Goal: Task Accomplishment & Management: Manage account settings

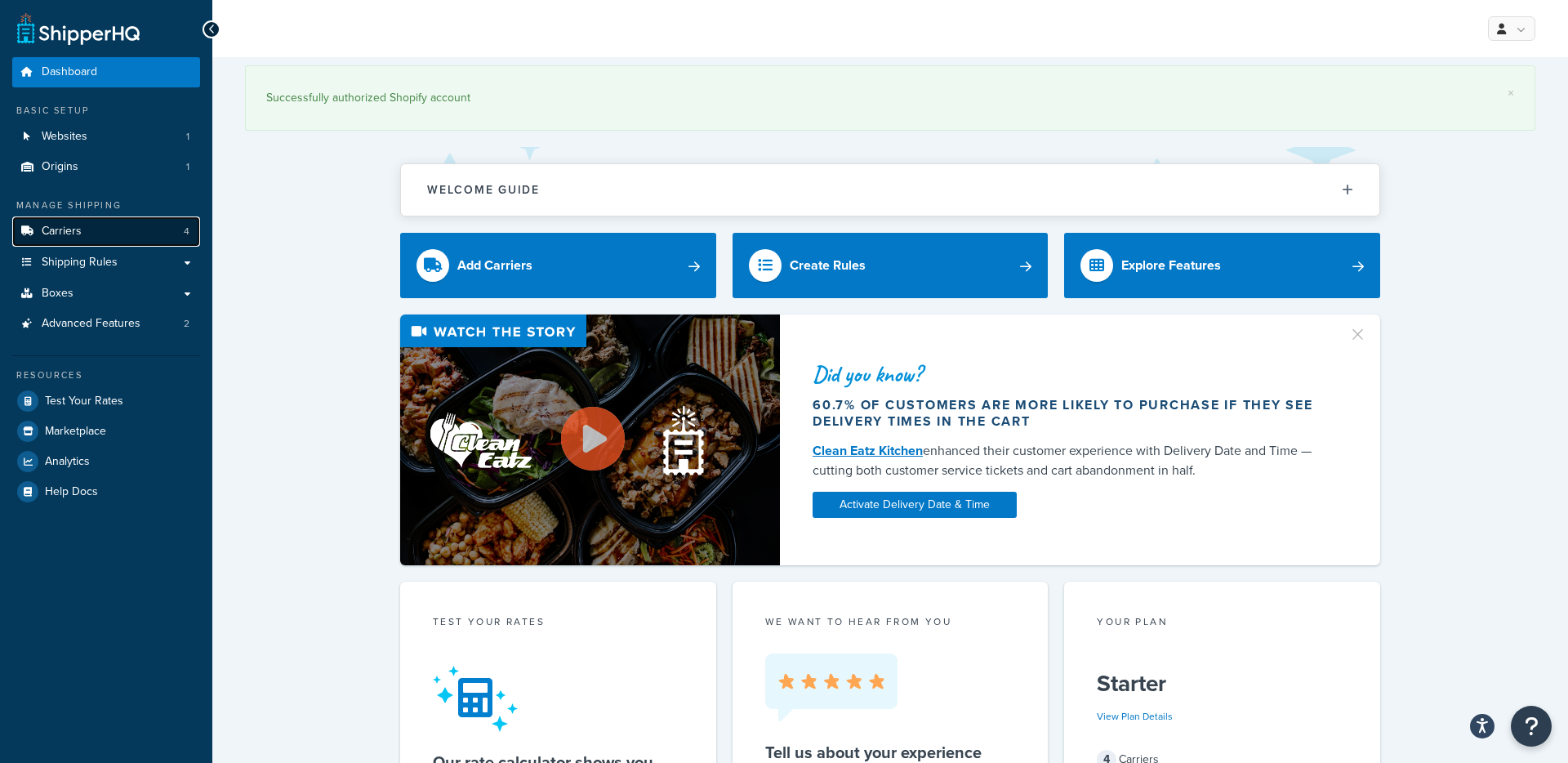
click at [71, 233] on span "Carriers" at bounding box center [62, 232] width 40 height 14
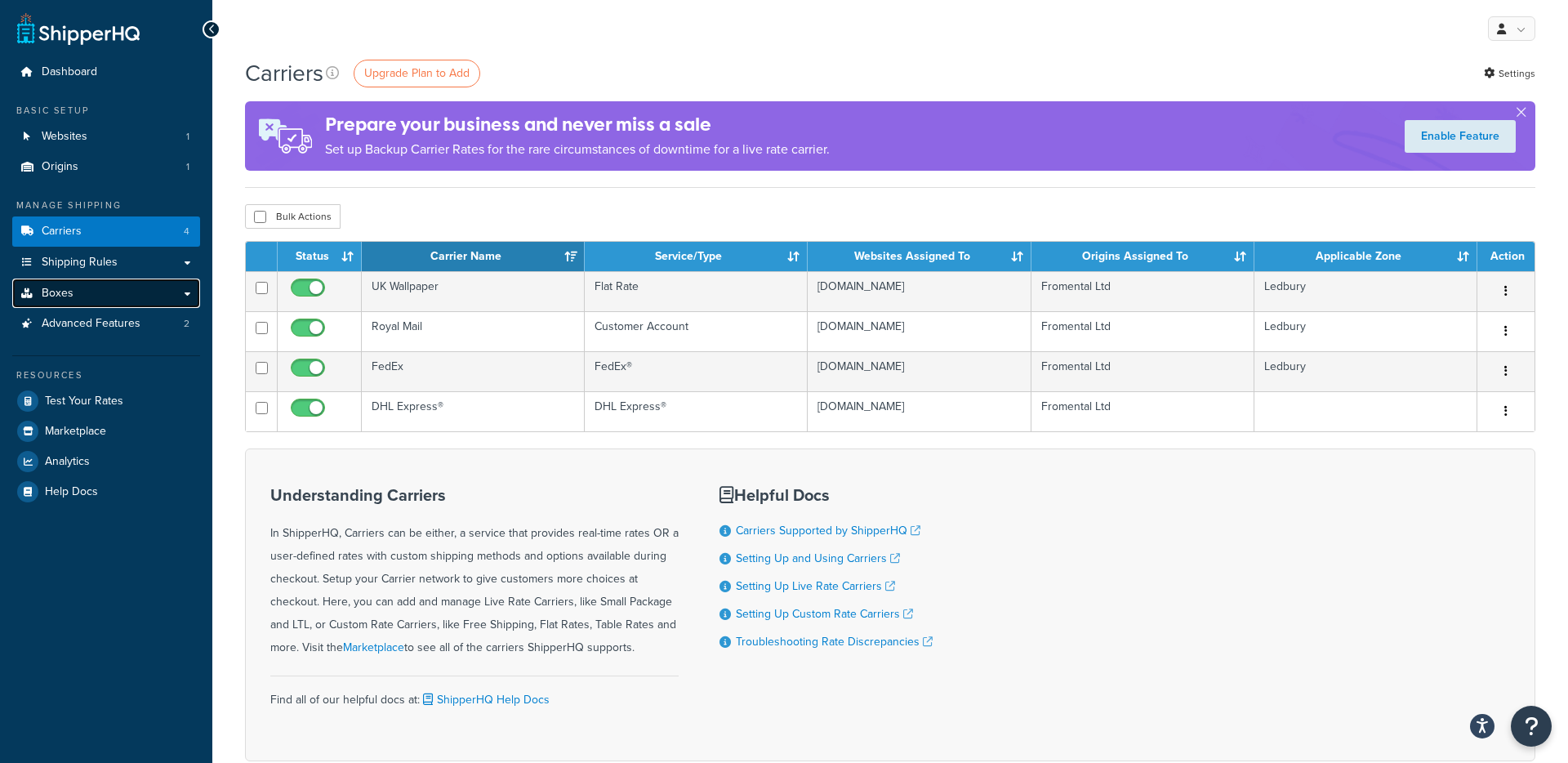
click at [71, 300] on span "Boxes" at bounding box center [58, 294] width 32 height 14
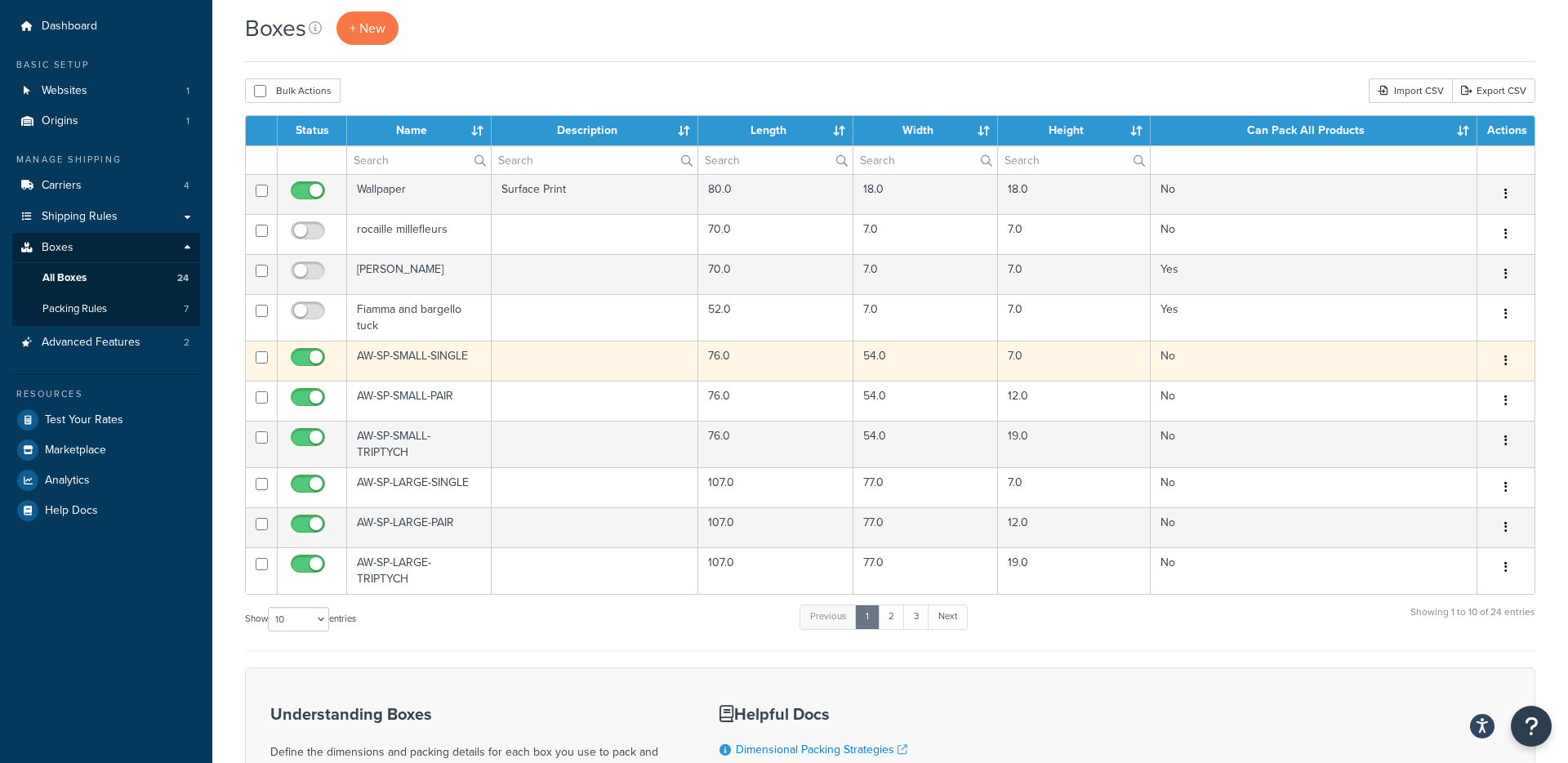
scroll to position [44, 0]
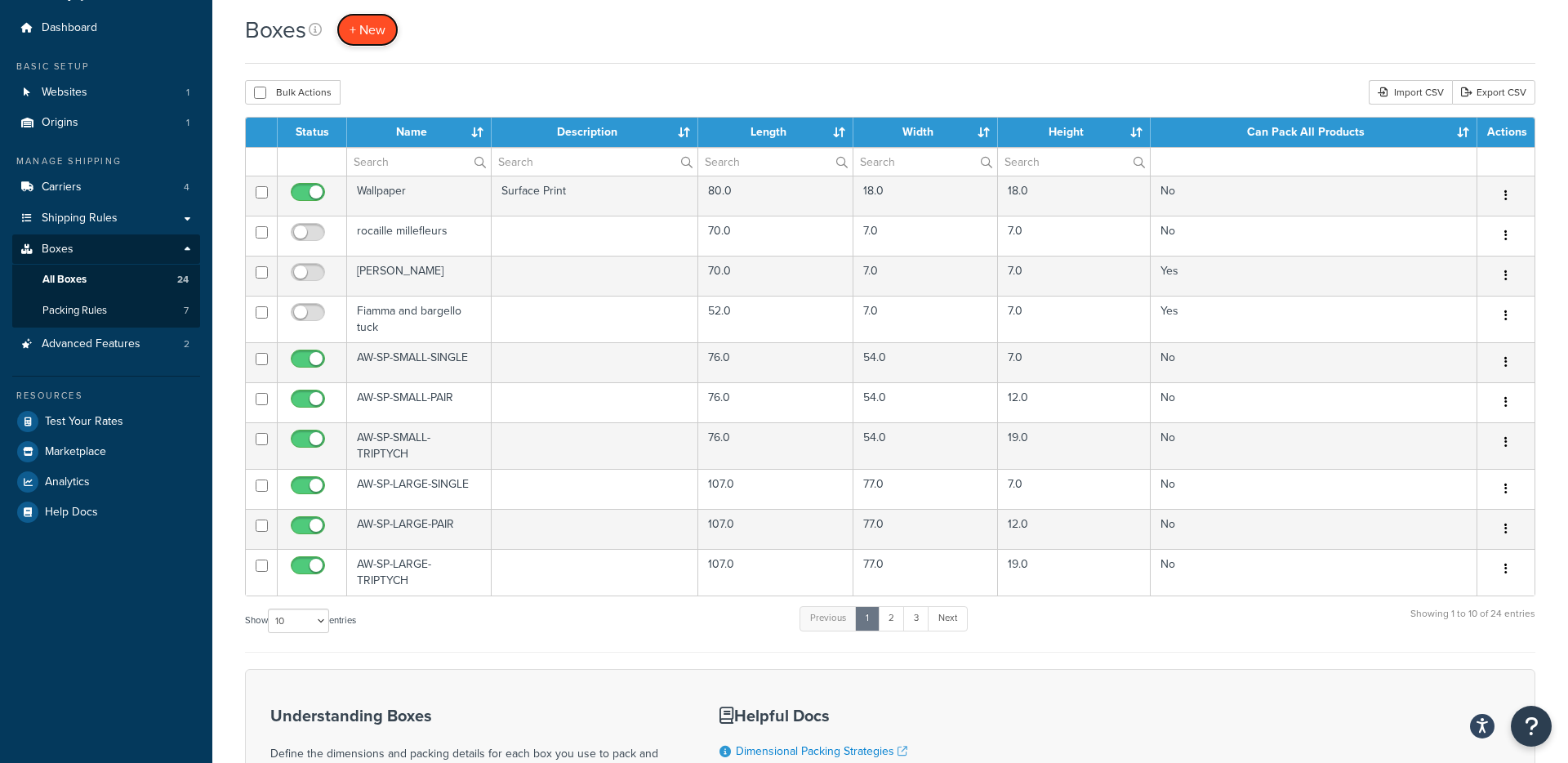
click at [366, 31] on span "+ New" at bounding box center [367, 29] width 36 height 18
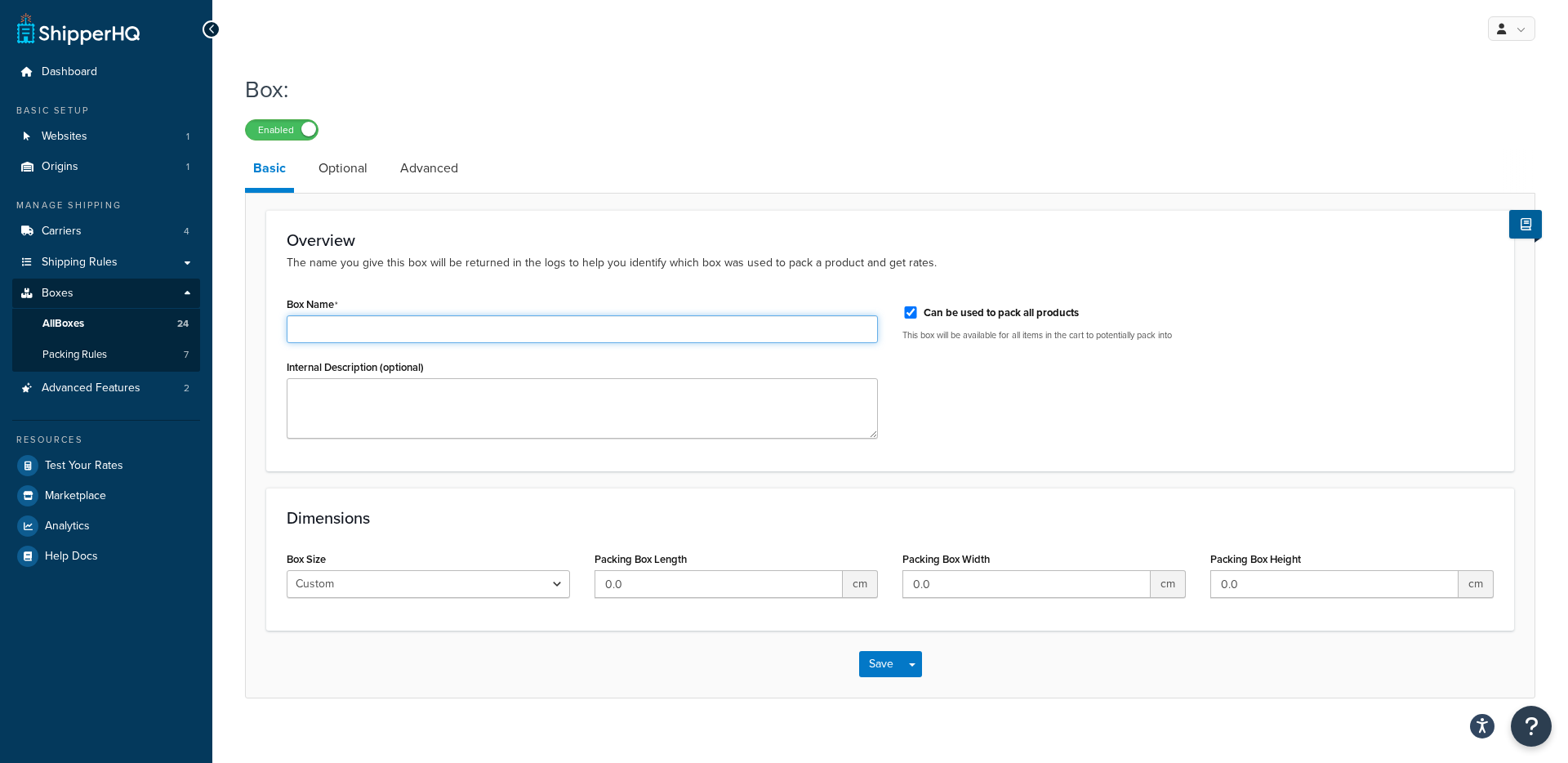
click at [351, 334] on input "Box Name" at bounding box center [583, 329] width 591 height 28
type input "Fedex Envelope"
click at [389, 590] on select "Custom USPS Small Flat Box USPS Medium Flat Box USPS Large Flat Box USPS Flat E…" at bounding box center [429, 583] width 284 height 28
select select "usps_legal_flat_rate_evelope"
click at [287, 572] on select "Custom USPS Small Flat Box USPS Medium Flat Box USPS Large Flat Box USPS Flat E…" at bounding box center [429, 583] width 284 height 28
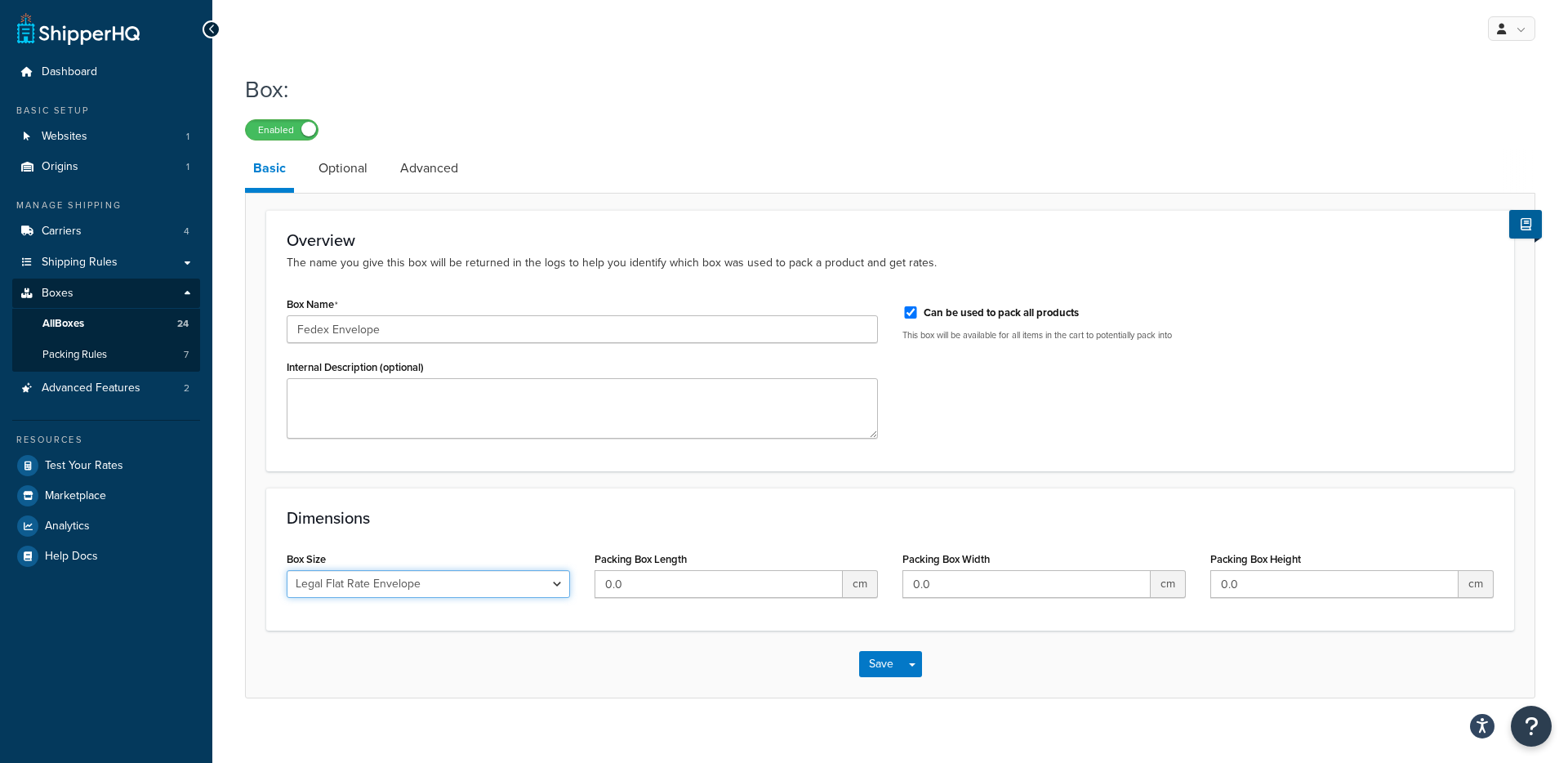
type input "14.5"
type input "9"
type input "0.5"
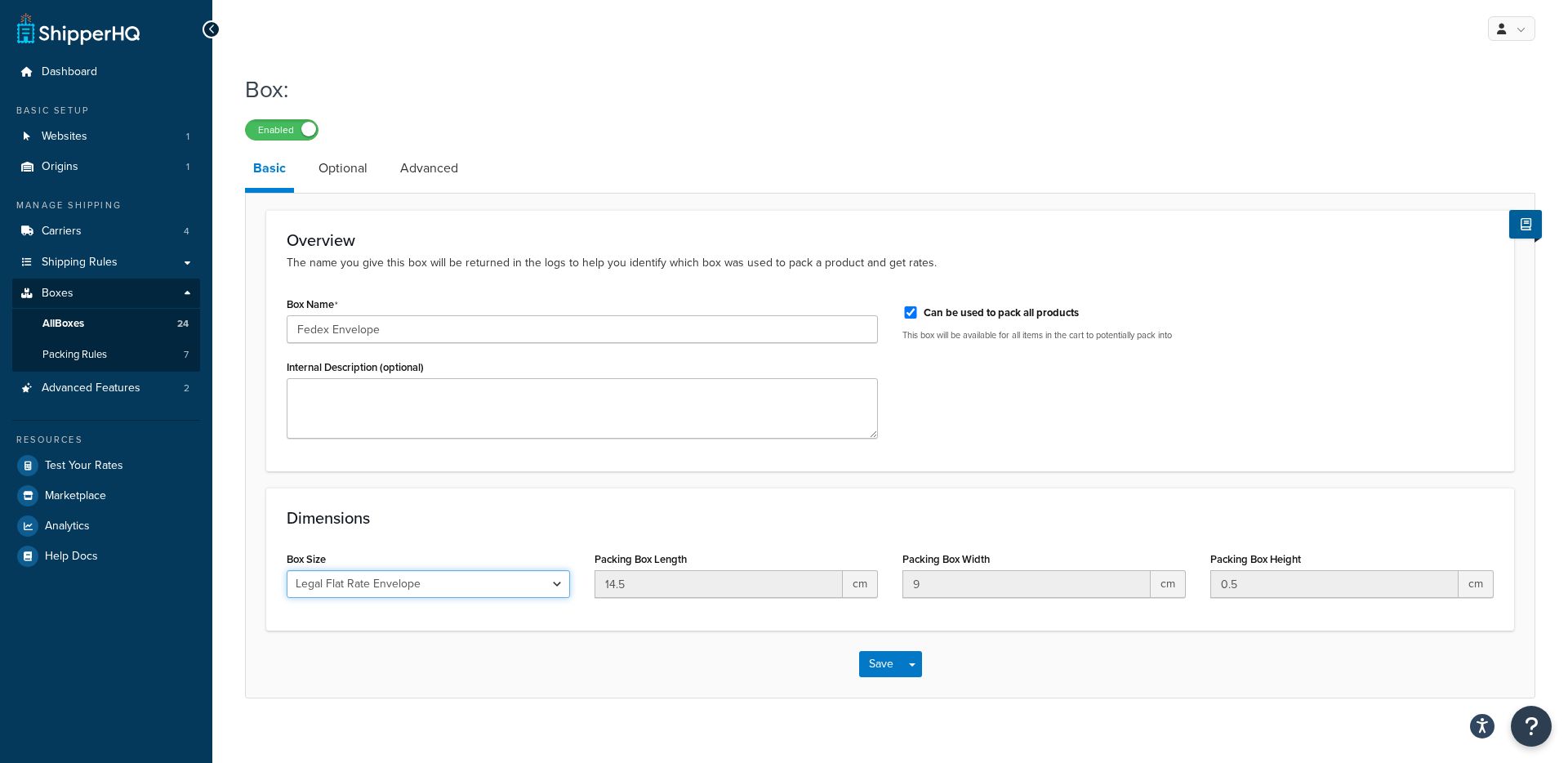
click at [426, 583] on select "Custom USPS Small Flat Box USPS Medium Flat Box USPS Large Flat Box USPS Flat E…" at bounding box center [429, 583] width 284 height 28
select select "custom"
click at [287, 572] on select "Custom USPS Small Flat Box USPS Medium Flat Box USPS Large Flat Box USPS Flat E…" at bounding box center [429, 583] width 284 height 28
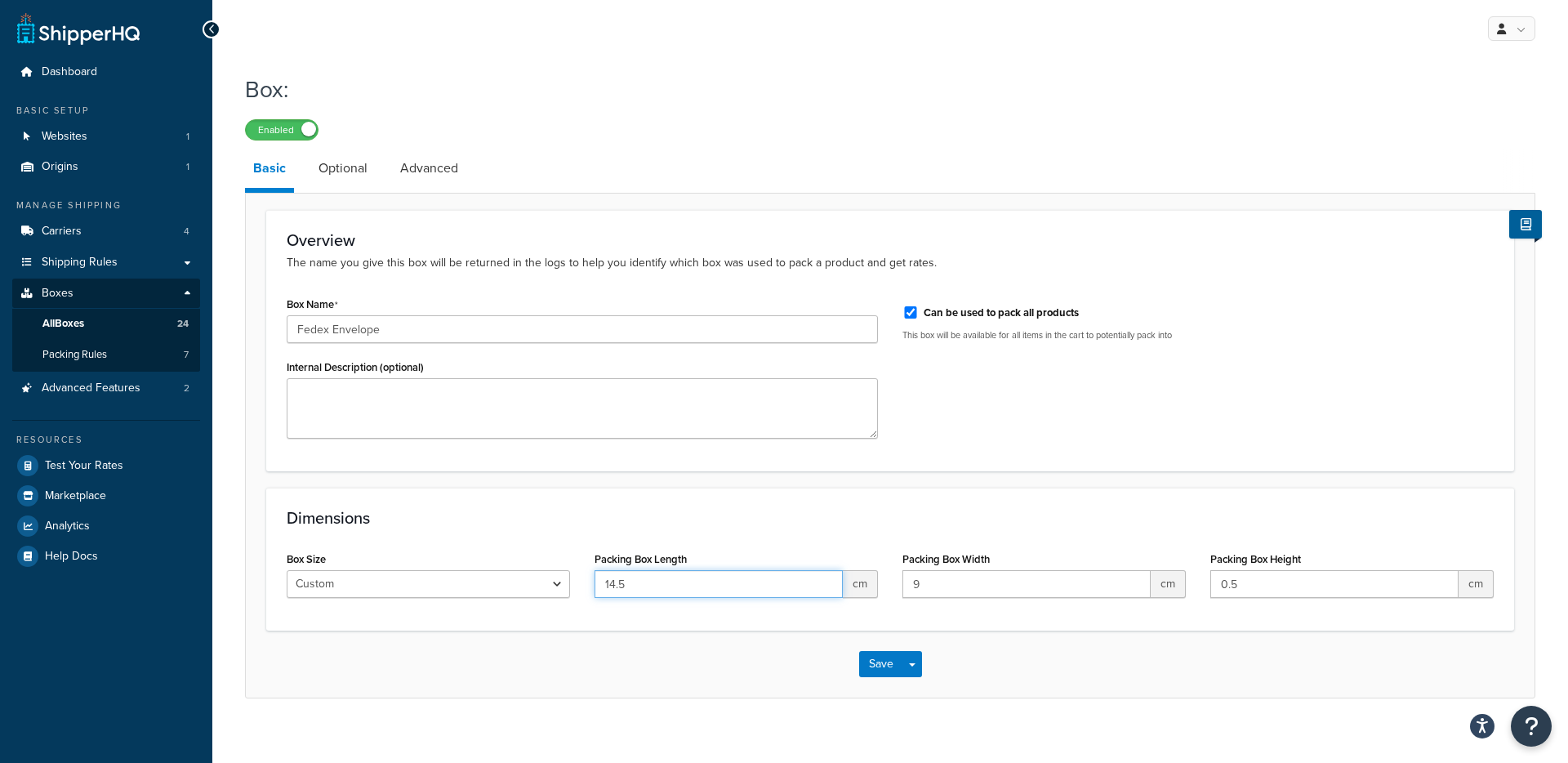
drag, startPoint x: 654, startPoint y: 588, endPoint x: 601, endPoint y: 587, distance: 53.0
click at [601, 587] on input "14.5" at bounding box center [719, 583] width 248 height 28
click at [520, 588] on select "Custom USPS Small Flat Box USPS Medium Flat Box USPS Large Flat Box USPS Flat E…" at bounding box center [429, 583] width 284 height 28
click at [498, 590] on select "Custom USPS Small Flat Box USPS Medium Flat Box USPS Large Flat Box USPS Flat E…" at bounding box center [429, 583] width 284 height 28
drag, startPoint x: 637, startPoint y: 586, endPoint x: 604, endPoint y: 587, distance: 33.0
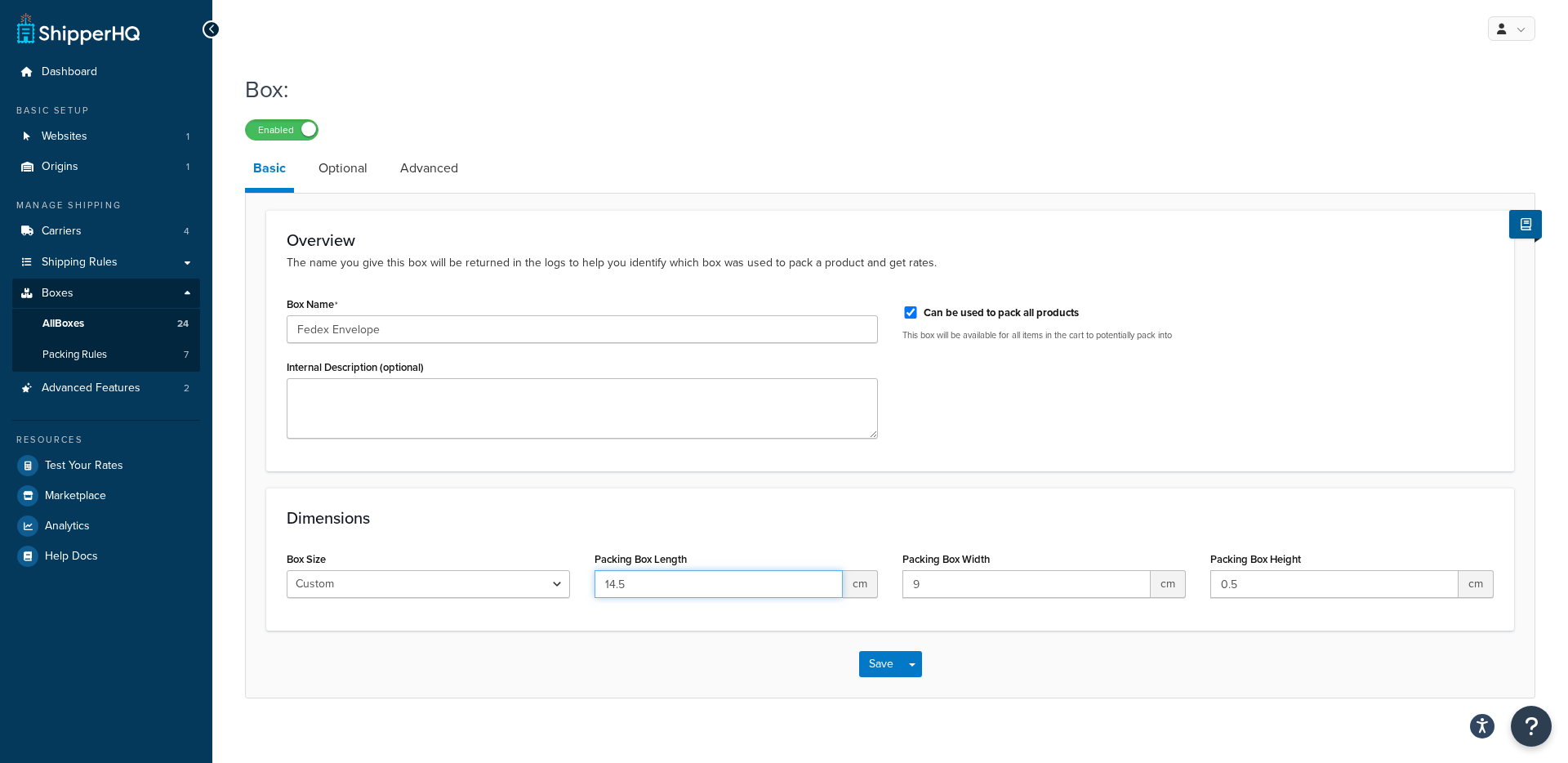
click at [604, 587] on input "14.5" at bounding box center [719, 583] width 248 height 28
type input "24"
drag, startPoint x: 941, startPoint y: 590, endPoint x: 896, endPoint y: 588, distance: 45.0
click at [896, 588] on div "Packing Box Width 9 cm" at bounding box center [1044, 578] width 308 height 63
drag, startPoint x: 634, startPoint y: 588, endPoint x: 588, endPoint y: 586, distance: 46.0
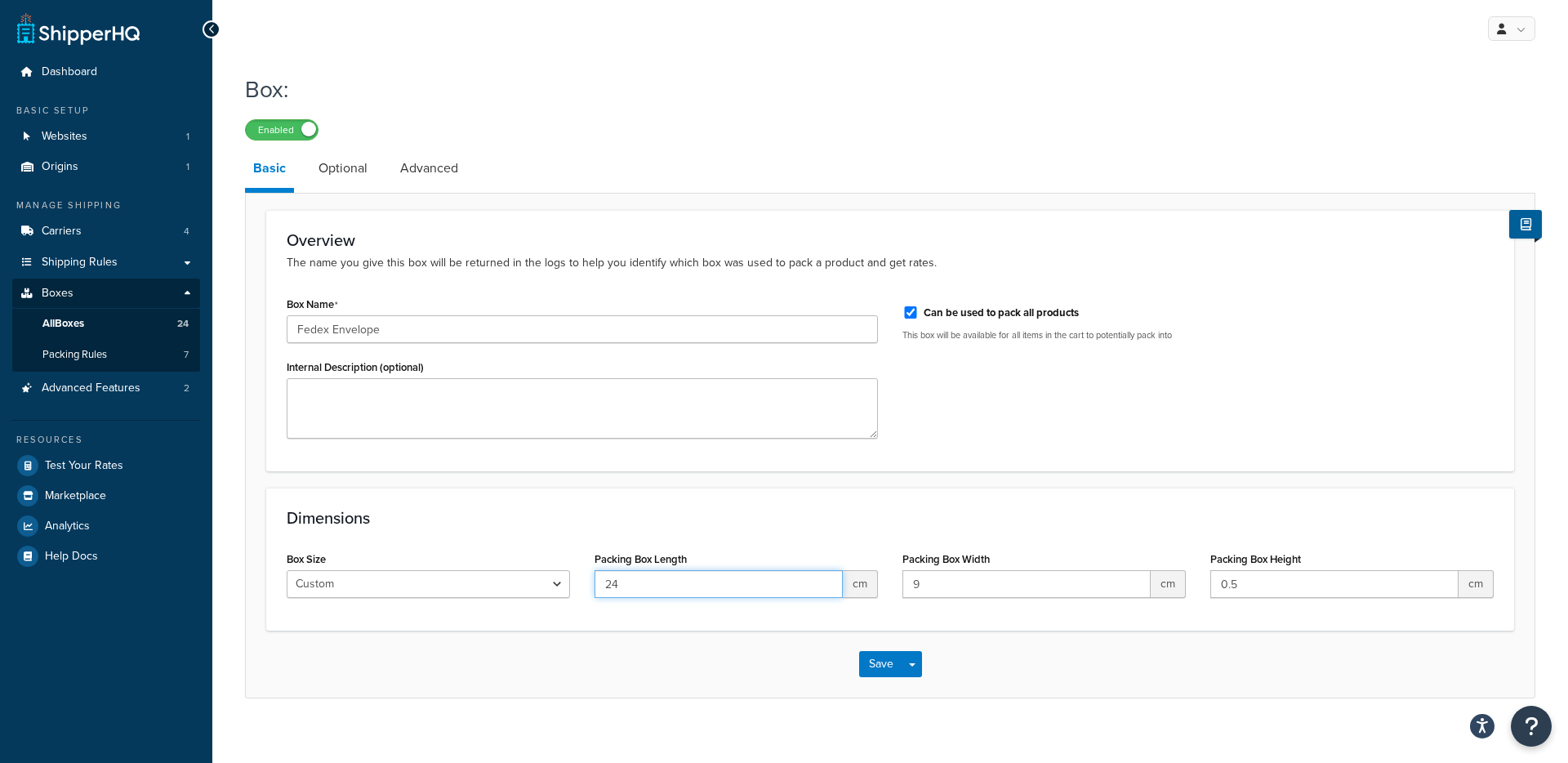
click at [588, 586] on div "Packing Box Length 24 cm" at bounding box center [736, 578] width 308 height 63
drag, startPoint x: 934, startPoint y: 587, endPoint x: 915, endPoint y: 588, distance: 19.0
click at [915, 588] on input "9" at bounding box center [1027, 583] width 248 height 28
drag, startPoint x: 641, startPoint y: 585, endPoint x: 595, endPoint y: 585, distance: 46.0
click at [595, 585] on input "24" at bounding box center [719, 583] width 248 height 28
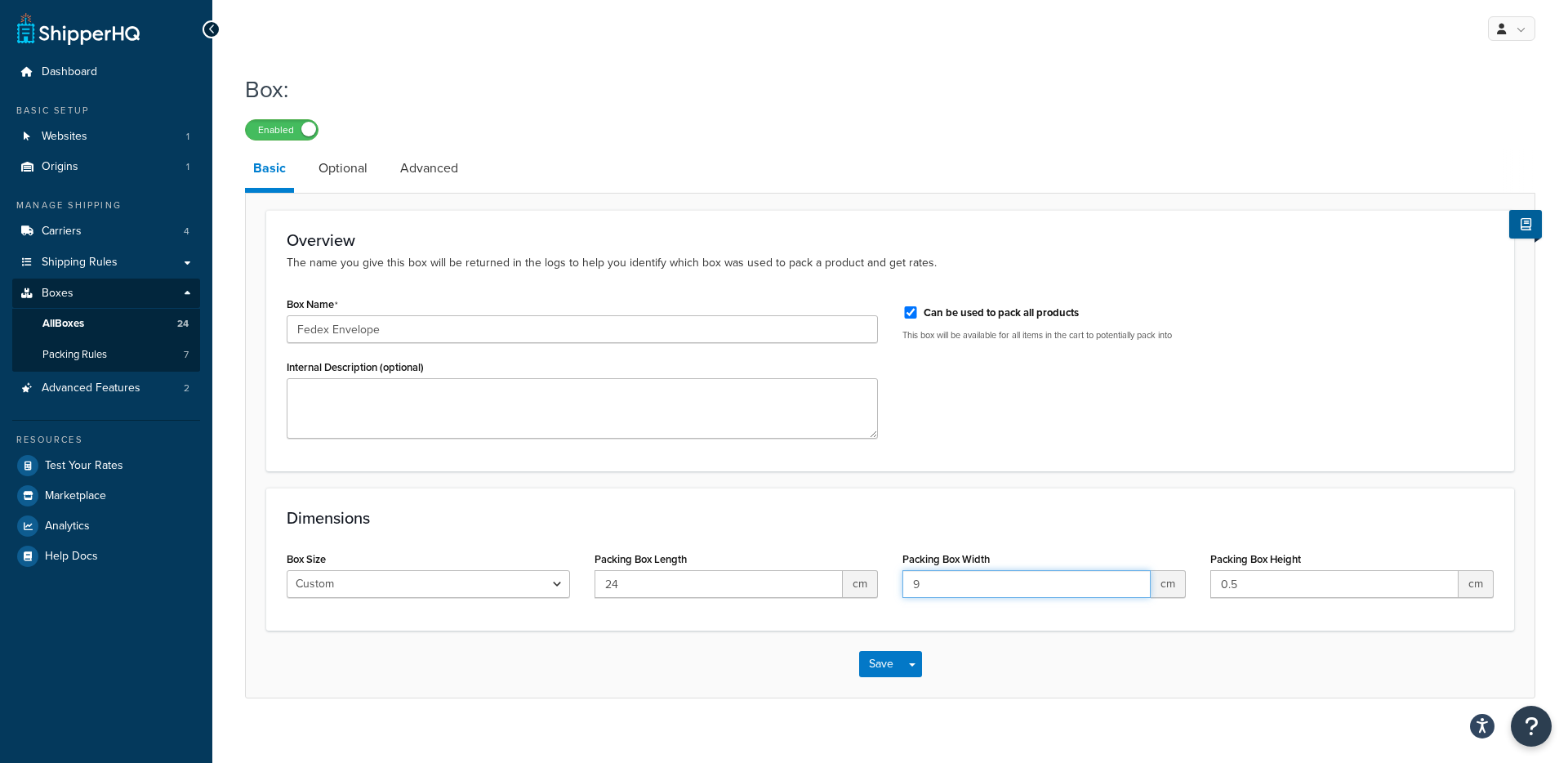
drag, startPoint x: 935, startPoint y: 586, endPoint x: 906, endPoint y: 585, distance: 29.0
click at [906, 585] on input "9" at bounding box center [1027, 583] width 248 height 28
type input "24"
drag, startPoint x: 637, startPoint y: 589, endPoint x: 584, endPoint y: 583, distance: 53.3
click at [584, 583] on div "Packing Box Length 24 cm" at bounding box center [736, 578] width 308 height 63
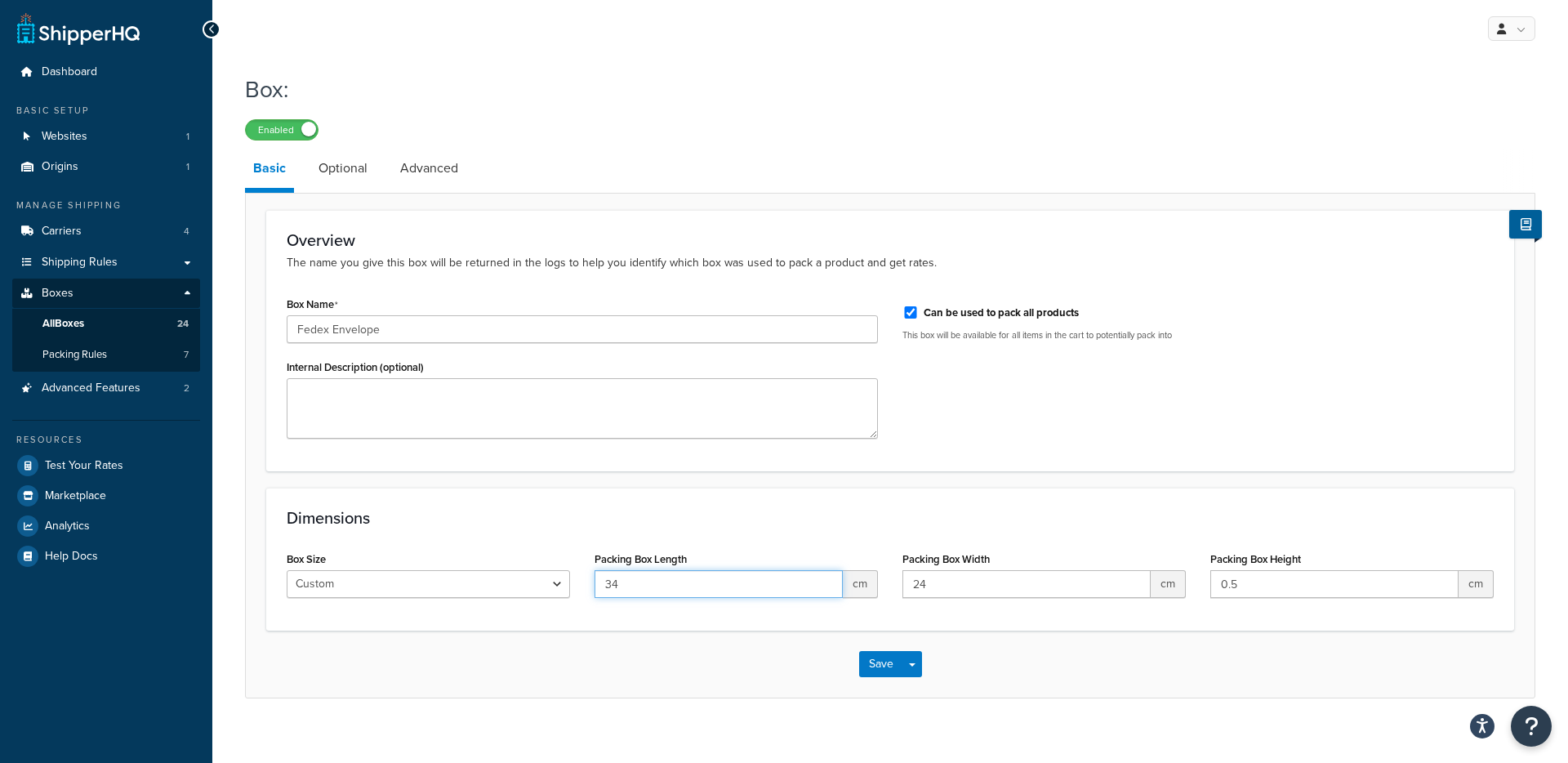
type input "34"
drag, startPoint x: 1241, startPoint y: 587, endPoint x: 1221, endPoint y: 588, distance: 20.0
click at [1221, 588] on input "0.5" at bounding box center [1335, 583] width 248 height 28
type input "1"
click at [332, 172] on link "Optional" at bounding box center [343, 168] width 65 height 39
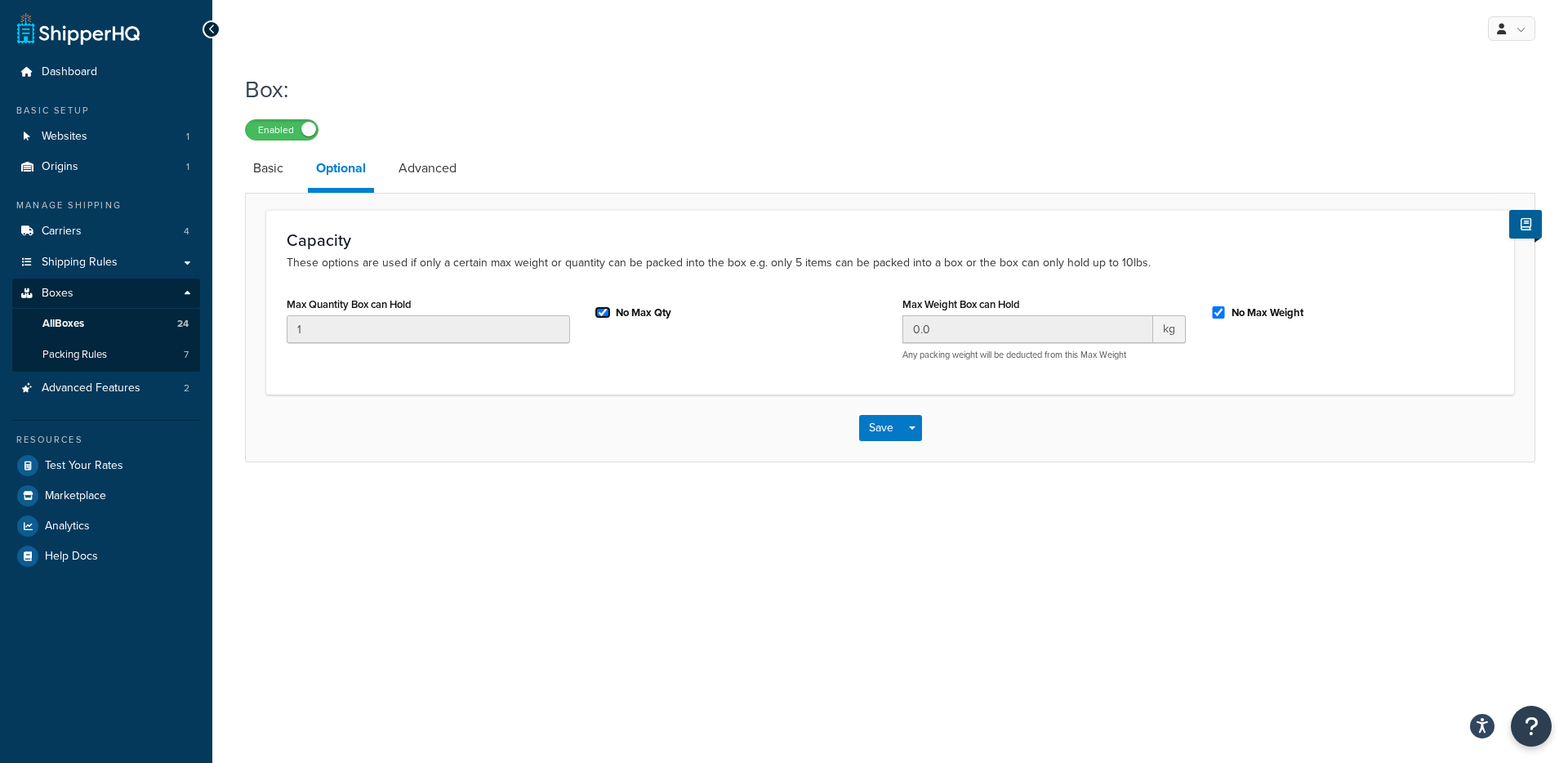
click at [604, 312] on input "No Max Qty" at bounding box center [602, 312] width 16 height 13
checkbox input "false"
drag, startPoint x: 332, startPoint y: 330, endPoint x: 304, endPoint y: 331, distance: 28.0
click at [304, 331] on input "1" at bounding box center [429, 329] width 284 height 28
type input "12"
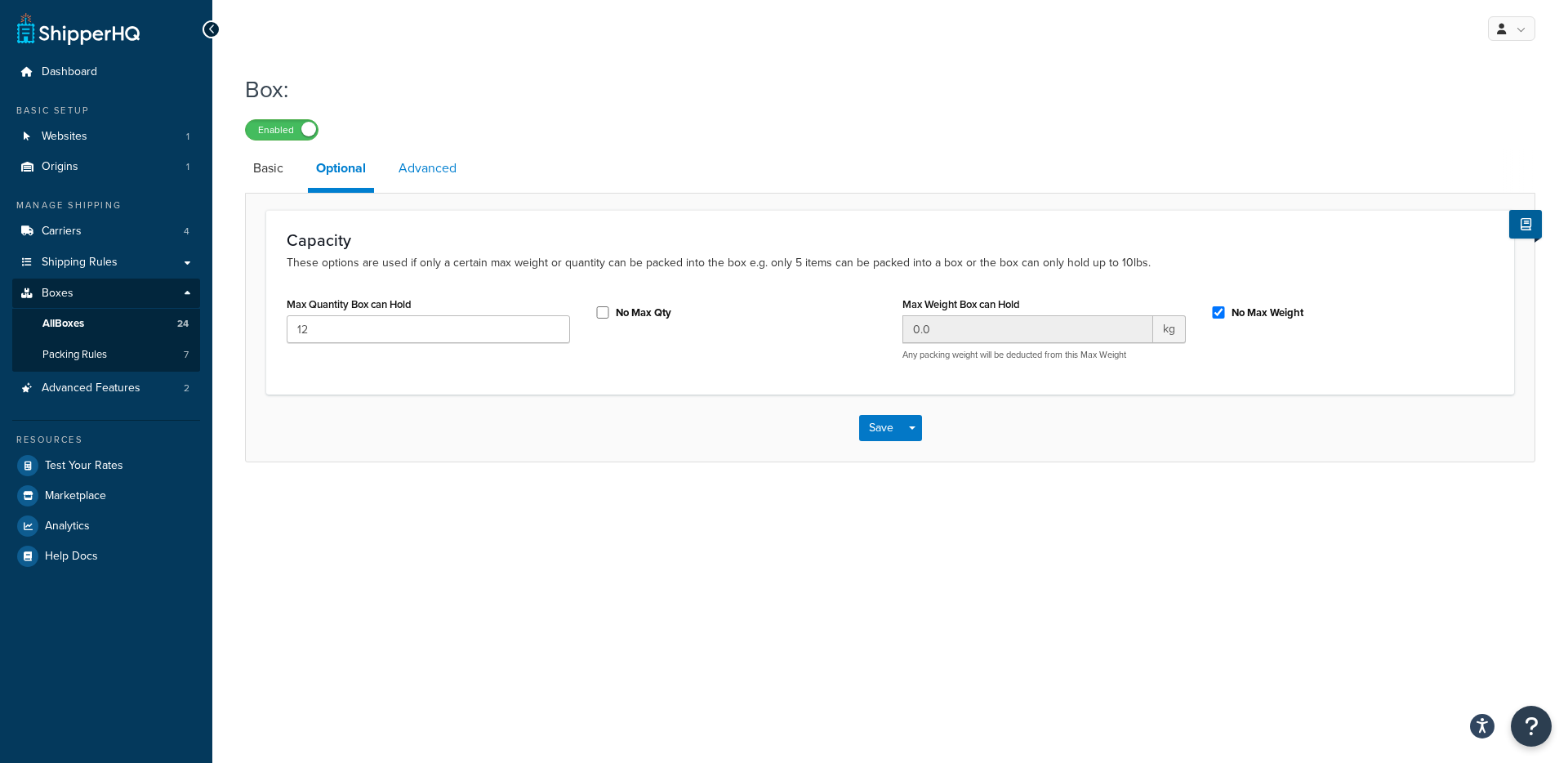
click at [438, 165] on link "Advanced" at bounding box center [427, 168] width 75 height 39
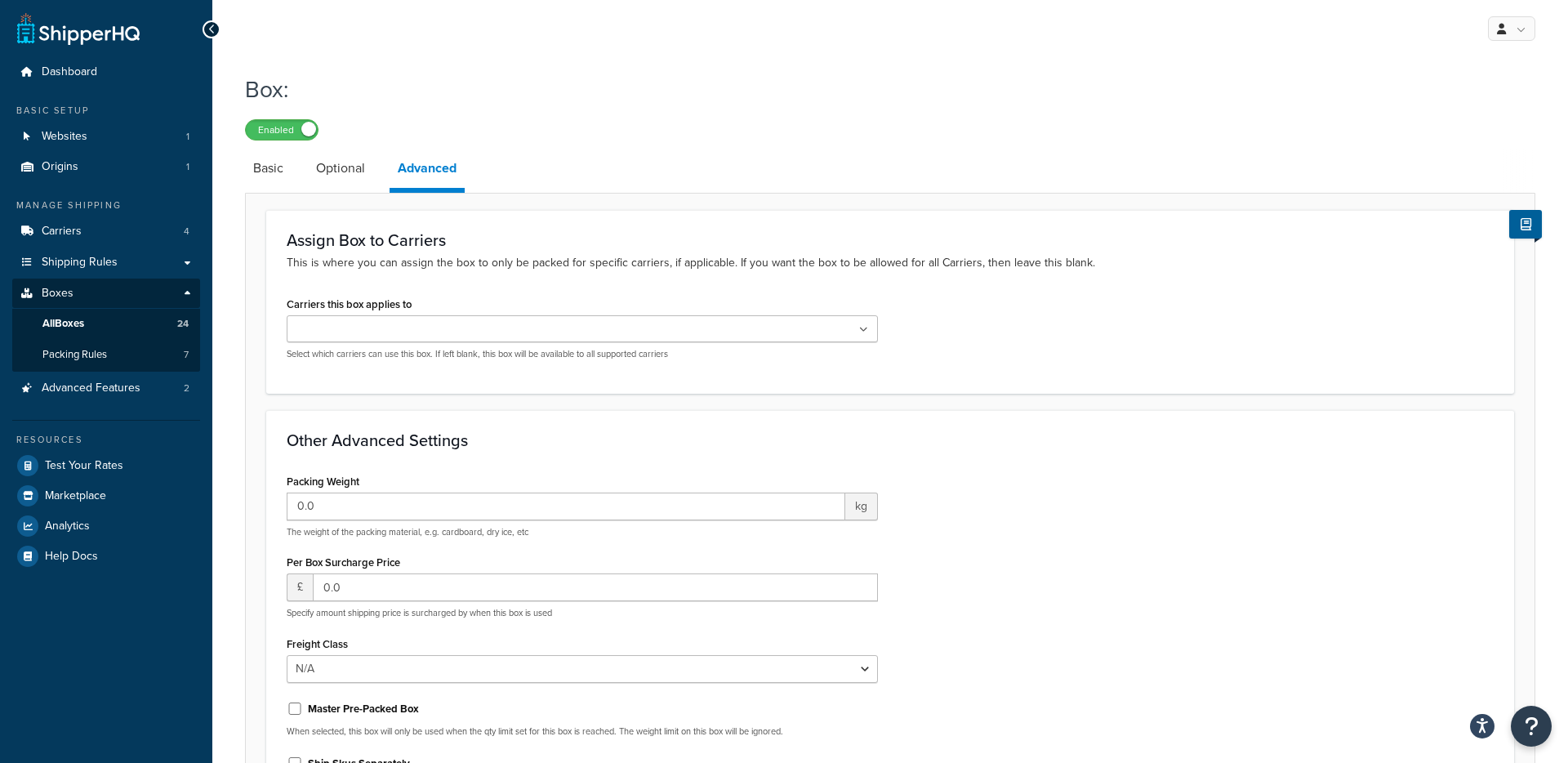
click at [520, 332] on ul at bounding box center [583, 329] width 591 height 27
click at [337, 175] on link "Optional" at bounding box center [341, 168] width 65 height 39
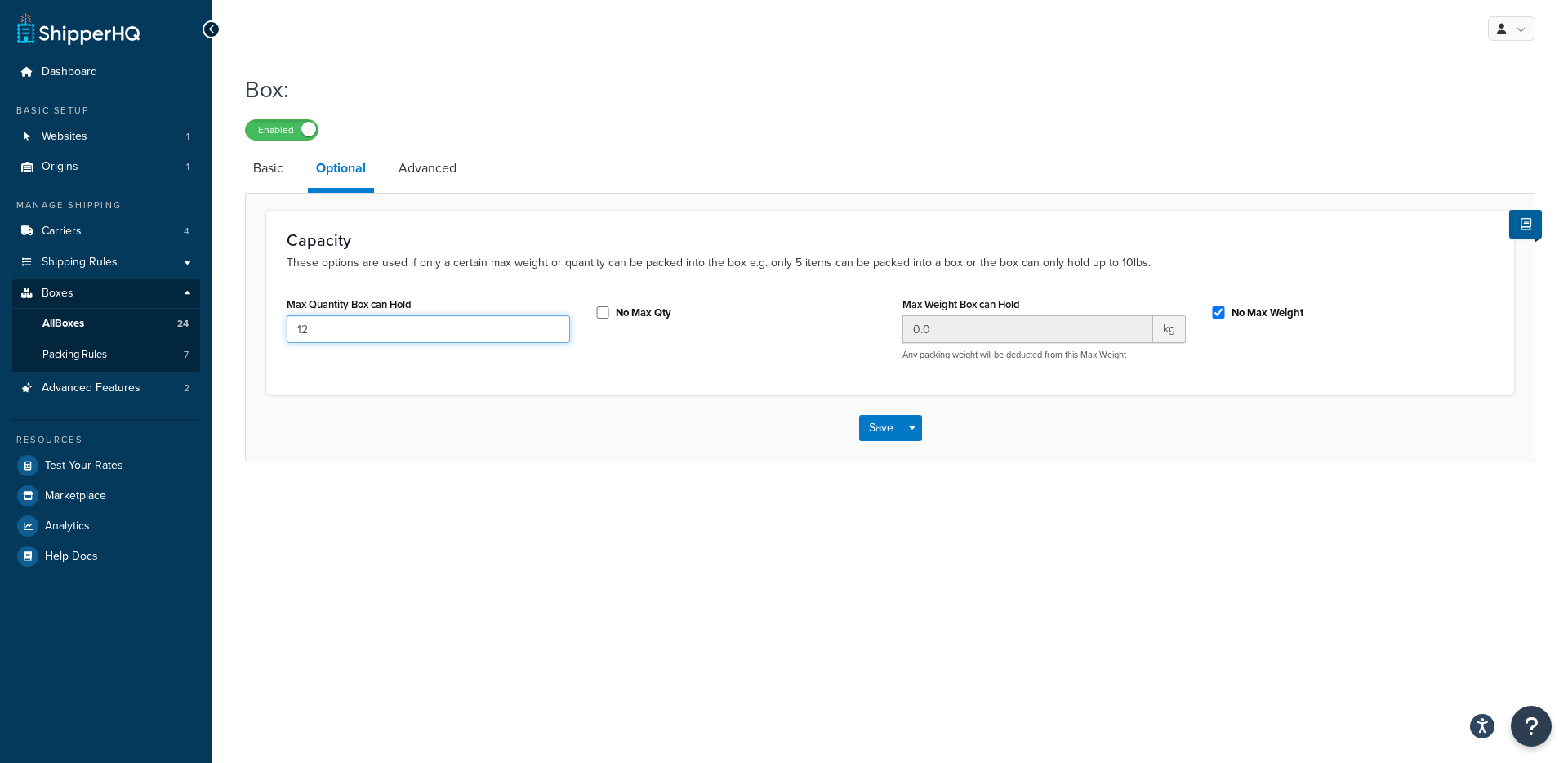
drag, startPoint x: 332, startPoint y: 334, endPoint x: 291, endPoint y: 332, distance: 41.0
click at [288, 332] on input "12" at bounding box center [429, 329] width 284 height 28
drag, startPoint x: 603, startPoint y: 314, endPoint x: 619, endPoint y: 337, distance: 28.0
click at [602, 314] on input "No Max Qty" at bounding box center [602, 312] width 16 height 13
checkbox input "true"
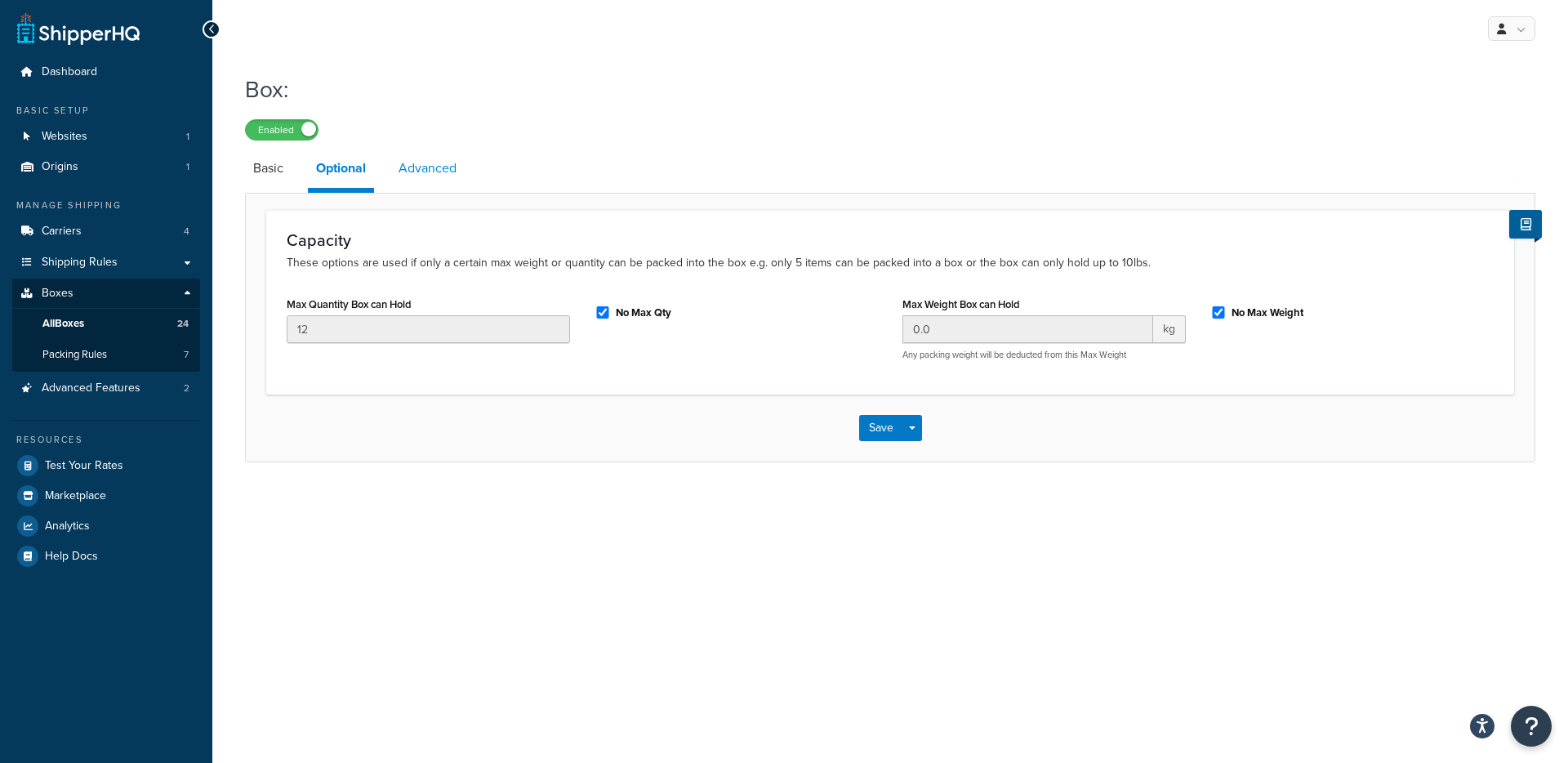
click at [432, 169] on link "Advanced" at bounding box center [427, 168] width 75 height 39
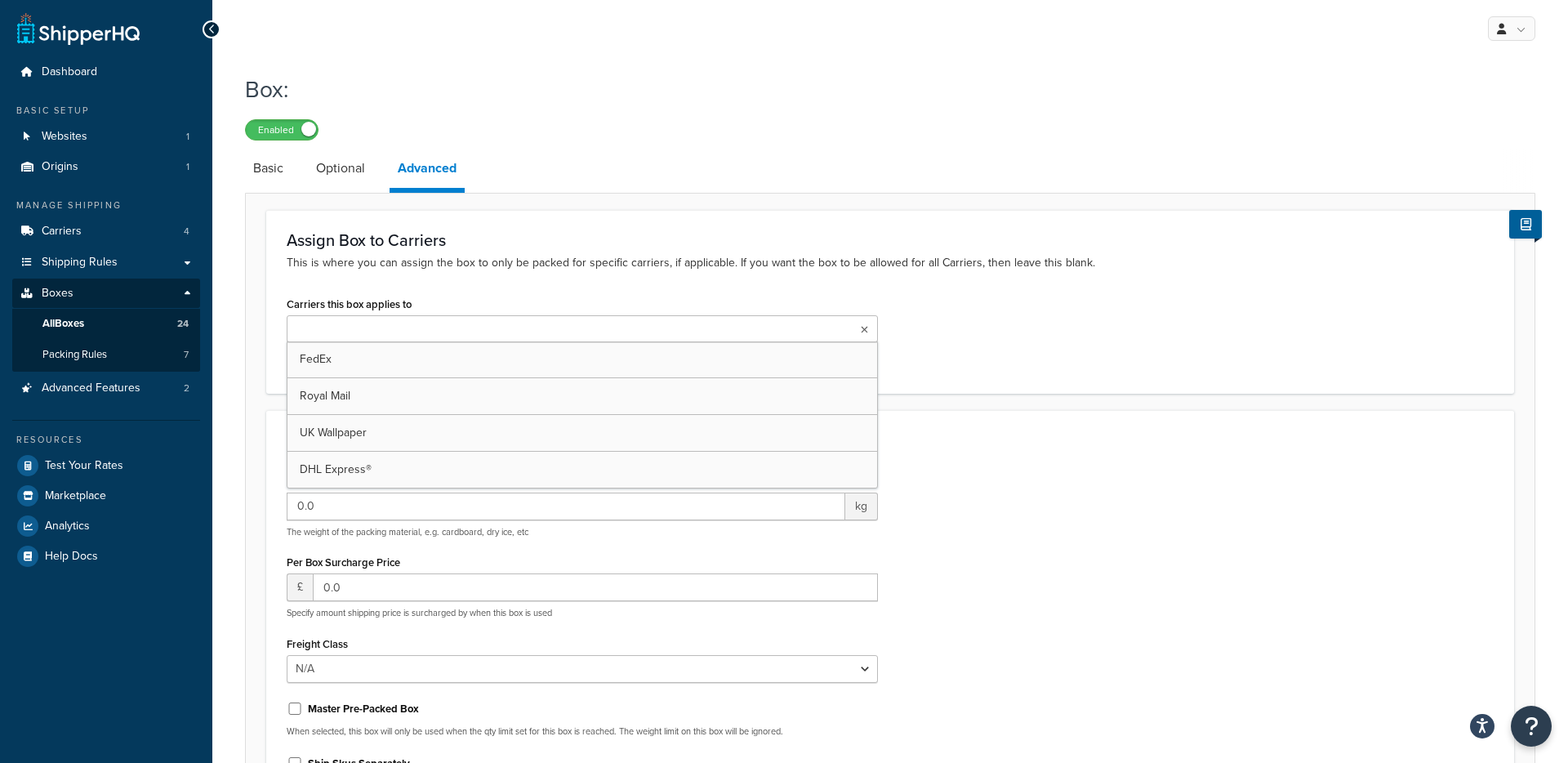
click at [402, 333] on input "Carriers this box applies to" at bounding box center [363, 329] width 144 height 18
click at [494, 296] on div "Carriers this box applies to FedEx Royal Mail UK Wallpaper DHL Express® Select …" at bounding box center [583, 328] width 591 height 72
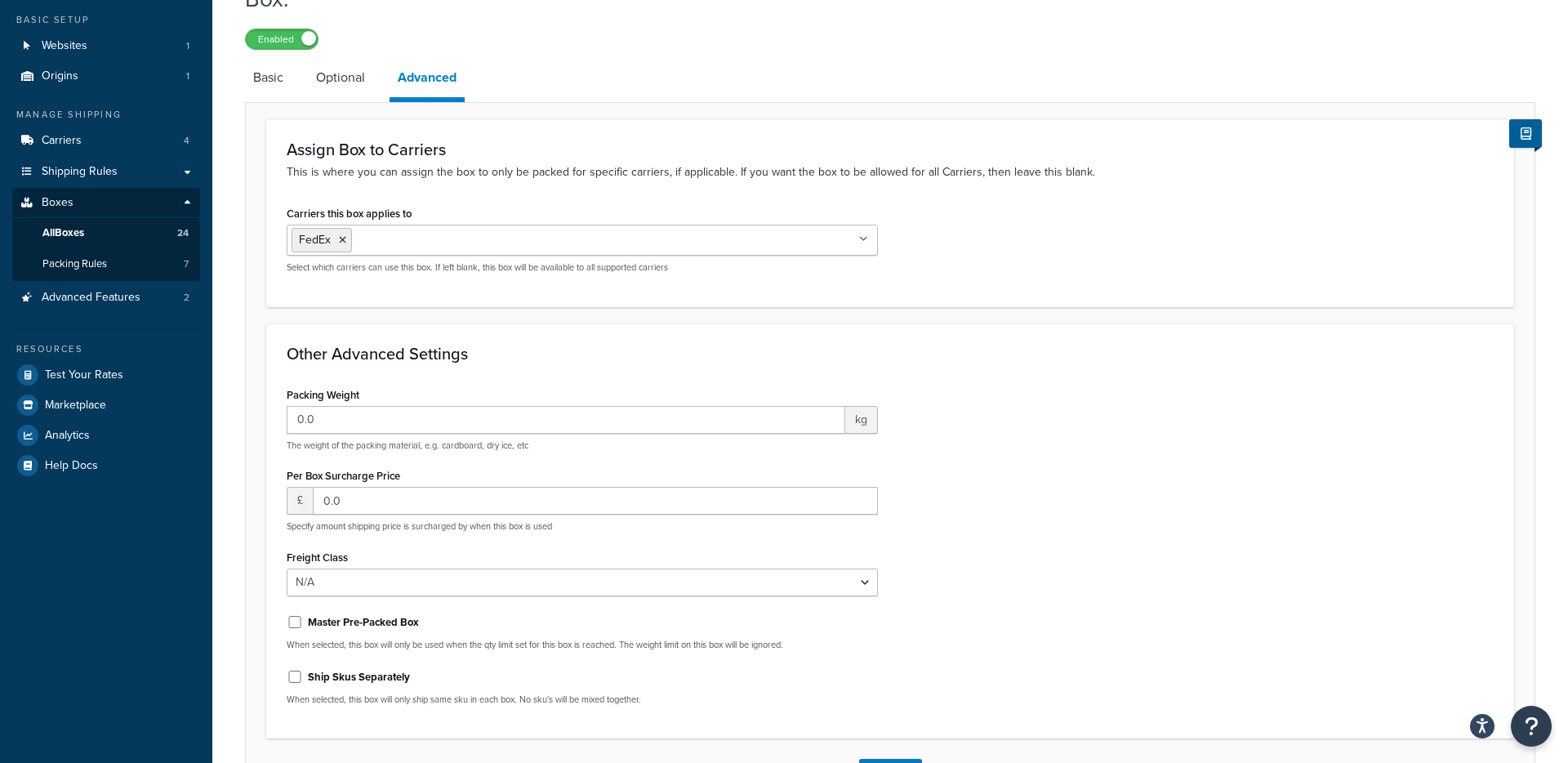
scroll to position [90, 0]
click at [356, 422] on input "0.0" at bounding box center [567, 421] width 559 height 28
type input "0.15"
click at [1003, 398] on div "Packing Weight 0.15 kg The weight of the packing material, e.g. cardboard, dry …" at bounding box center [890, 551] width 1231 height 336
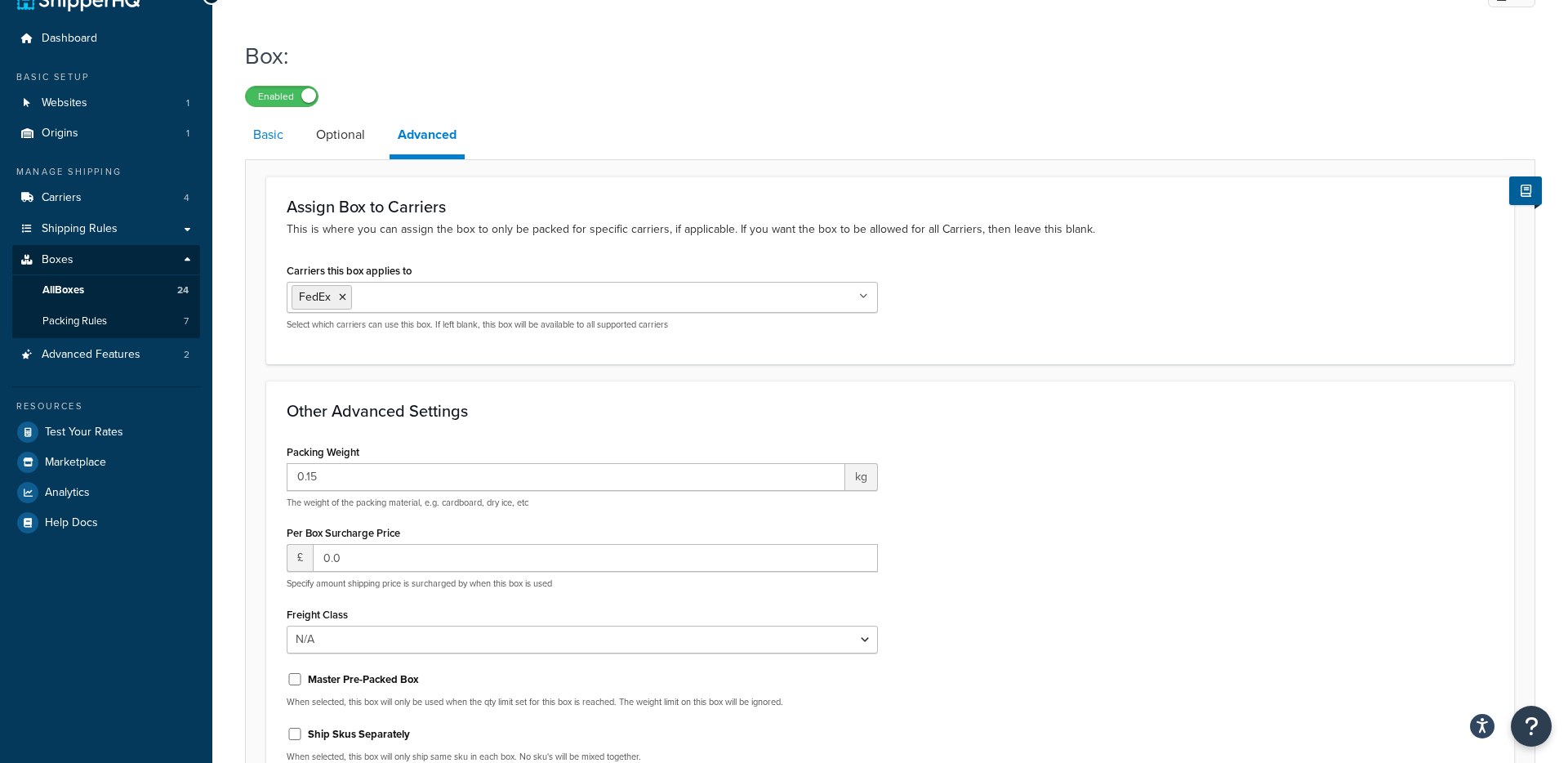
click at [262, 136] on link "Basic" at bounding box center [268, 134] width 46 height 39
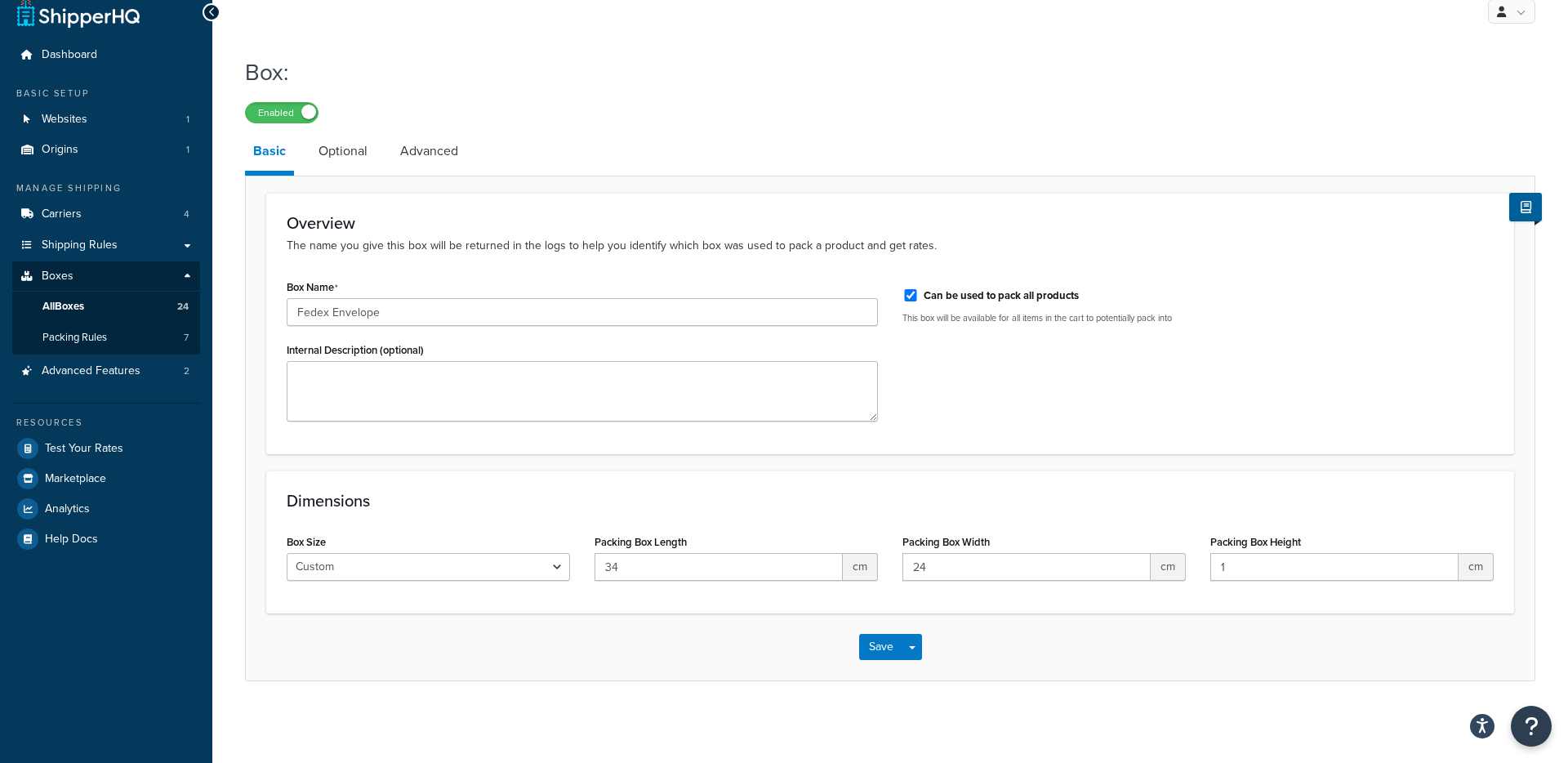
scroll to position [18, 0]
click at [879, 650] on button "Save" at bounding box center [881, 646] width 44 height 26
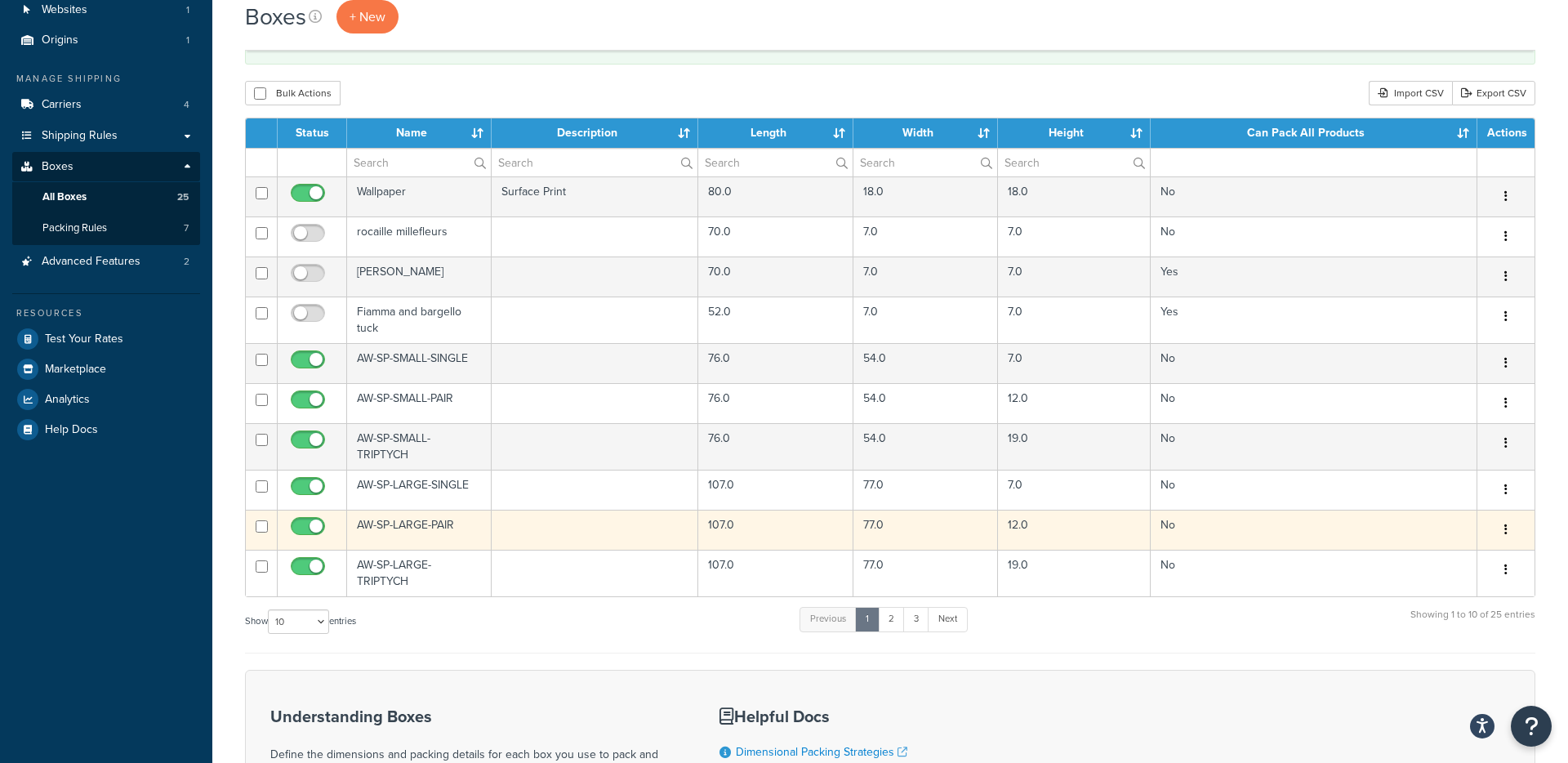
scroll to position [128, 0]
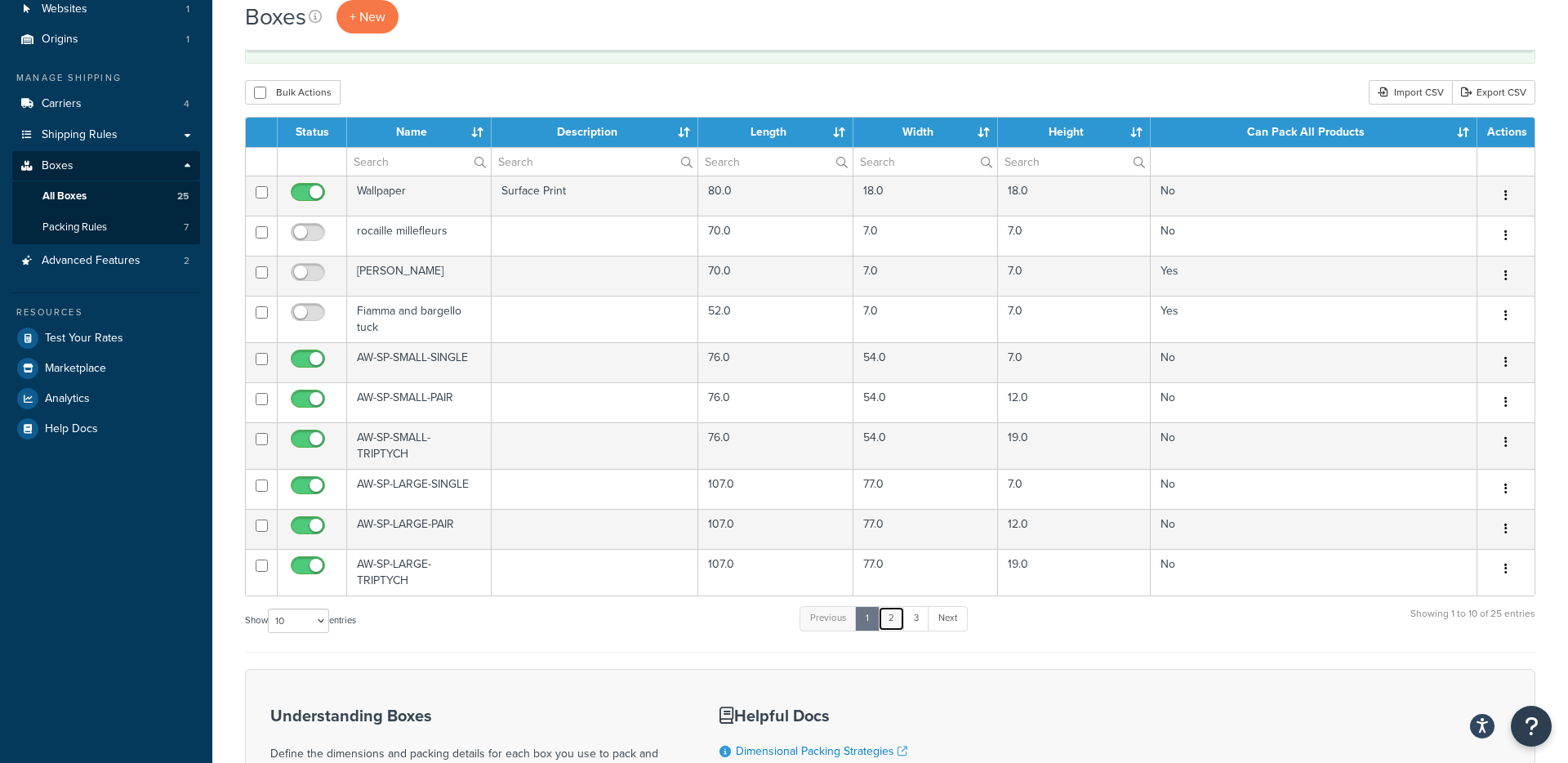
click at [899, 620] on link "2" at bounding box center [891, 618] width 27 height 24
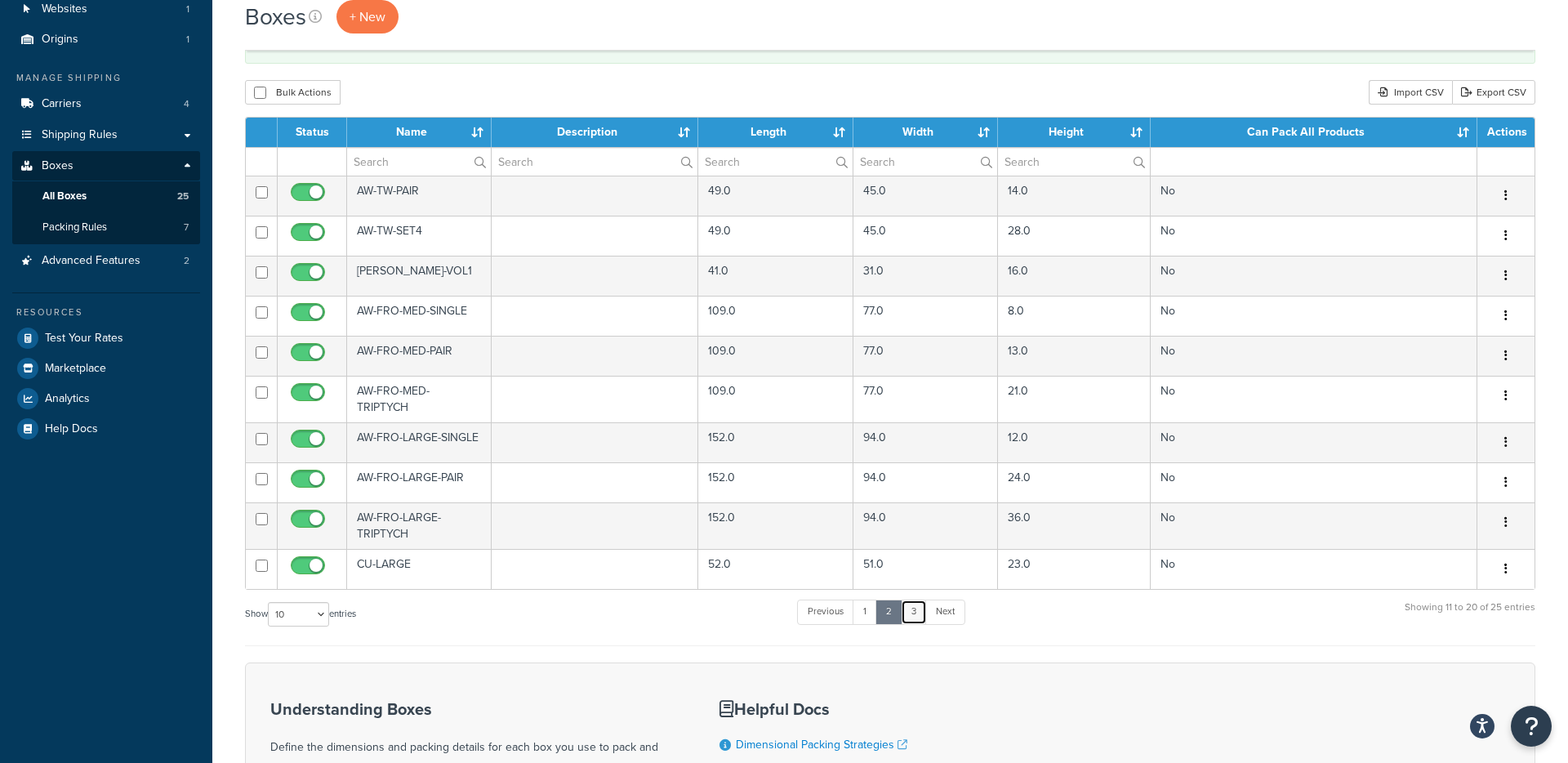
click at [914, 617] on link "3" at bounding box center [913, 611] width 26 height 24
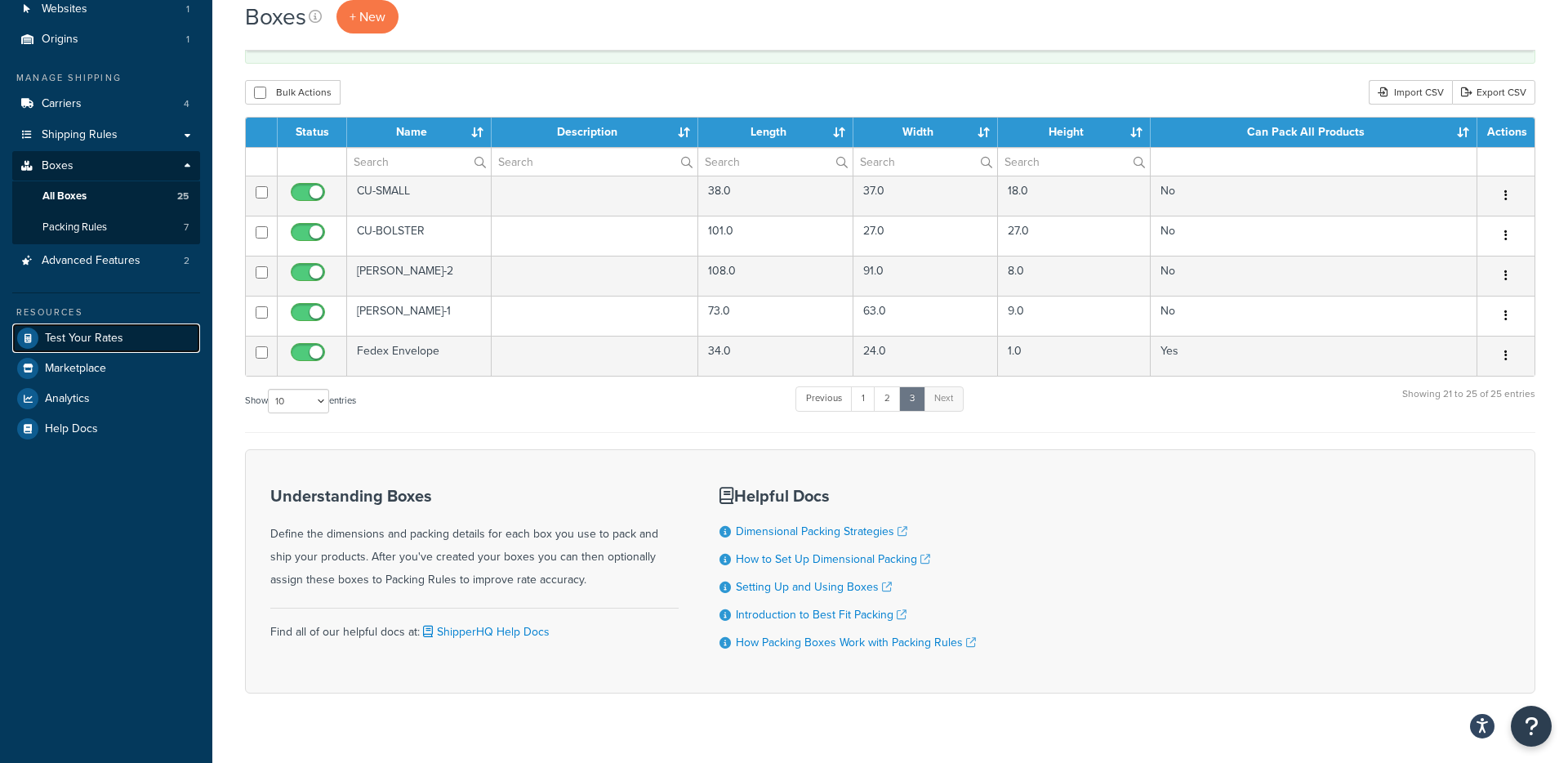
click at [108, 344] on span "Test Your Rates" at bounding box center [84, 338] width 78 height 14
click at [77, 229] on span "Packing Rules" at bounding box center [75, 227] width 65 height 14
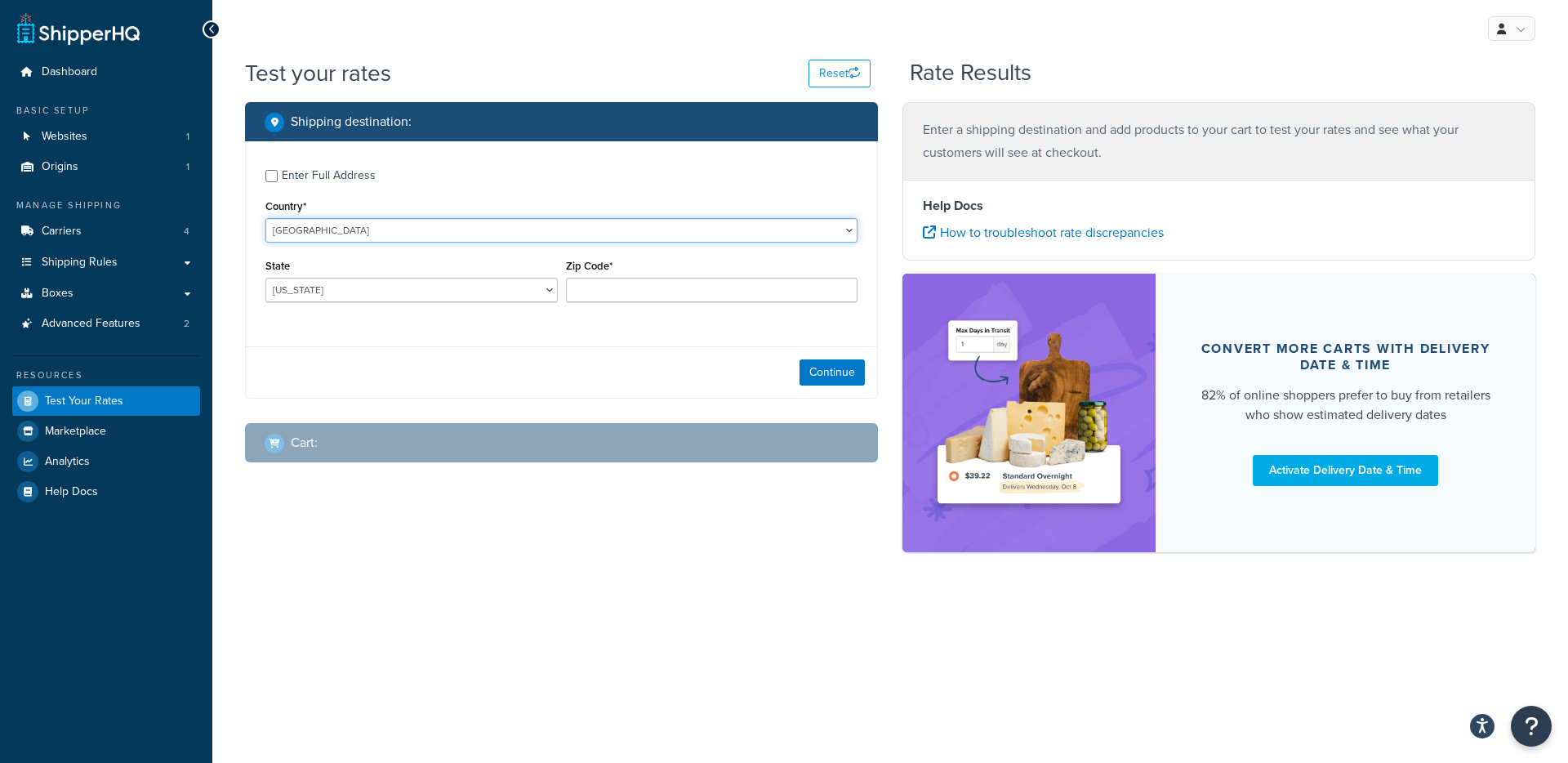
click at [328, 226] on select "[GEOGRAPHIC_DATA] [GEOGRAPHIC_DATA] [GEOGRAPHIC_DATA] [GEOGRAPHIC_DATA] [GEOGRA…" at bounding box center [561, 230] width 592 height 24
select select "GB"
click at [265, 218] on select "[GEOGRAPHIC_DATA] [GEOGRAPHIC_DATA] [GEOGRAPHIC_DATA] [GEOGRAPHIC_DATA] [GEOGRA…" at bounding box center [561, 230] width 592 height 24
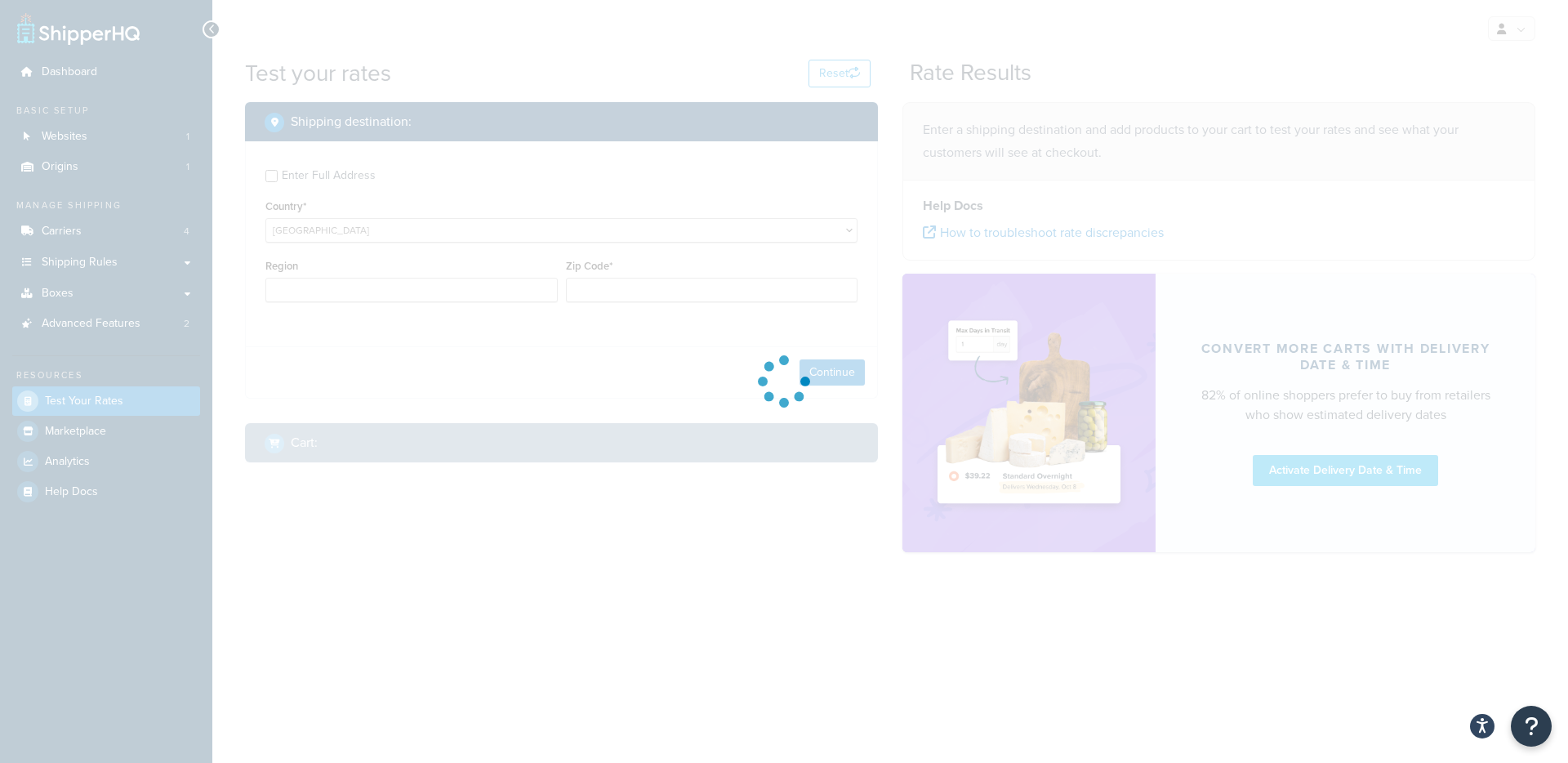
click at [329, 287] on div at bounding box center [784, 381] width 1568 height 763
type input "AL"
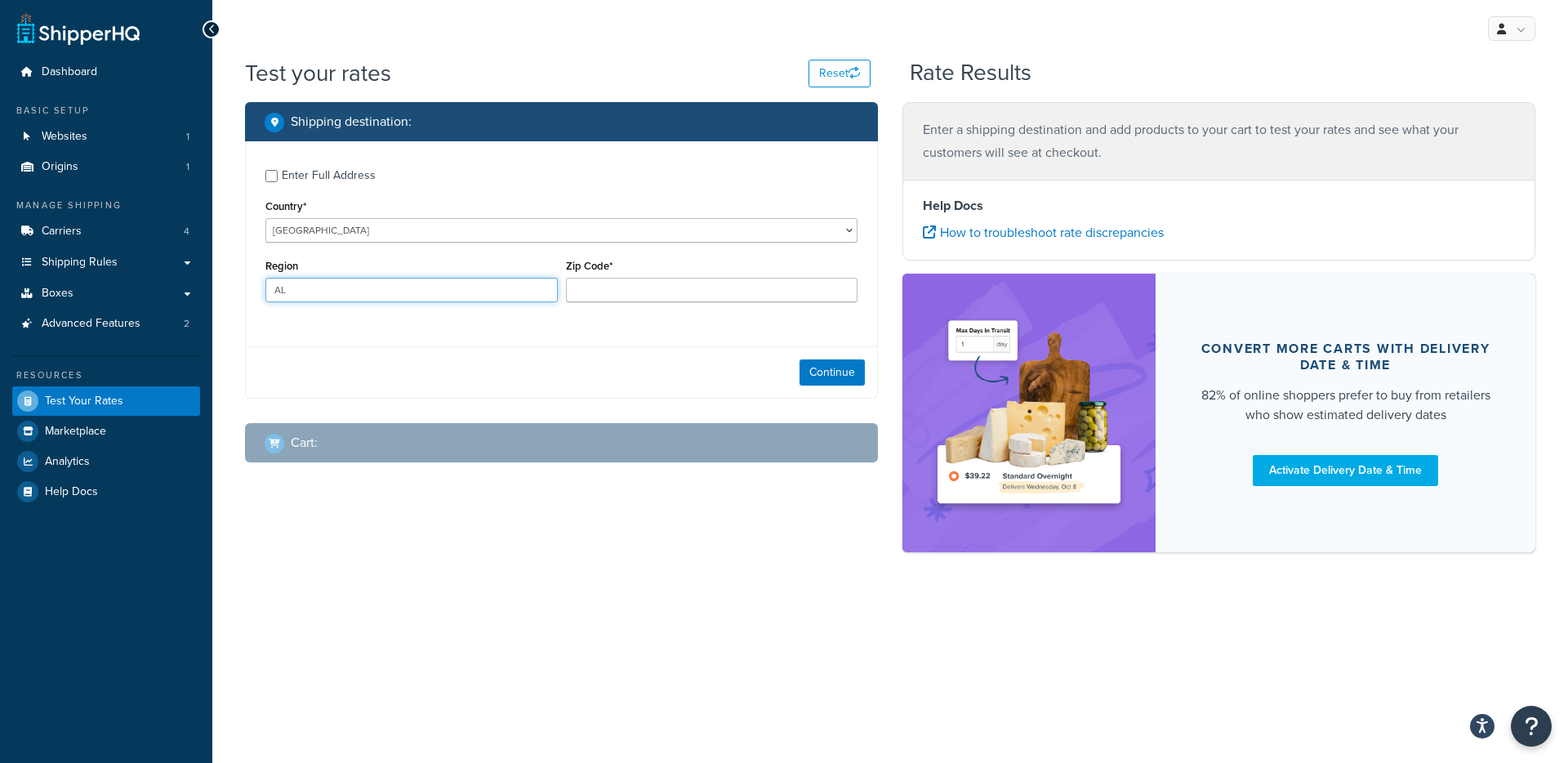
click at [330, 292] on input "AL" at bounding box center [411, 290] width 292 height 24
type input "No"
click at [273, 291] on input "rwich" at bounding box center [411, 290] width 292 height 24
type input "norwich"
click at [616, 292] on input "Zip Code*" at bounding box center [712, 290] width 292 height 24
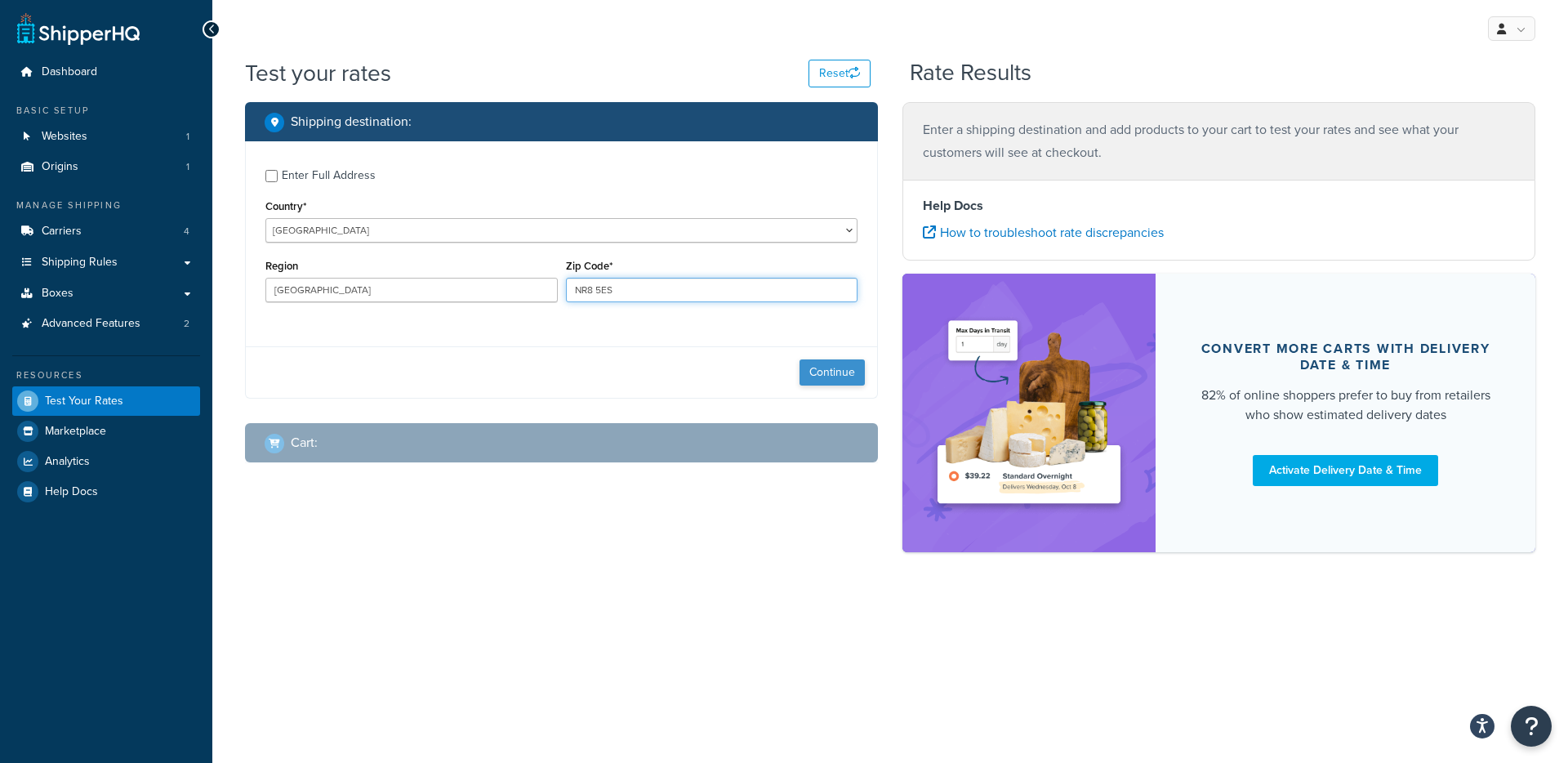
type input "NR8 5ES"
click at [822, 375] on button "Continue" at bounding box center [833, 372] width 65 height 26
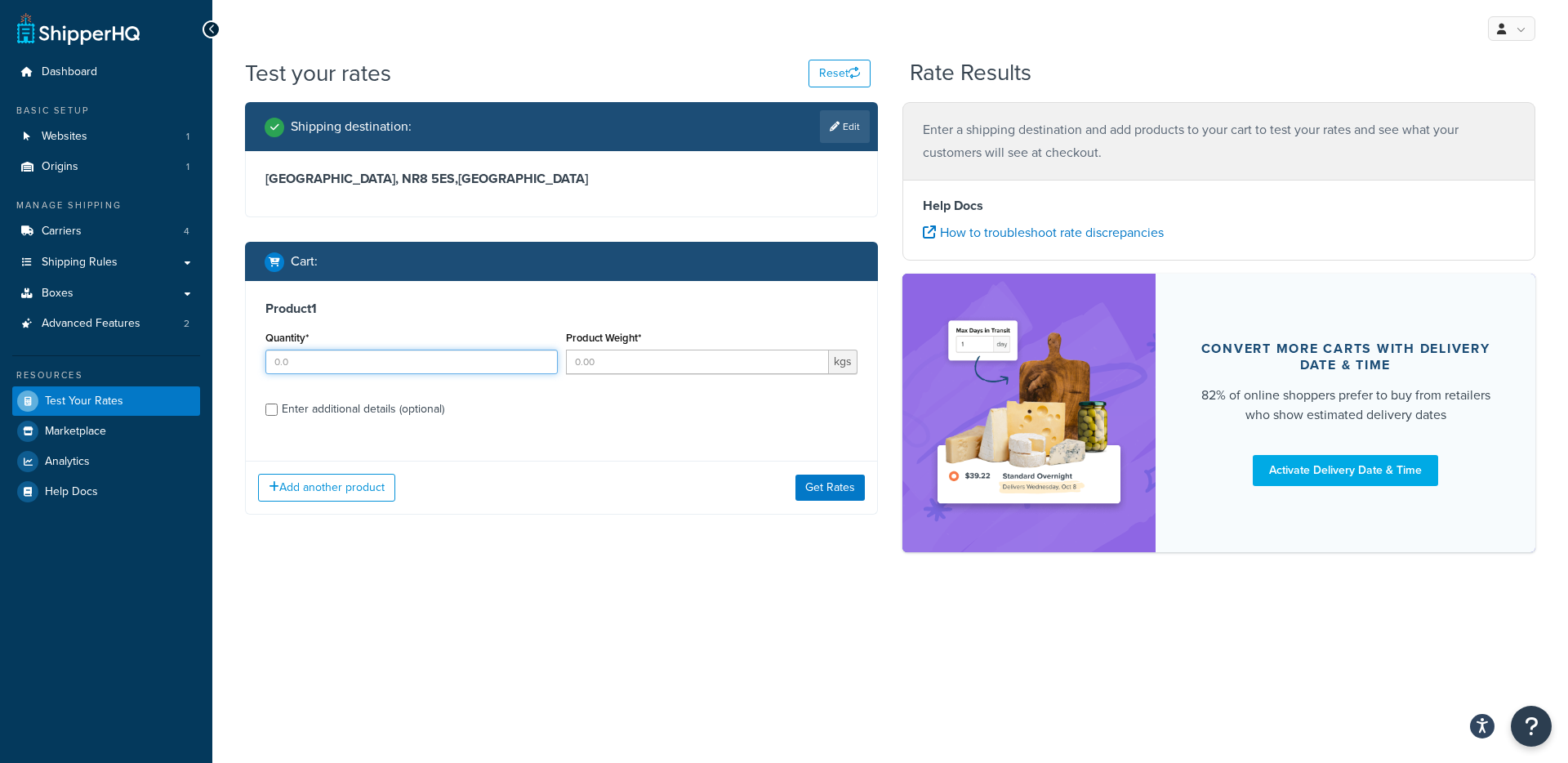
click at [337, 362] on input "Quantity*" at bounding box center [411, 361] width 292 height 24
type input "1"
click at [672, 363] on input "Product Weight*" at bounding box center [698, 361] width 264 height 24
type input "0.1"
click at [306, 408] on div "Enter additional details (optional)" at bounding box center [363, 409] width 163 height 23
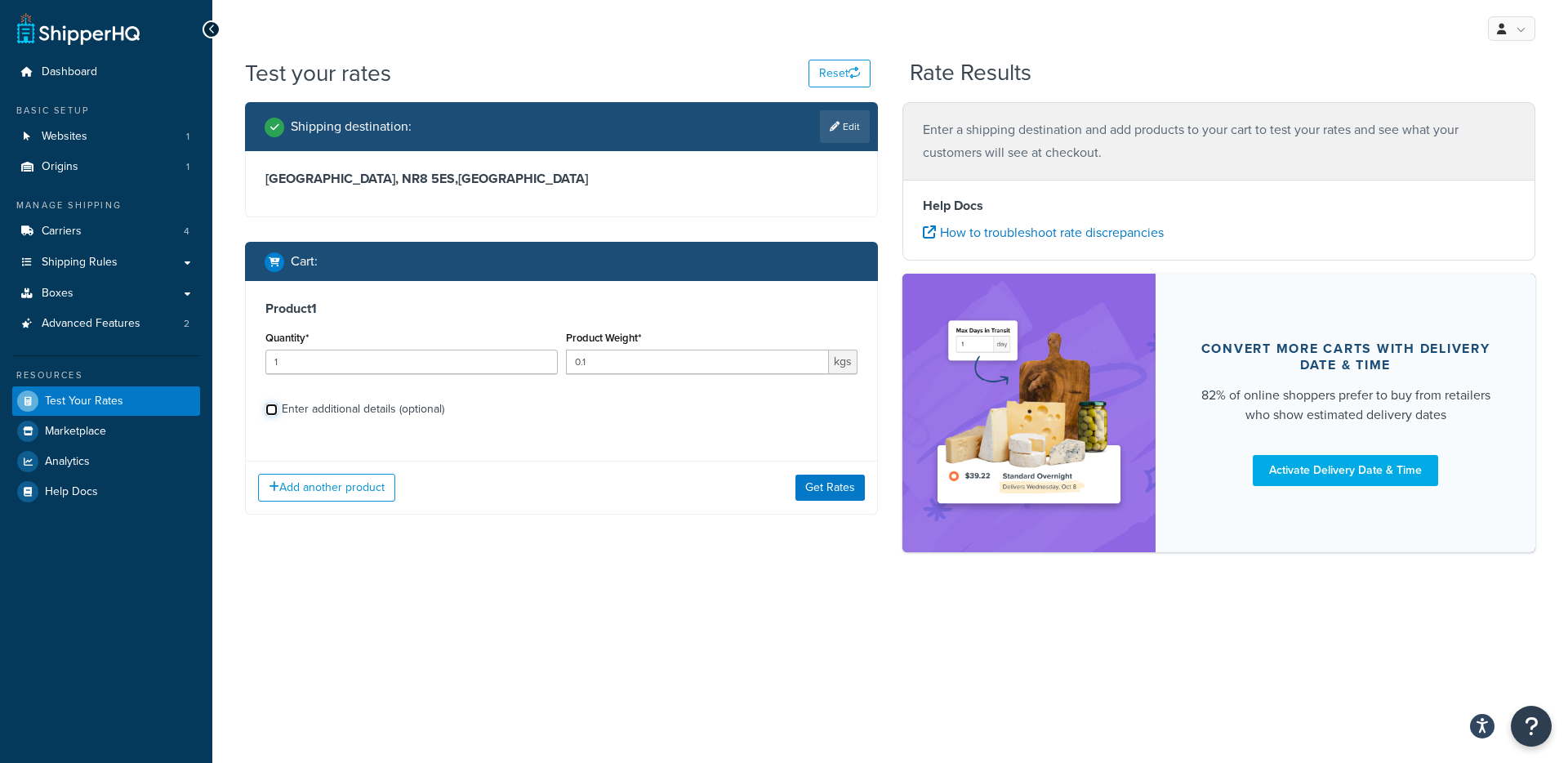
click at [278, 408] on input "Enter additional details (optional)" at bounding box center [271, 410] width 13 height 13
checkbox input "true"
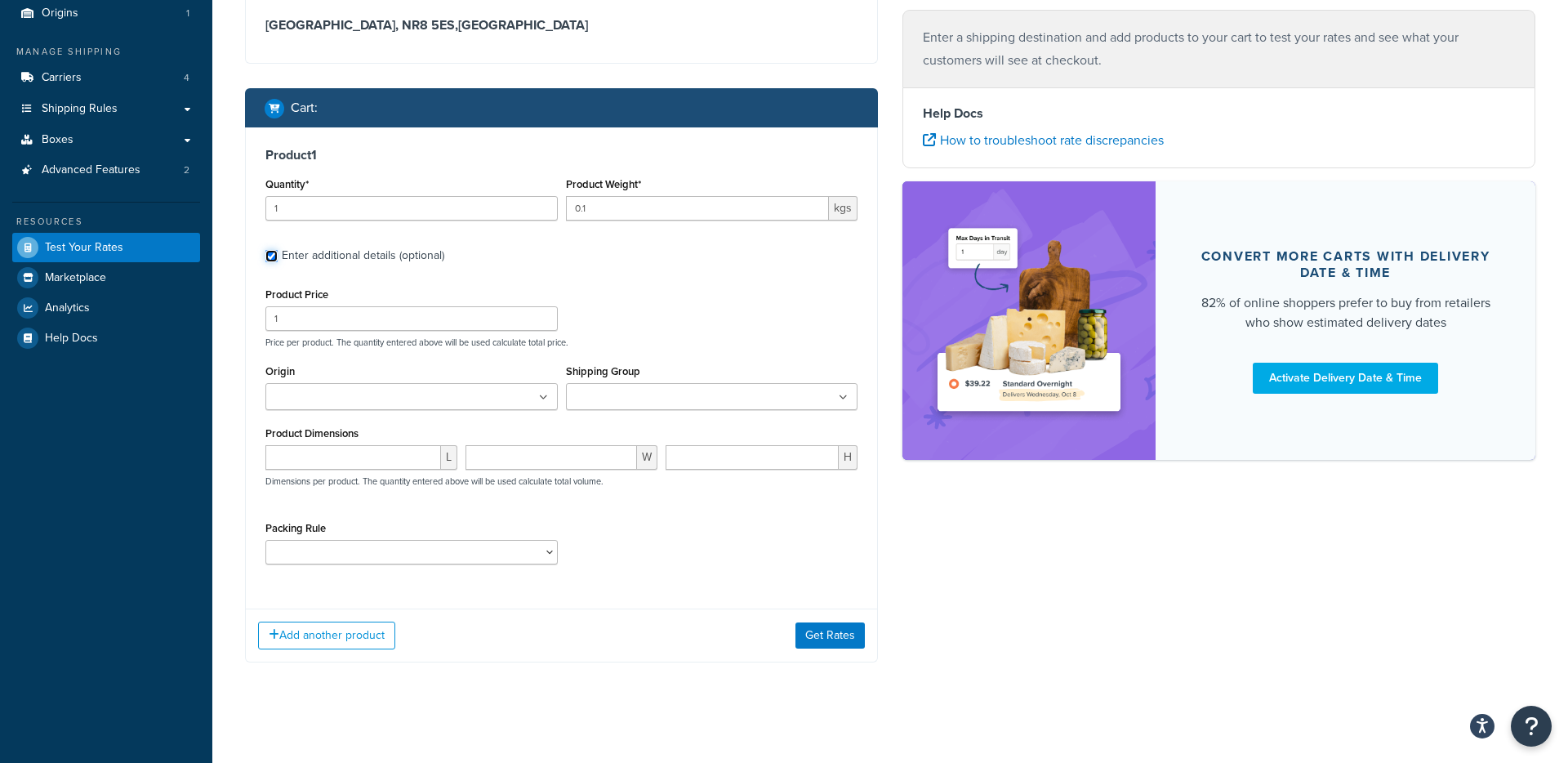
scroll to position [161, 0]
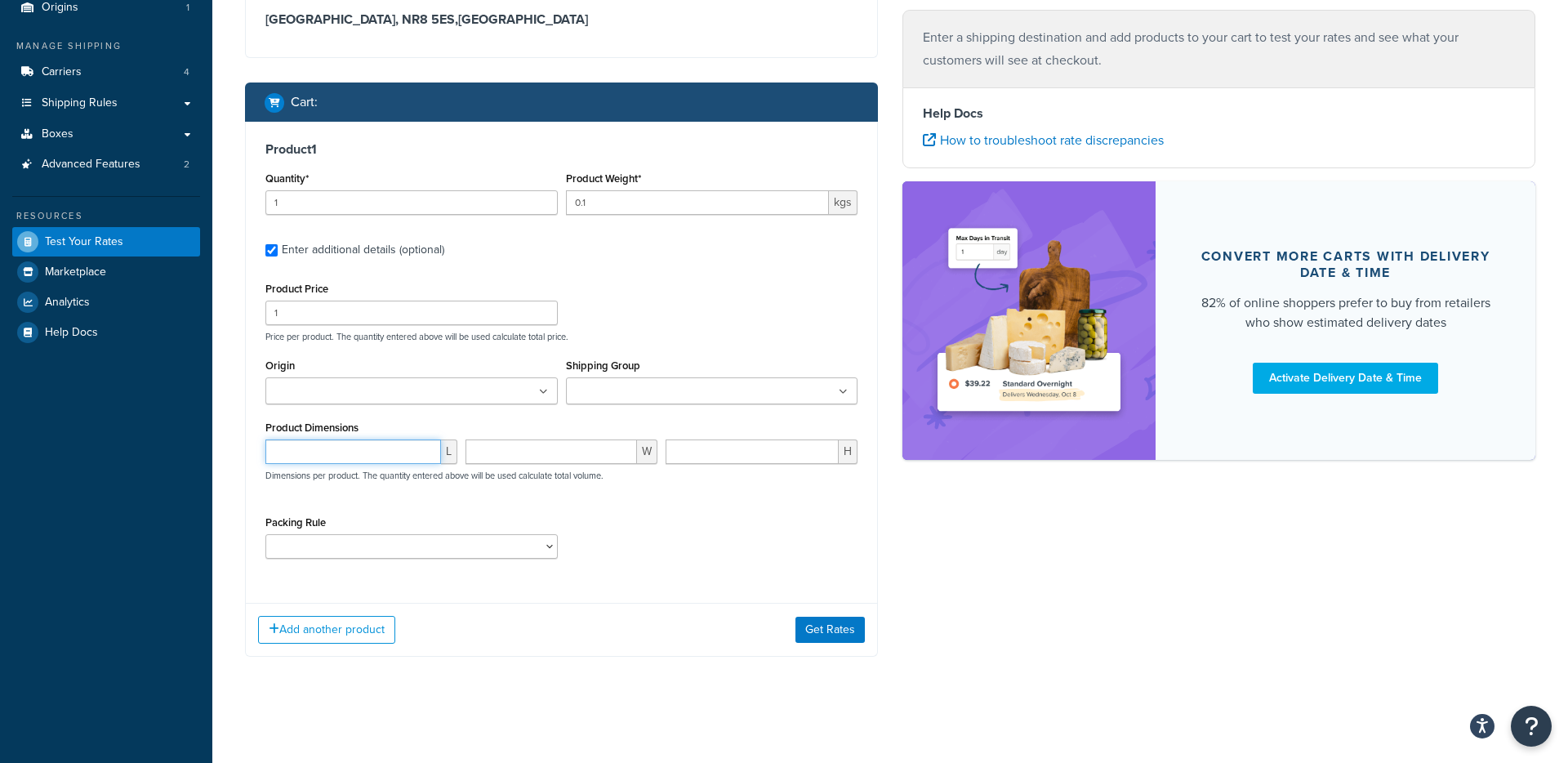
click at [341, 453] on input "number" at bounding box center [353, 451] width 175 height 24
type input "34"
click at [545, 451] on input "number" at bounding box center [551, 451] width 171 height 24
type input "24"
click at [760, 456] on input "number" at bounding box center [752, 451] width 173 height 24
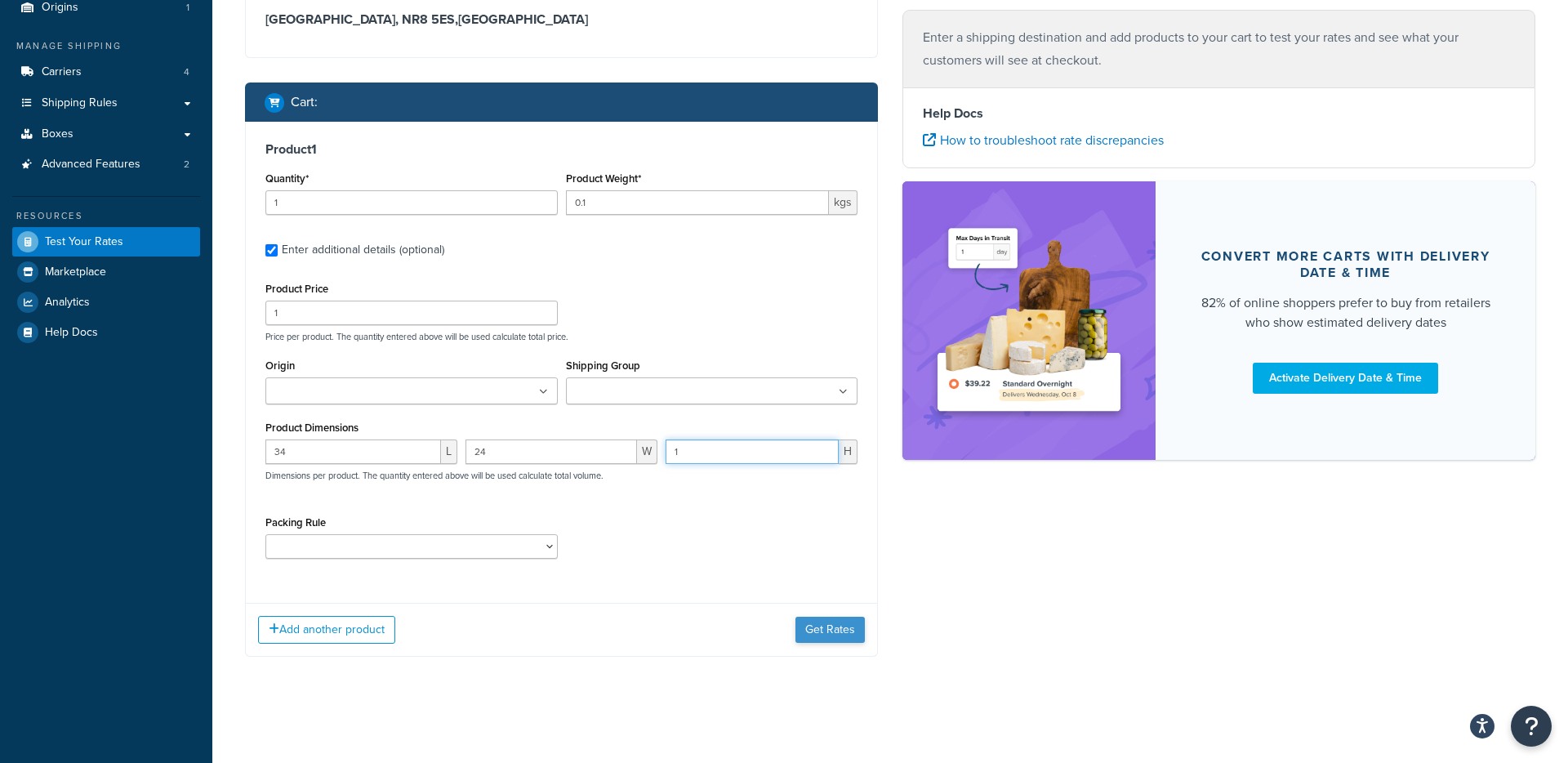
type input "1"
click at [825, 626] on button "Get Rates" at bounding box center [830, 630] width 70 height 26
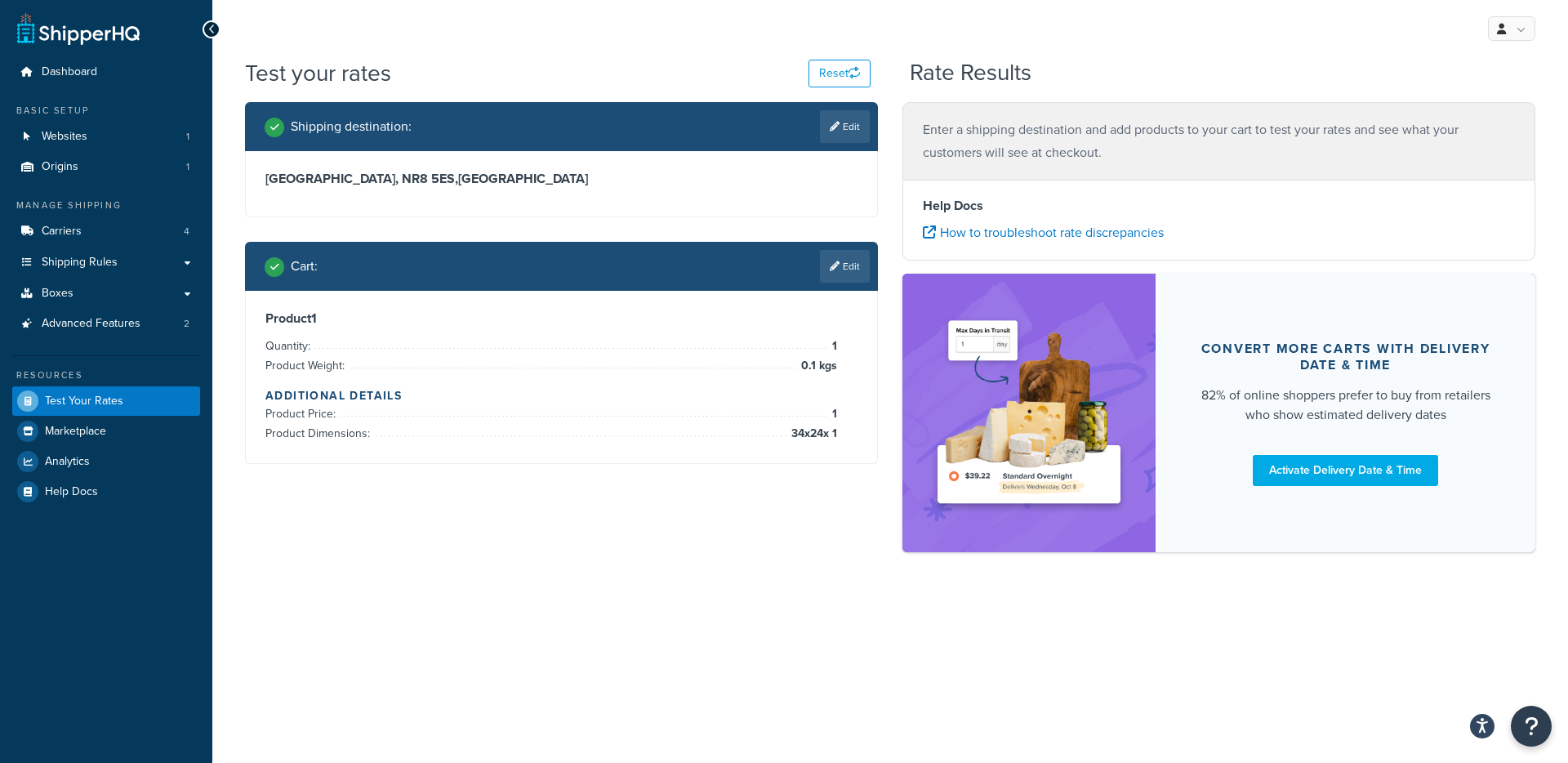
scroll to position [0, 0]
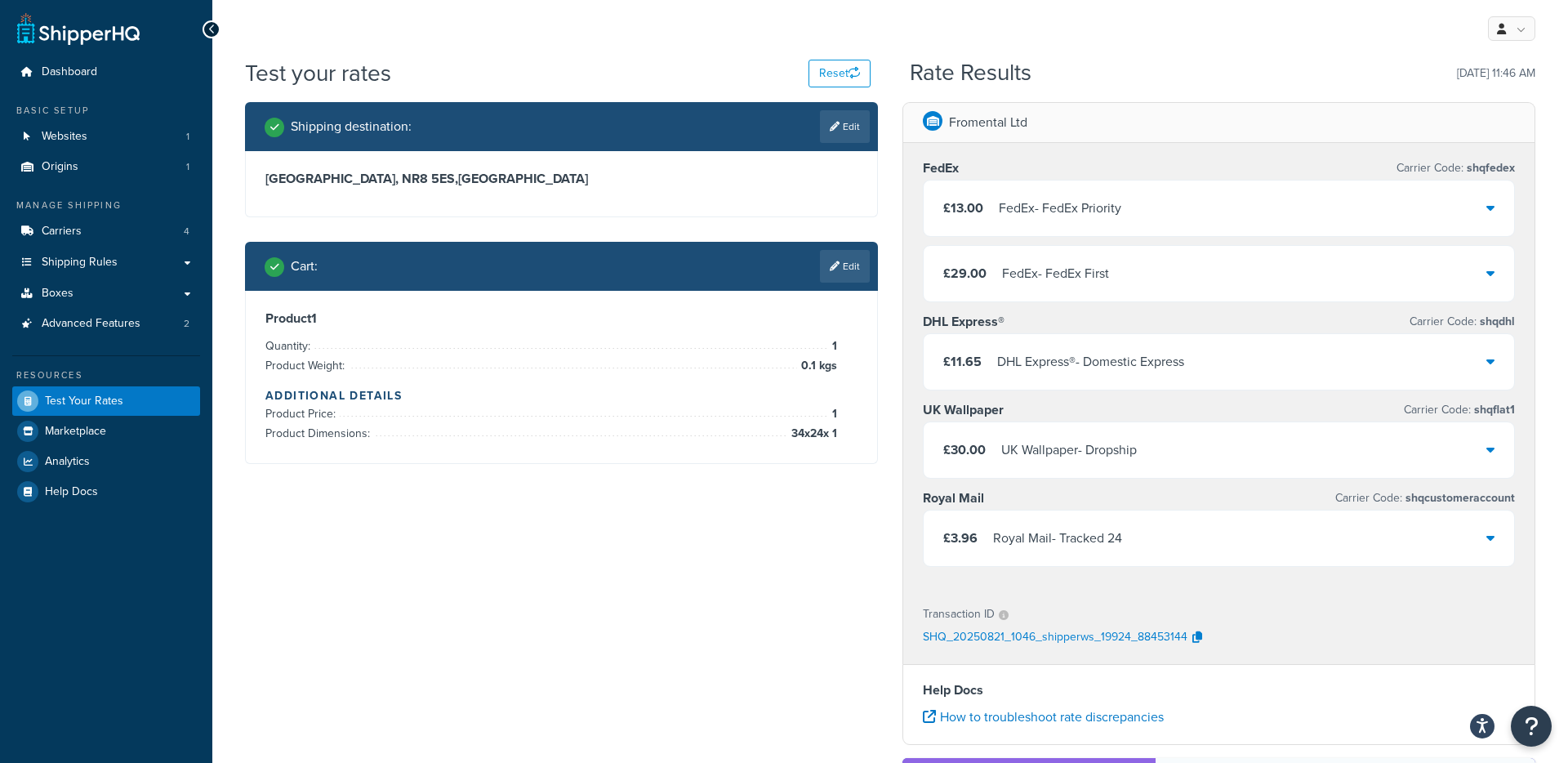
click at [862, 131] on link "Edit" at bounding box center [844, 126] width 50 height 33
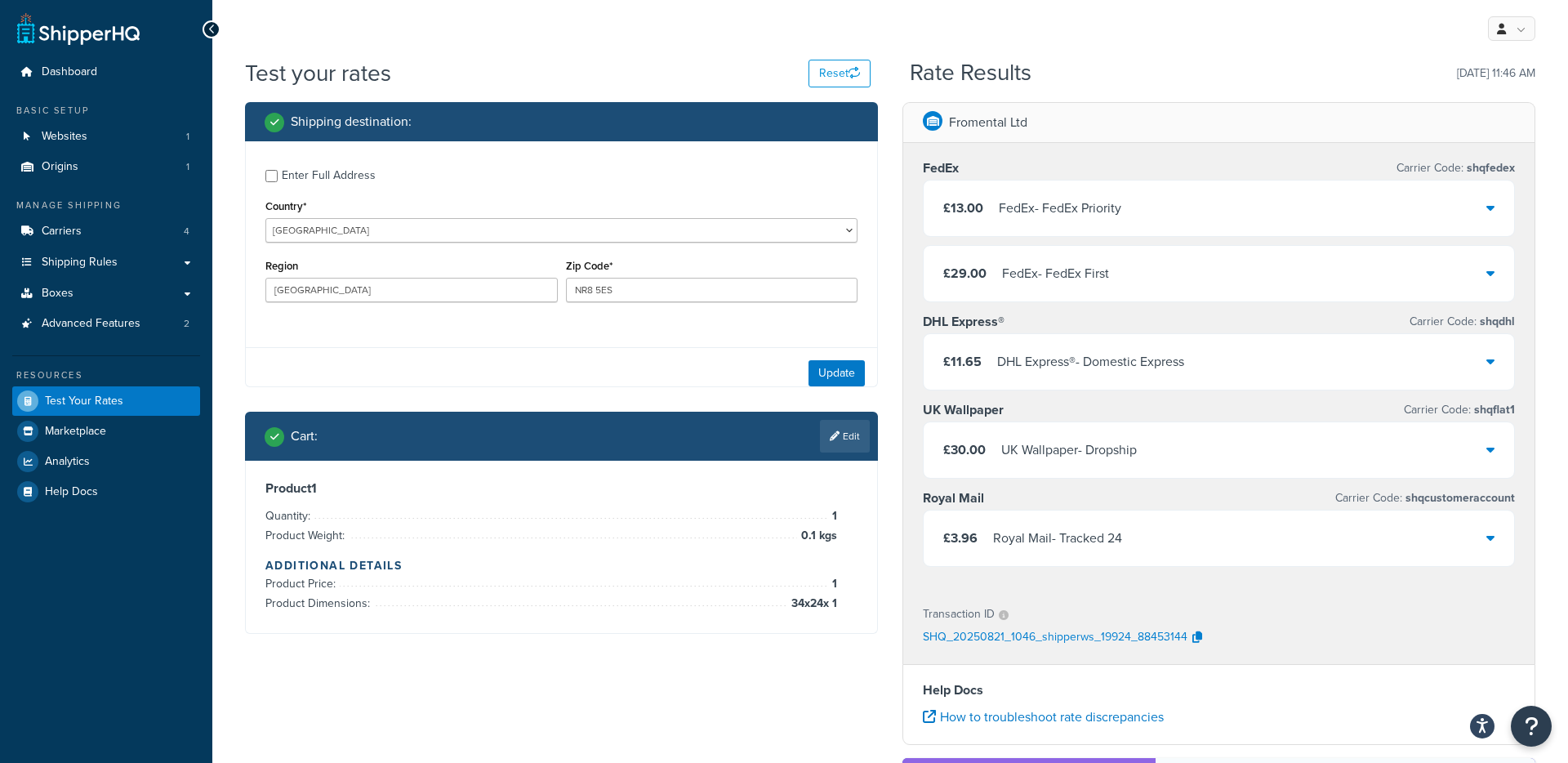
click at [858, 125] on div "Shipping destination :" at bounding box center [567, 121] width 605 height 23
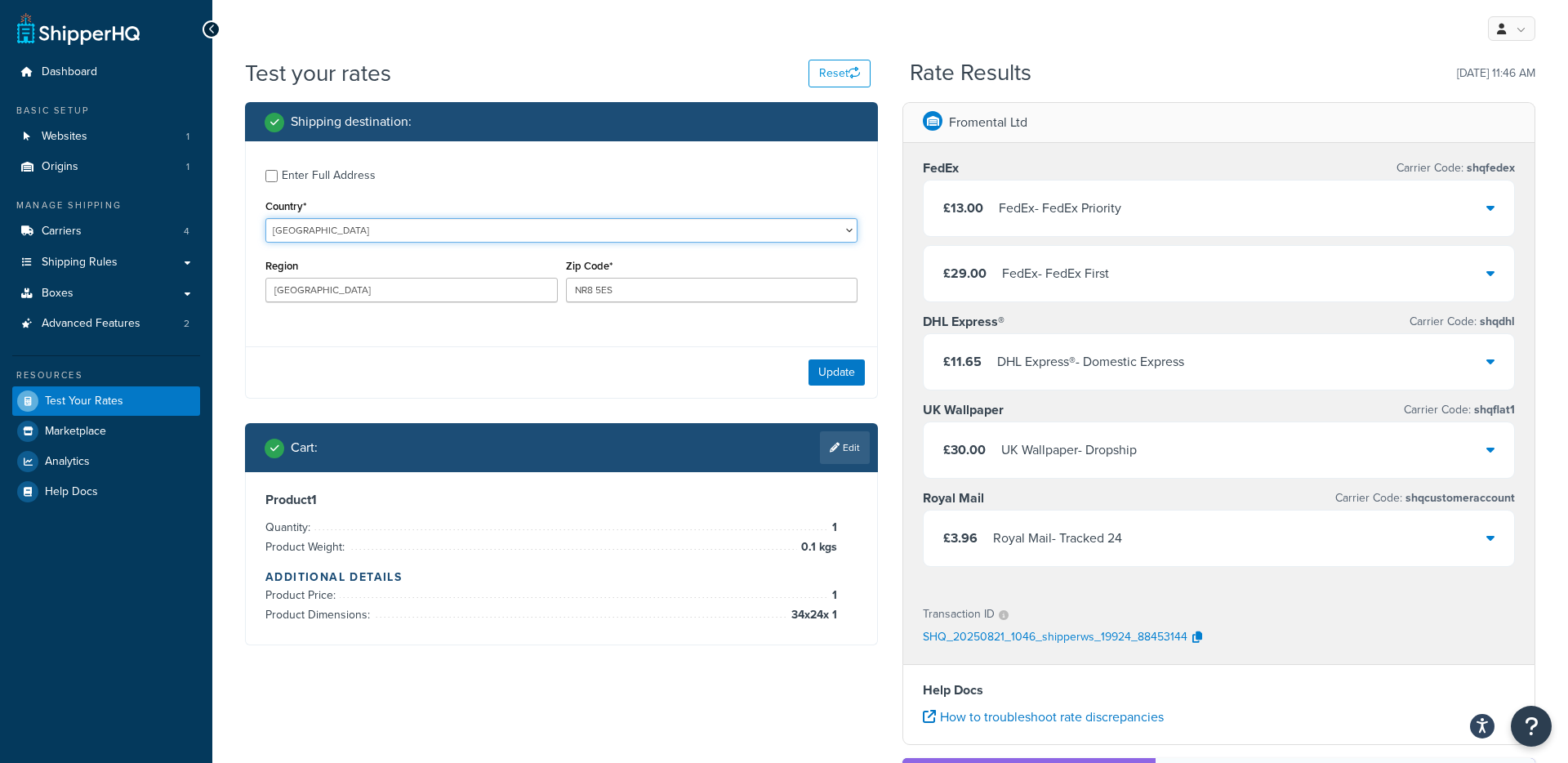
click at [374, 233] on select "United States United Kingdom Afghanistan Åland Islands Albania Algeria American…" at bounding box center [561, 230] width 592 height 24
select select "US"
click at [265, 218] on select "United States United Kingdom Afghanistan Åland Islands Albania Algeria American…" at bounding box center [561, 230] width 592 height 24
click at [366, 294] on select "Alabama Alaska American Samoa Arizona Arkansas Armed Forces Americas Armed Forc…" at bounding box center [411, 290] width 292 height 24
select select "NY"
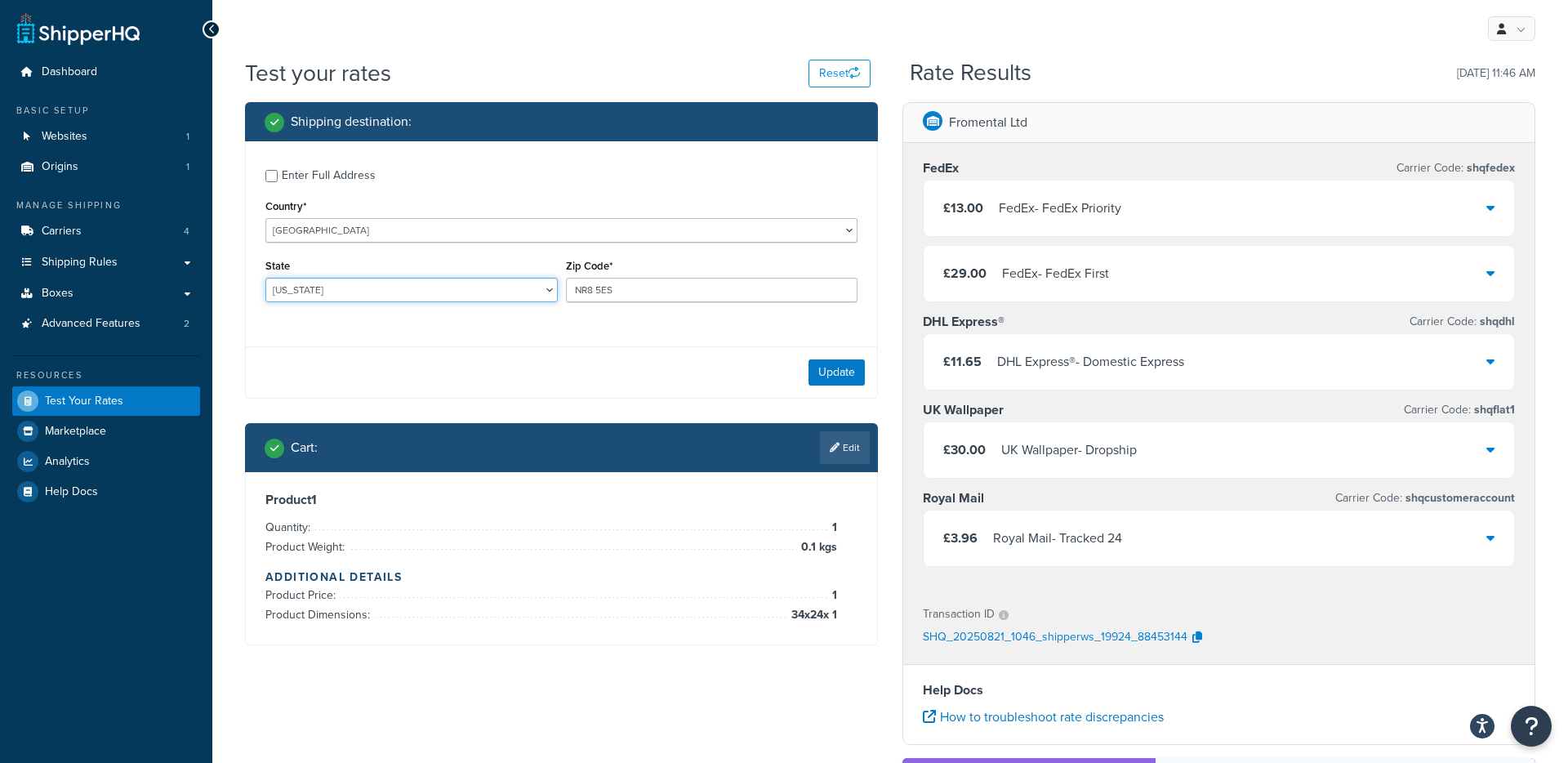
click at [265, 279] on select "Alabama Alaska American Samoa Arizona Arkansas Armed Forces Americas Armed Forc…" at bounding box center [411, 290] width 292 height 24
drag, startPoint x: 630, startPoint y: 287, endPoint x: 572, endPoint y: 290, distance: 58.1
click at [549, 287] on div "State Alabama Alaska American Samoa Arizona Arkansas Armed Forces Americas Arme…" at bounding box center [561, 285] width 600 height 60
paste input "10036"
type input "10036"
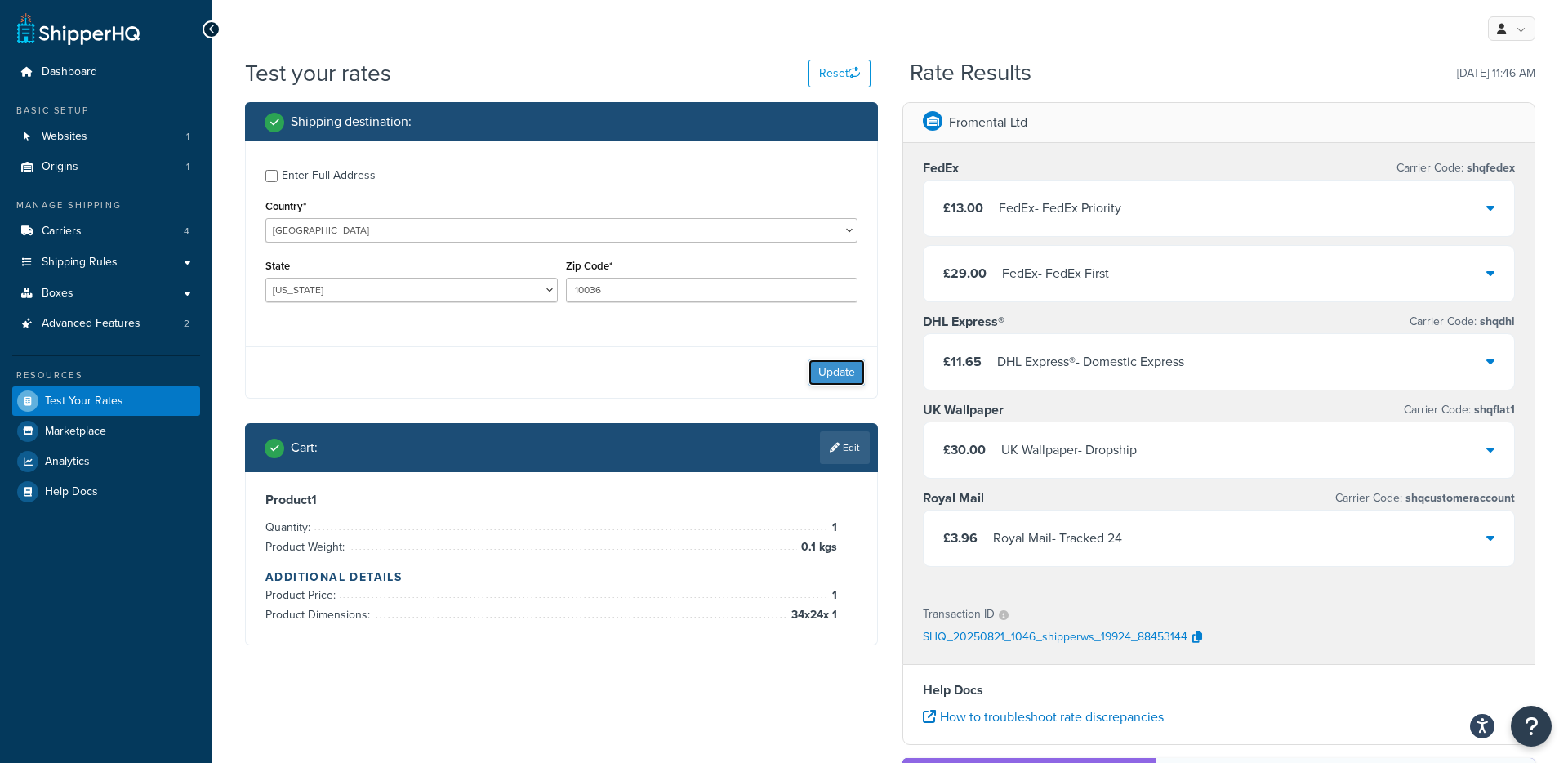
click at [839, 375] on button "Update" at bounding box center [836, 372] width 56 height 26
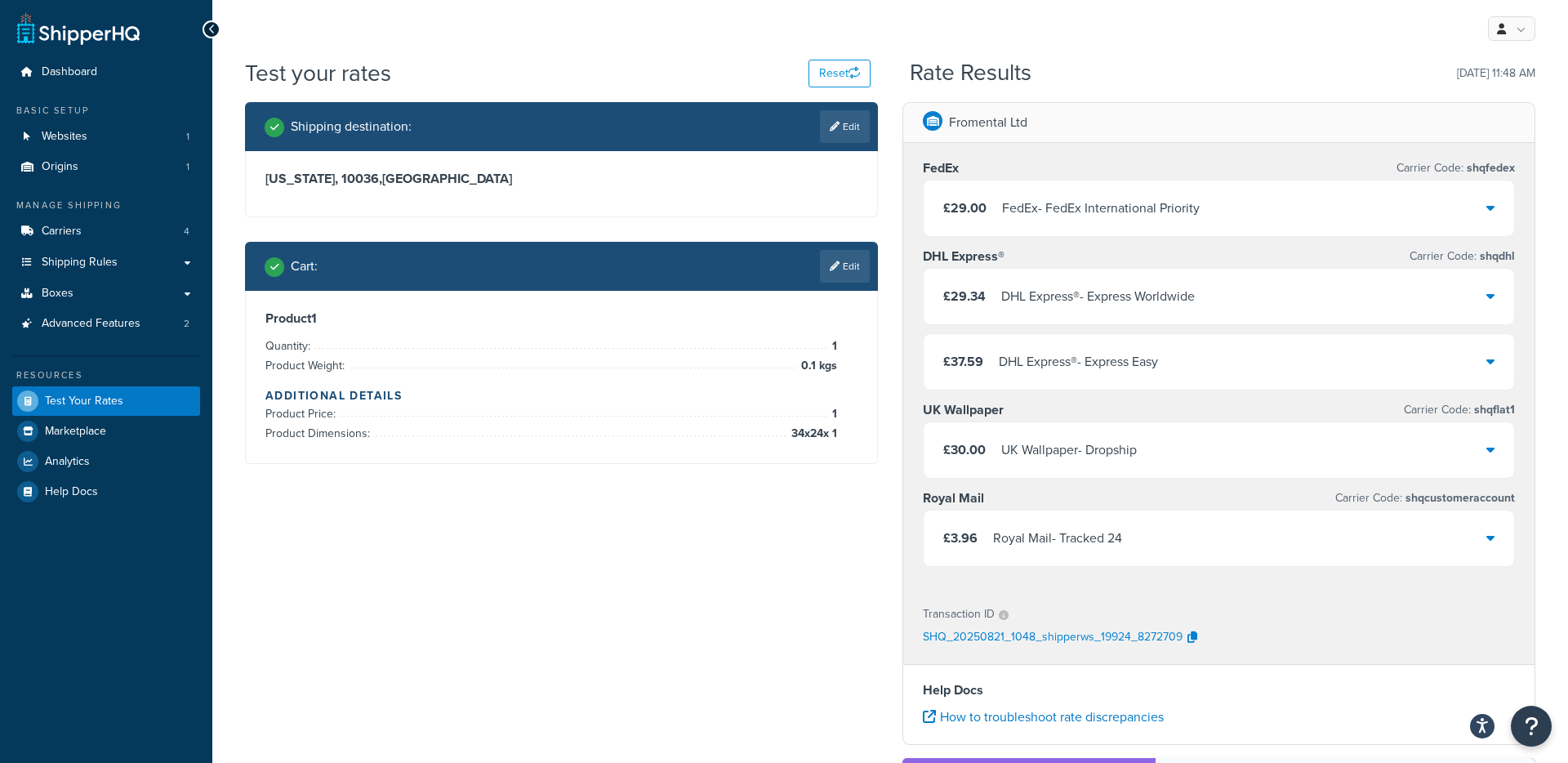
click at [1194, 207] on div "FedEx - FedEx International Priority" at bounding box center [1100, 207] width 197 height 23
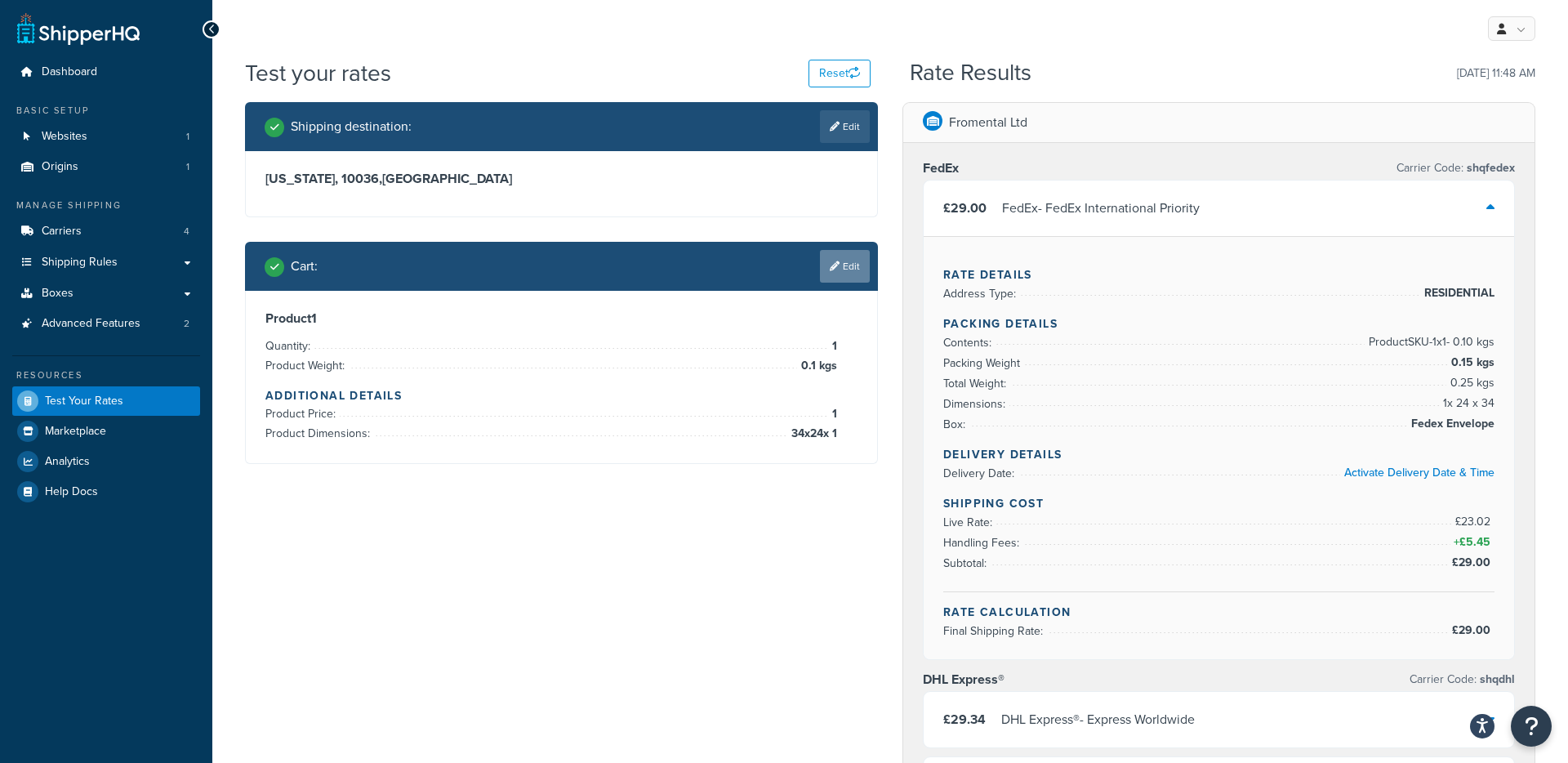
click at [850, 265] on link "Edit" at bounding box center [844, 266] width 50 height 33
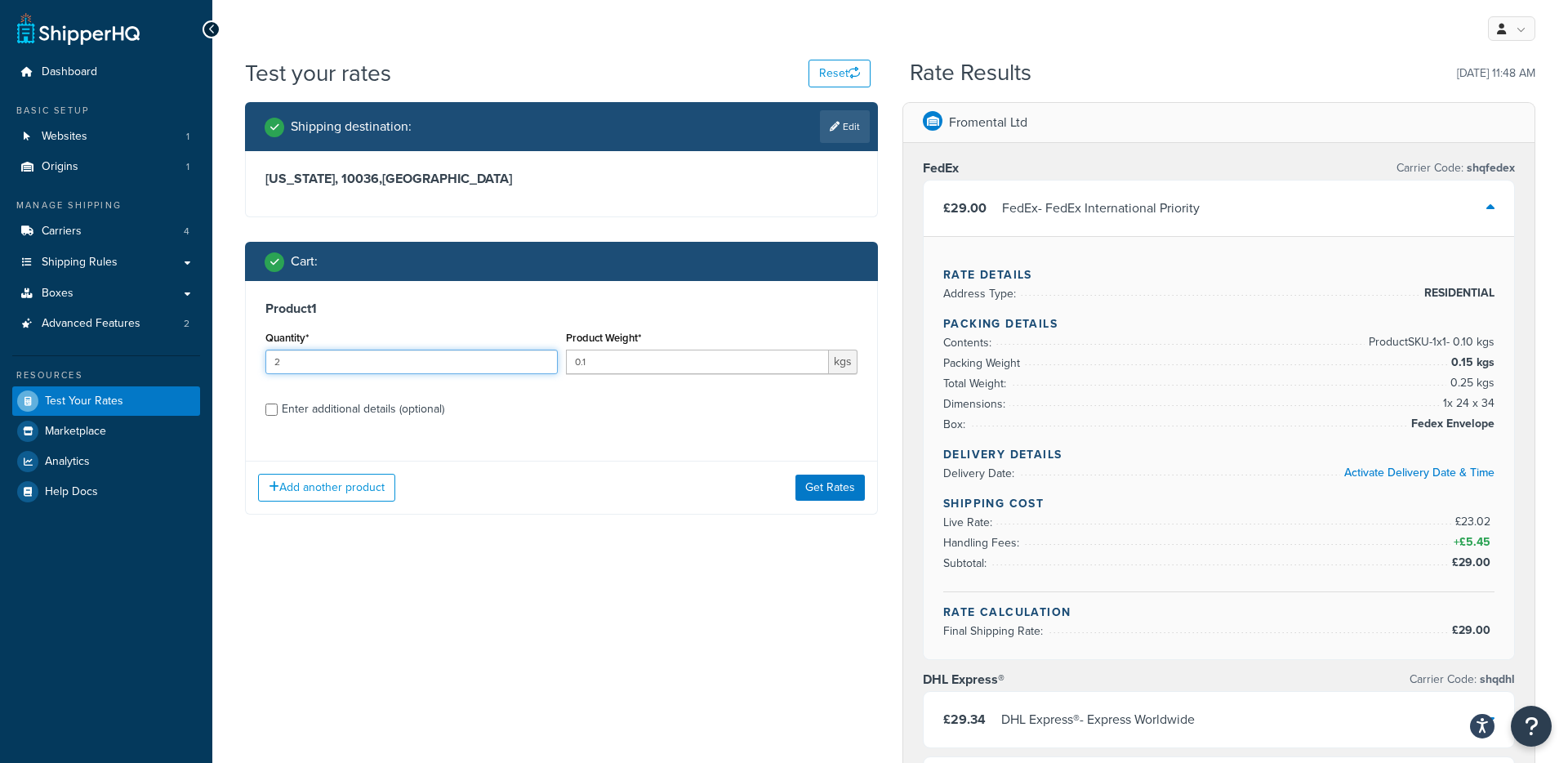
type input "2"
click at [543, 359] on input "2" at bounding box center [411, 361] width 292 height 24
click at [835, 484] on button "Get Rates" at bounding box center [830, 487] width 70 height 26
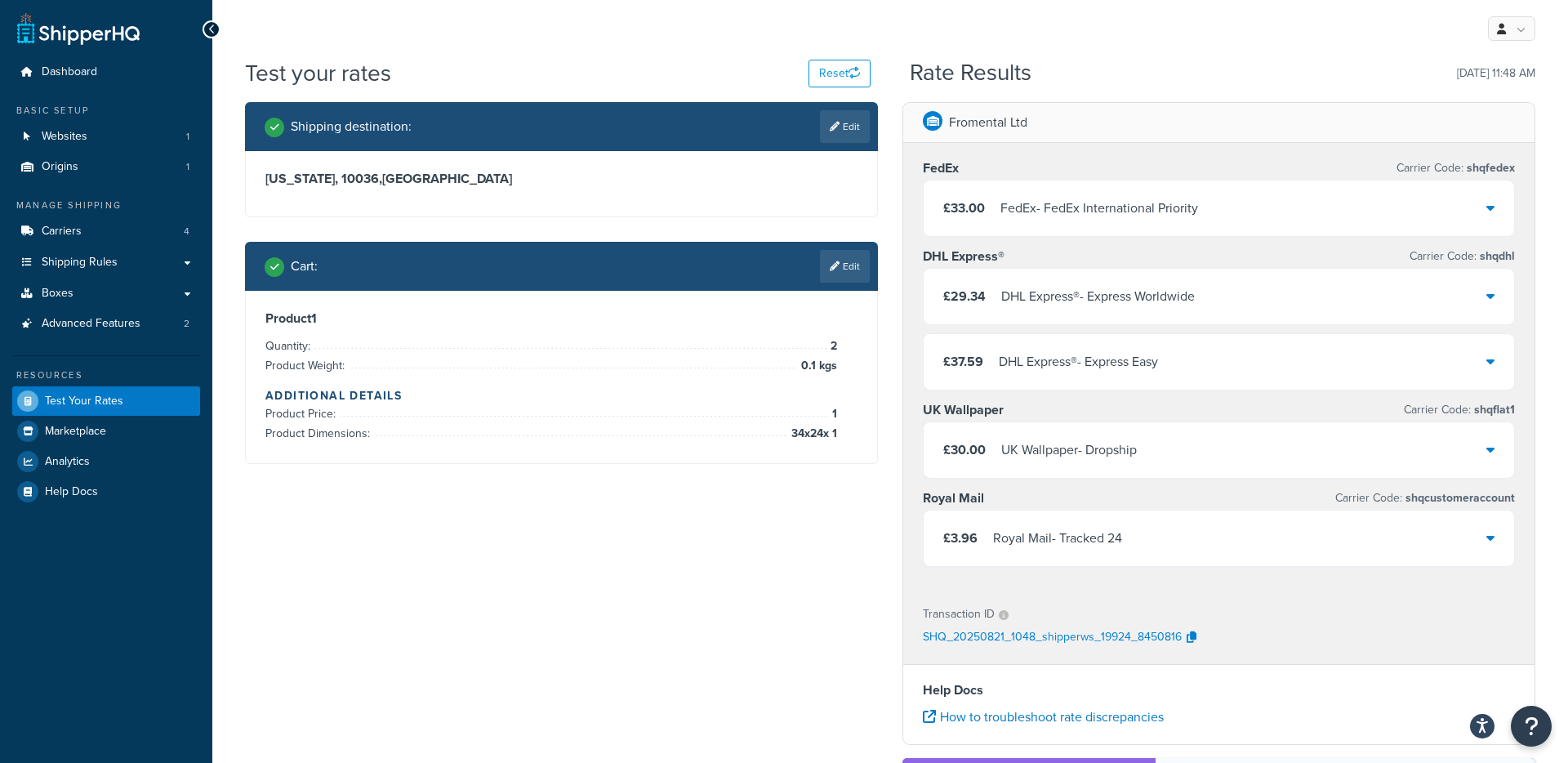
click at [1150, 206] on div "FedEx - FedEx International Priority" at bounding box center [1099, 207] width 197 height 23
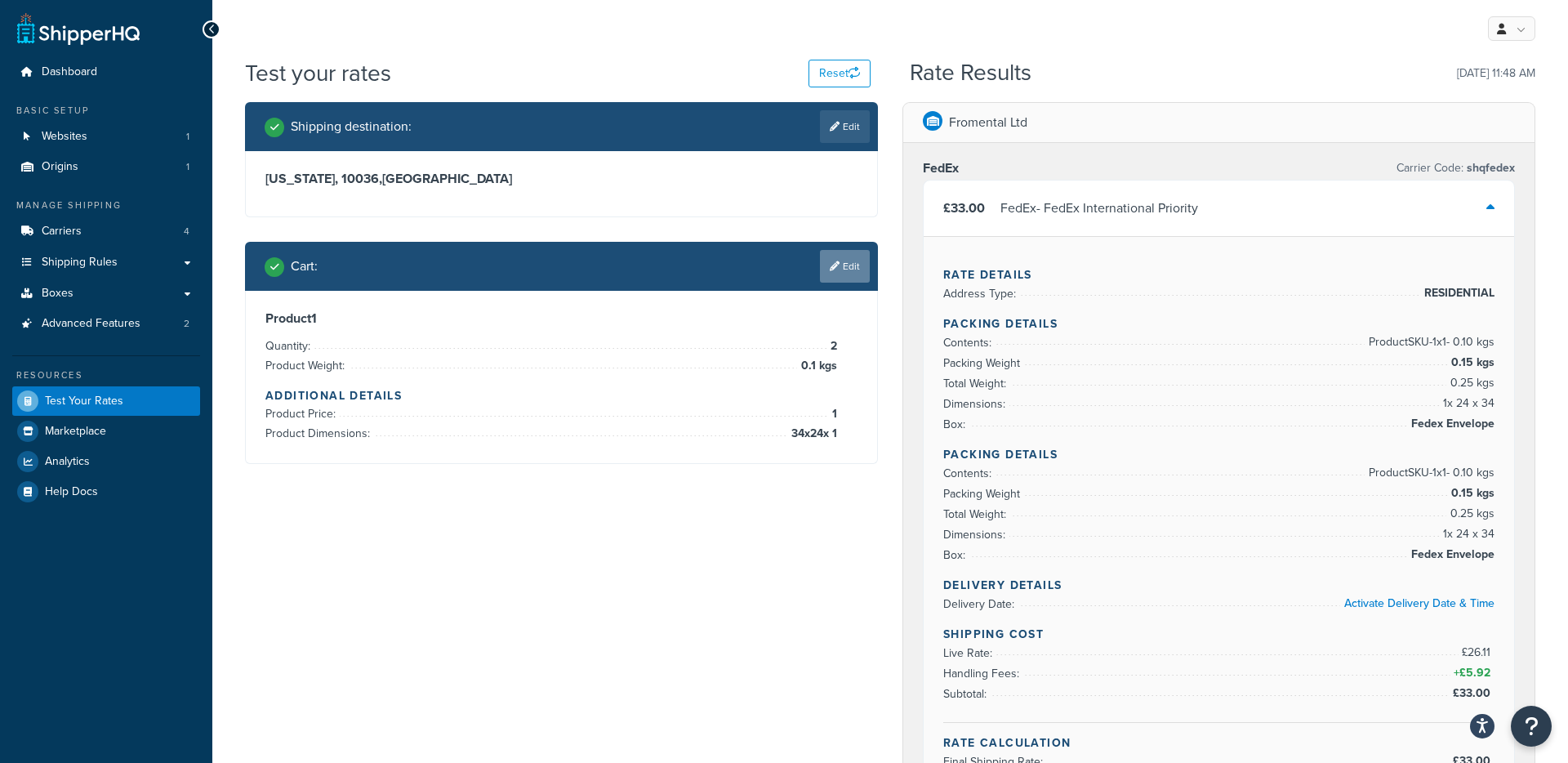
click at [838, 272] on link "Edit" at bounding box center [844, 266] width 50 height 33
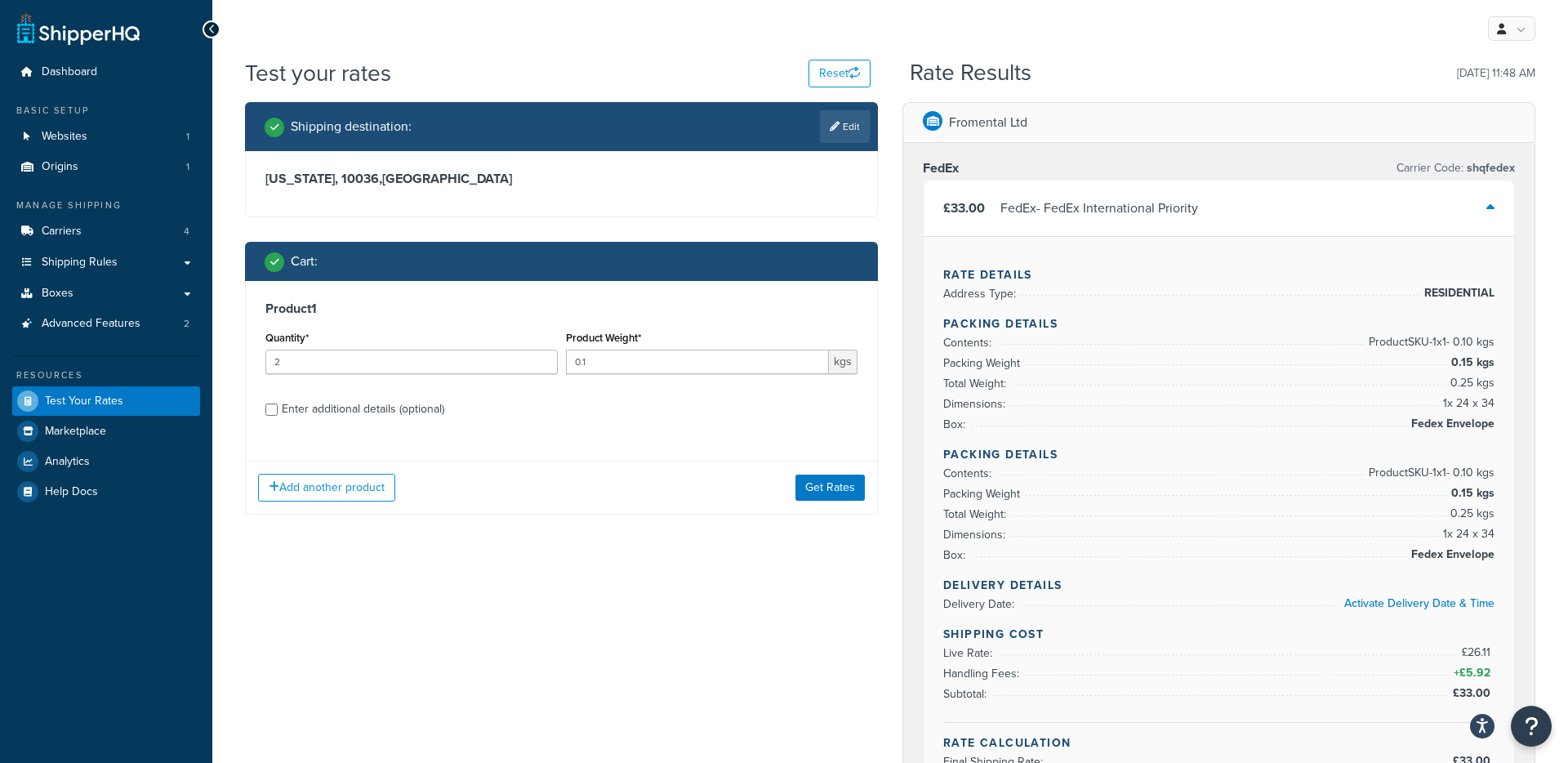
click at [323, 413] on div "Enter additional details (optional)" at bounding box center [363, 409] width 163 height 23
click at [278, 413] on input "Enter additional details (optional)" at bounding box center [271, 410] width 13 height 13
checkbox input "true"
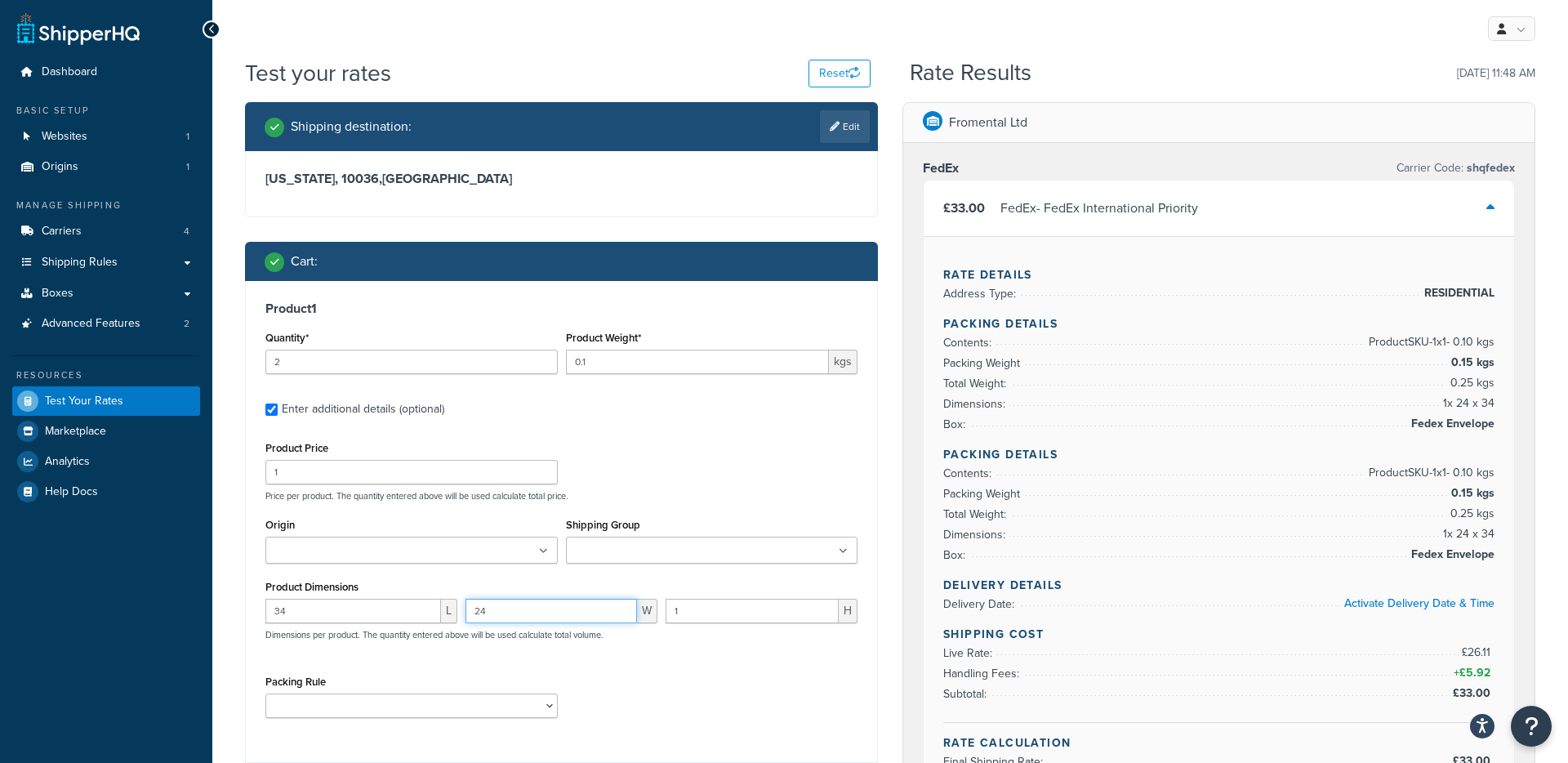
click at [462, 608] on div "24 W" at bounding box center [562, 617] width 200 height 37
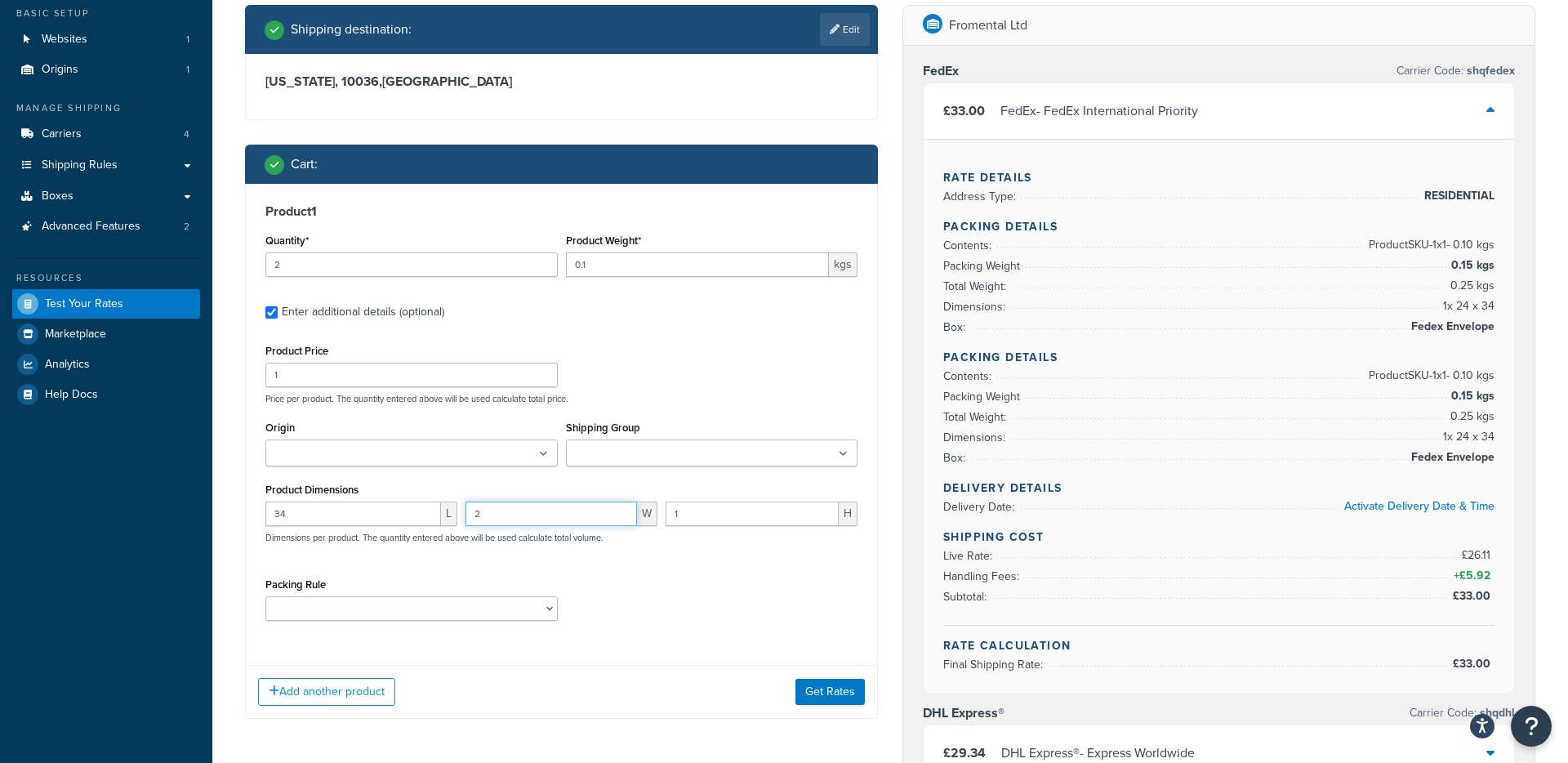
scroll to position [128, 0]
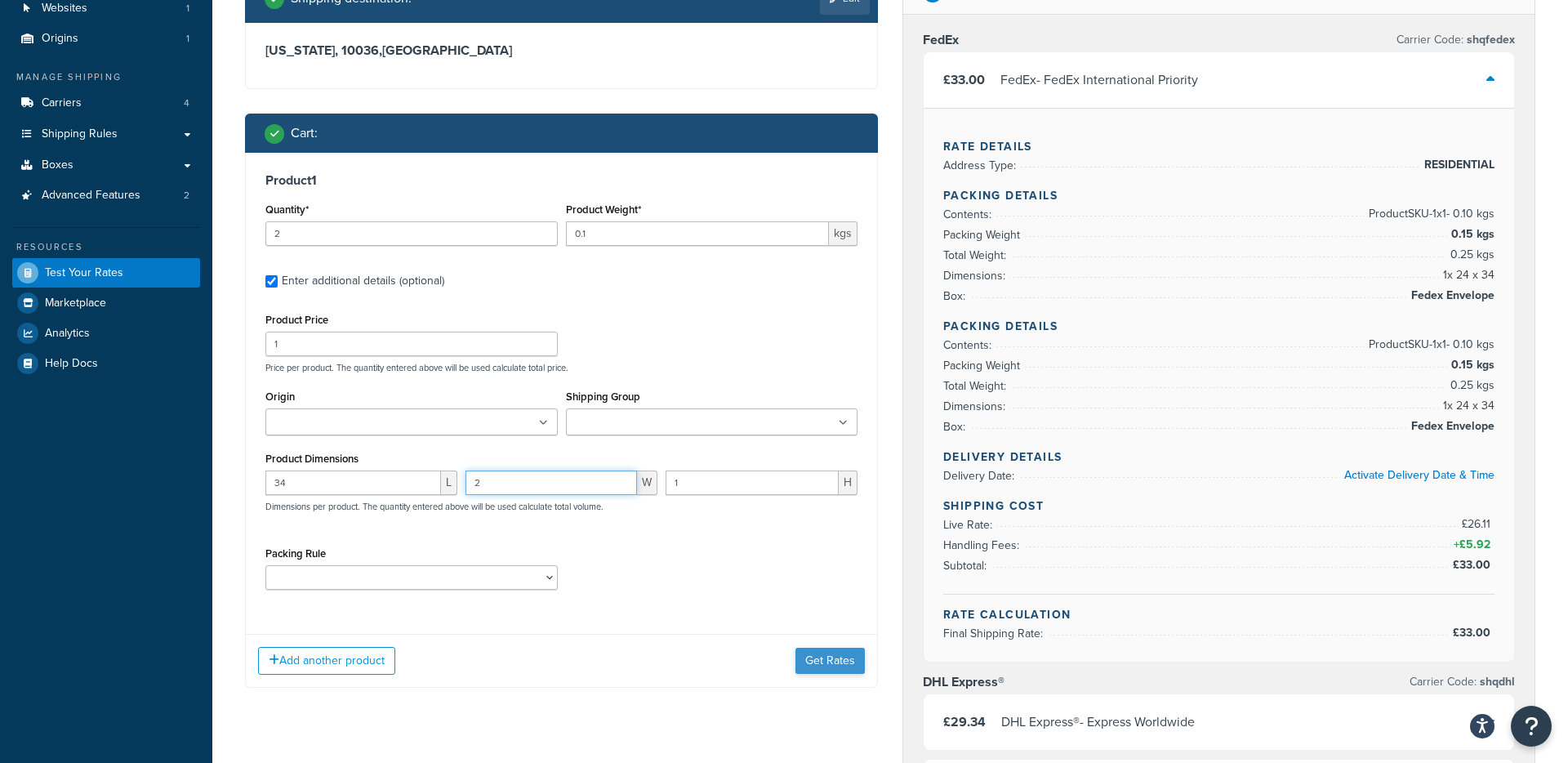
type input "2"
click at [826, 657] on button "Get Rates" at bounding box center [830, 661] width 70 height 26
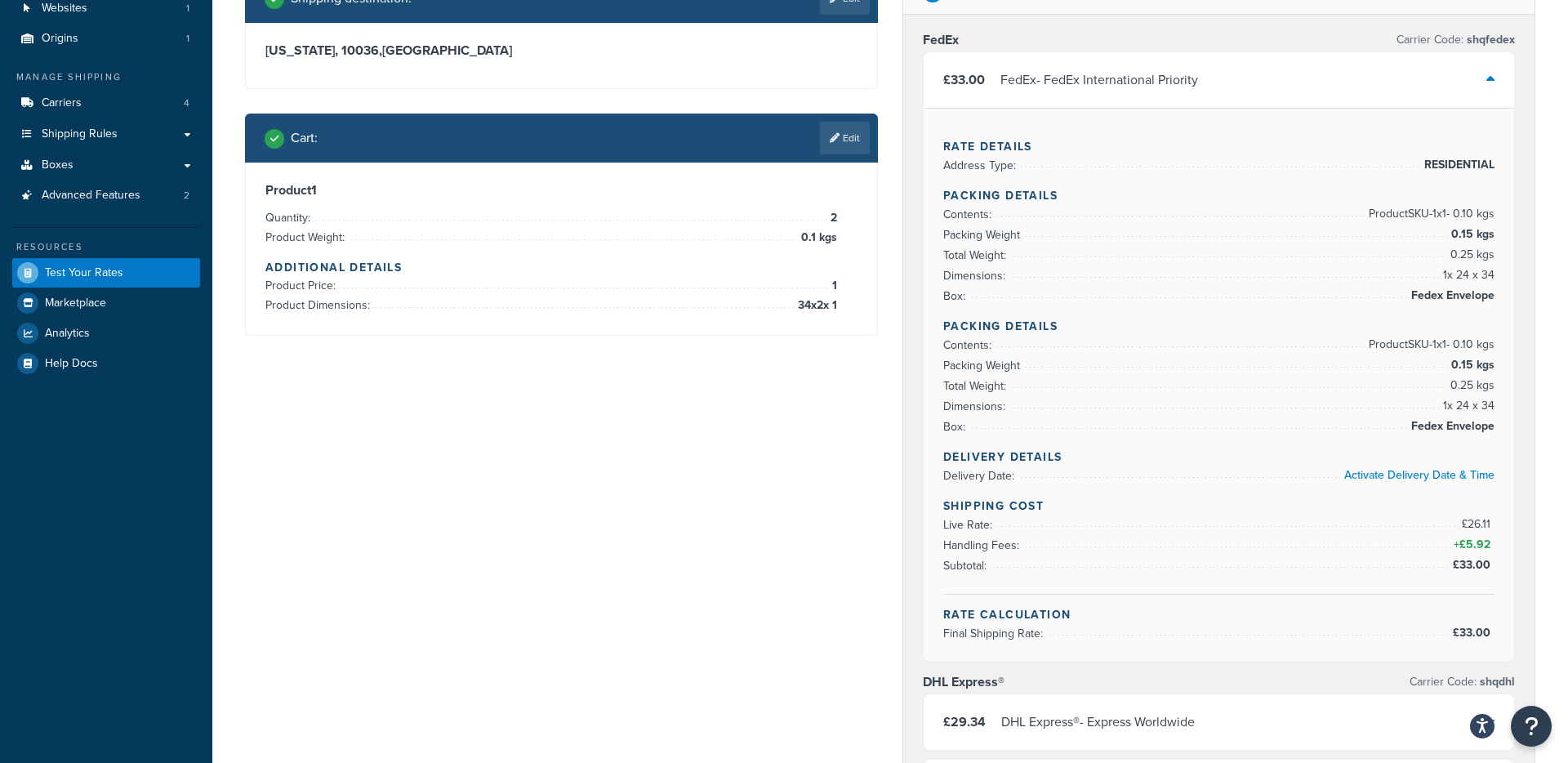
scroll to position [0, 0]
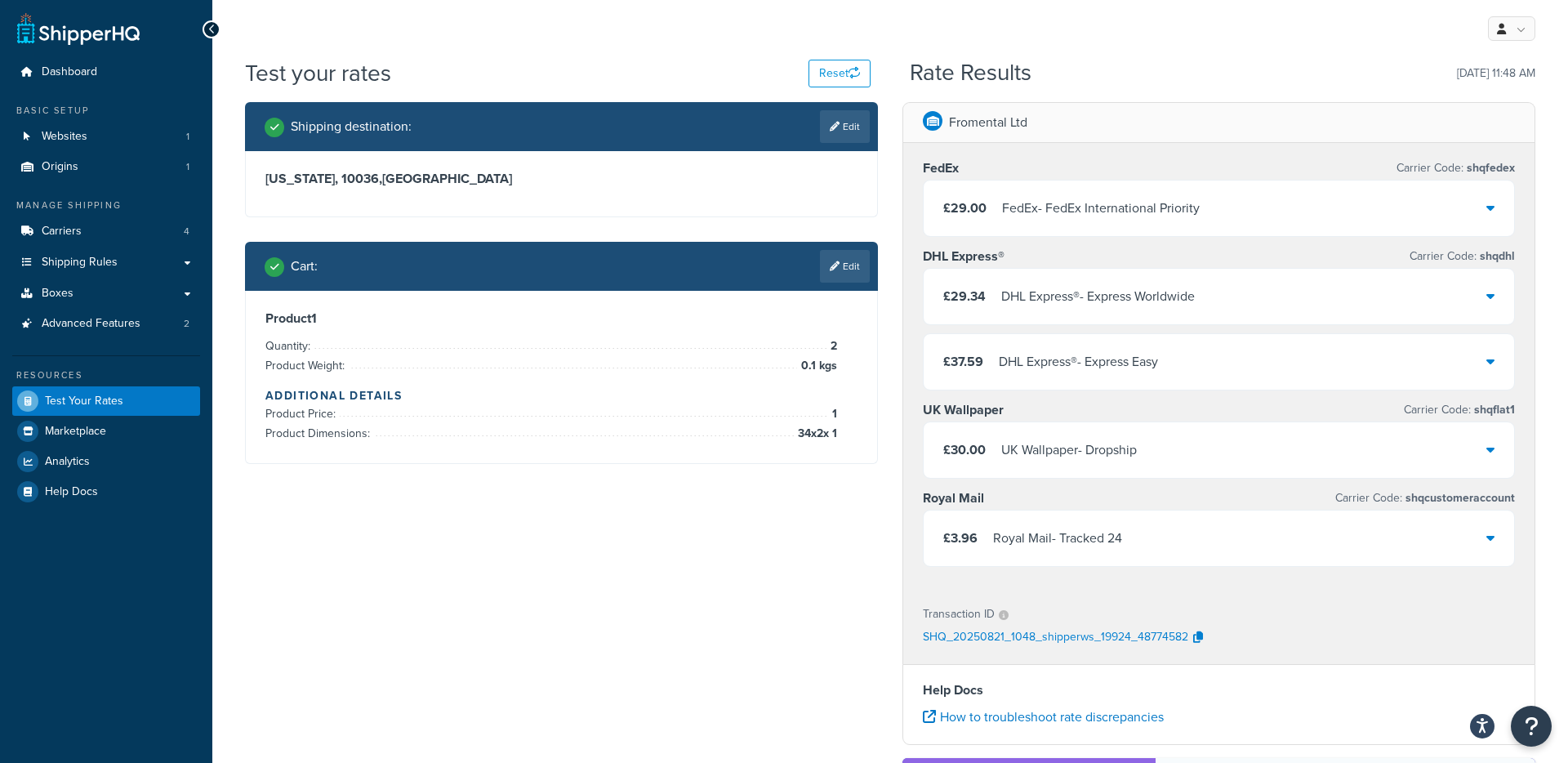
click at [1112, 204] on div "FedEx - FedEx International Priority" at bounding box center [1100, 207] width 197 height 23
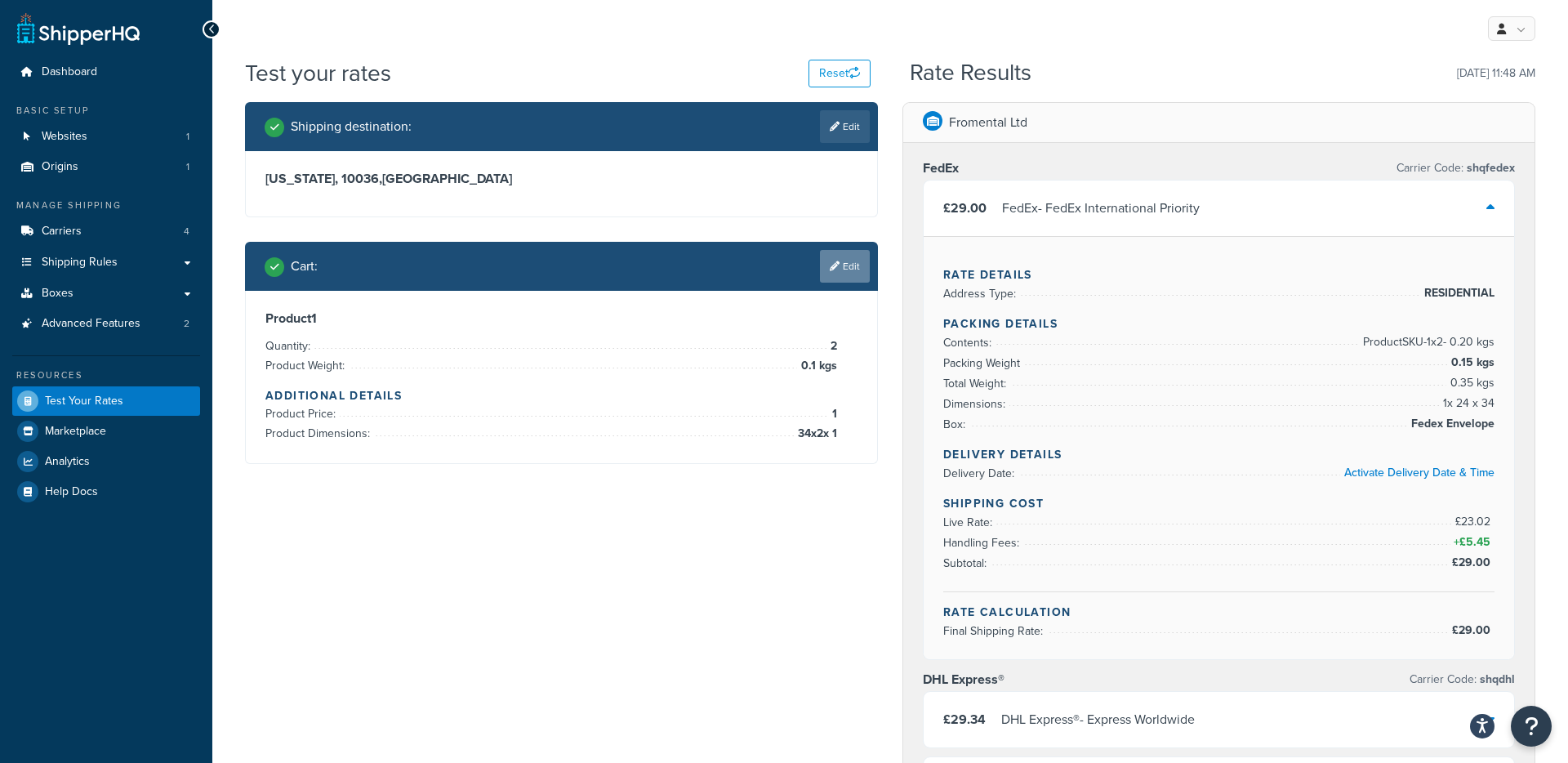
click at [861, 266] on link "Edit" at bounding box center [844, 266] width 50 height 33
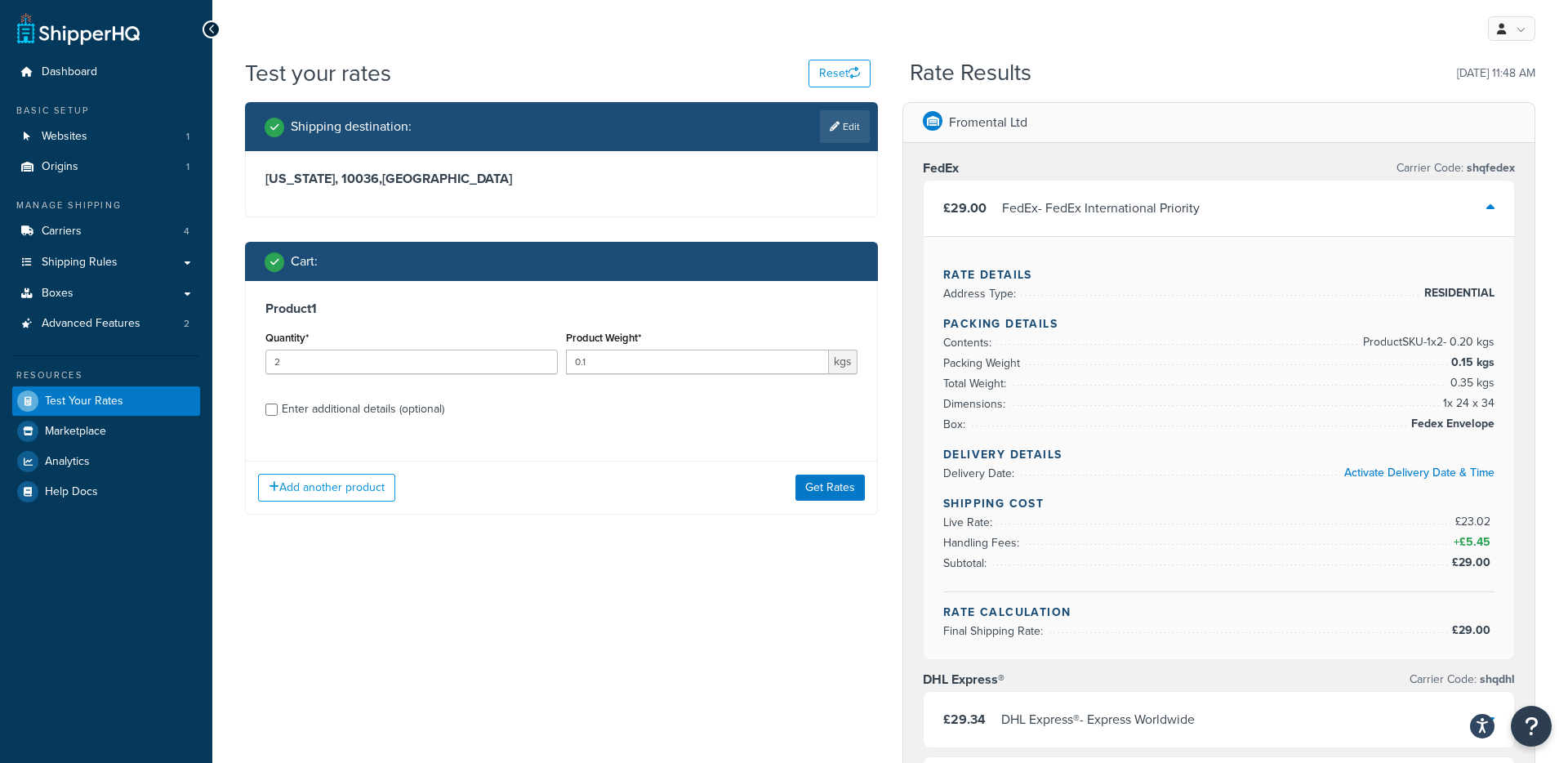
click at [384, 414] on div "Enter additional details (optional)" at bounding box center [363, 409] width 163 height 23
click at [278, 414] on input "Enter additional details (optional)" at bounding box center [271, 410] width 13 height 13
checkbox input "true"
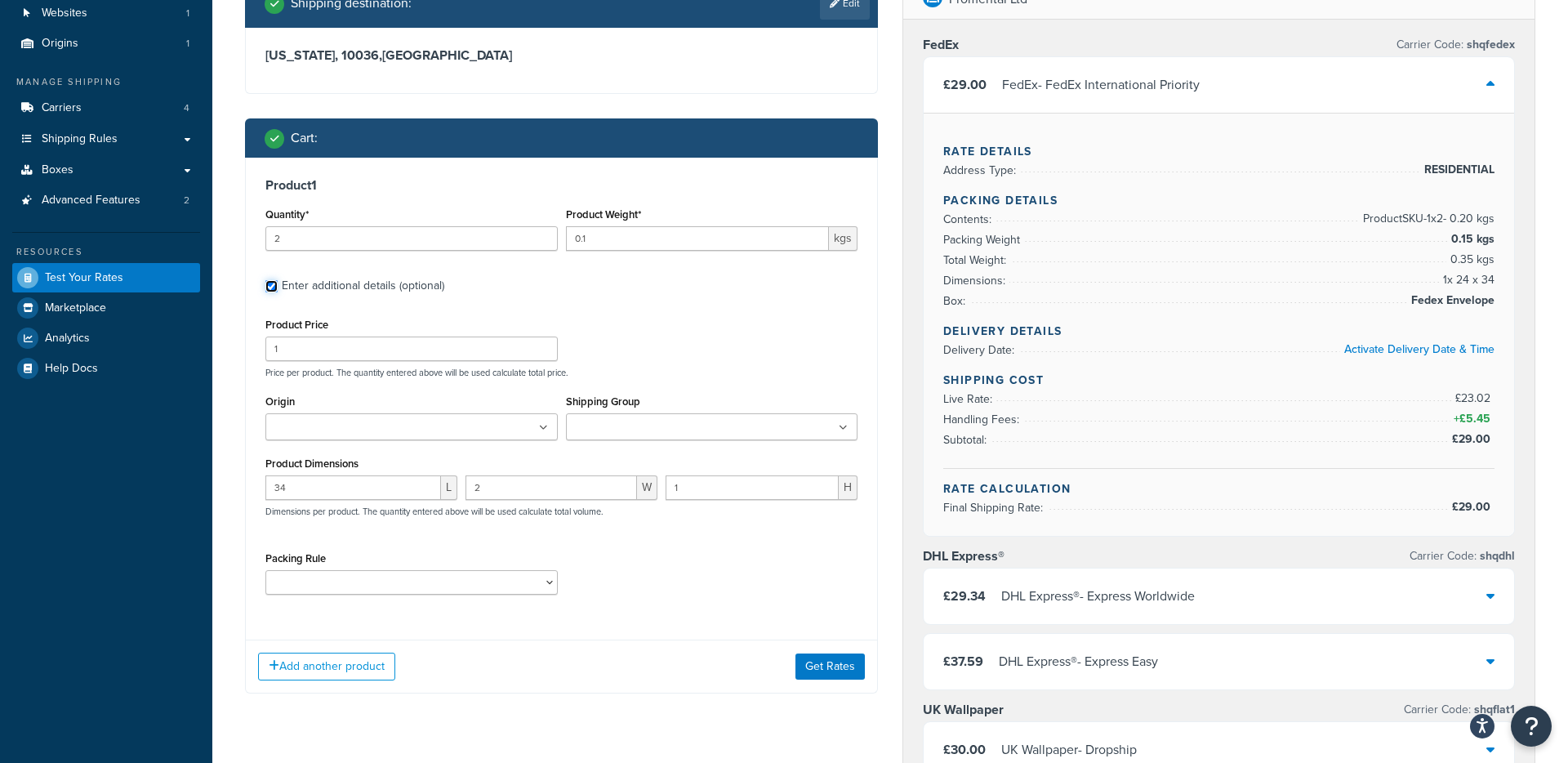
scroll to position [128, 0]
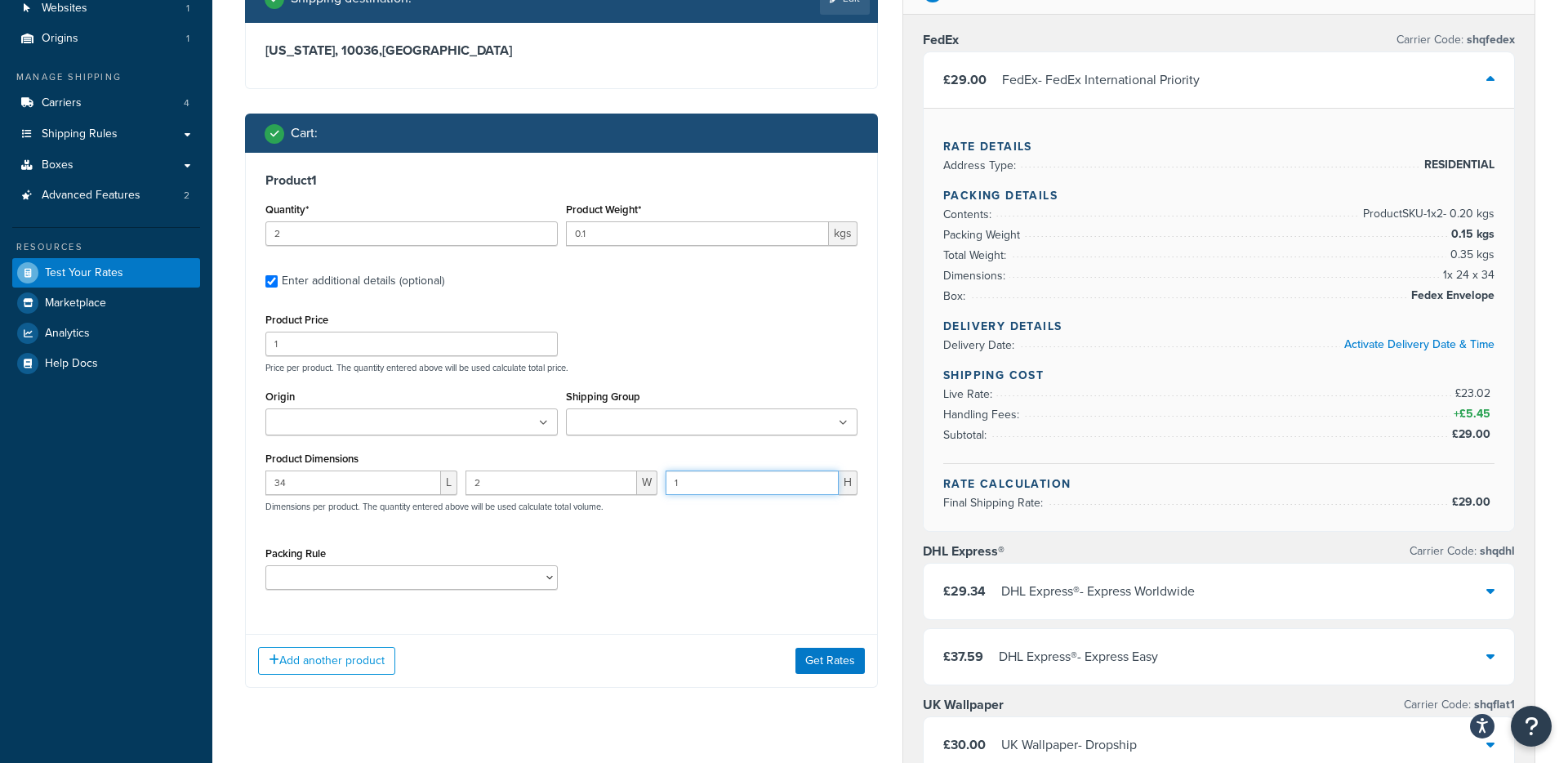
drag, startPoint x: 698, startPoint y: 484, endPoint x: 671, endPoint y: 485, distance: 27.0
click at [671, 485] on input "1" at bounding box center [752, 482] width 173 height 24
type input "2"
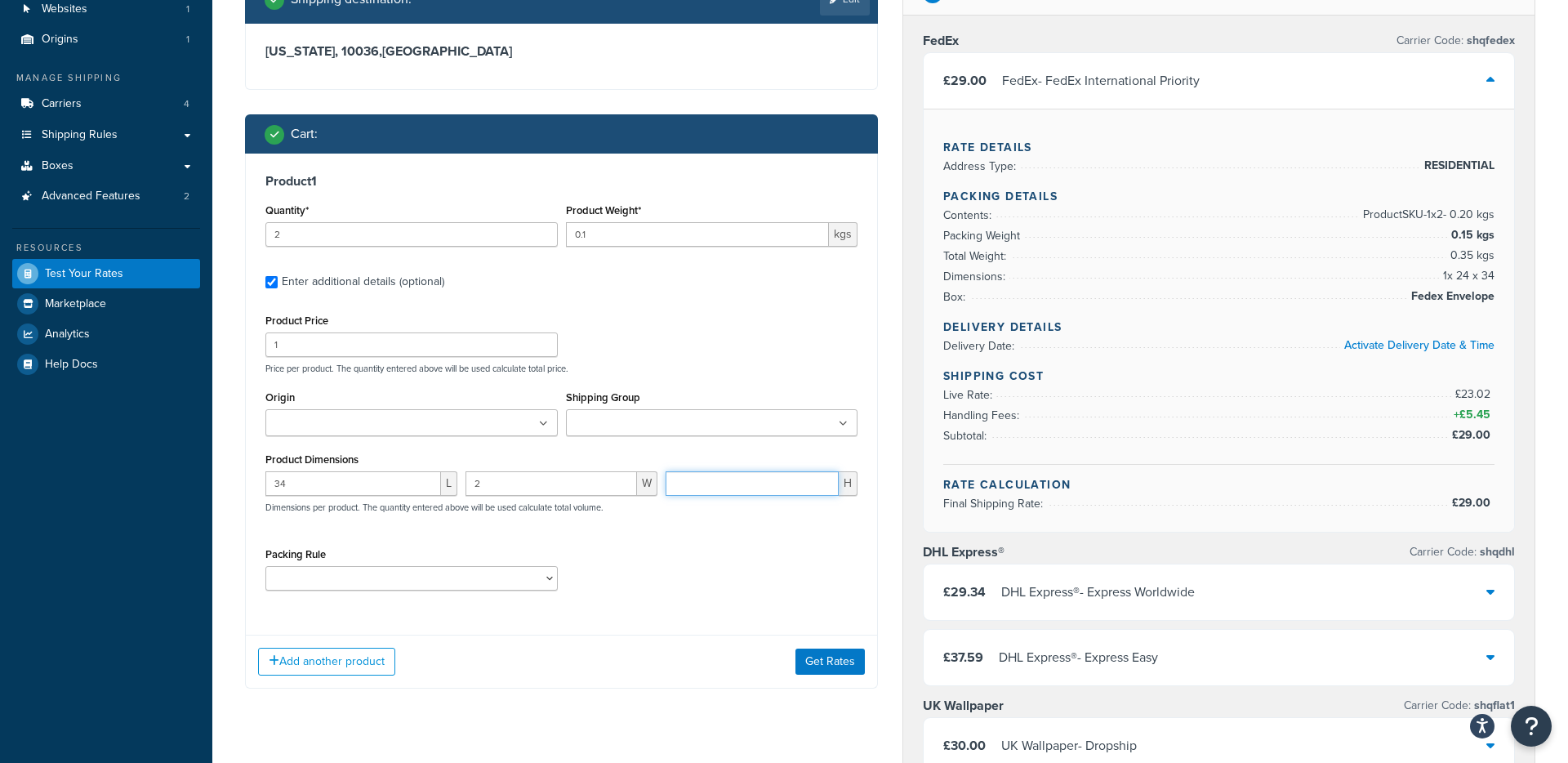
type input "1"
click at [702, 528] on div "34 L 2 W 1 H Dimensions per product. The quantity entered above will be used ca…" at bounding box center [561, 500] width 600 height 60
click at [483, 486] on input "2" at bounding box center [551, 483] width 171 height 24
click at [299, 487] on input "34" at bounding box center [353, 483] width 175 height 24
click at [517, 488] on input "2" at bounding box center [551, 483] width 171 height 24
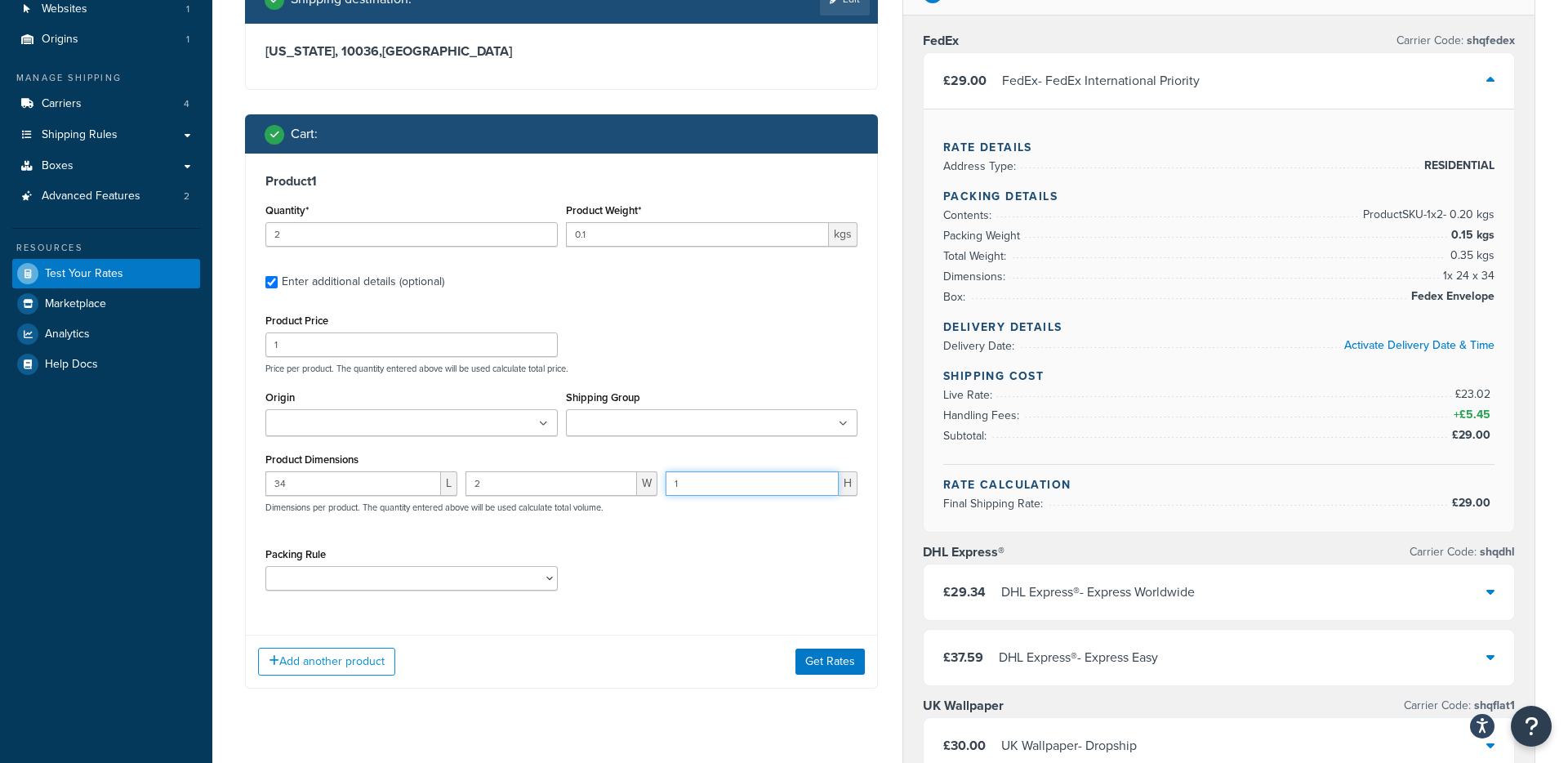
click at [707, 486] on input "1" at bounding box center [752, 483] width 173 height 24
click at [495, 483] on input "2" at bounding box center [551, 483] width 171 height 24
type input "24"
click at [715, 488] on input "1" at bounding box center [752, 483] width 173 height 24
type input "2"
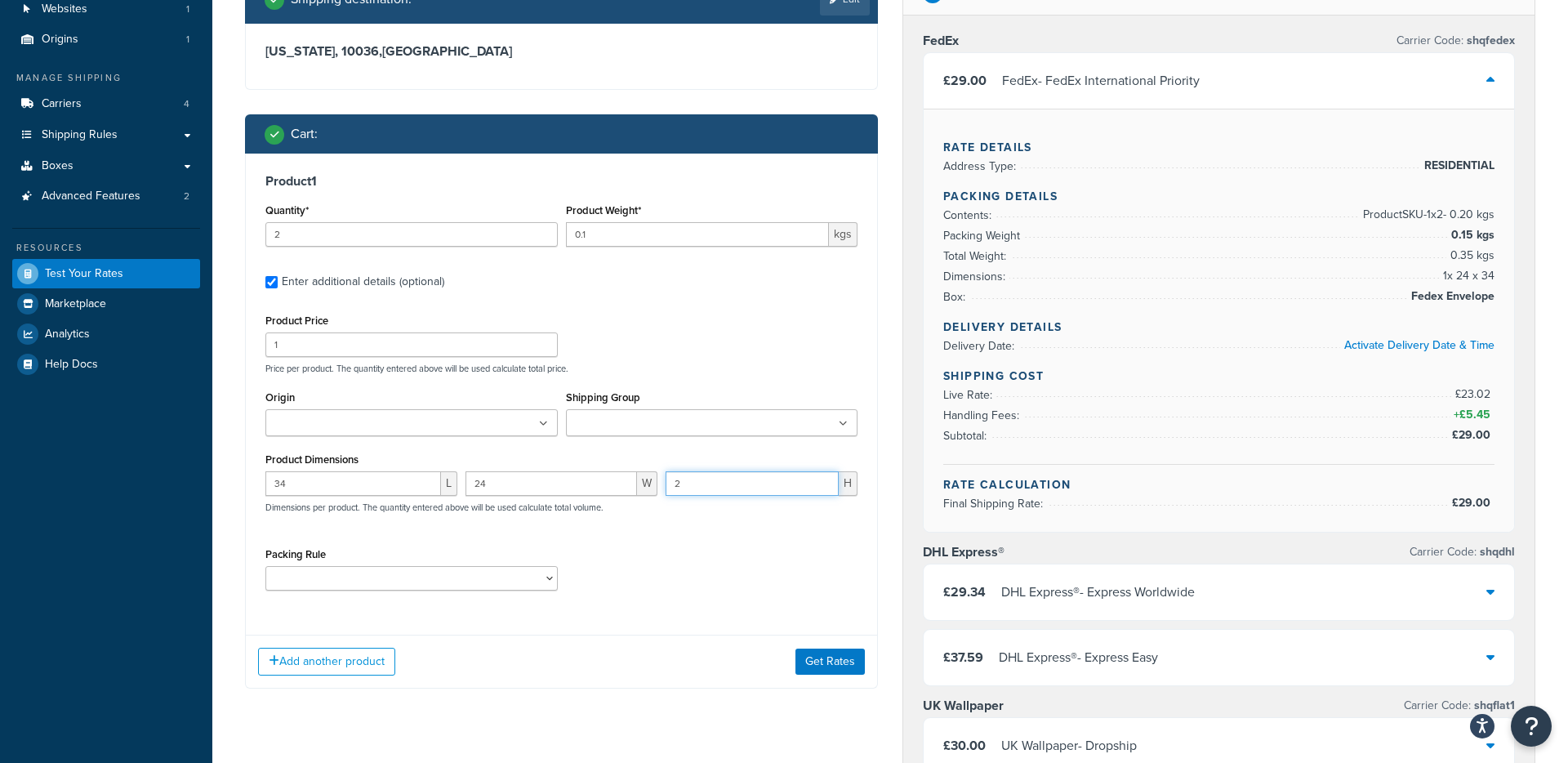
scroll to position [127, 0]
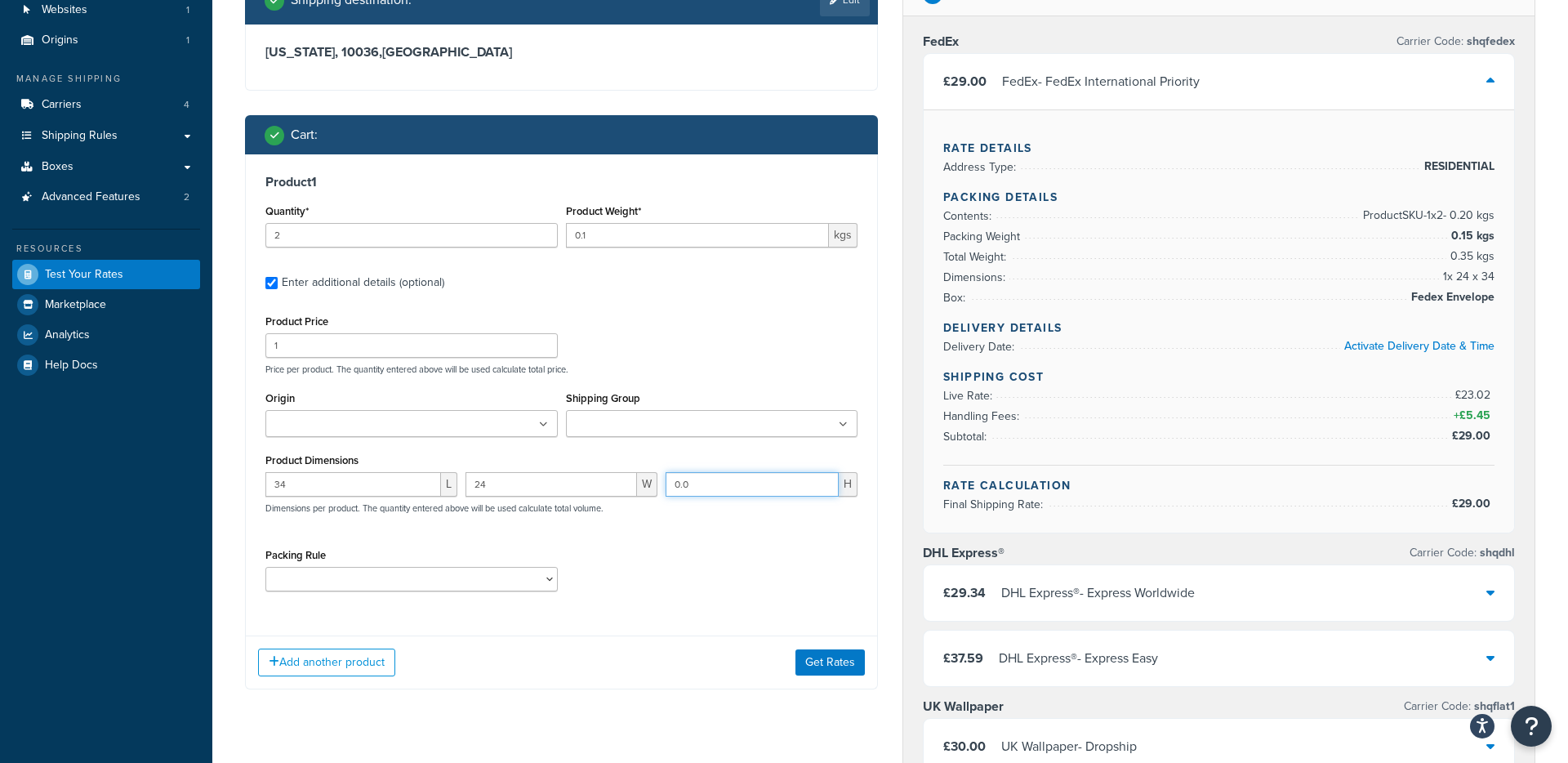
type input "0"
type input "1"
click at [554, 486] on input "24" at bounding box center [551, 483] width 171 height 24
type input "2"
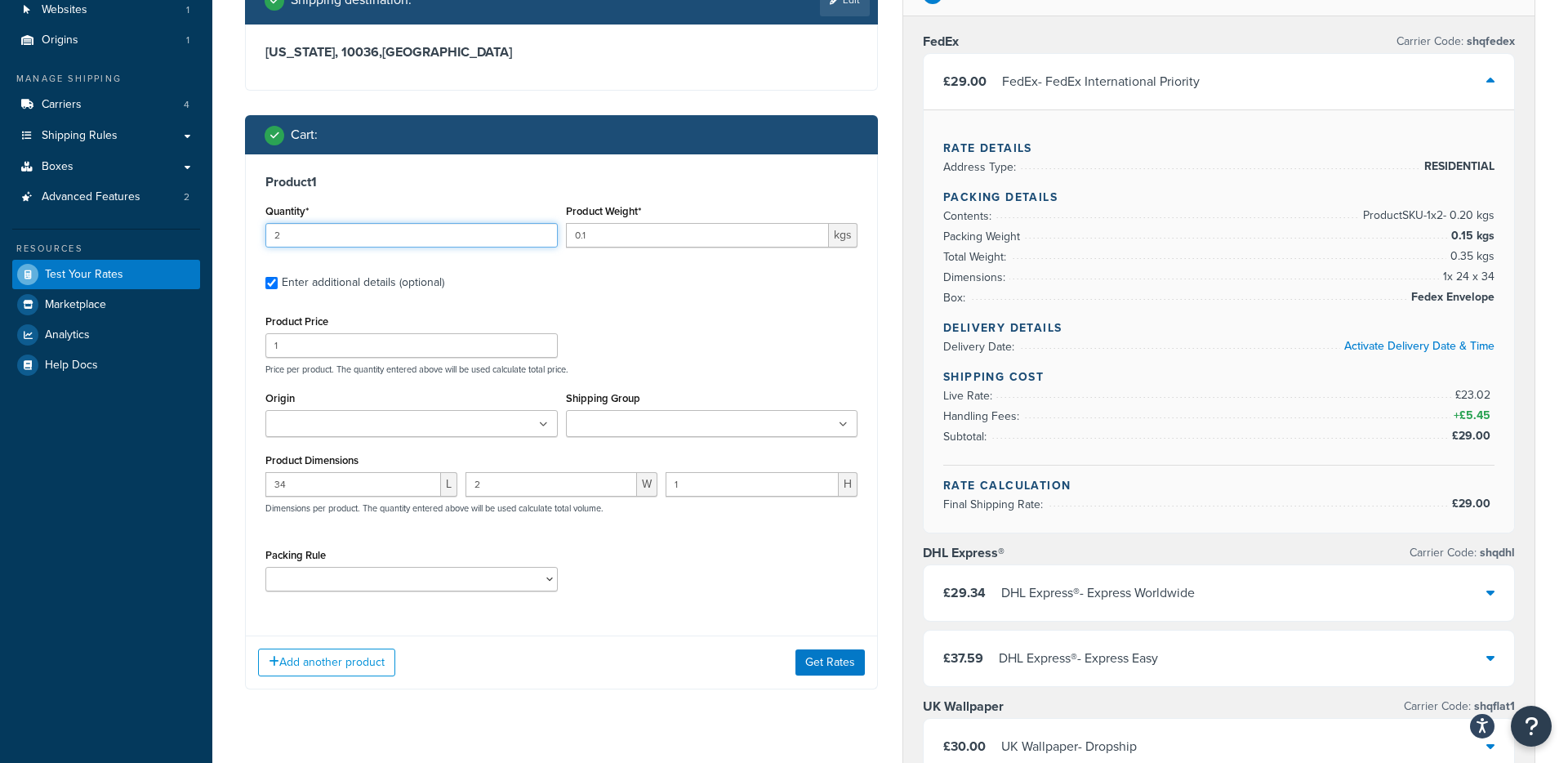
click at [290, 238] on input "2" at bounding box center [411, 235] width 292 height 24
click at [543, 235] on input "1" at bounding box center [411, 235] width 292 height 24
click at [544, 232] on input "2" at bounding box center [411, 235] width 292 height 24
click at [544, 232] on input "3" at bounding box center [411, 235] width 292 height 24
click at [544, 232] on input "4" at bounding box center [411, 235] width 292 height 24
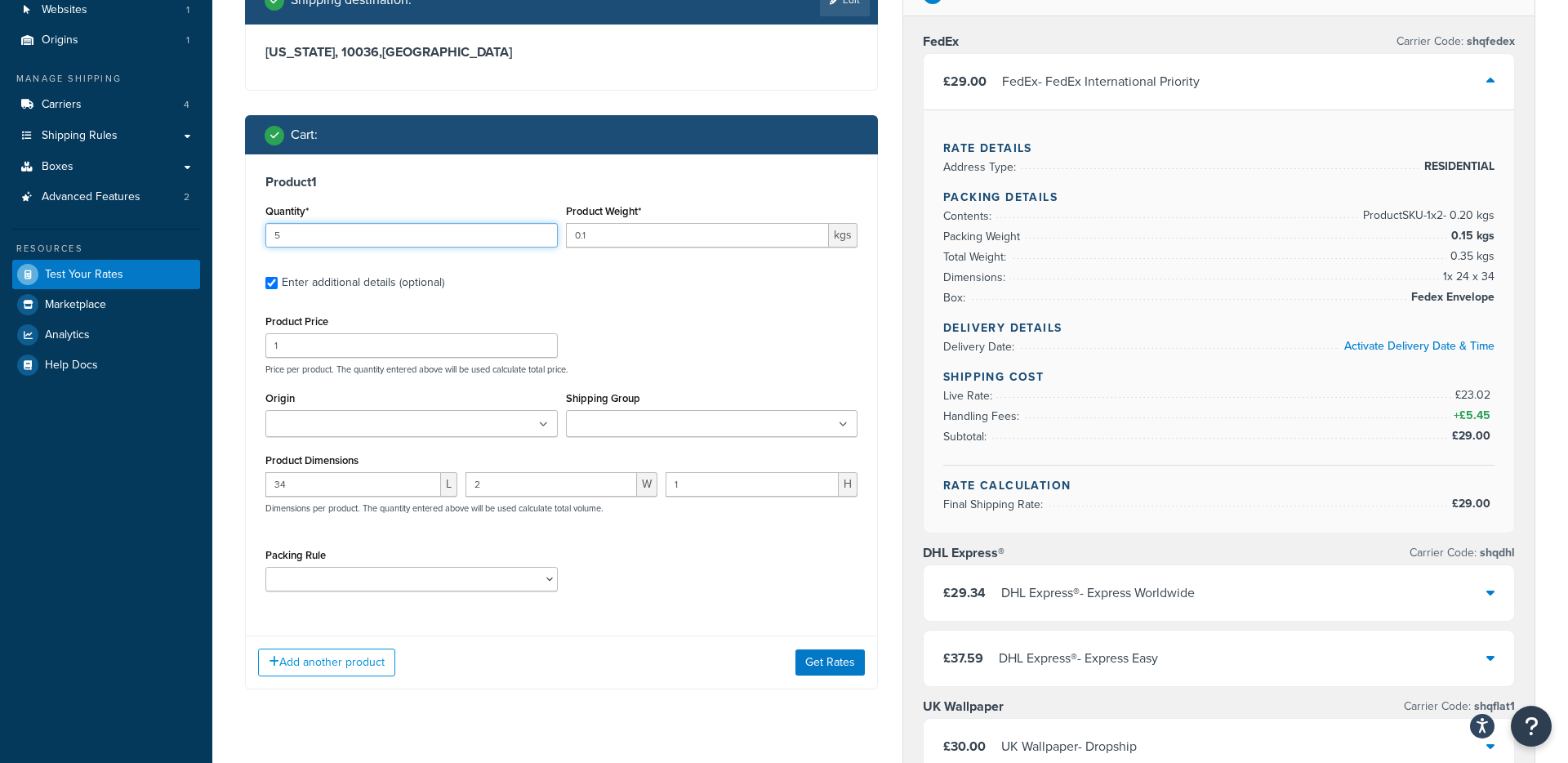
click at [544, 232] on input "5" at bounding box center [411, 235] width 292 height 24
click at [544, 232] on input "6" at bounding box center [411, 235] width 292 height 24
click at [544, 232] on input "7" at bounding box center [411, 235] width 292 height 24
click at [544, 232] on input "8" at bounding box center [411, 235] width 292 height 24
click at [544, 232] on input "9" at bounding box center [411, 235] width 292 height 24
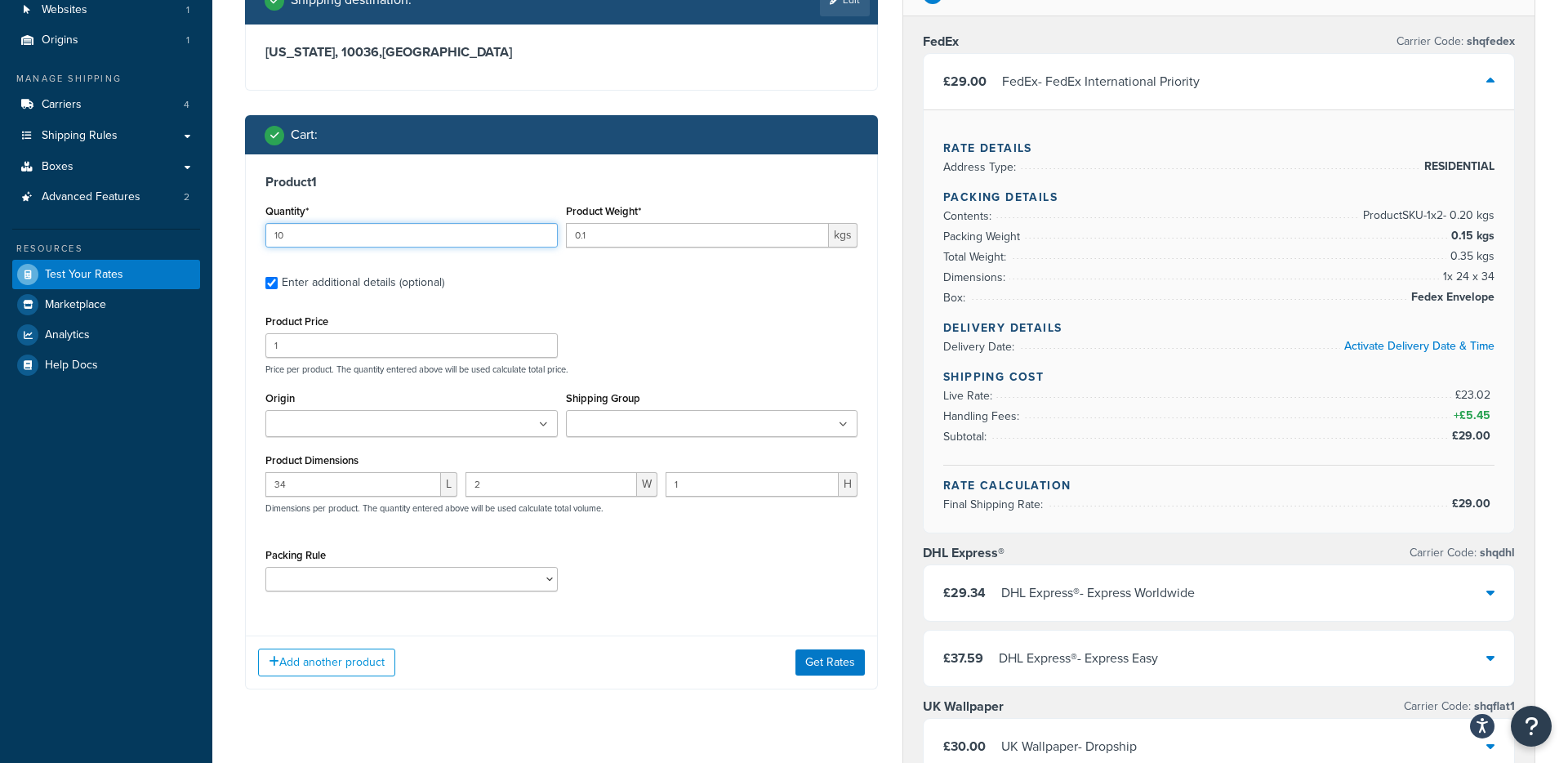
click at [544, 232] on input "10" at bounding box center [411, 235] width 292 height 24
click at [544, 232] on input "11" at bounding box center [411, 235] width 292 height 24
type input "12"
click at [544, 232] on input "12" at bounding box center [411, 235] width 292 height 24
click at [834, 665] on button "Get Rates" at bounding box center [830, 662] width 70 height 26
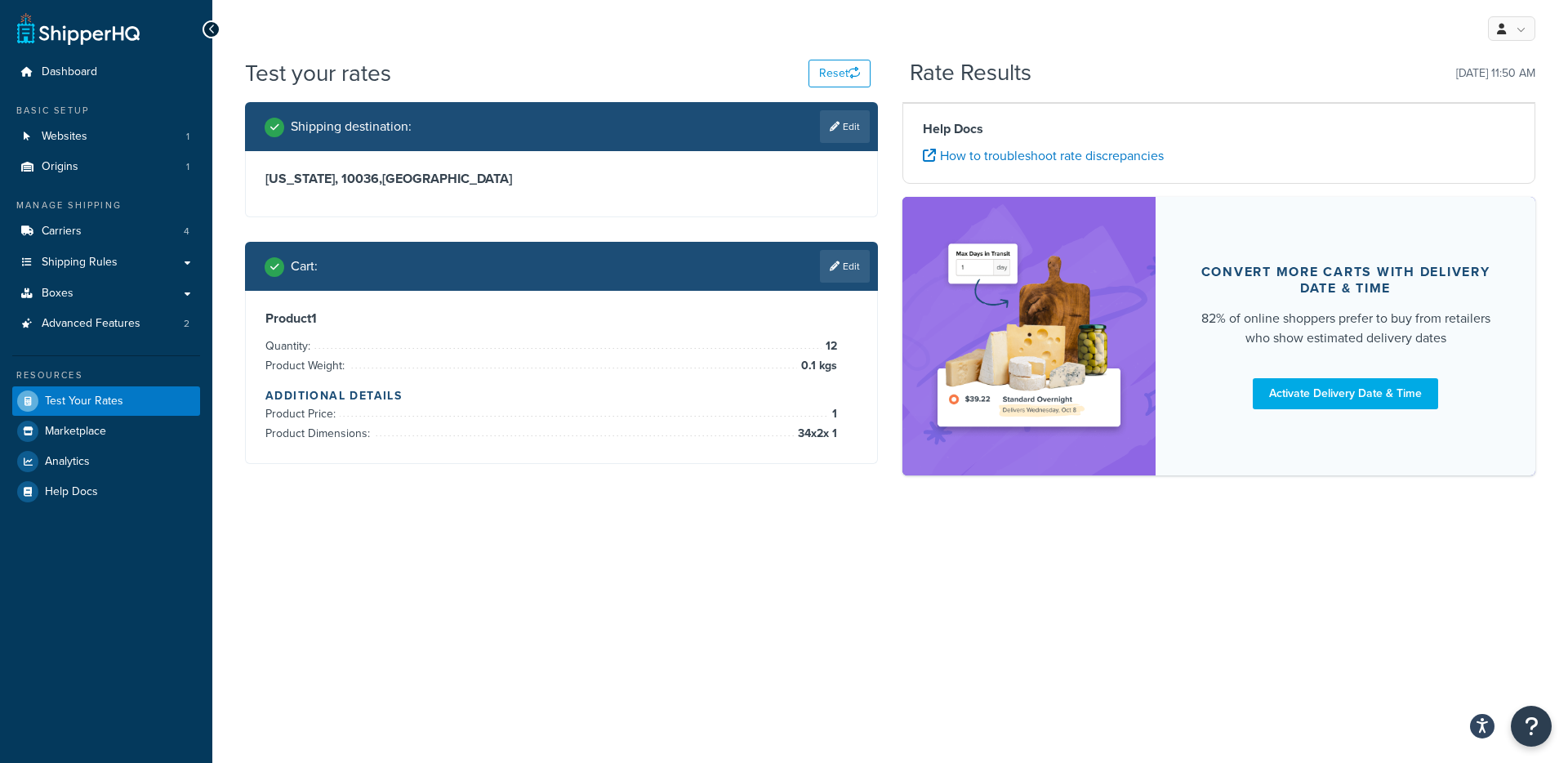
scroll to position [0, 0]
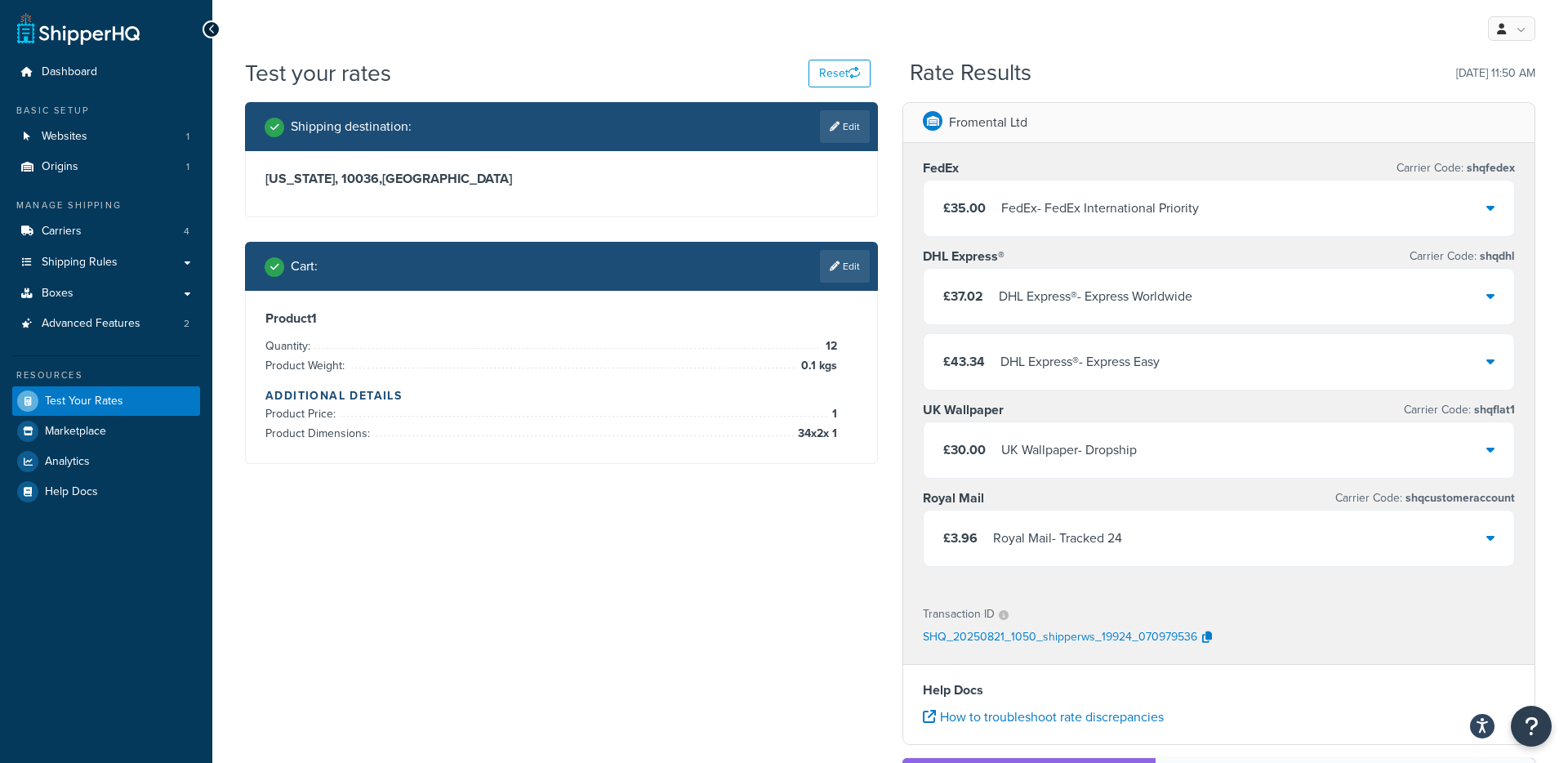
click at [1134, 212] on div "FedEx - FedEx International Priority" at bounding box center [1100, 207] width 197 height 23
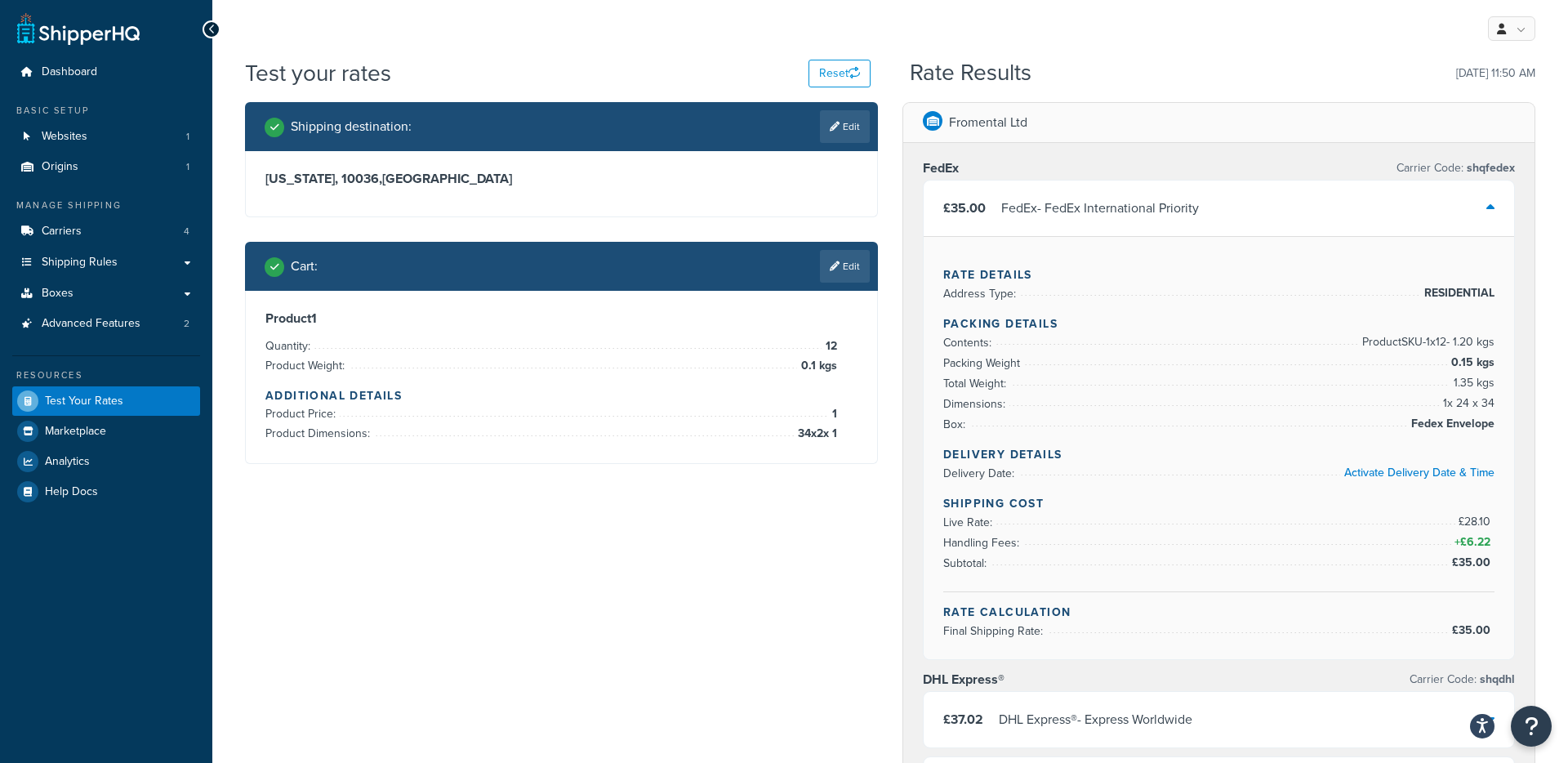
click at [1121, 212] on div "FedEx - FedEx International Priority" at bounding box center [1100, 207] width 197 height 23
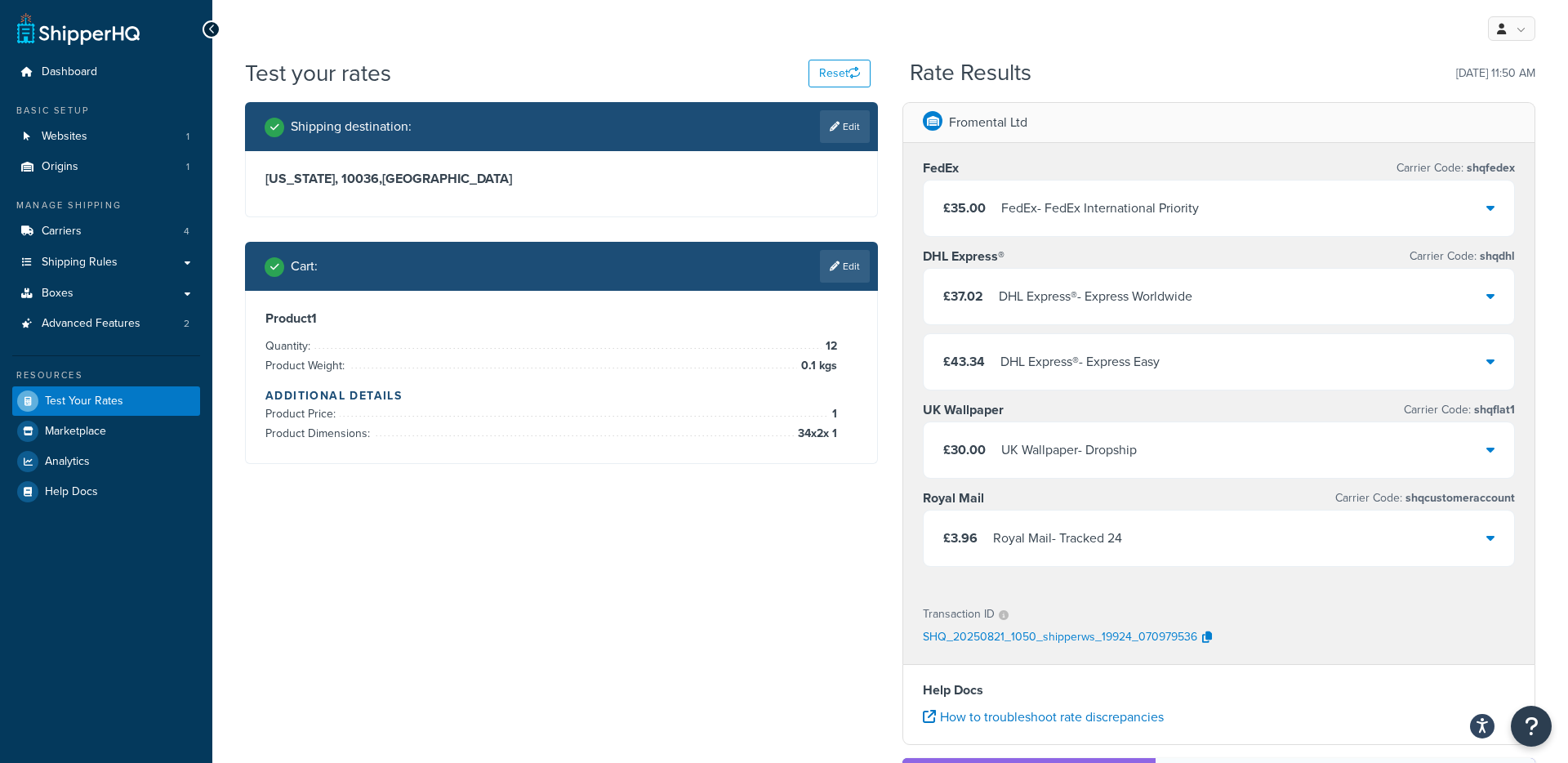
click at [1121, 212] on div "FedEx - FedEx International Priority" at bounding box center [1100, 207] width 197 height 23
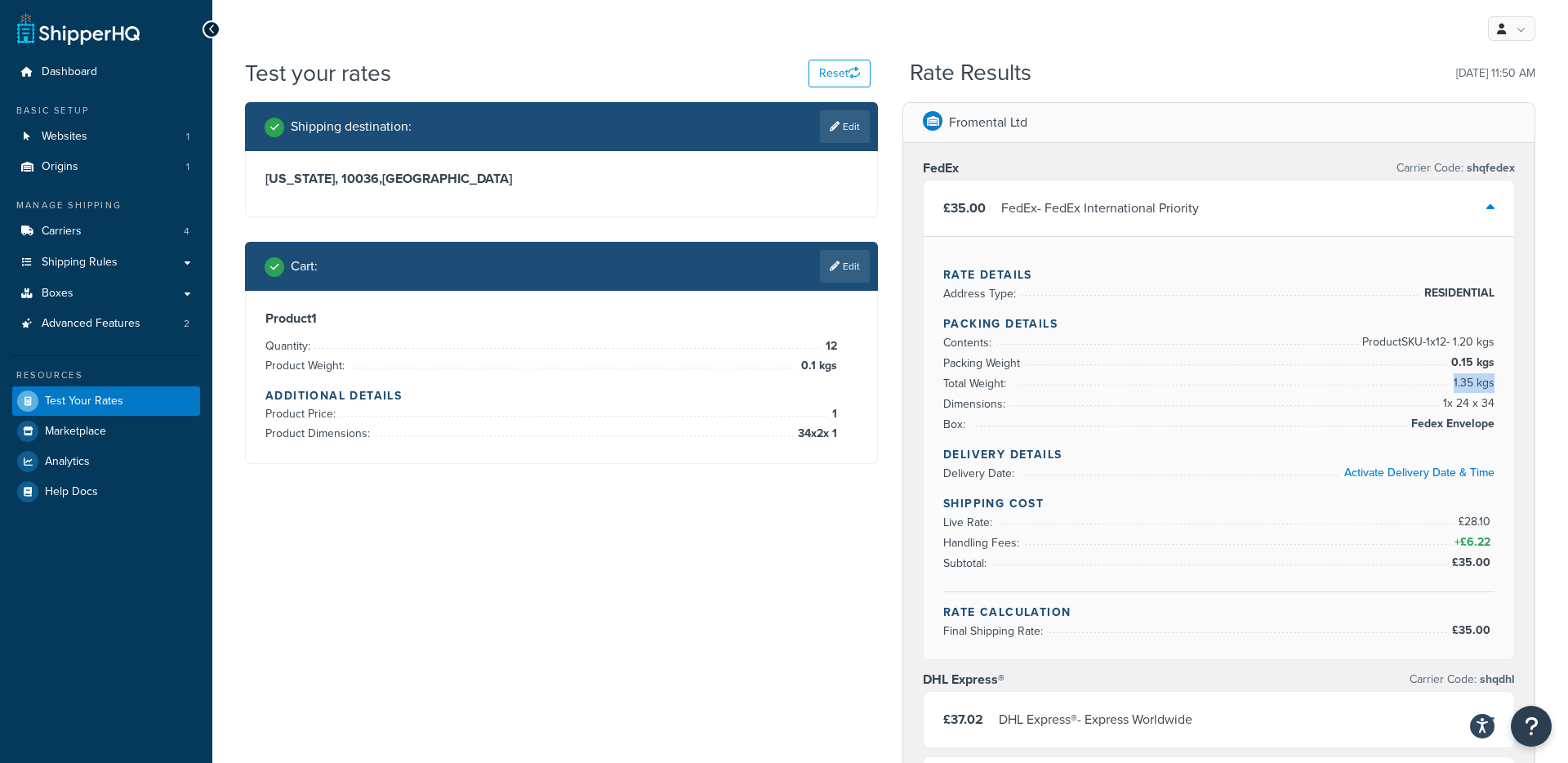
drag, startPoint x: 1455, startPoint y: 384, endPoint x: 1494, endPoint y: 385, distance: 39.0
click at [1494, 385] on span "1.35 kgs" at bounding box center [1472, 383] width 45 height 19
click at [846, 270] on link "Edit" at bounding box center [844, 266] width 50 height 33
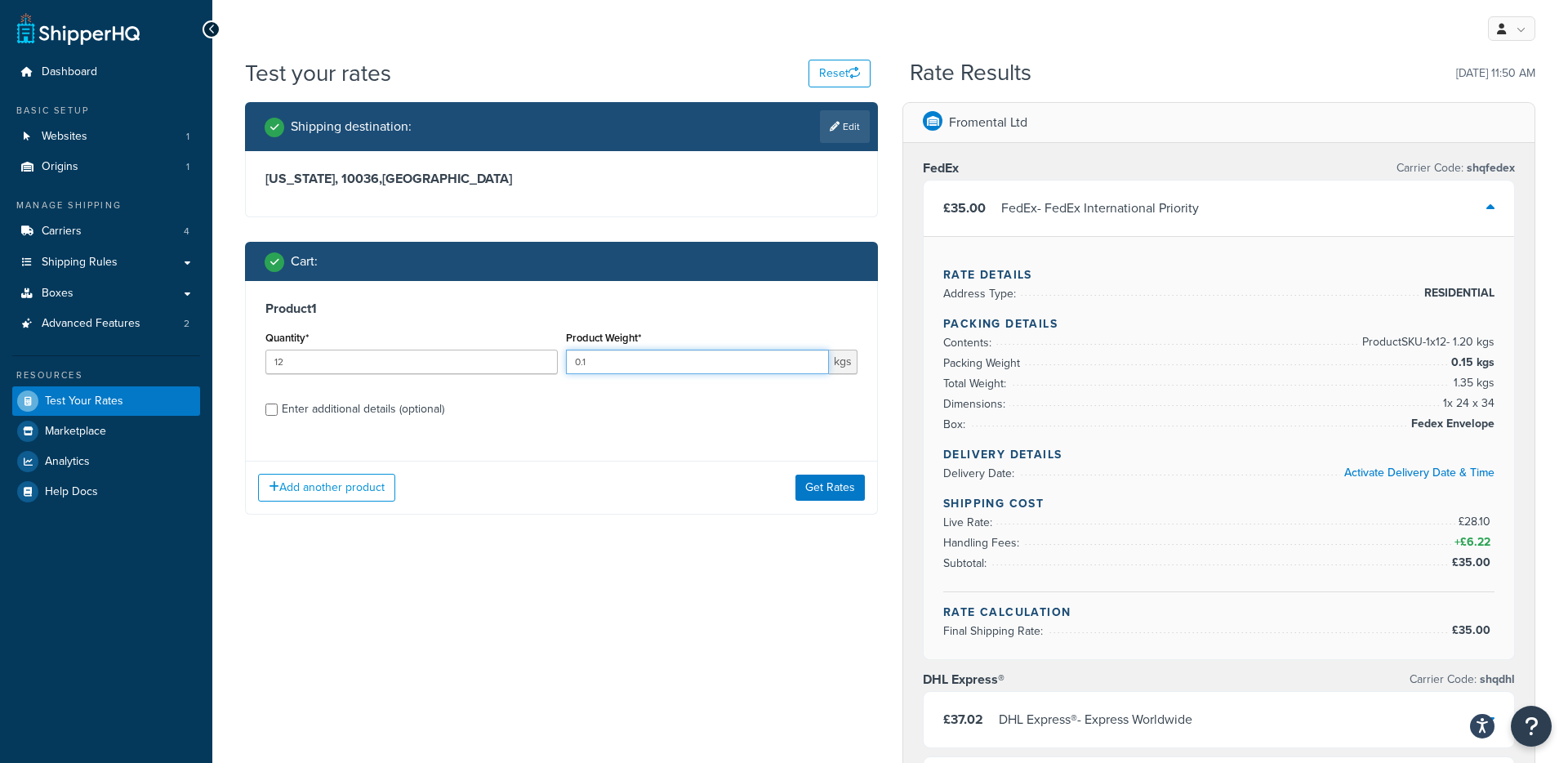
click at [592, 364] on input "0.1" at bounding box center [698, 361] width 264 height 24
type input "0.01"
click at [812, 487] on button "Get Rates" at bounding box center [830, 487] width 70 height 26
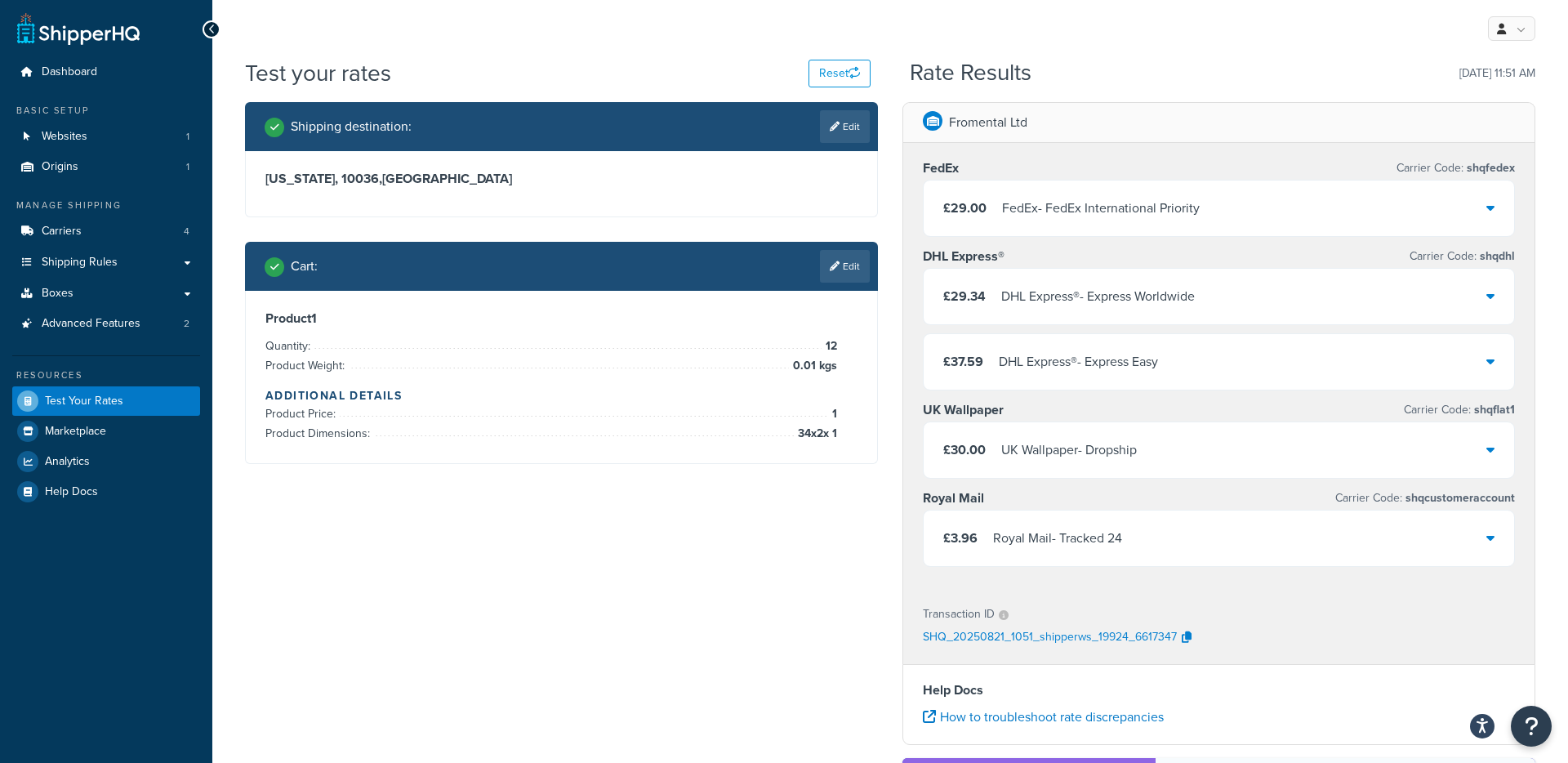
click at [1087, 210] on div "FedEx - FedEx International Priority" at bounding box center [1100, 207] width 197 height 23
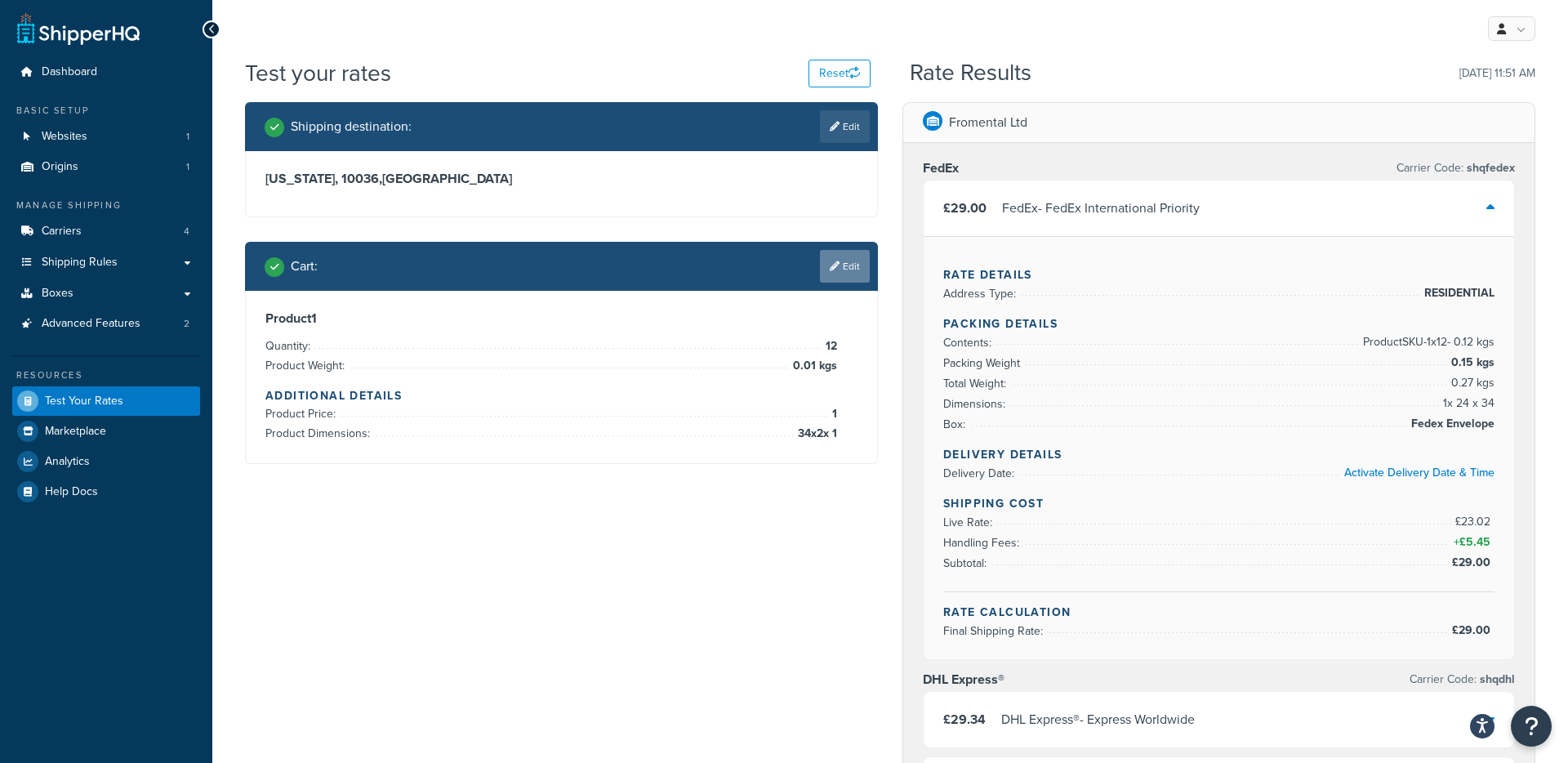
click at [853, 262] on link "Edit" at bounding box center [844, 266] width 50 height 33
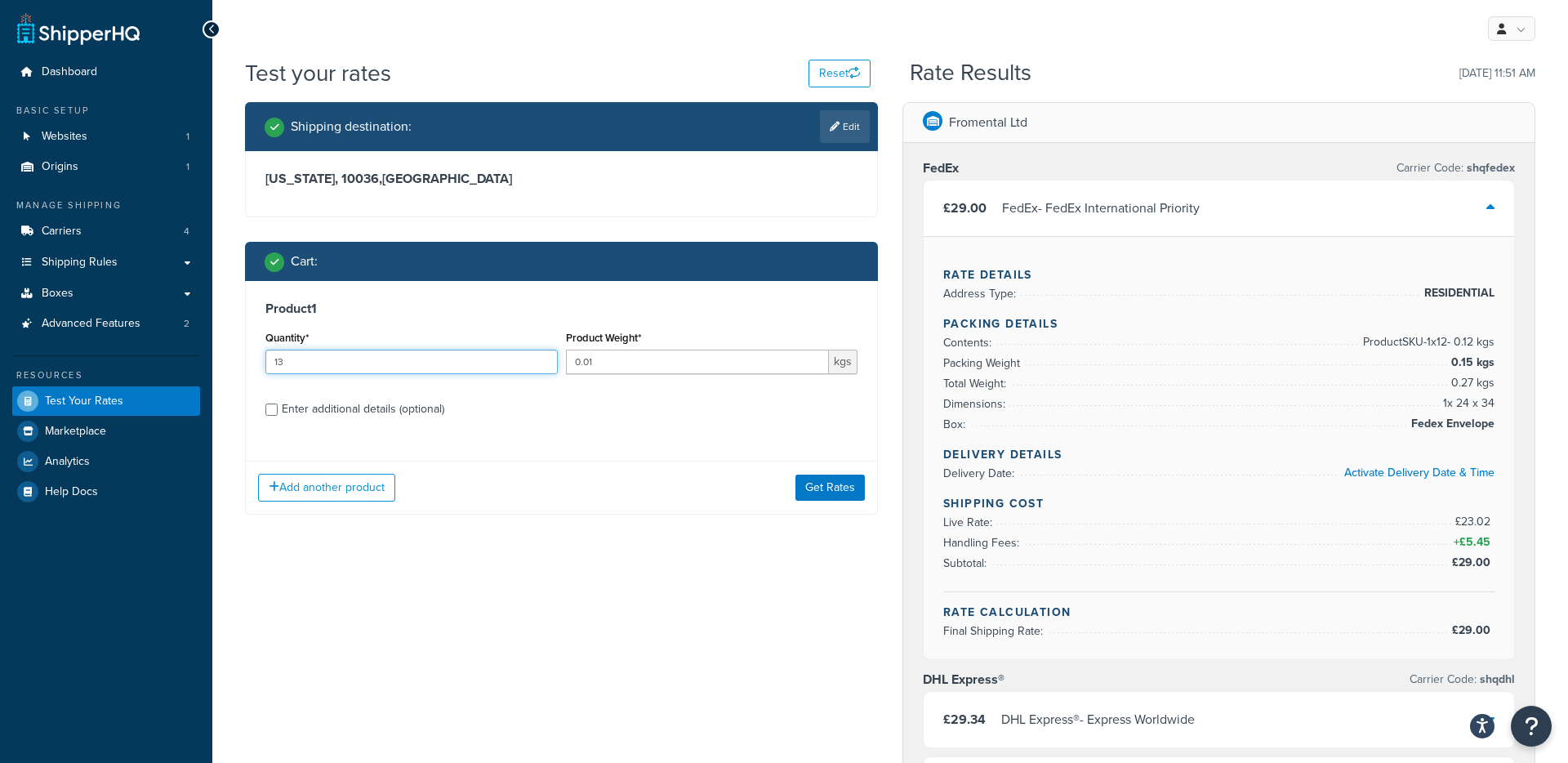
type input "13"
click at [544, 357] on input "13" at bounding box center [411, 361] width 292 height 24
click at [823, 485] on button "Get Rates" at bounding box center [830, 487] width 70 height 26
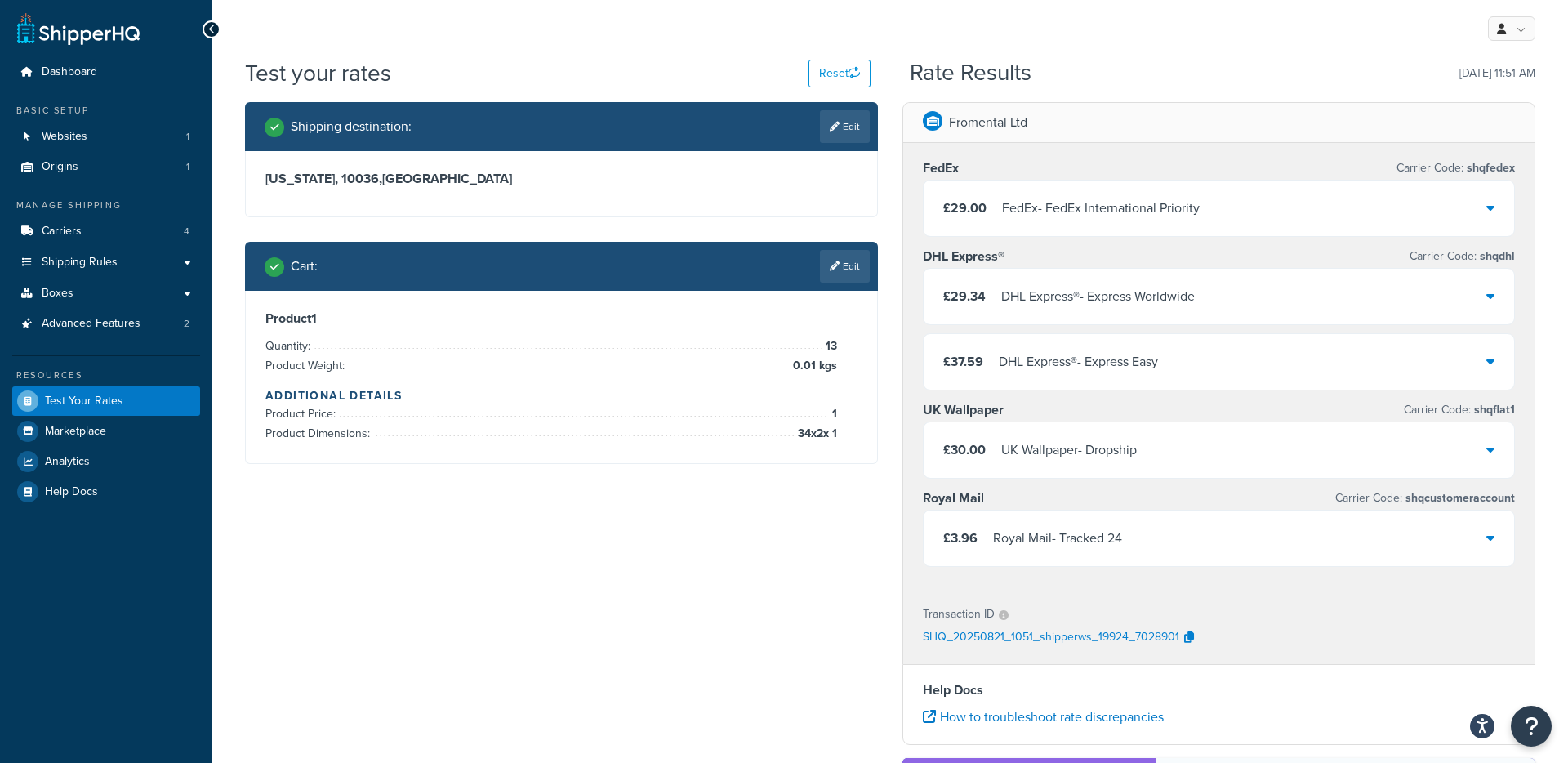
click at [1085, 204] on div "FedEx - FedEx International Priority" at bounding box center [1100, 207] width 197 height 23
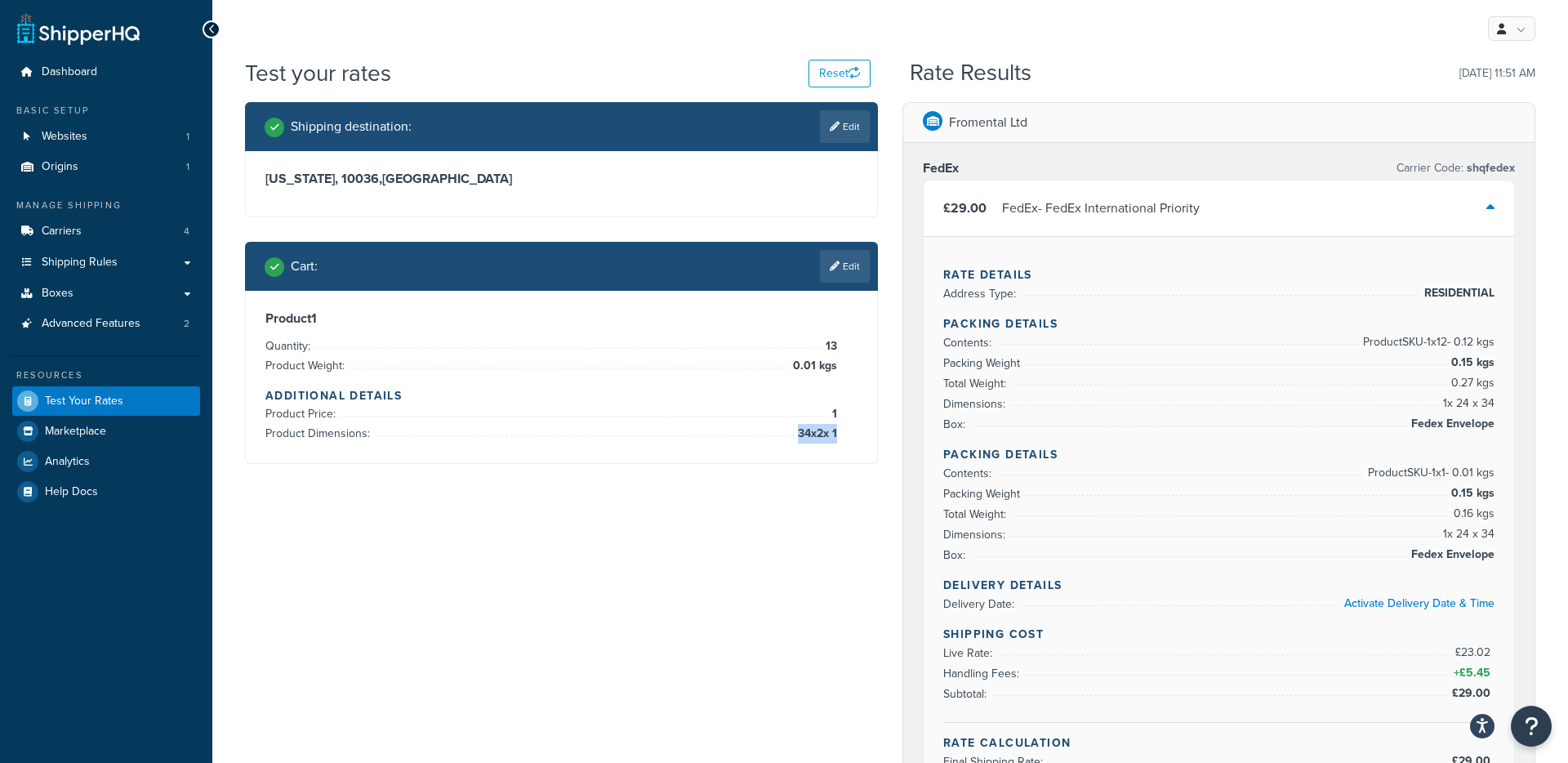
drag, startPoint x: 789, startPoint y: 434, endPoint x: 835, endPoint y: 435, distance: 46.0
click at [835, 435] on span "34 x 2 x 1" at bounding box center [816, 433] width 44 height 19
click at [848, 264] on link "Edit" at bounding box center [844, 266] width 50 height 33
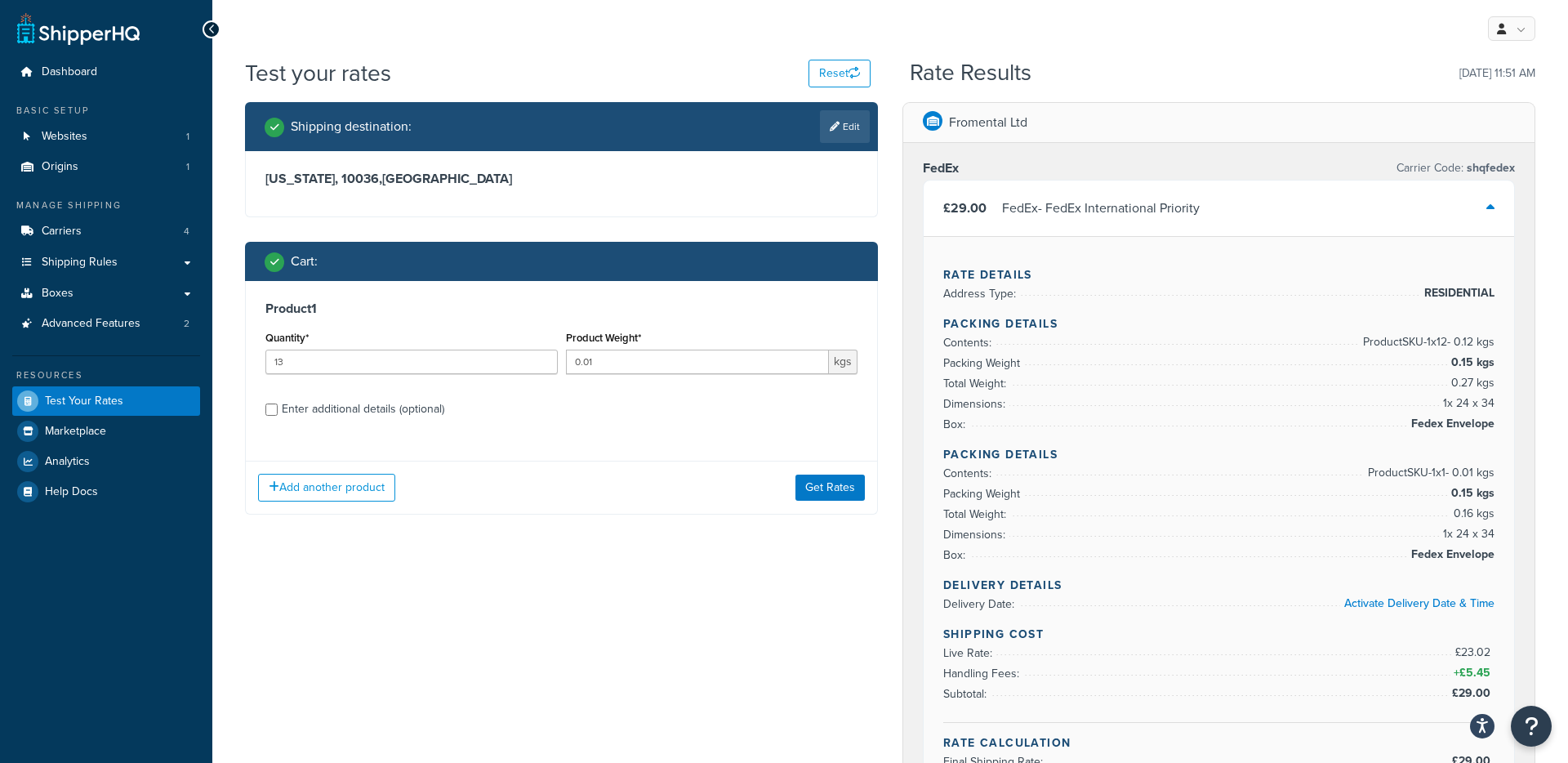
click at [317, 413] on div "Enter additional details (optional)" at bounding box center [363, 409] width 163 height 23
click at [278, 413] on input "Enter additional details (optional)" at bounding box center [271, 410] width 13 height 13
checkbox input "true"
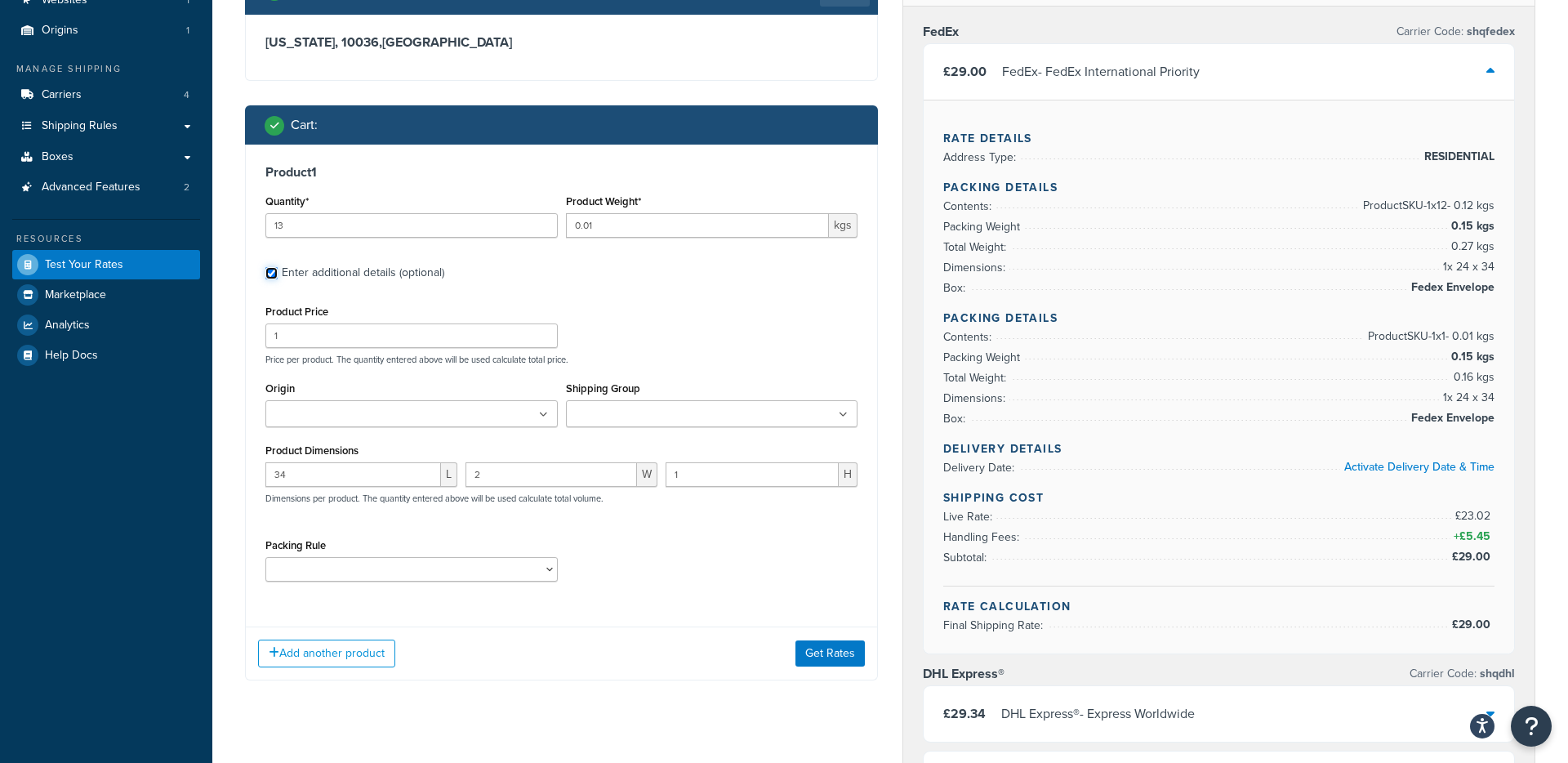
scroll to position [141, 0]
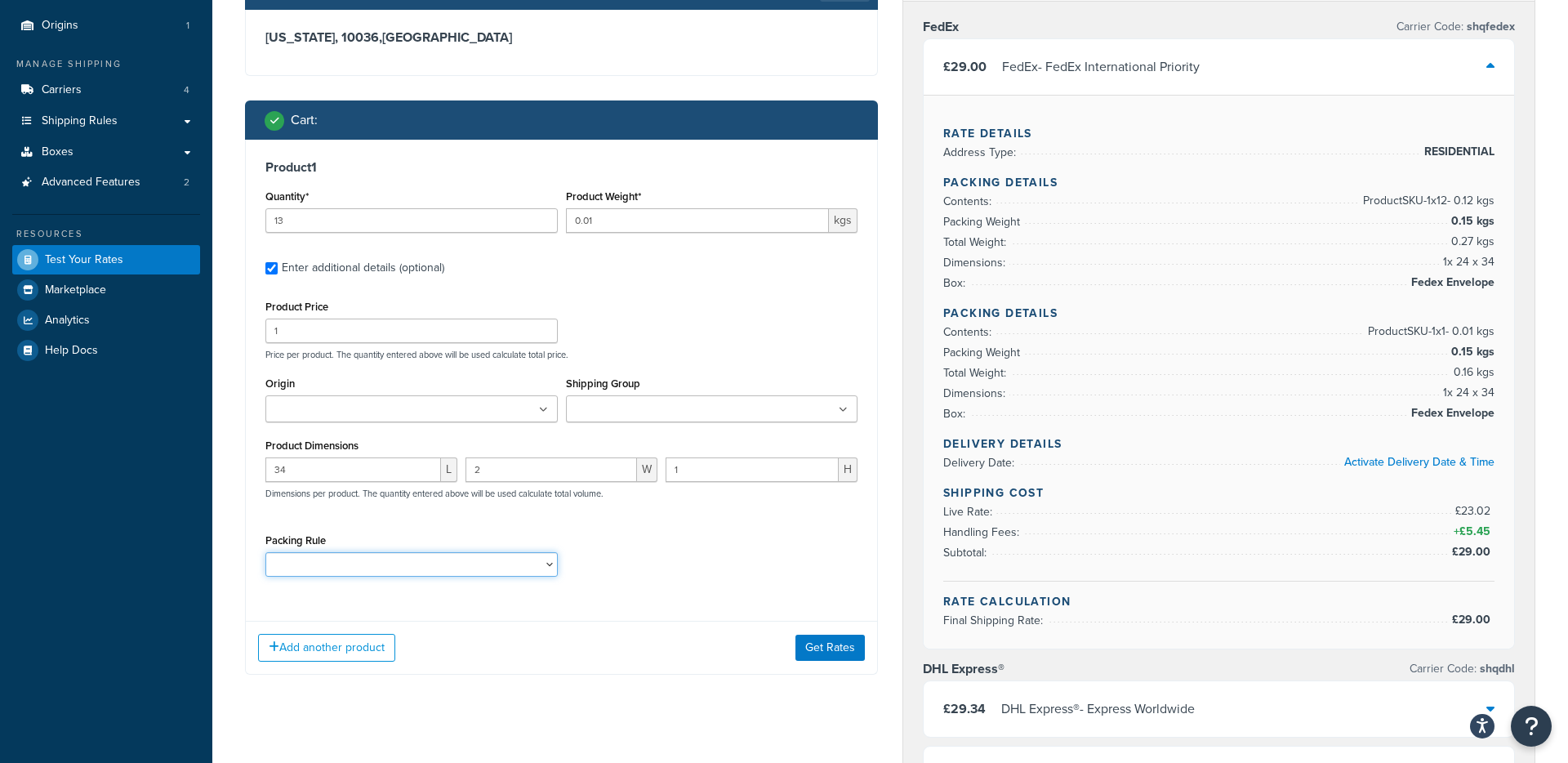
click at [403, 569] on select "AW-EB AW-FRO AW-HH AW-SP AW-TW CU SW" at bounding box center [411, 564] width 292 height 24
click at [313, 222] on input "13" at bounding box center [411, 220] width 292 height 24
type input "6"
click at [352, 649] on button "Add another product" at bounding box center [326, 647] width 137 height 28
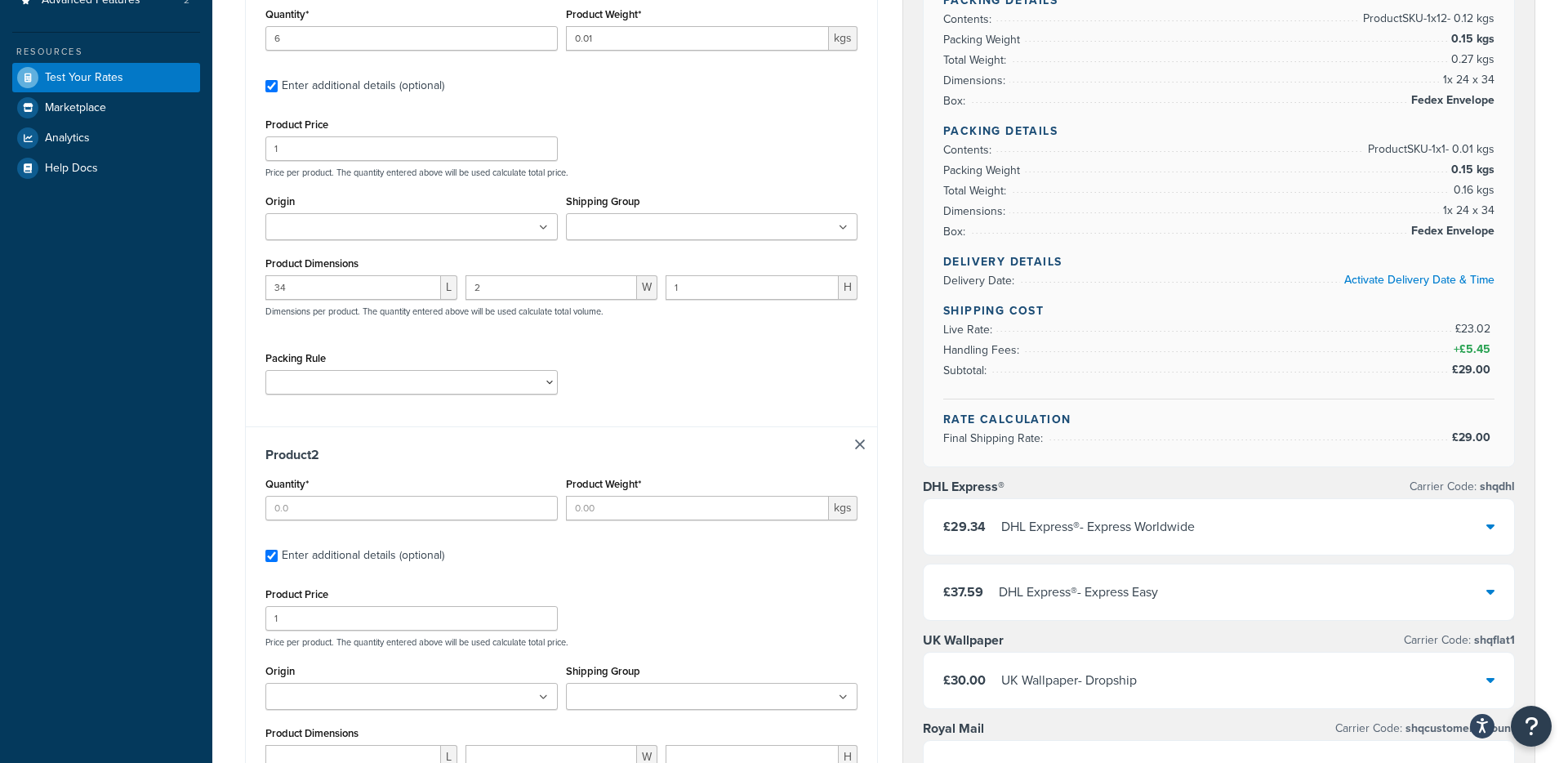
scroll to position [324, 0]
click at [321, 513] on input "Quantity*" at bounding box center [411, 507] width 292 height 24
type input "1"
click at [592, 512] on input "Product Weight*" at bounding box center [698, 507] width 264 height 24
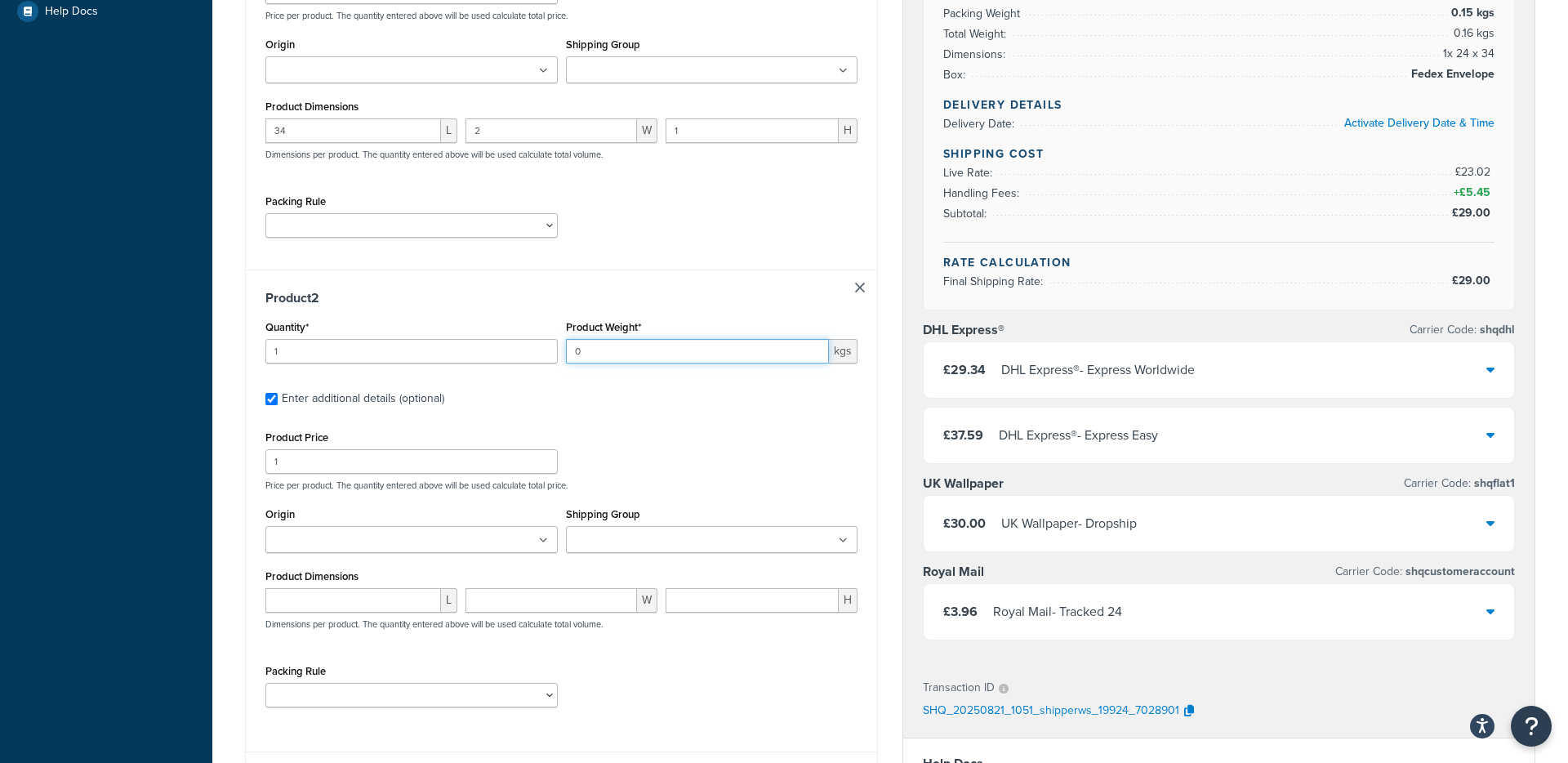
scroll to position [491, 0]
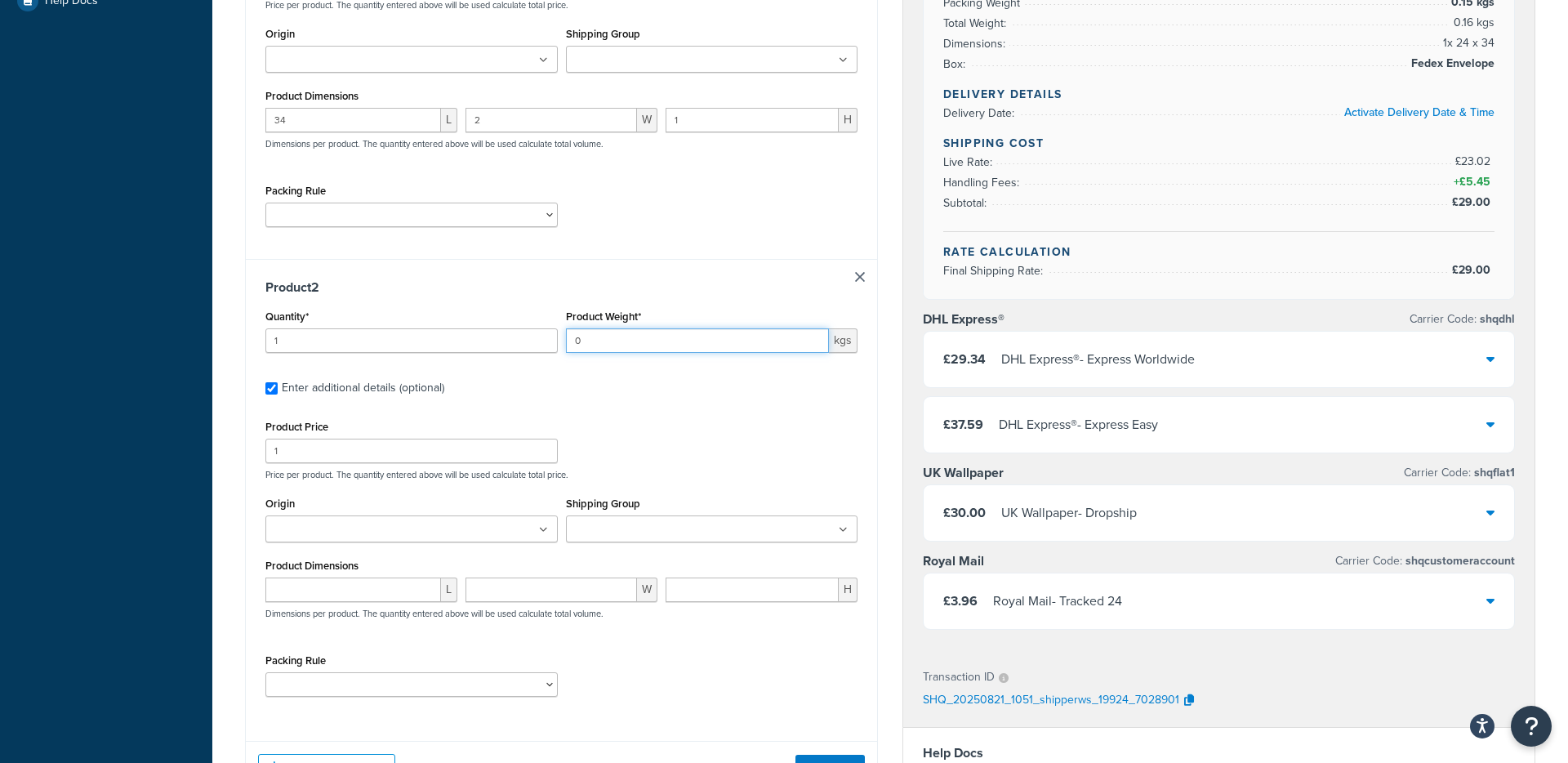
type input "0"
click at [321, 590] on div "Product Dimensions L W H Dimensions per product. The quantity entered above wil…" at bounding box center [561, 596] width 592 height 82
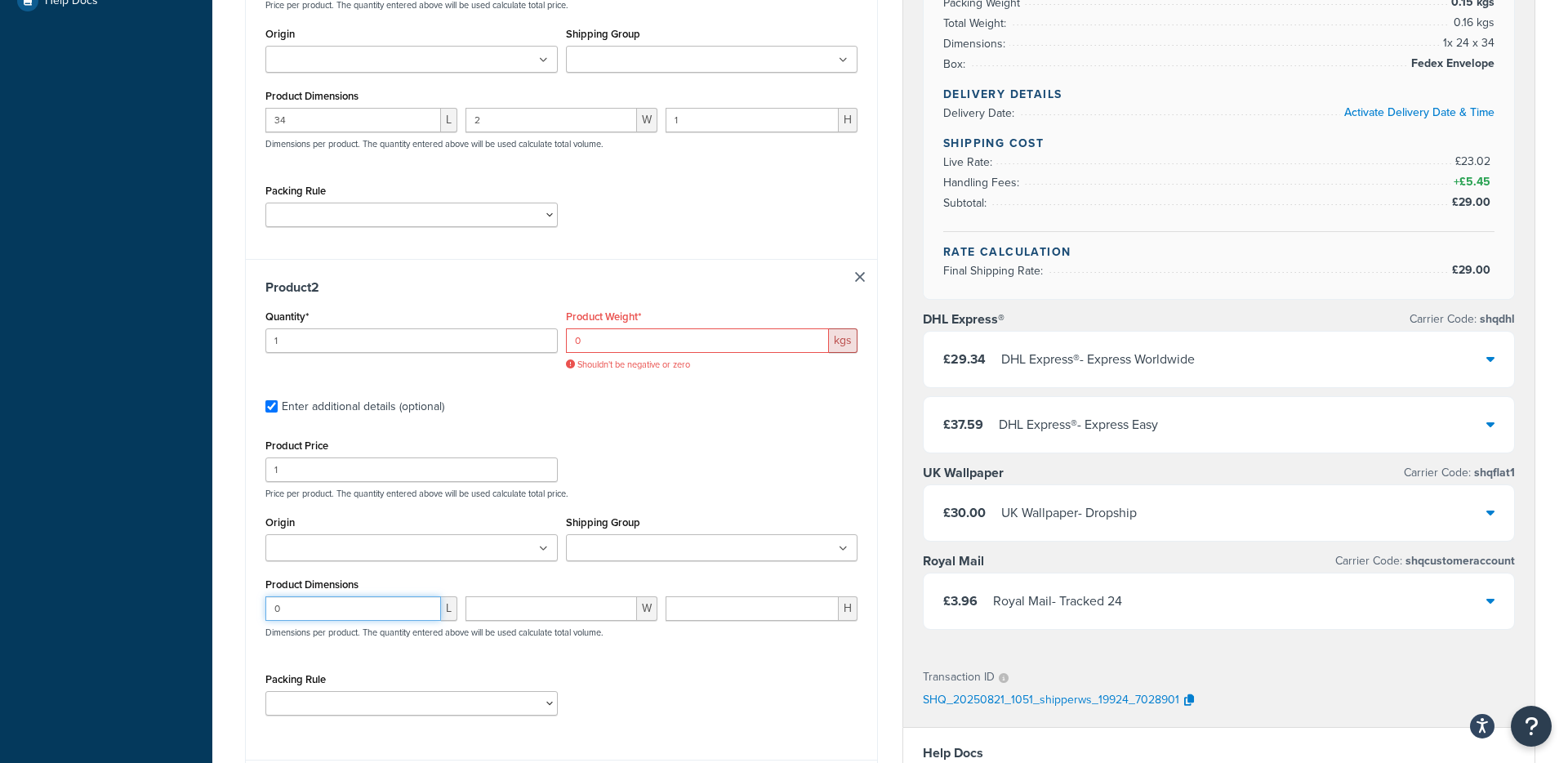
type input "0"
drag, startPoint x: 540, startPoint y: 611, endPoint x: 567, endPoint y: 615, distance: 27.3
click at [540, 611] on input "number" at bounding box center [551, 608] width 171 height 24
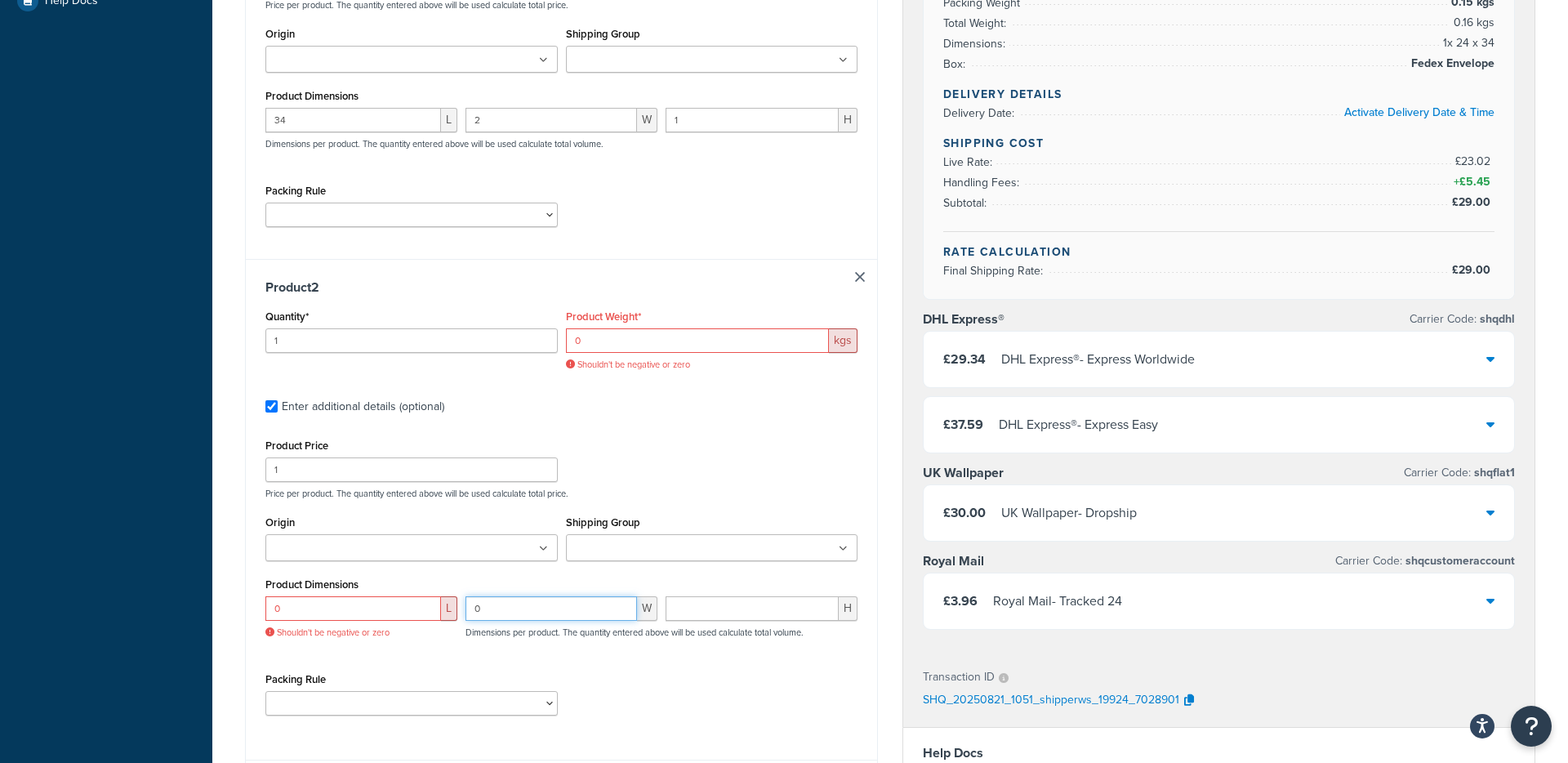
type input "0"
click at [743, 616] on input "number" at bounding box center [752, 608] width 173 height 24
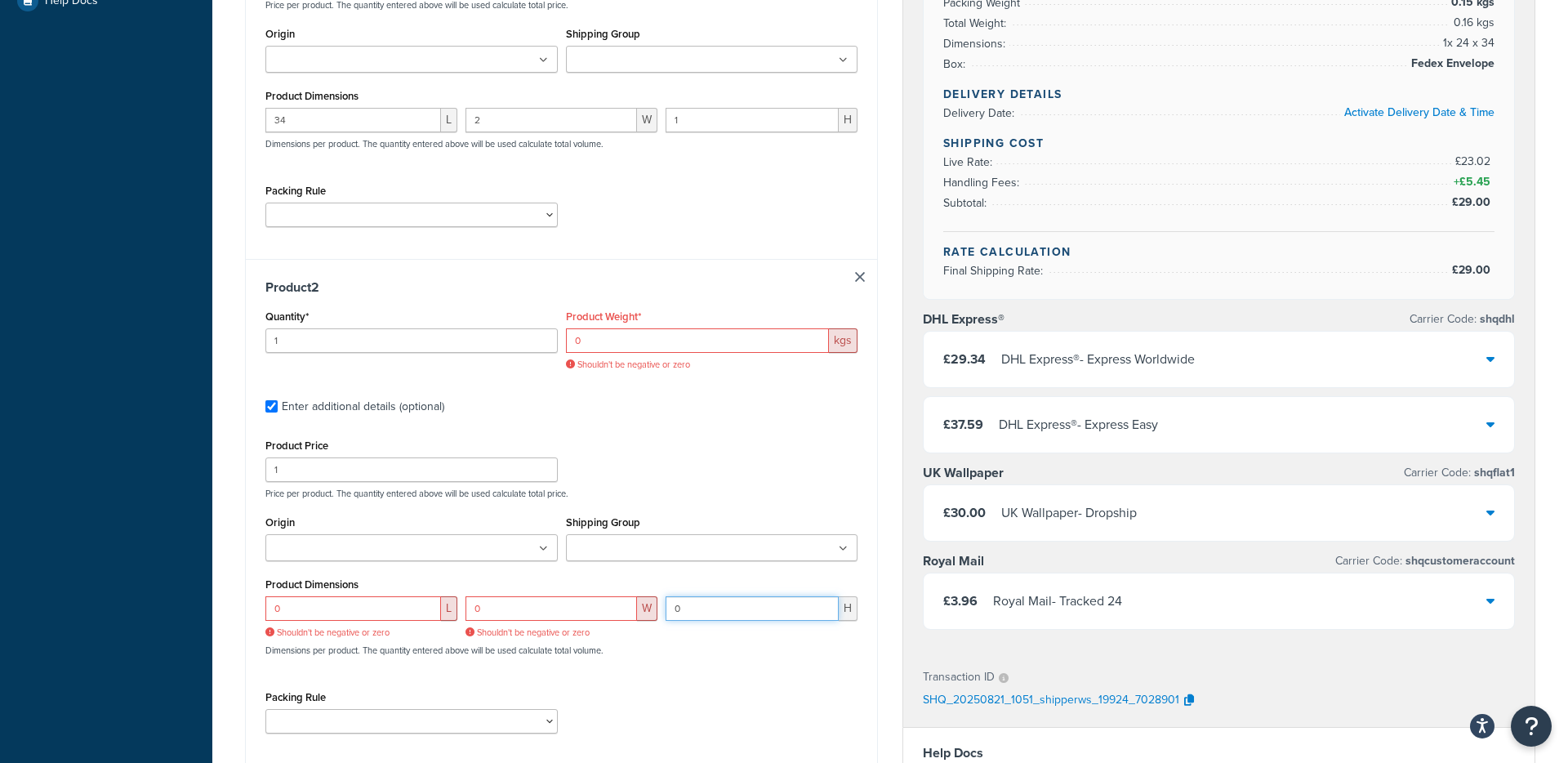
type input "0"
click at [719, 651] on div "0 L Shouldn't be negative or zero 0 W Shouldn't be negative or zero 0 H Shouldn…" at bounding box center [561, 635] width 600 height 77
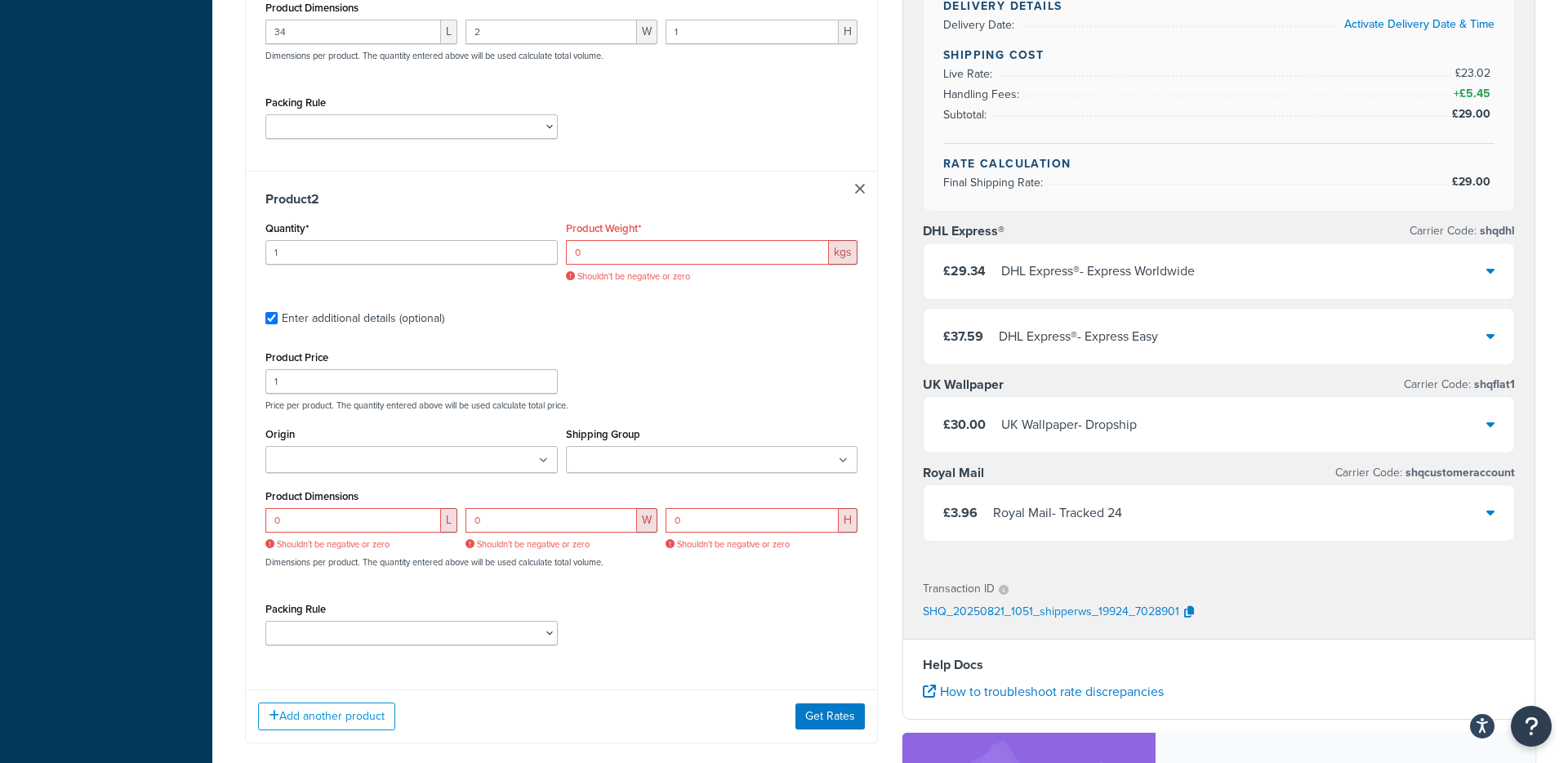
scroll to position [577, 0]
click at [834, 719] on button "Get Rates" at bounding box center [830, 719] width 70 height 26
click at [589, 260] on input "0" at bounding box center [698, 254] width 264 height 24
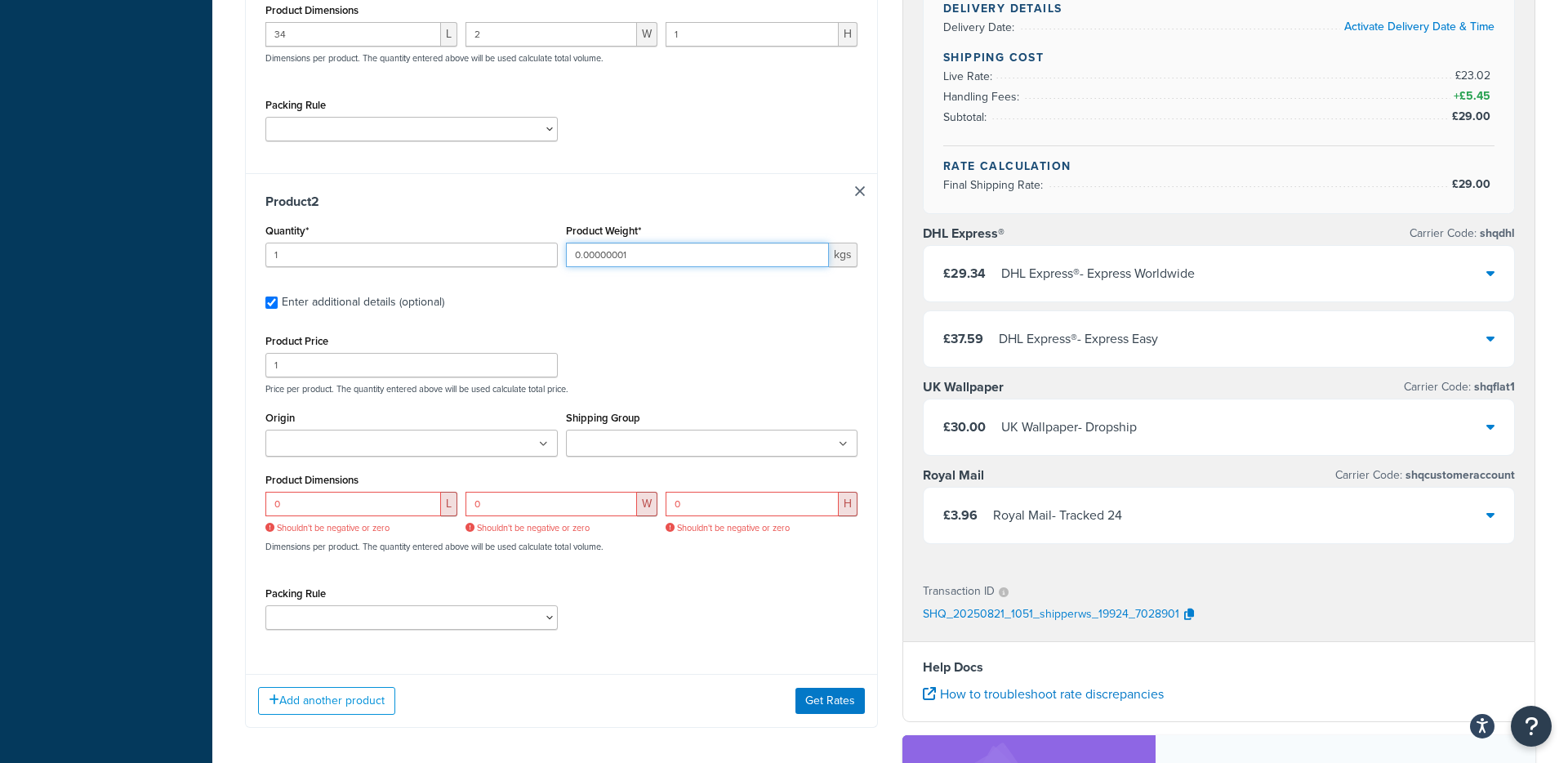
type input "0.00000001"
click at [343, 503] on input "0" at bounding box center [353, 504] width 175 height 24
drag, startPoint x: 346, startPoint y: 506, endPoint x: 241, endPoint y: 503, distance: 105.0
click at [241, 503] on div "Shipping destination : Edit New York, 10036 , United States Cart : Product 1 Qu…" at bounding box center [561, 138] width 657 height 1226
type input "0.00000001"
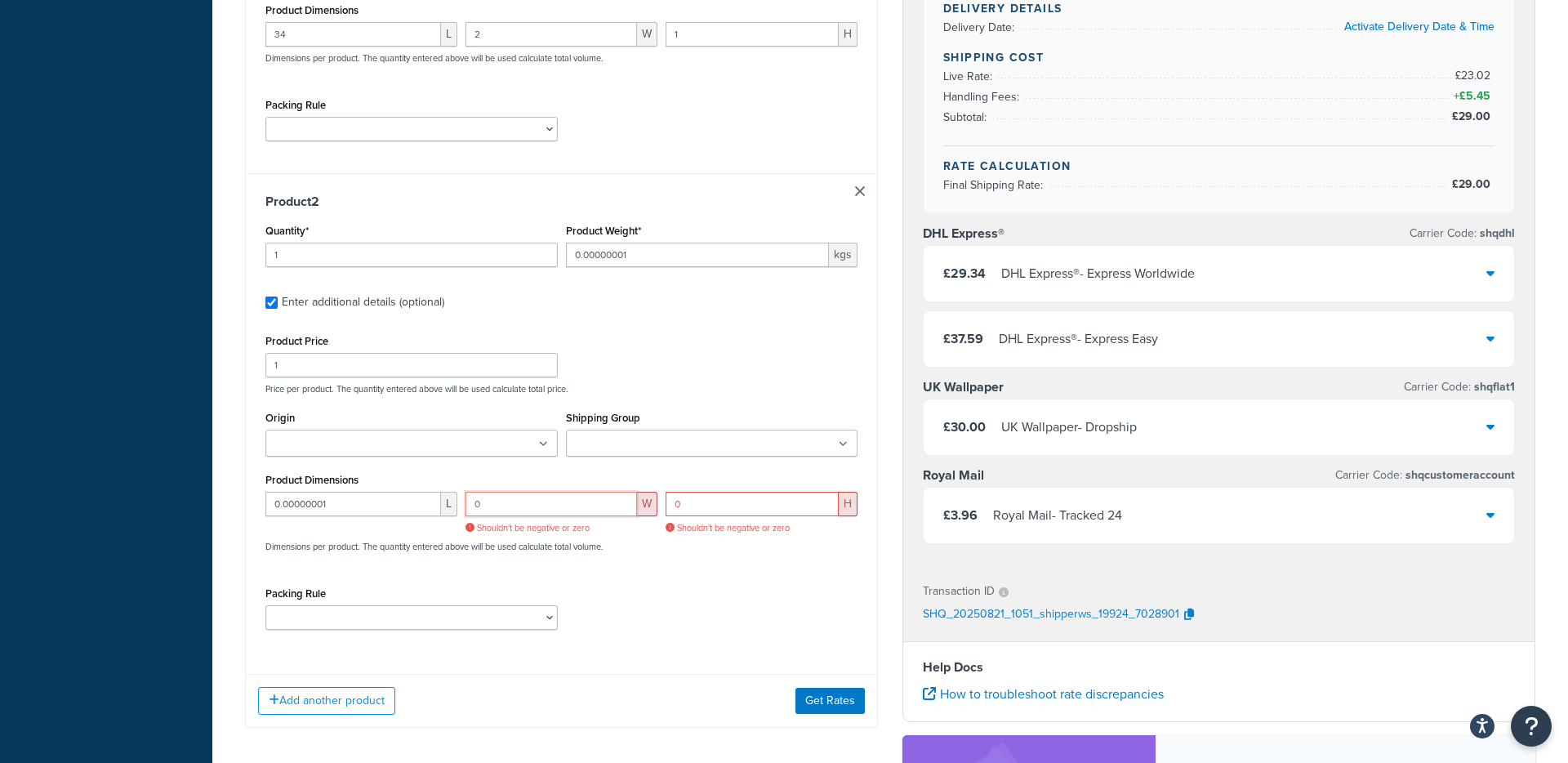
click at [538, 504] on input "0" at bounding box center [551, 504] width 171 height 24
drag, startPoint x: 538, startPoint y: 504, endPoint x: 447, endPoint y: 504, distance: 91.0
click at [447, 504] on div "0.00000001 L 0 W Shouldn't be negative or zero 0 H Shouldn't be negative or zer…" at bounding box center [561, 530] width 600 height 77
paste input ".00000001"
type input "0.00000001"
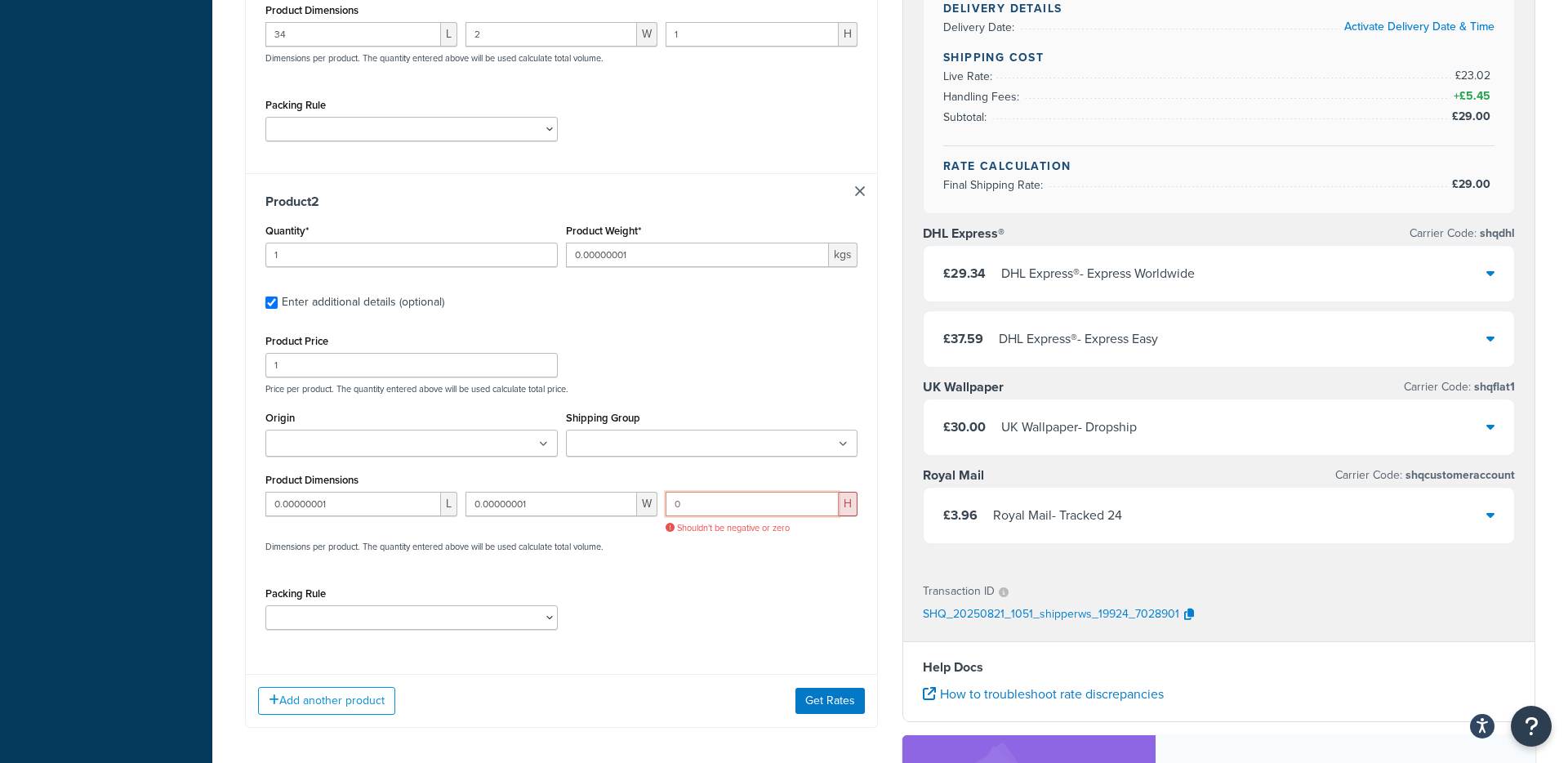
drag, startPoint x: 743, startPoint y: 512, endPoint x: 641, endPoint y: 511, distance: 102.0
click at [641, 511] on div "0.00000001 L 0.00000001 W 0 H Shouldn't be negative or zero Dimensions per prod…" at bounding box center [561, 530] width 600 height 77
paste input ".00000001"
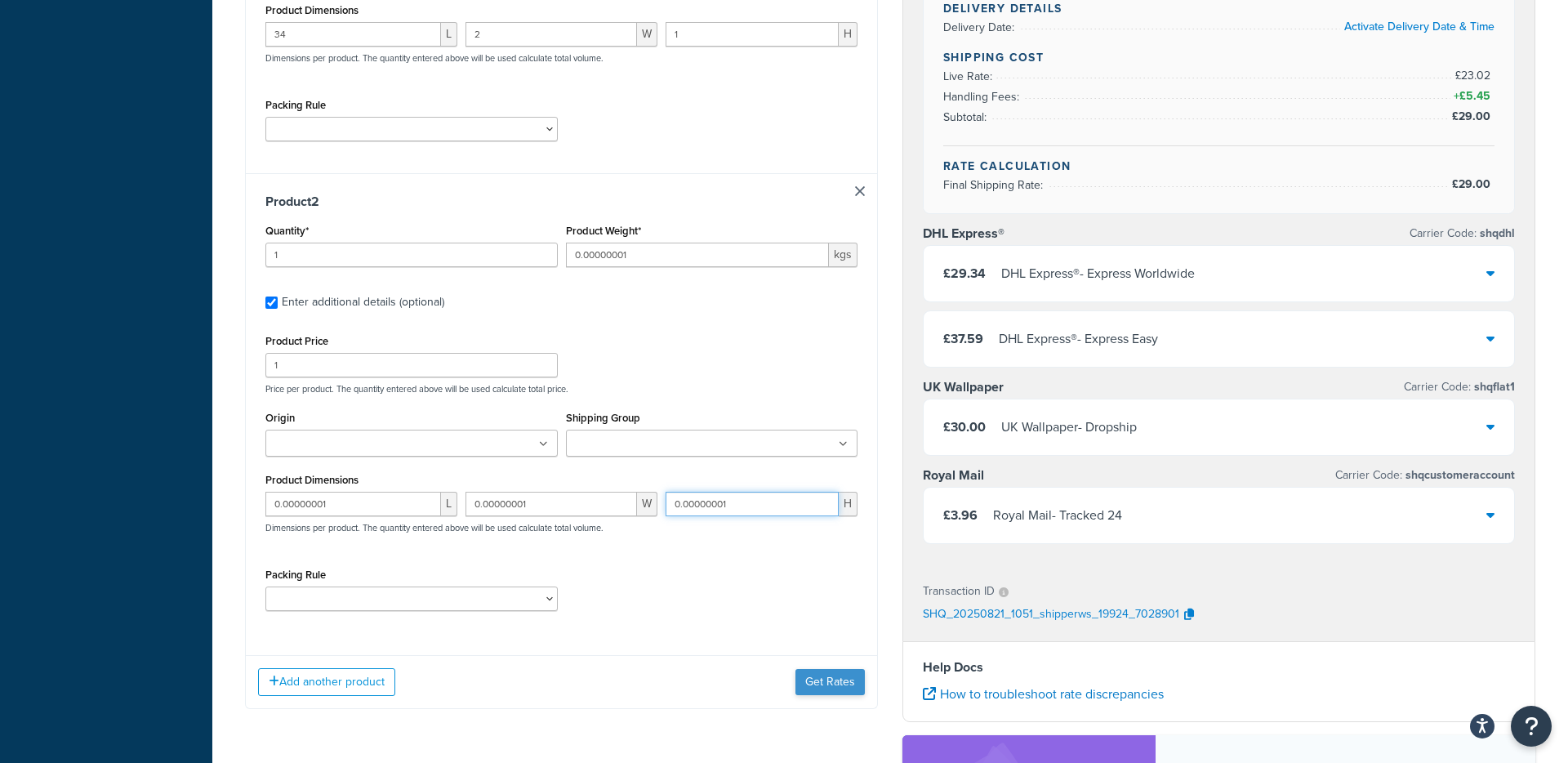
type input "0.00000001"
click at [823, 684] on button "Get Rates" at bounding box center [830, 682] width 70 height 26
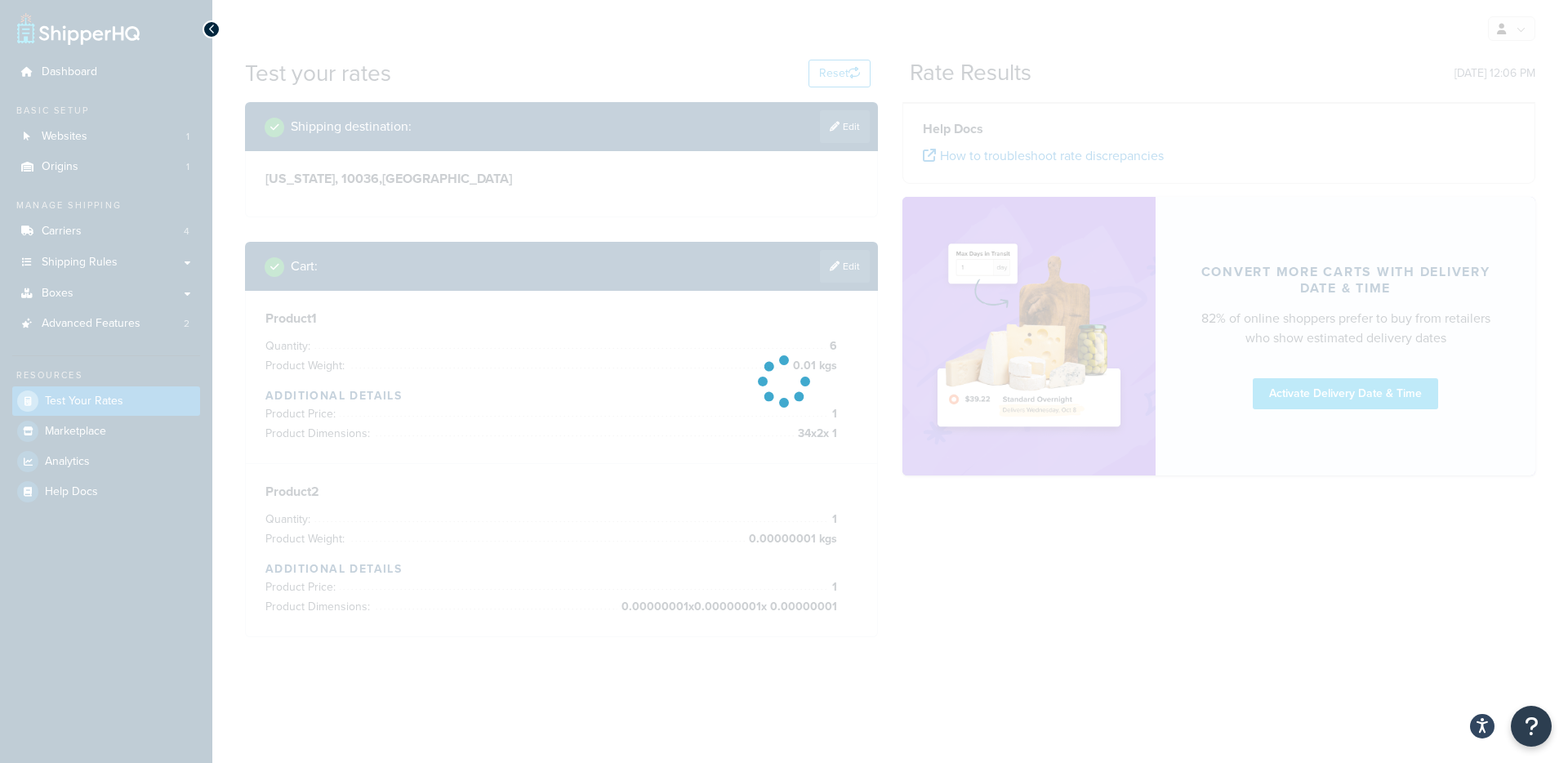
scroll to position [0, 0]
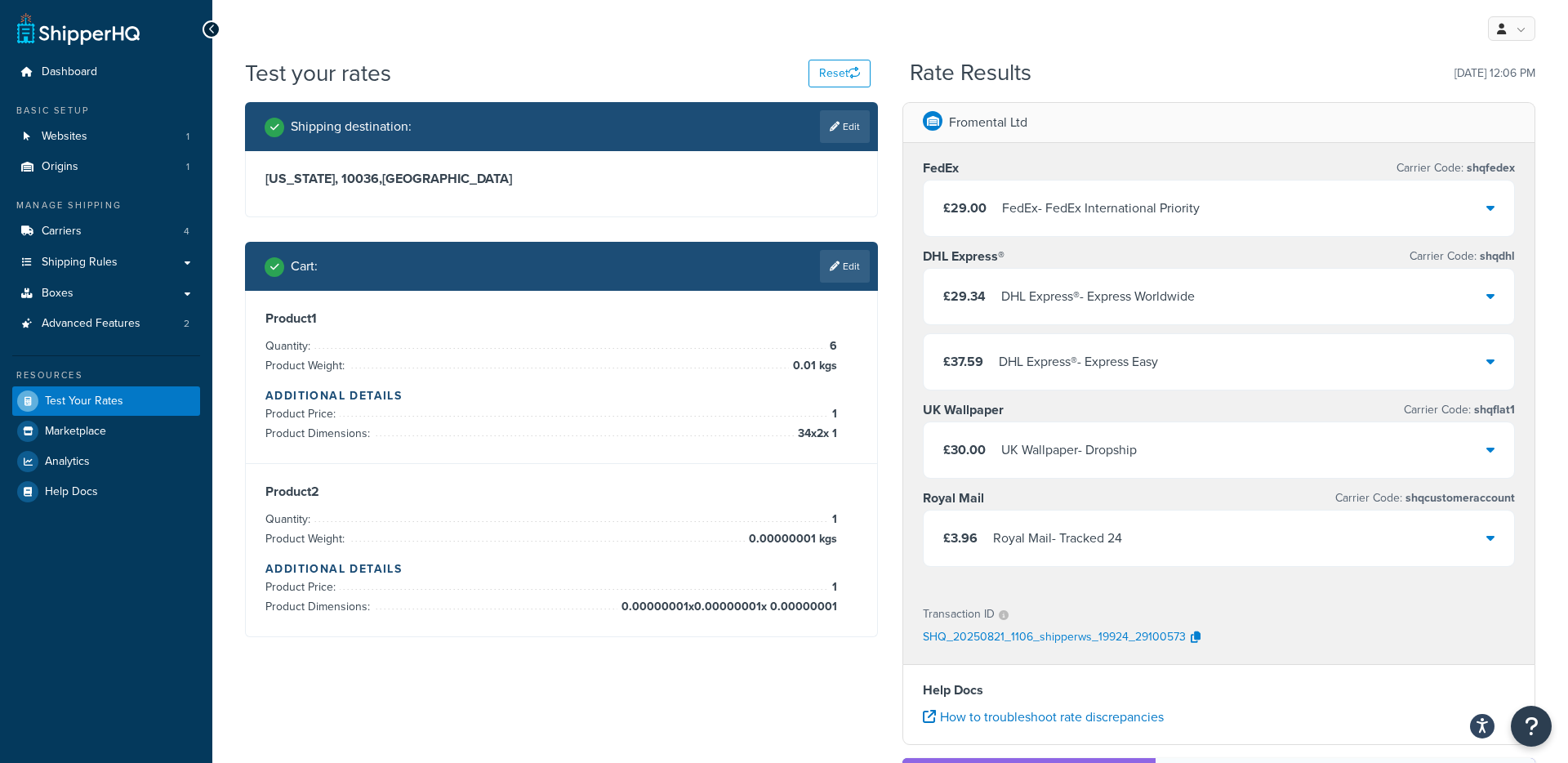
click at [1190, 212] on div "FedEx - FedEx International Priority" at bounding box center [1100, 207] width 197 height 23
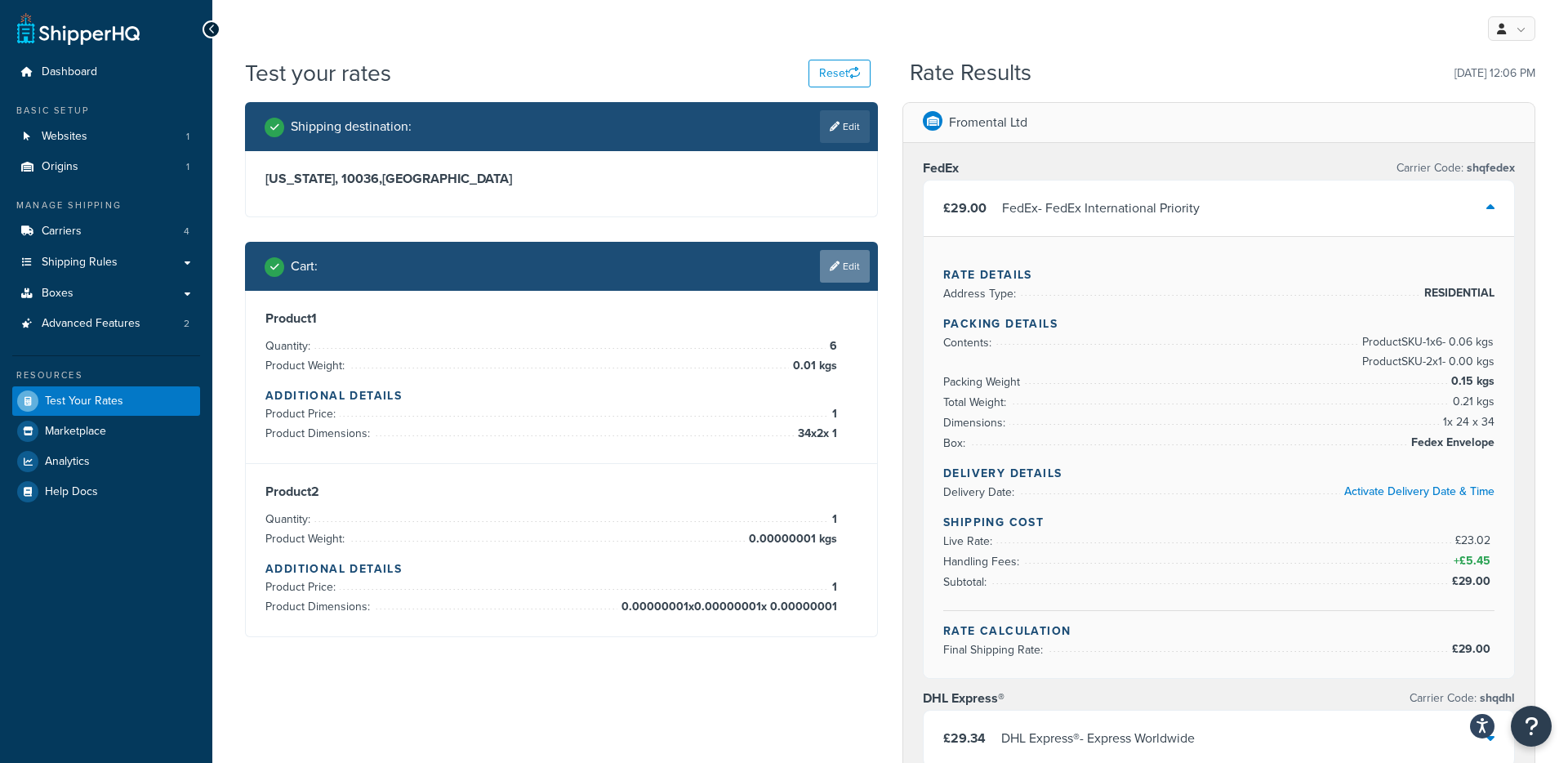
click at [842, 279] on link "Edit" at bounding box center [844, 266] width 50 height 33
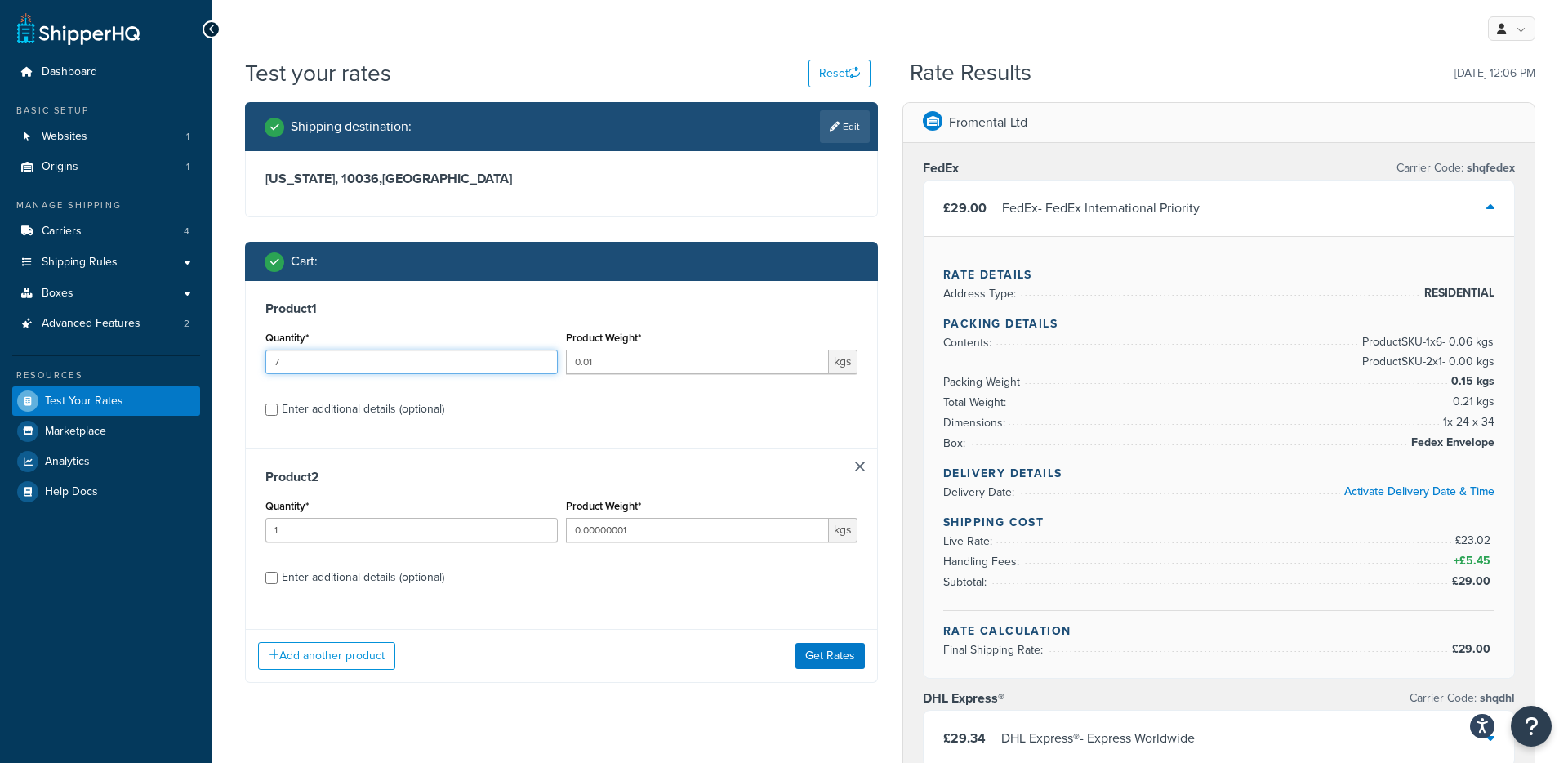
click at [546, 359] on input "7" at bounding box center [411, 361] width 292 height 24
click at [546, 359] on input "8" at bounding box center [411, 361] width 292 height 24
click at [546, 359] on input "9" at bounding box center [411, 361] width 292 height 24
click at [546, 359] on input "10" at bounding box center [411, 361] width 292 height 24
click at [546, 359] on input "11" at bounding box center [411, 361] width 292 height 24
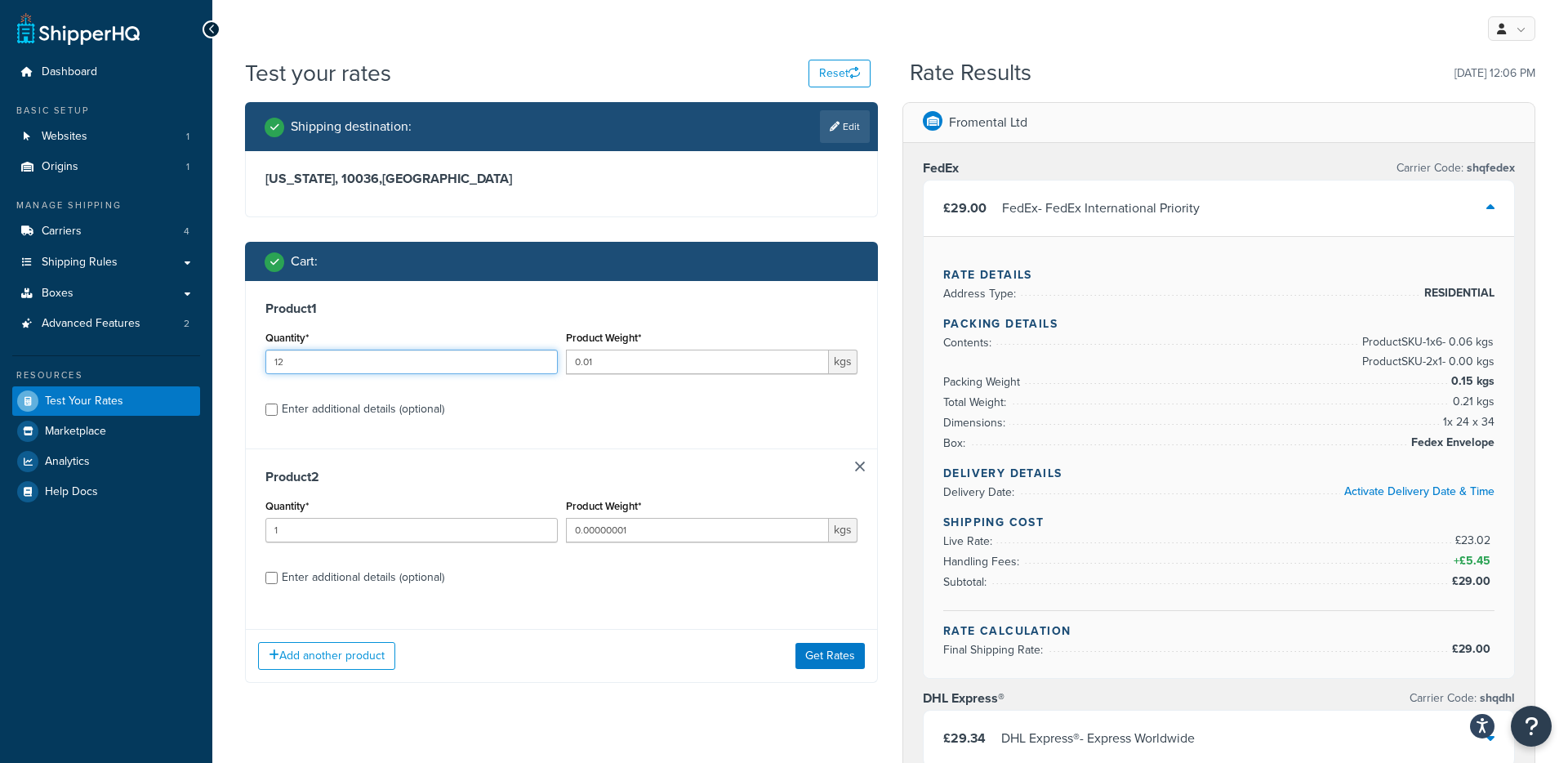
type input "12"
click at [546, 359] on input "12" at bounding box center [411, 361] width 292 height 24
click at [818, 660] on button "Get Rates" at bounding box center [830, 656] width 70 height 26
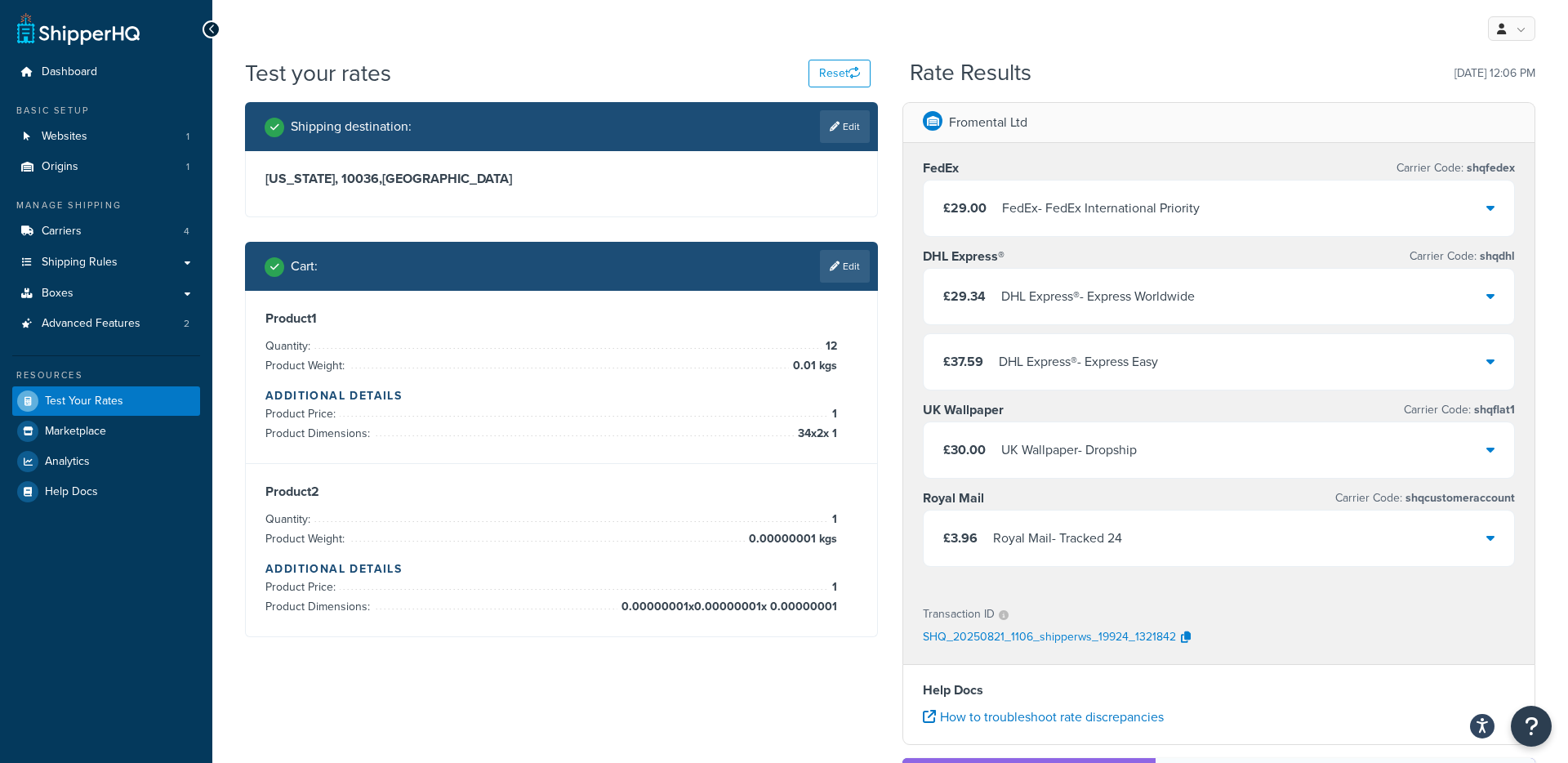
click at [1121, 217] on div "FedEx - FedEx International Priority" at bounding box center [1100, 207] width 197 height 23
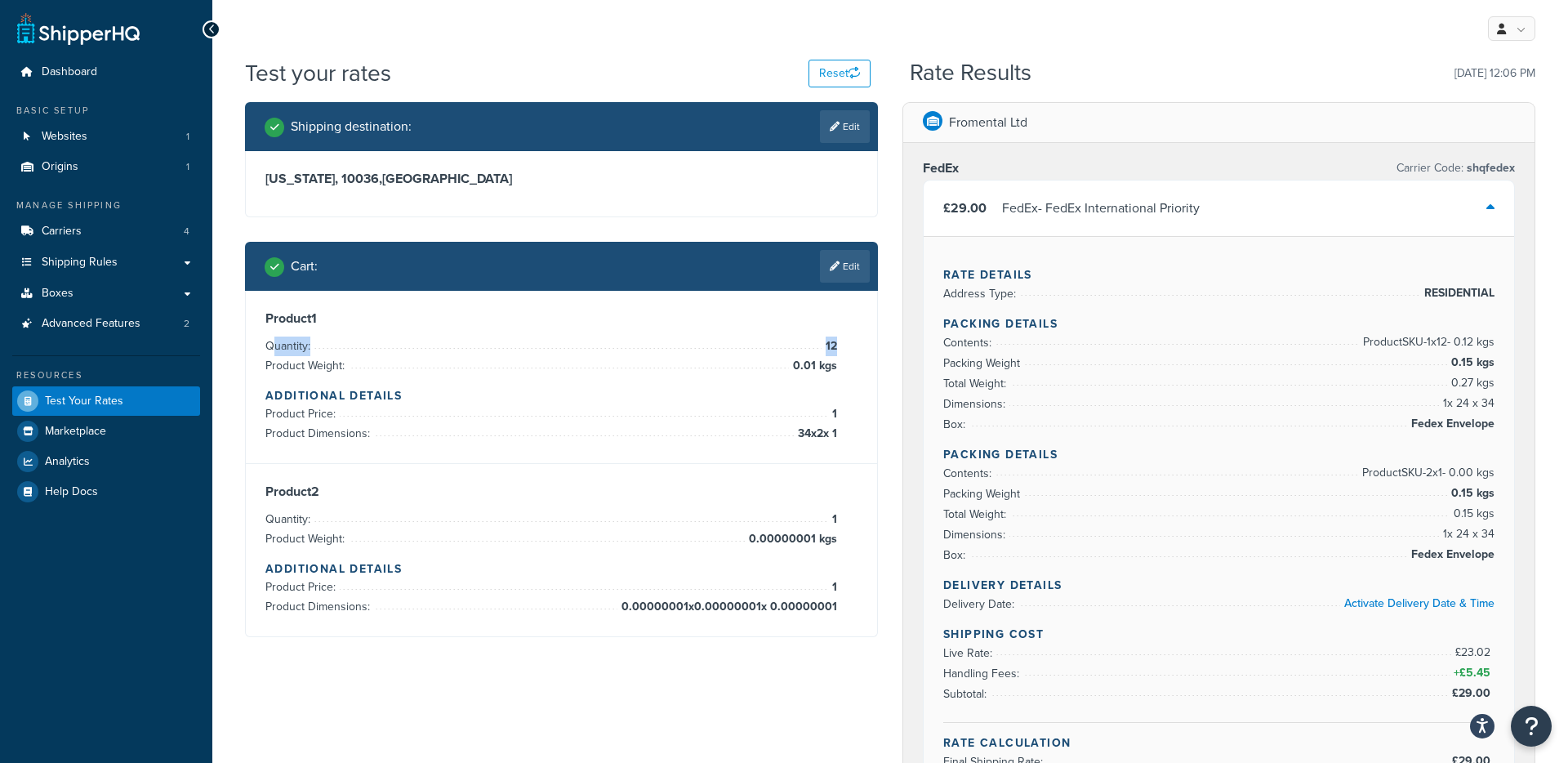
drag, startPoint x: 276, startPoint y: 348, endPoint x: 836, endPoint y: 350, distance: 560.0
click at [836, 350] on li "Quantity: 12" at bounding box center [551, 346] width 572 height 19
drag, startPoint x: 823, startPoint y: 366, endPoint x: 489, endPoint y: 380, distance: 334.3
click at [790, 367] on span "0.01 kgs" at bounding box center [813, 365] width 48 height 19
drag, startPoint x: 788, startPoint y: 434, endPoint x: 837, endPoint y: 433, distance: 49.0
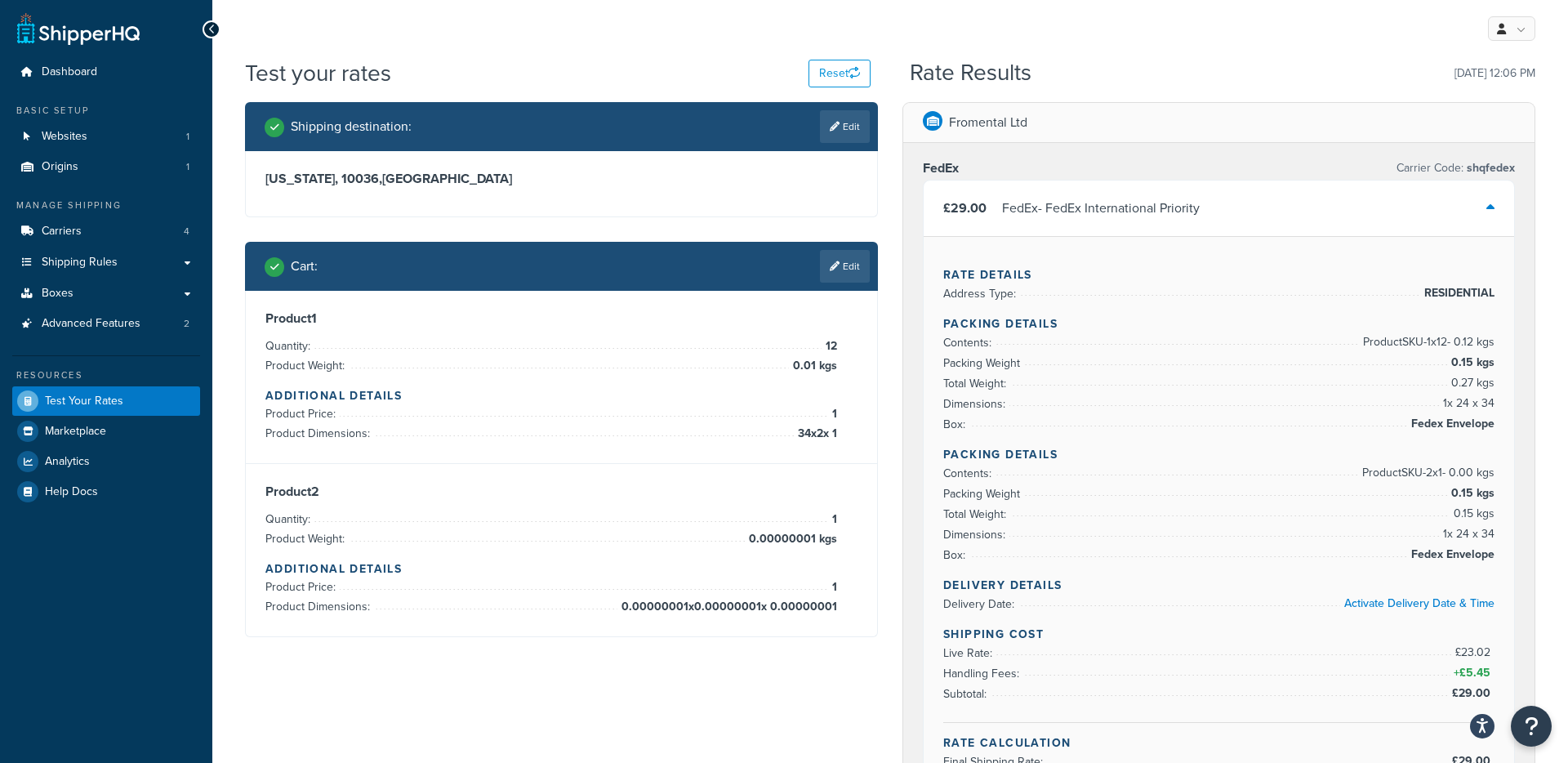
click at [837, 433] on div "Product 1 Quantity: 12 Product Weight: 0.01 kgs Additional Details Product Pric…" at bounding box center [561, 377] width 592 height 133
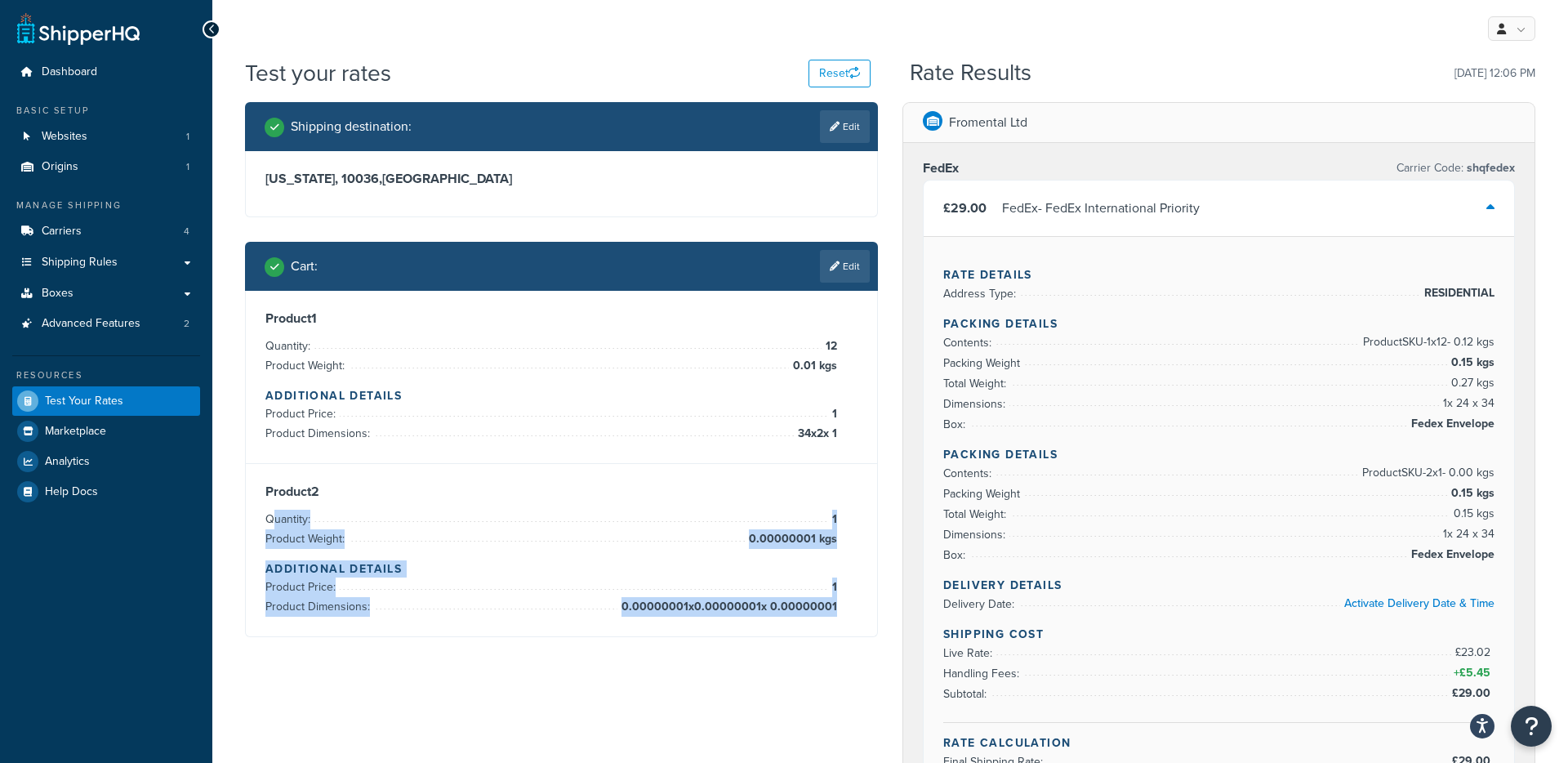
drag, startPoint x: 274, startPoint y: 520, endPoint x: 836, endPoint y: 608, distance: 568.8
click at [836, 608] on div "Product 2 Quantity: 1 Product Weight: 0.00000001 kgs Additional Details Product…" at bounding box center [561, 550] width 592 height 133
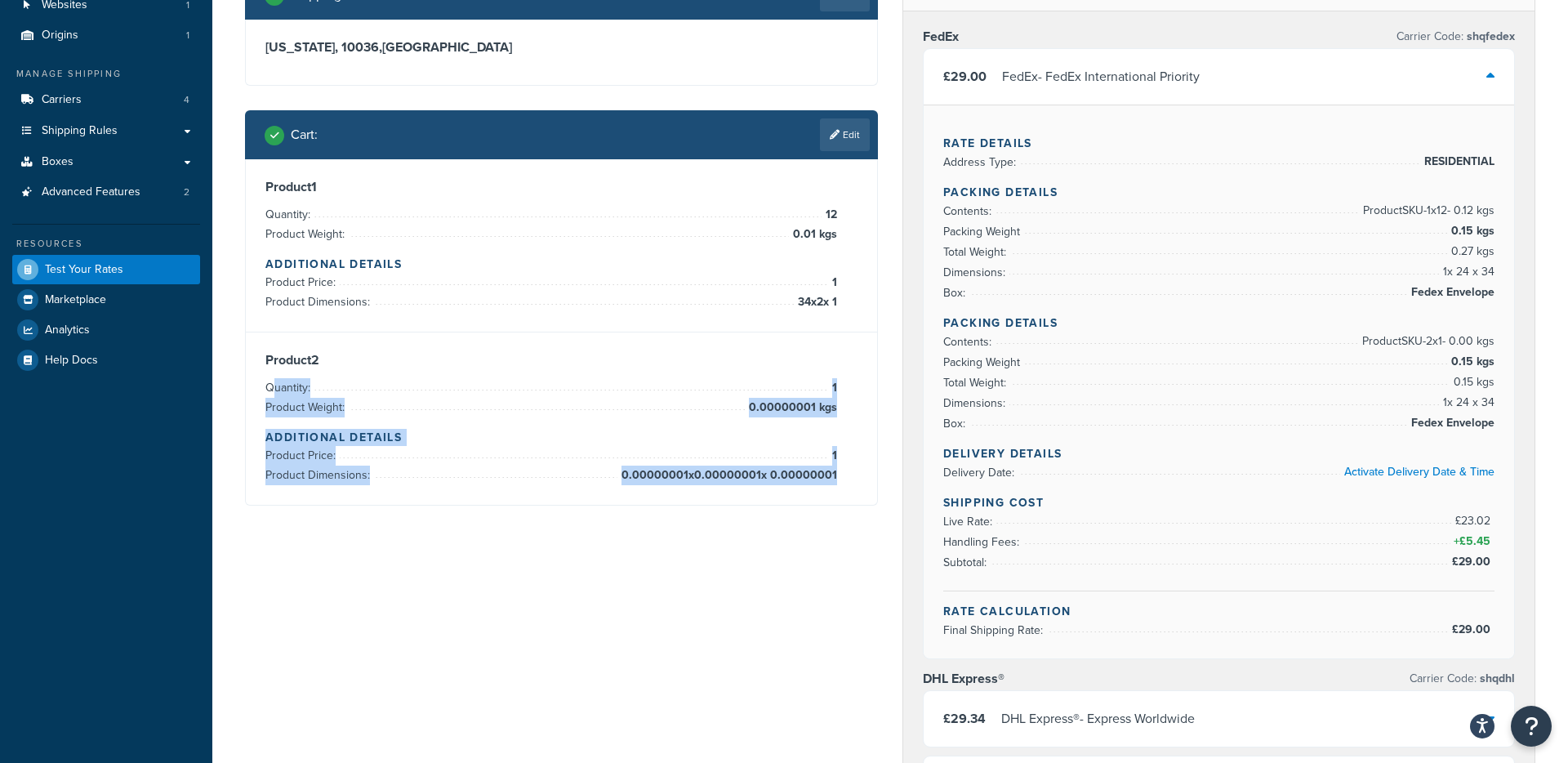
scroll to position [133, 0]
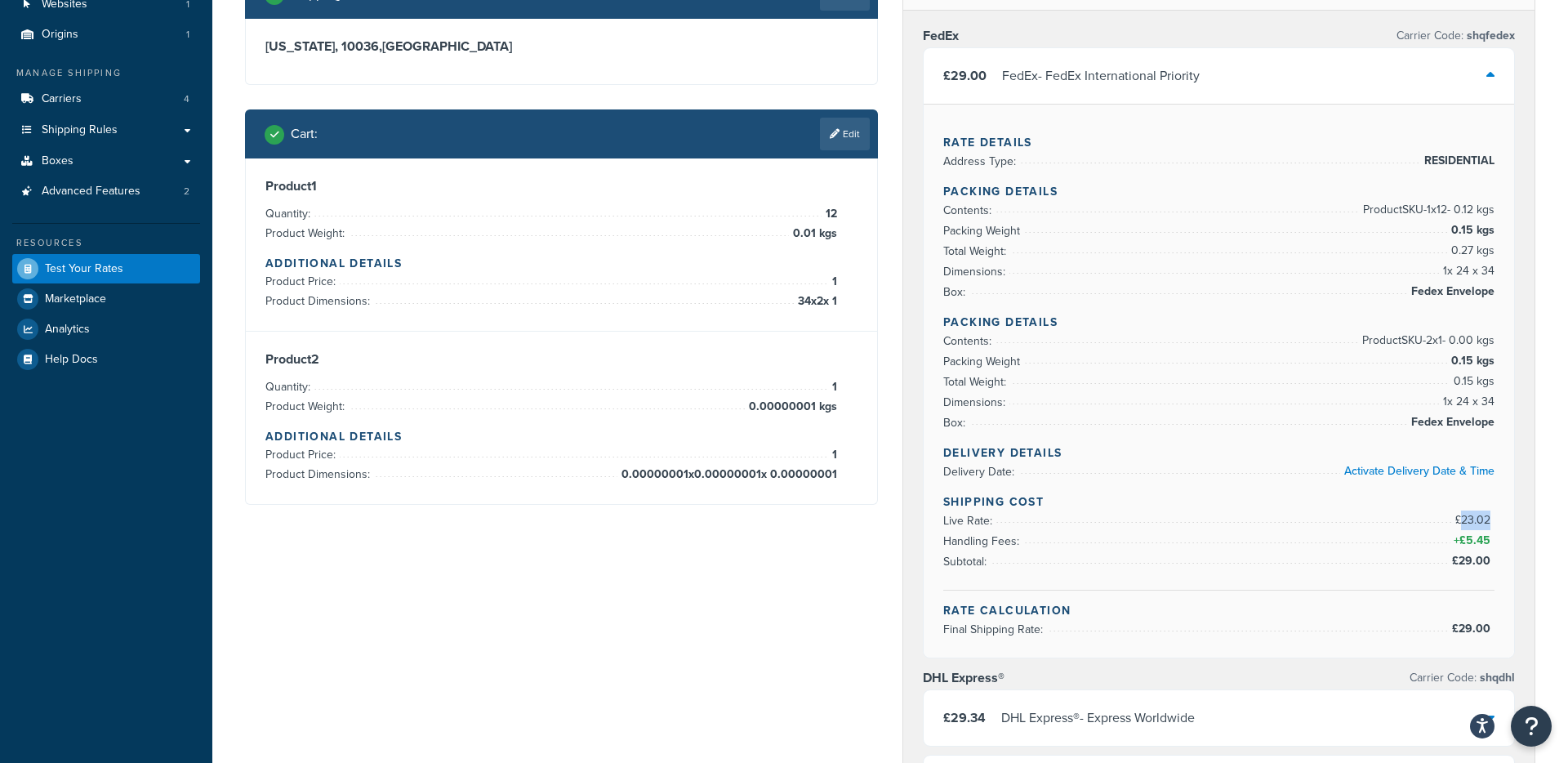
drag, startPoint x: 1461, startPoint y: 524, endPoint x: 1487, endPoint y: 525, distance: 26.0
click at [1488, 524] on span "£23.02" at bounding box center [1475, 520] width 39 height 17
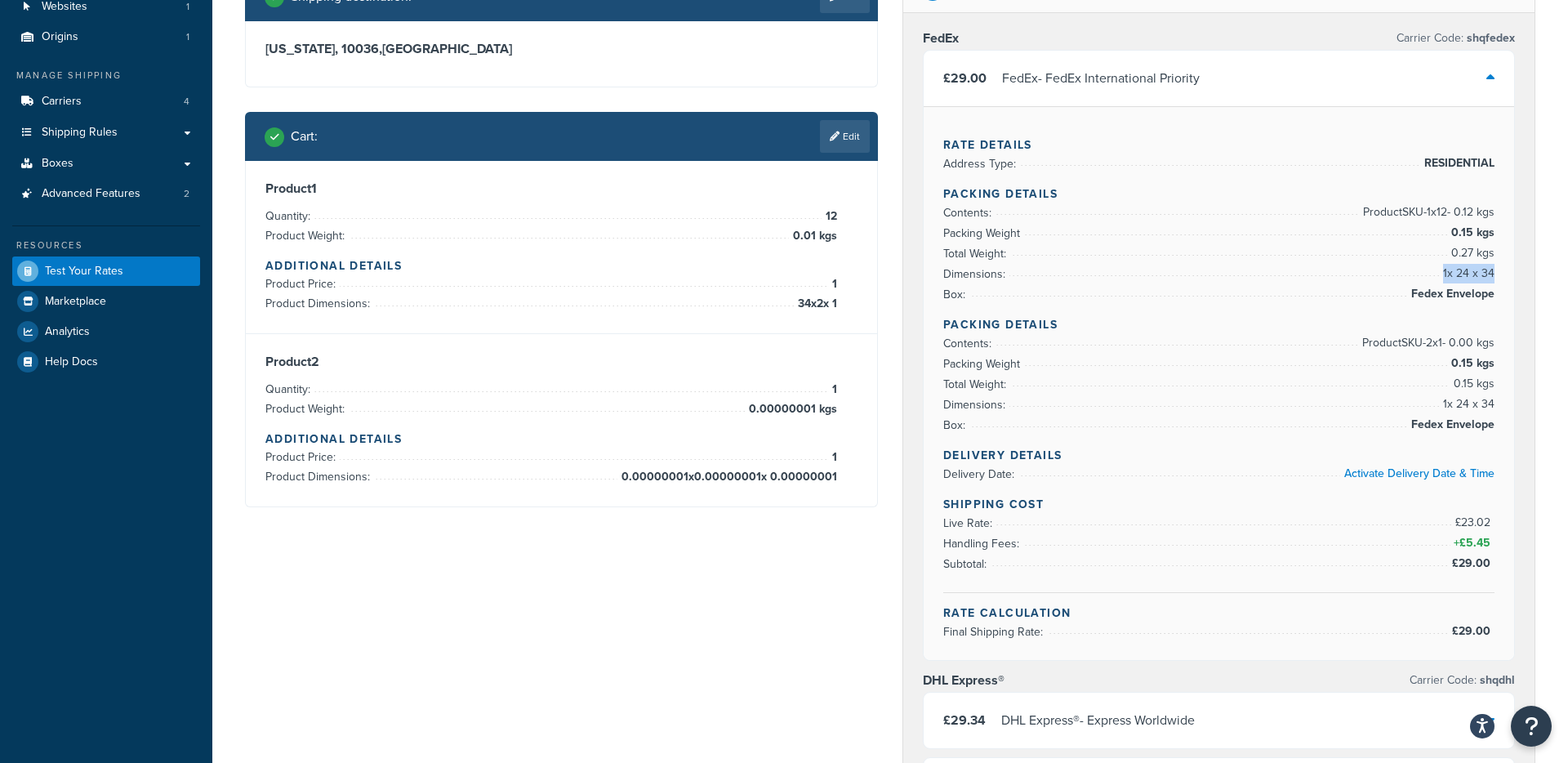
drag, startPoint x: 1443, startPoint y: 276, endPoint x: 1492, endPoint y: 276, distance: 49.0
click at [1492, 276] on span "1 x 24 x 34" at bounding box center [1466, 273] width 55 height 19
drag, startPoint x: 1454, startPoint y: 234, endPoint x: 1492, endPoint y: 236, distance: 38.1
click at [1492, 236] on span "0.15 kgs" at bounding box center [1471, 233] width 47 height 19
drag, startPoint x: 817, startPoint y: 238, endPoint x: 797, endPoint y: 238, distance: 20.0
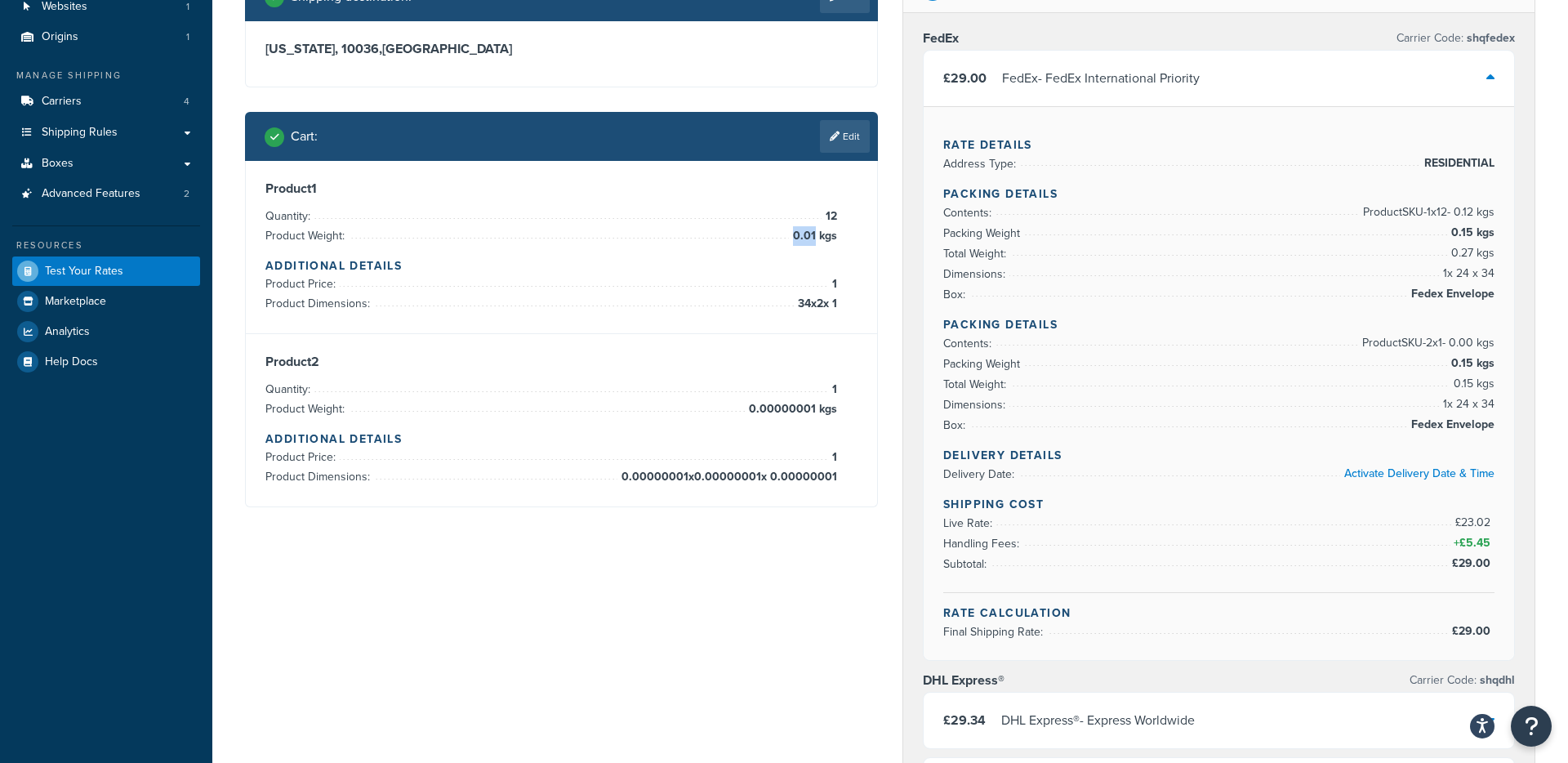
click at [797, 238] on span "0.01 kgs" at bounding box center [813, 236] width 48 height 19
drag, startPoint x: 1454, startPoint y: 233, endPoint x: 1488, endPoint y: 253, distance: 39.4
click at [1488, 253] on ul "Contents: Product SKU-1 x 12 - 0.12 kgs Packing Weight 0.15 kgs Total Weight: 0…" at bounding box center [1219, 253] width 551 height 102
click at [1472, 266] on span "1 x 24 x 34" at bounding box center [1466, 273] width 55 height 19
drag, startPoint x: 1473, startPoint y: 255, endPoint x: 1454, endPoint y: 256, distance: 19.0
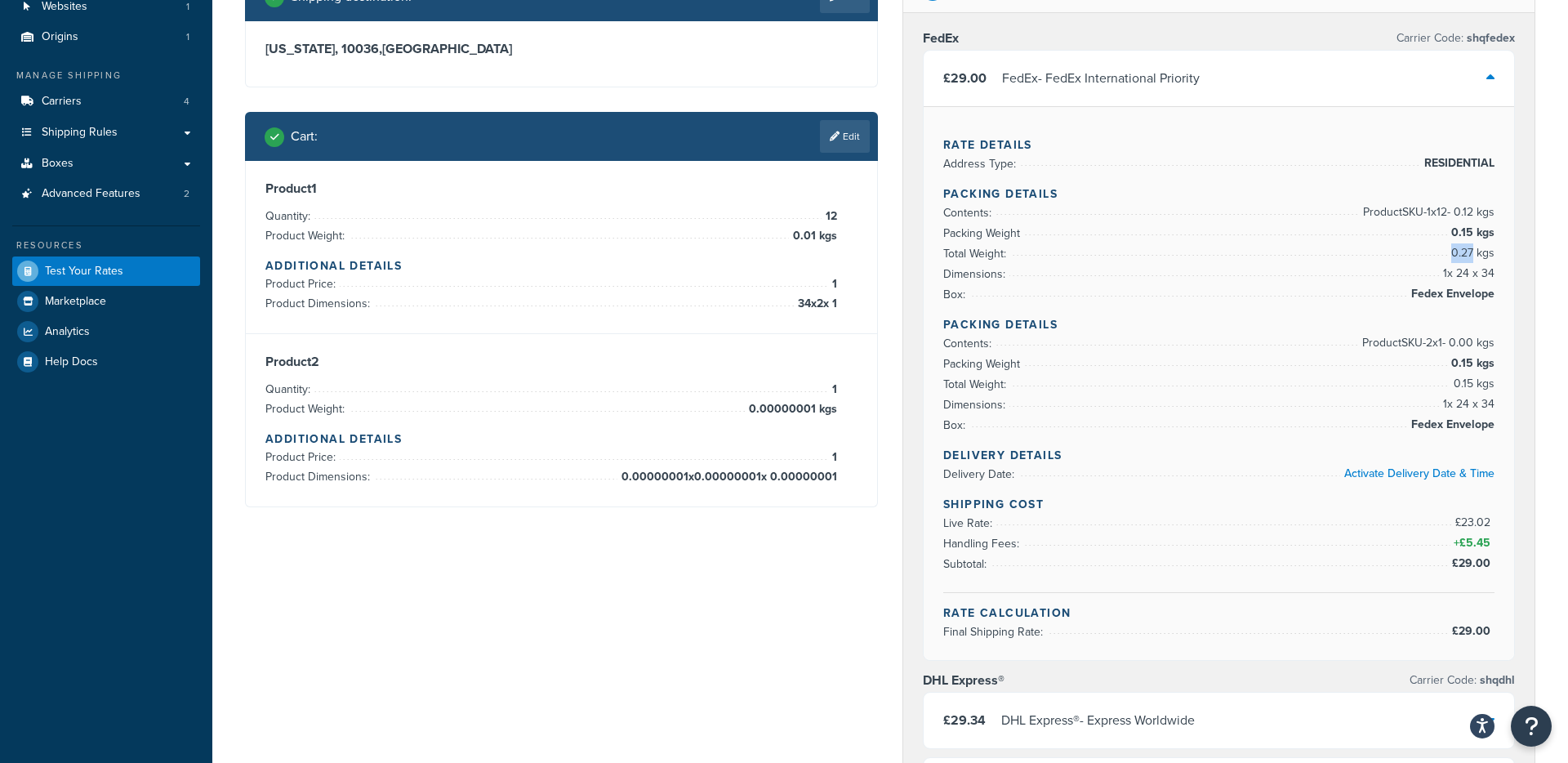
click at [1454, 255] on span "0.27 kgs" at bounding box center [1471, 253] width 47 height 19
drag, startPoint x: 1443, startPoint y: 275, endPoint x: 1492, endPoint y: 275, distance: 49.0
click at [1492, 275] on span "1 x 24 x 34" at bounding box center [1466, 273] width 55 height 19
click at [833, 142] on link "Edit" at bounding box center [844, 136] width 50 height 33
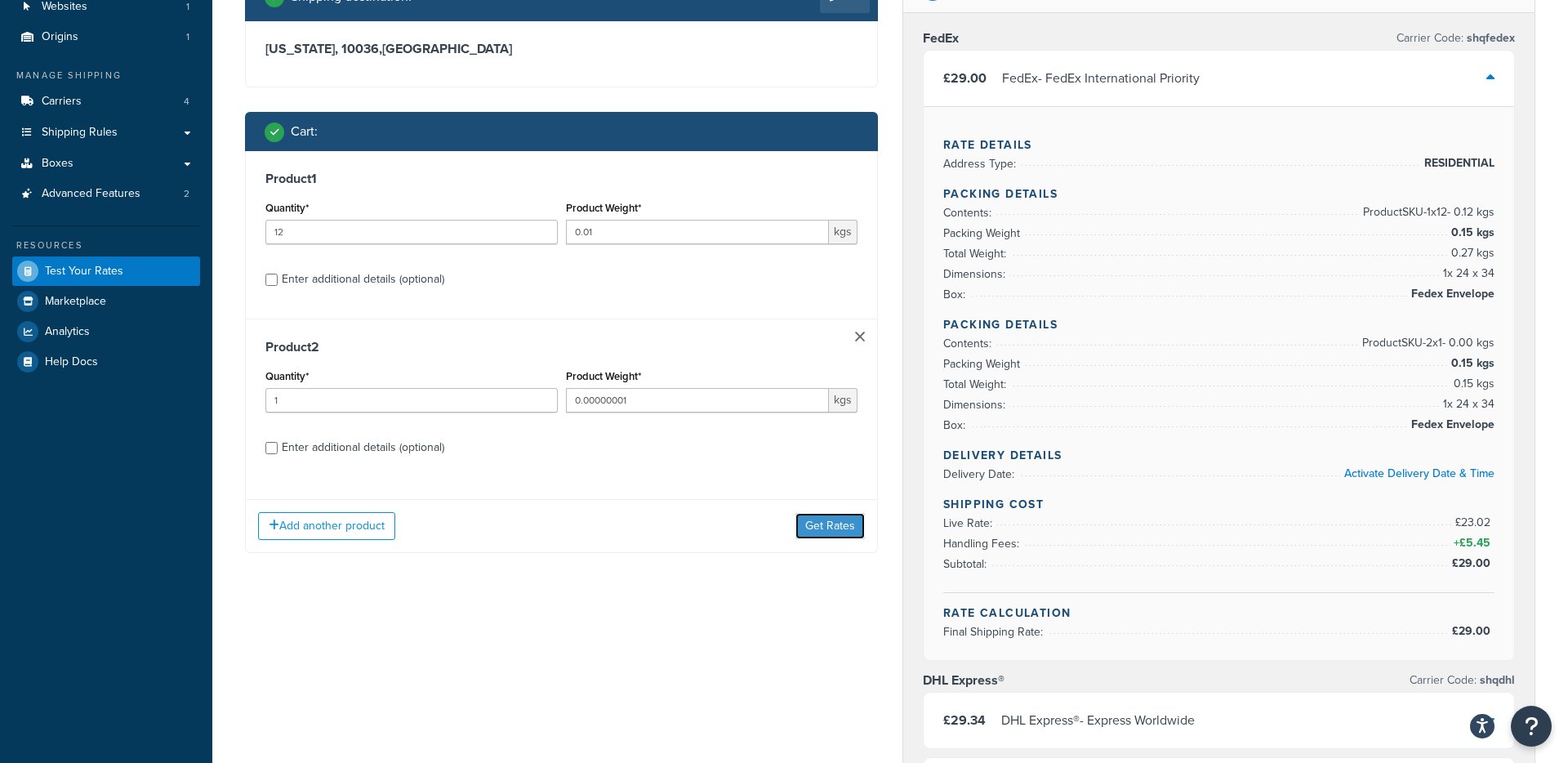
click at [835, 529] on button "Get Rates" at bounding box center [830, 525] width 70 height 26
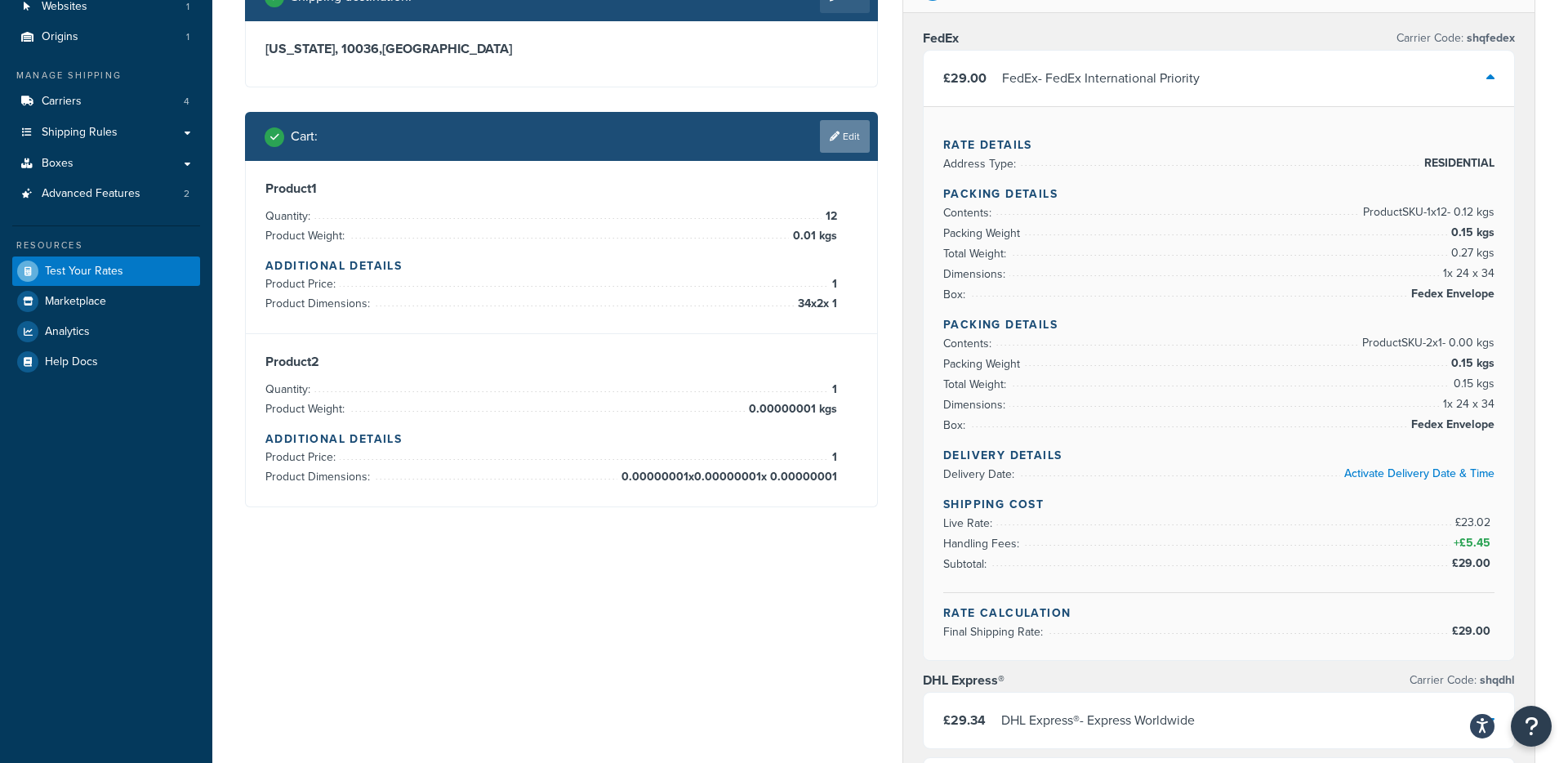
click at [842, 132] on link "Edit" at bounding box center [844, 136] width 50 height 33
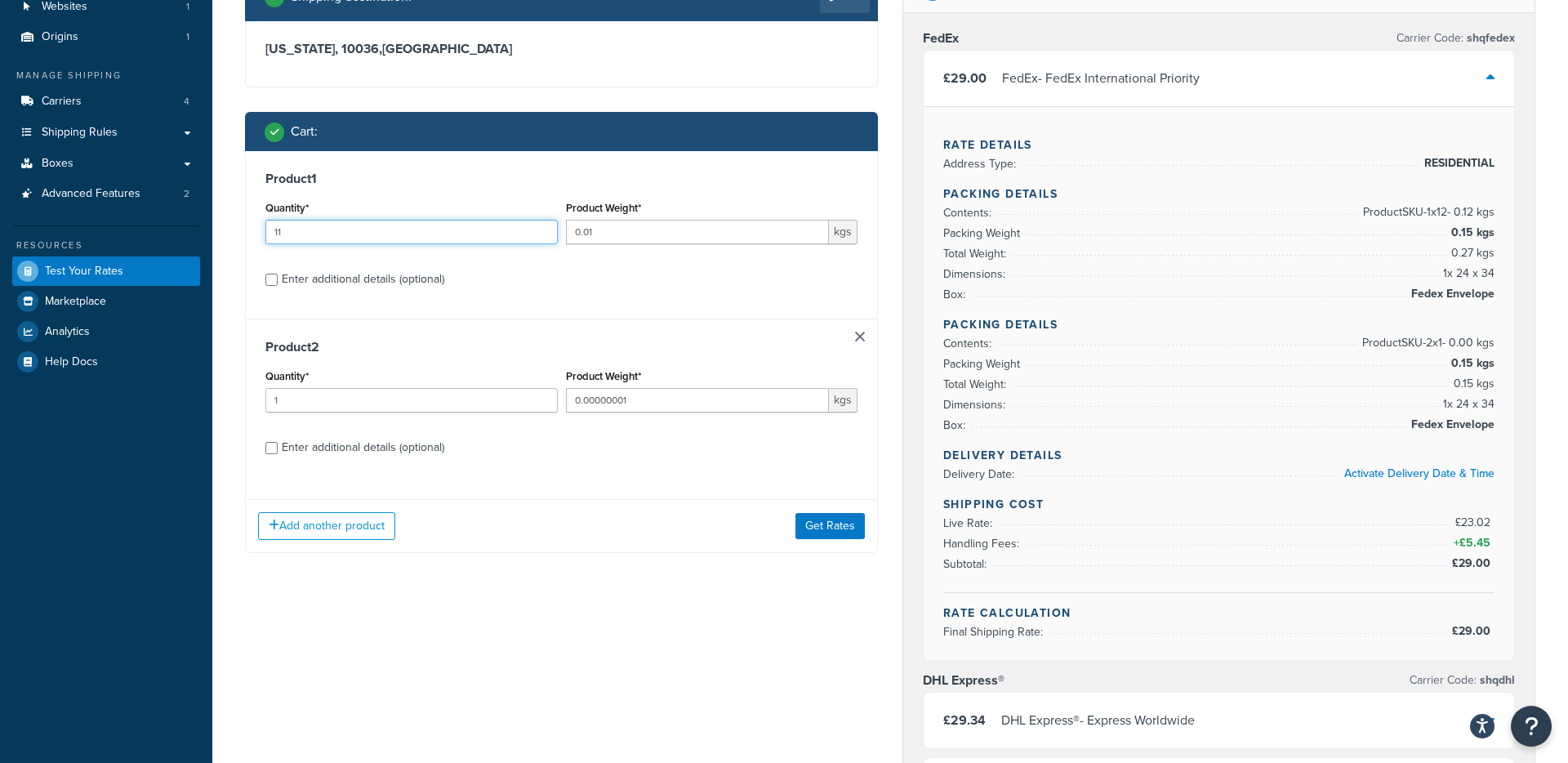
click at [544, 237] on input "11" at bounding box center [411, 232] width 292 height 24
click at [544, 237] on input "10" at bounding box center [411, 232] width 292 height 24
click at [544, 237] on input "9" at bounding box center [411, 232] width 292 height 24
click at [544, 237] on input "8" at bounding box center [411, 232] width 292 height 24
click at [544, 237] on input "7" at bounding box center [411, 232] width 292 height 24
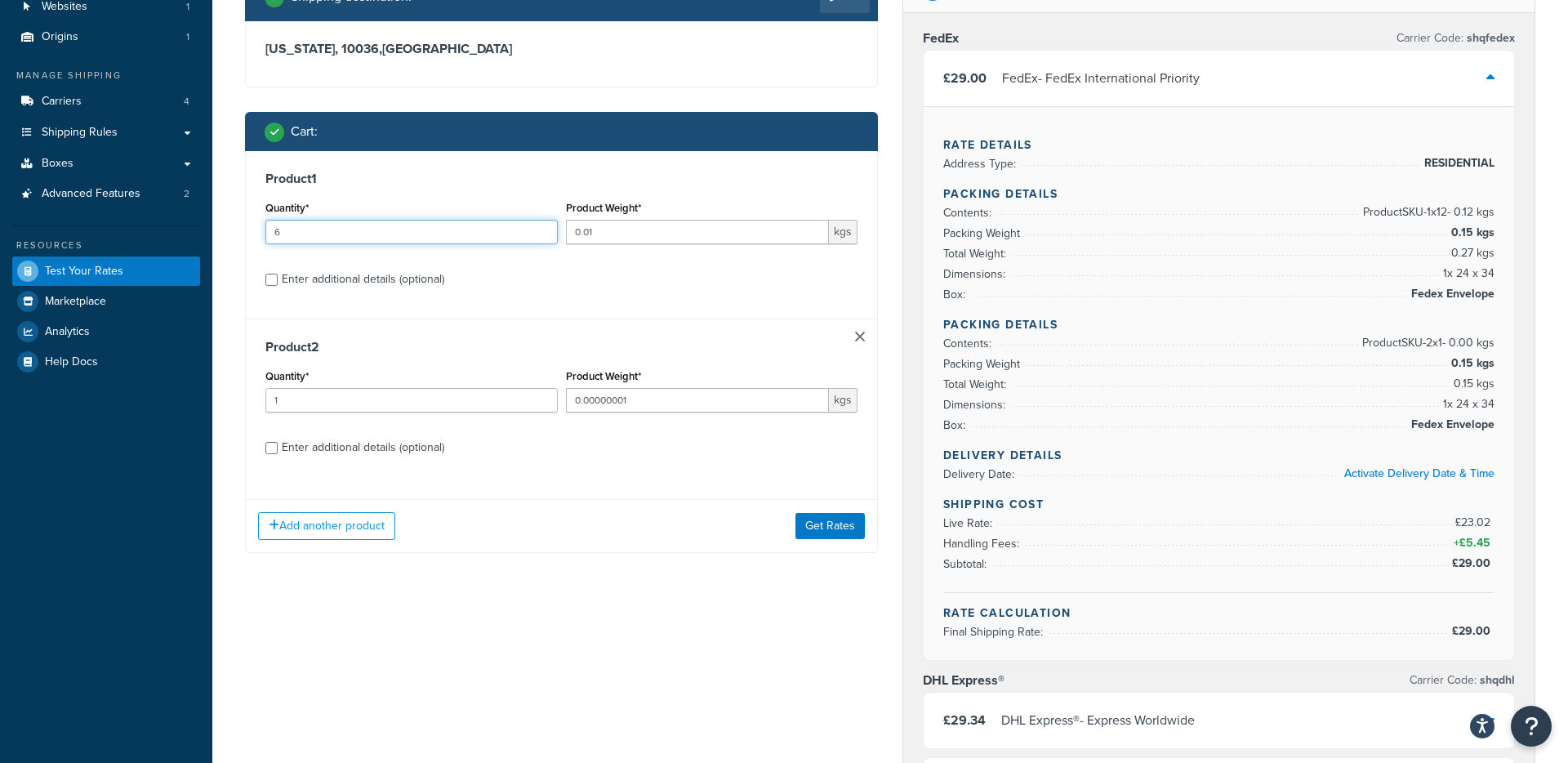
type input "6"
click at [544, 237] on input "6" at bounding box center [411, 232] width 292 height 24
click at [817, 519] on button "Get Rates" at bounding box center [830, 525] width 70 height 26
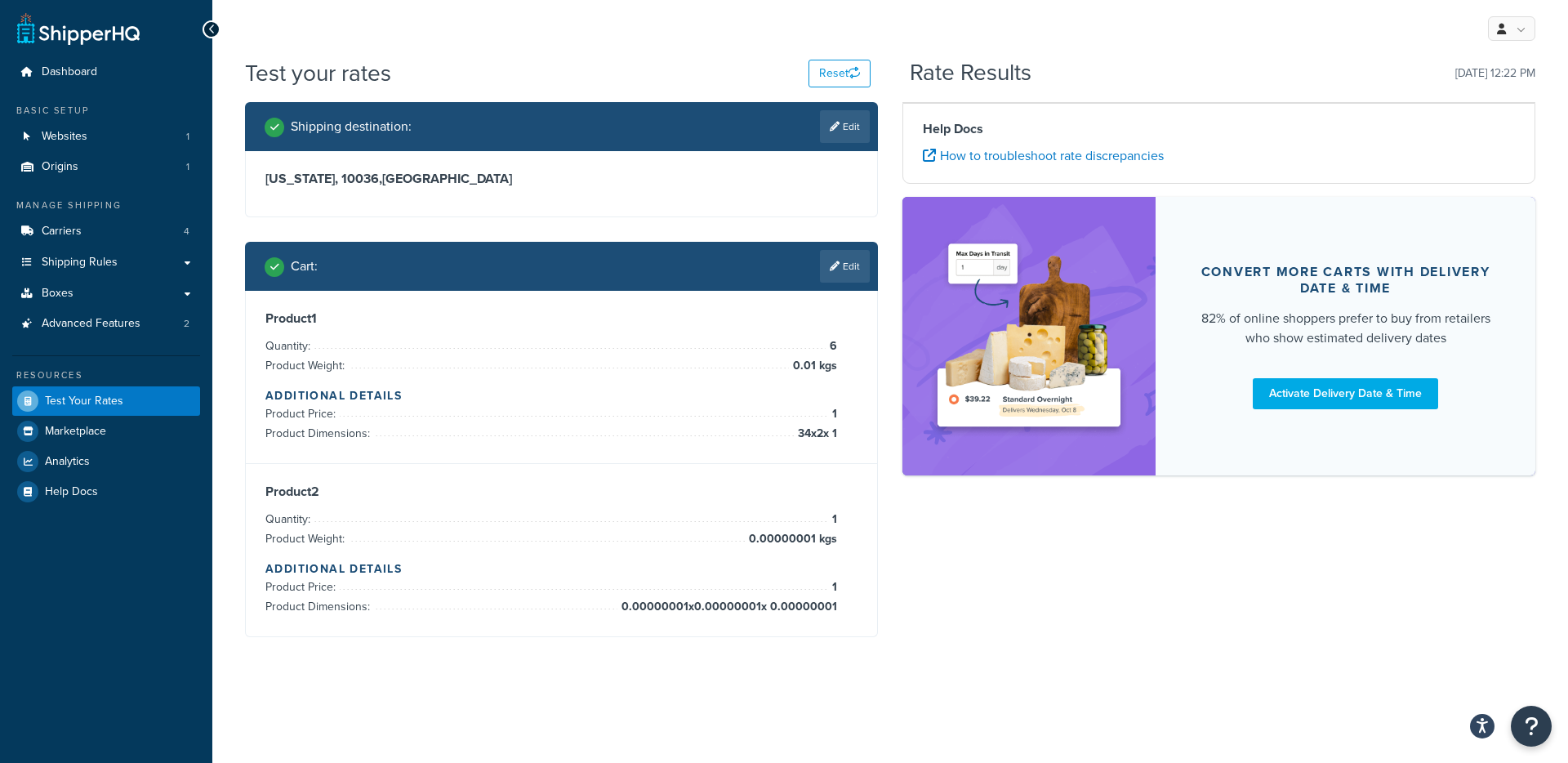
scroll to position [0, 0]
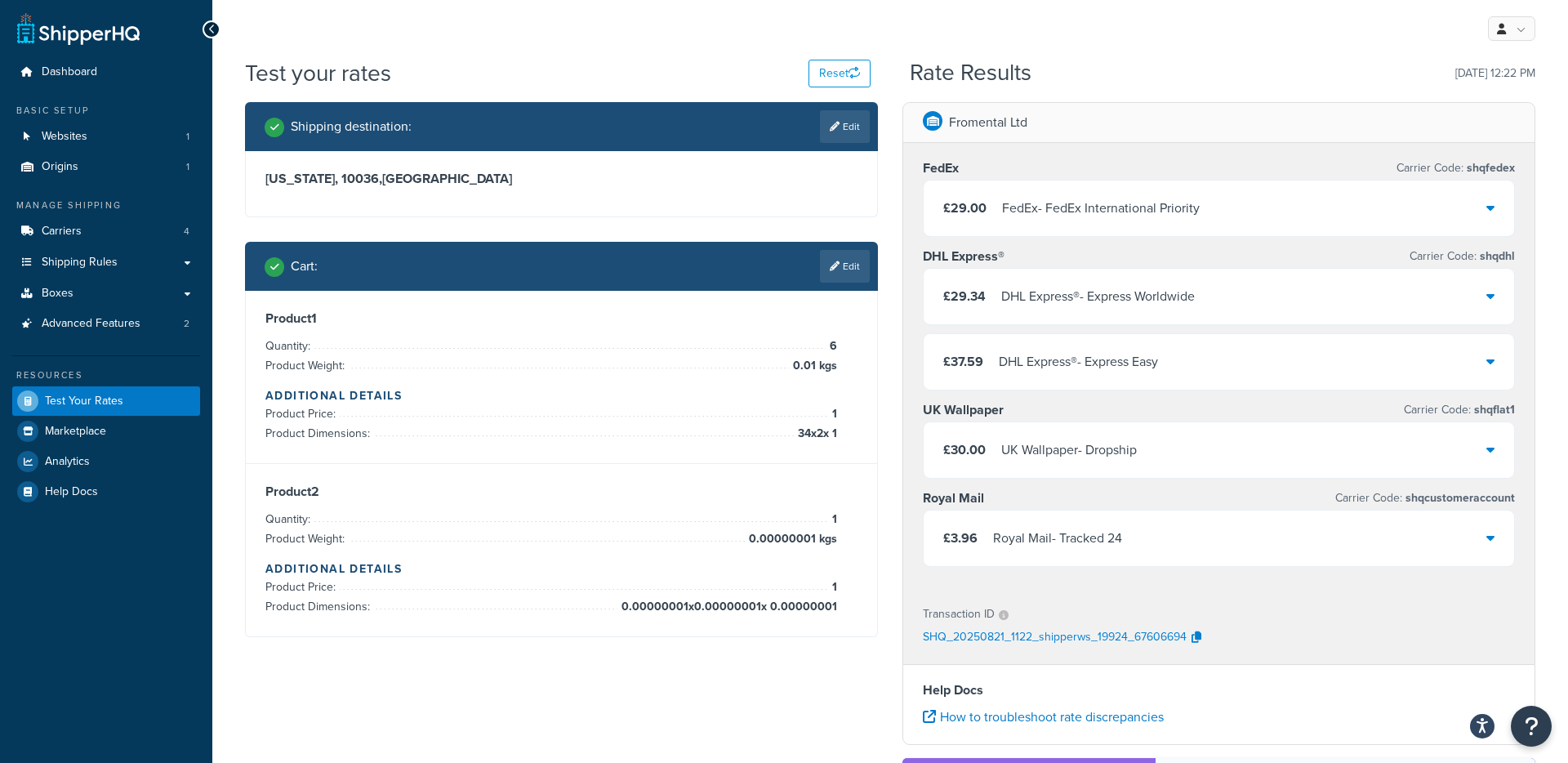
click at [1045, 214] on div "FedEx - FedEx International Priority" at bounding box center [1100, 207] width 197 height 23
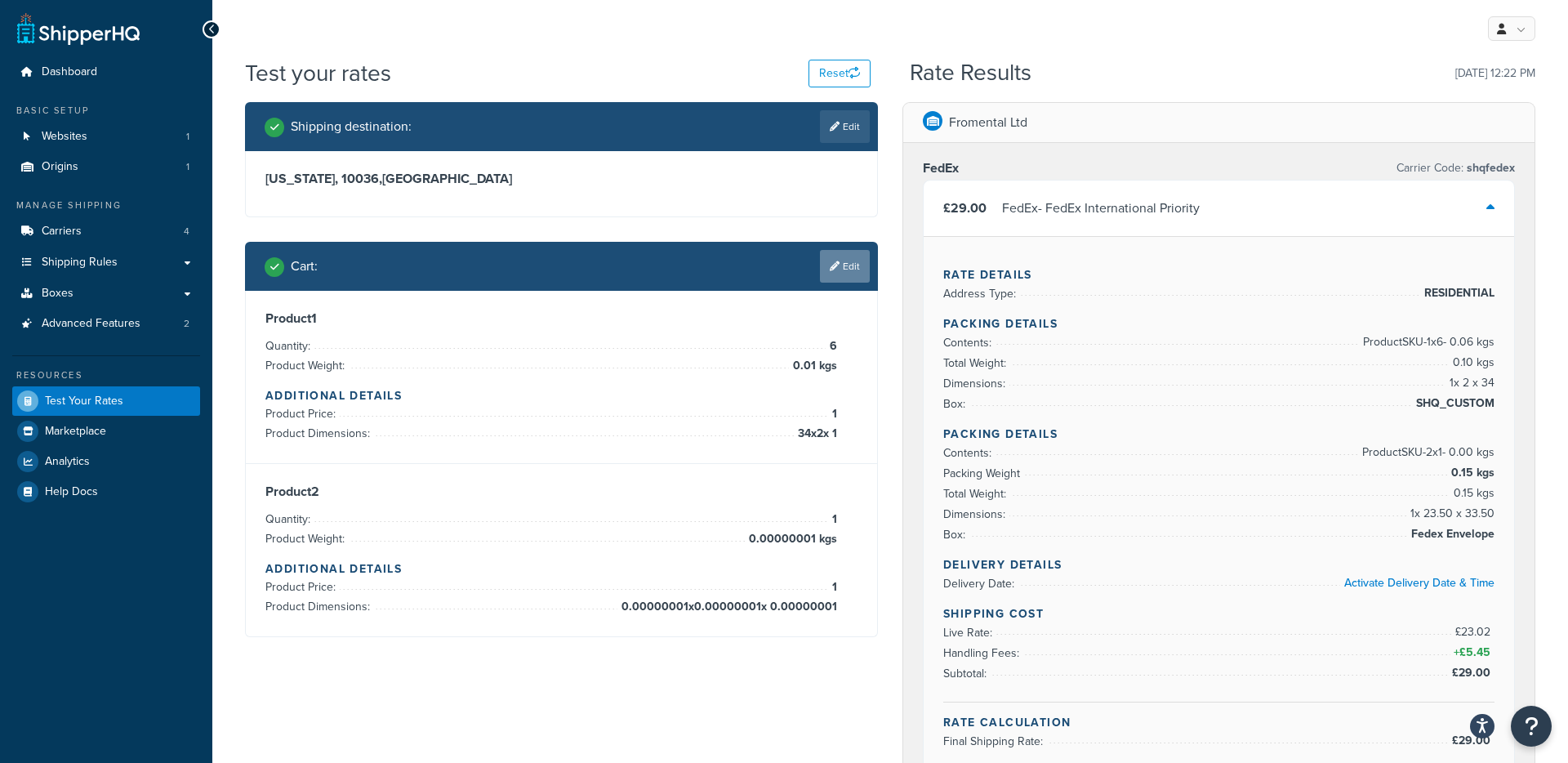
click at [832, 272] on link "Edit" at bounding box center [844, 266] width 50 height 33
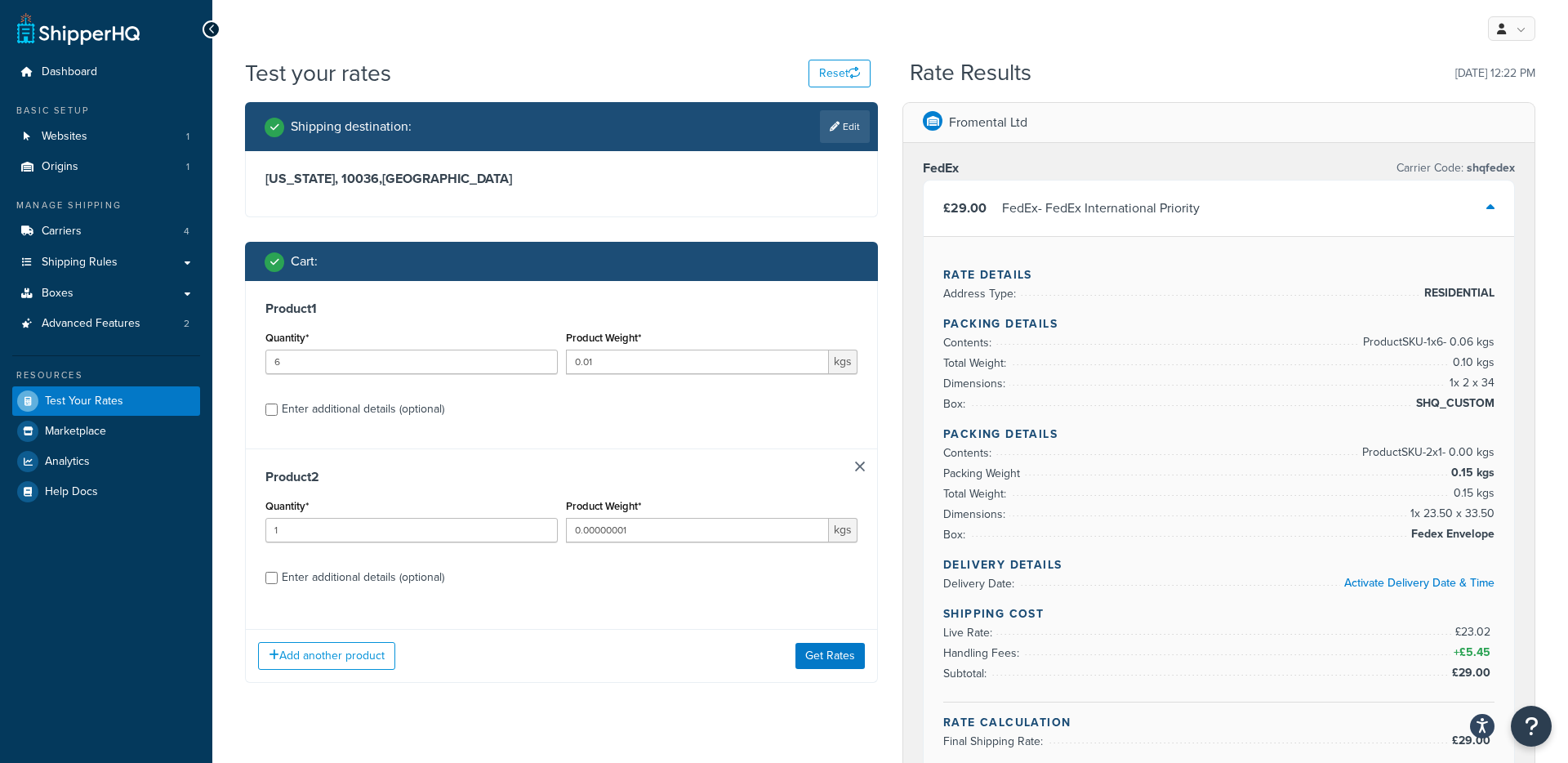
click at [362, 413] on div "Enter additional details (optional)" at bounding box center [363, 409] width 163 height 23
click at [278, 413] on input "Enter additional details (optional)" at bounding box center [271, 410] width 13 height 13
checkbox input "true"
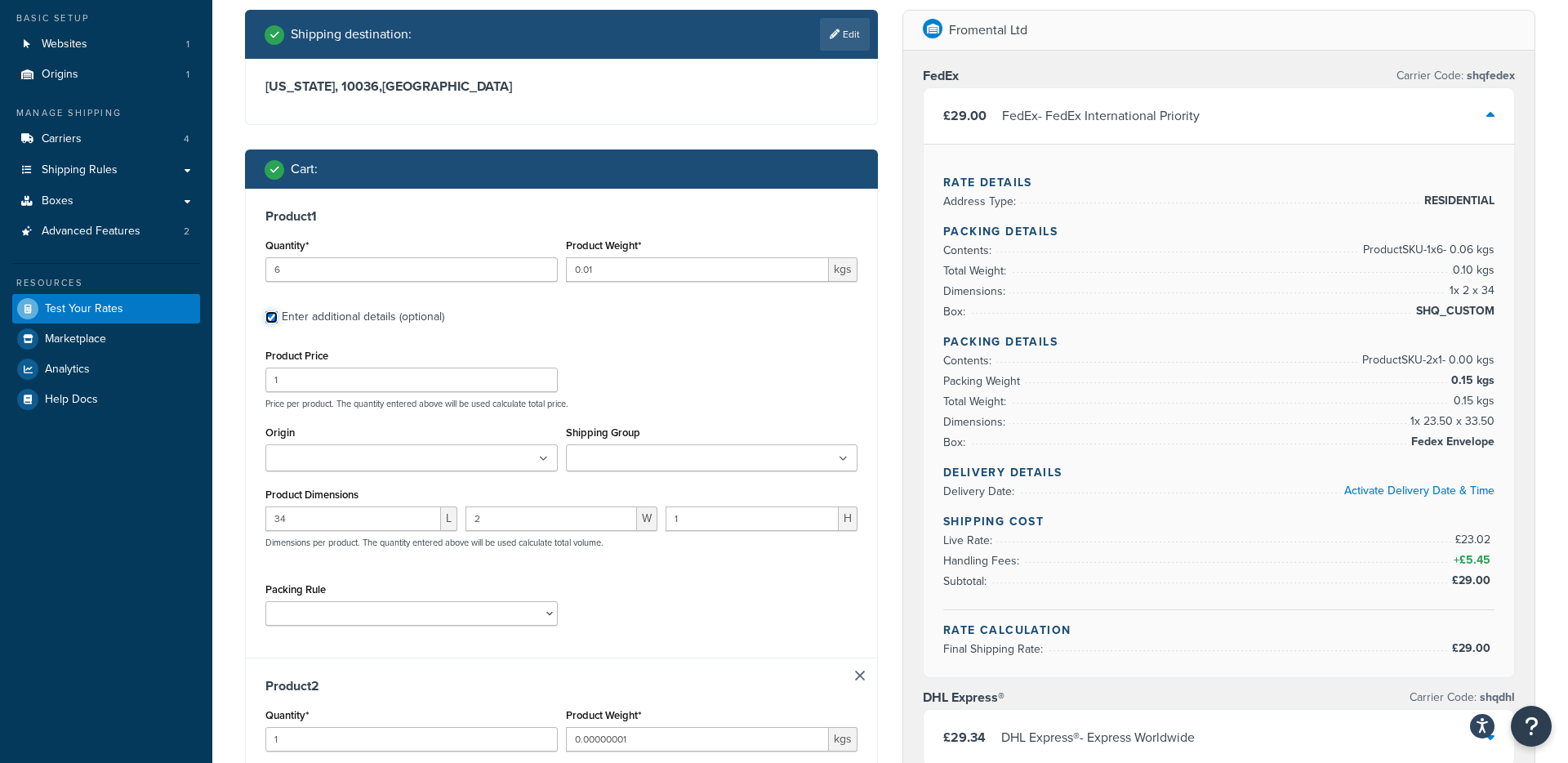
scroll to position [96, 0]
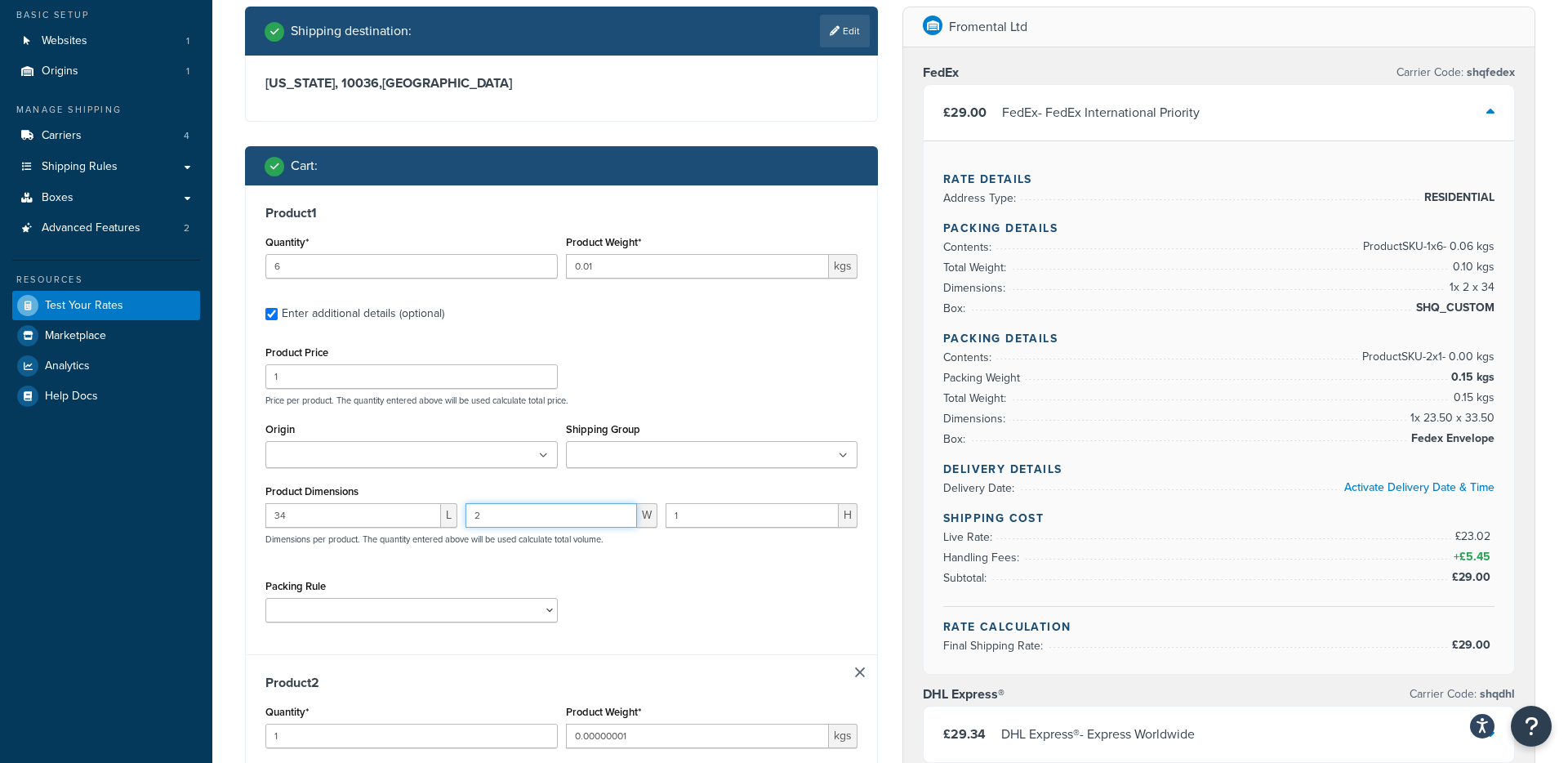
click at [502, 524] on input "2" at bounding box center [551, 515] width 171 height 24
type input "1.5"
click at [282, 519] on input "34" at bounding box center [353, 515] width 175 height 24
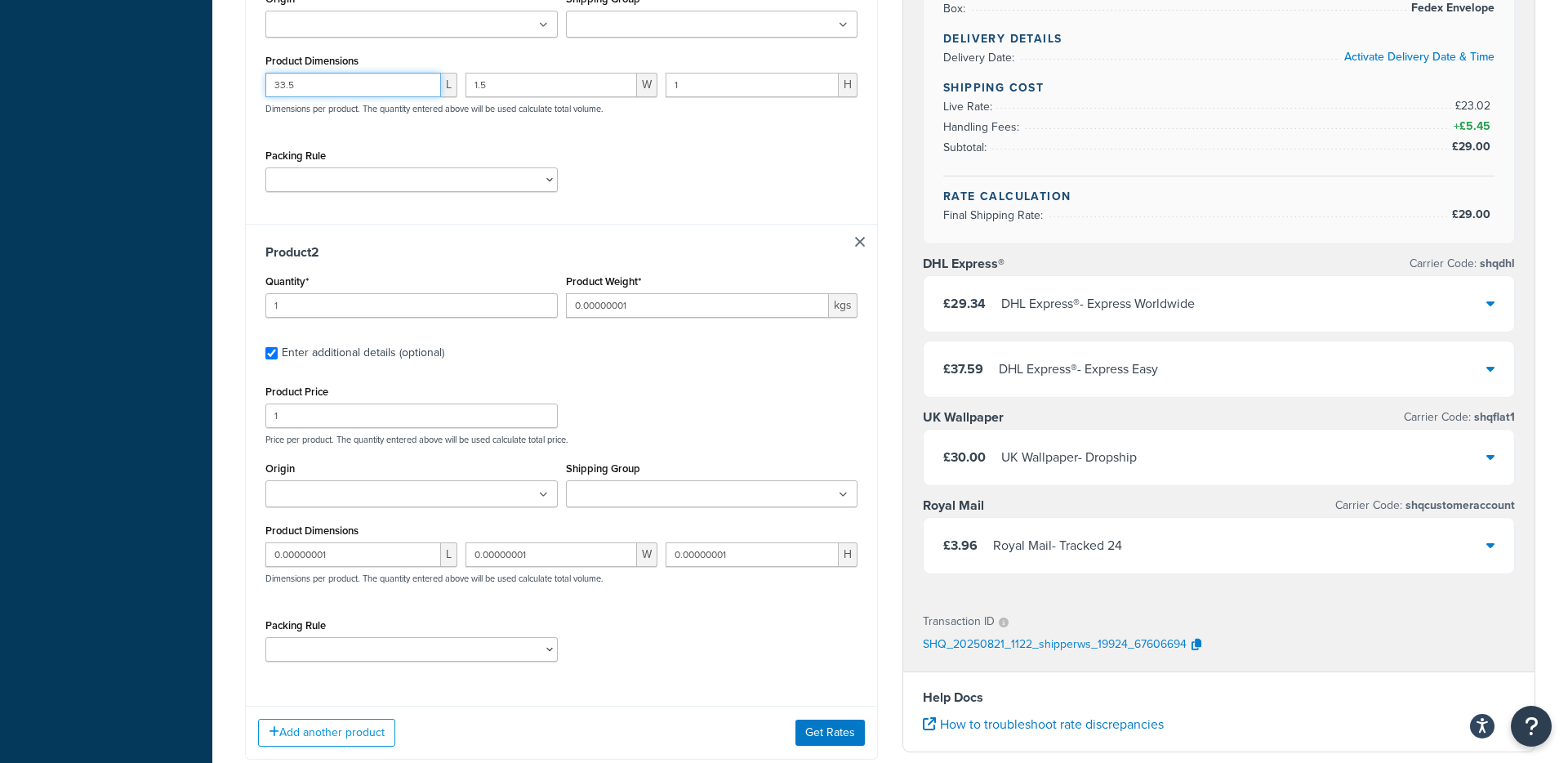
scroll to position [531, 0]
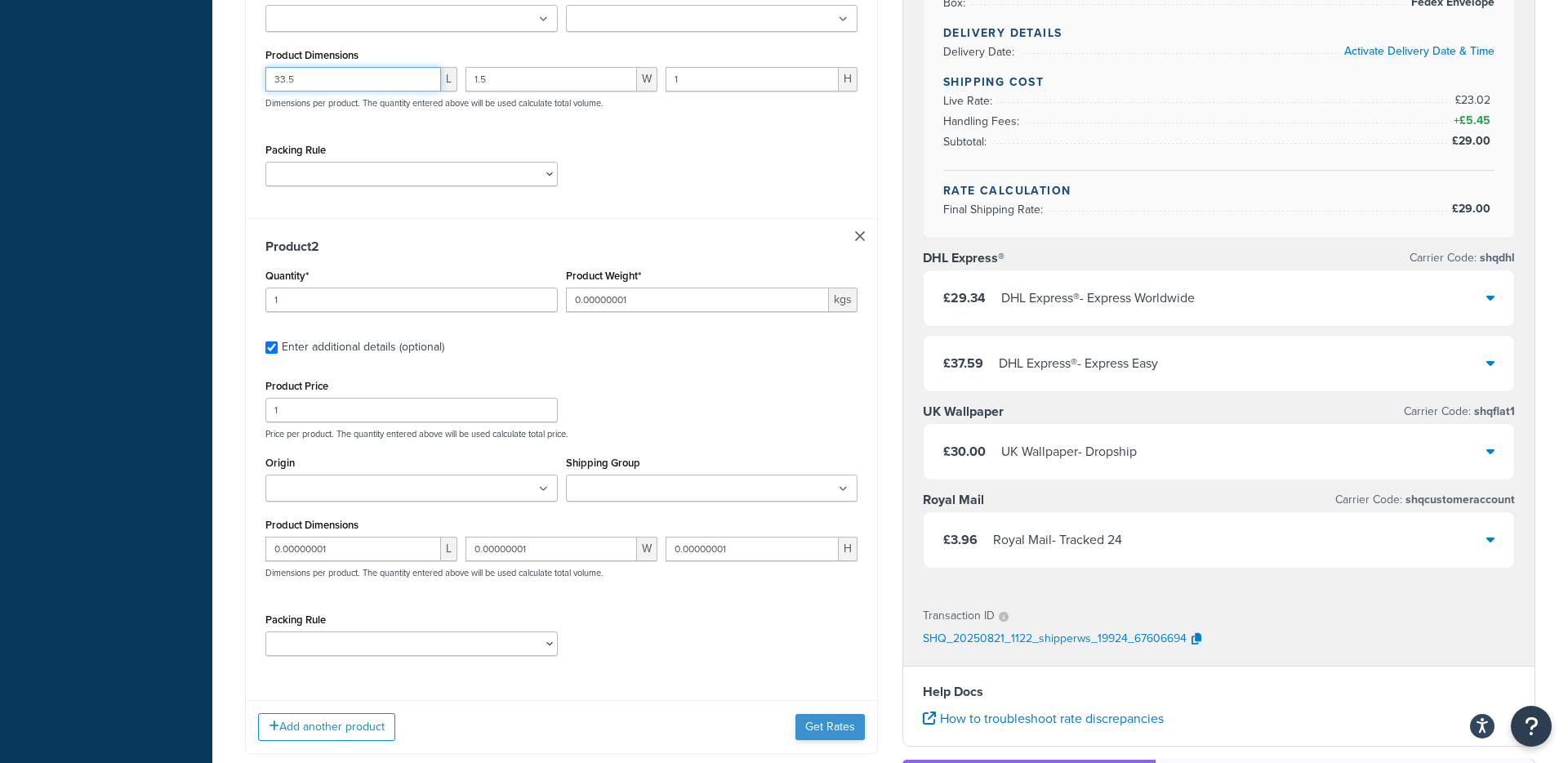
type input "33.5"
click at [811, 724] on button "Get Rates" at bounding box center [830, 726] width 70 height 26
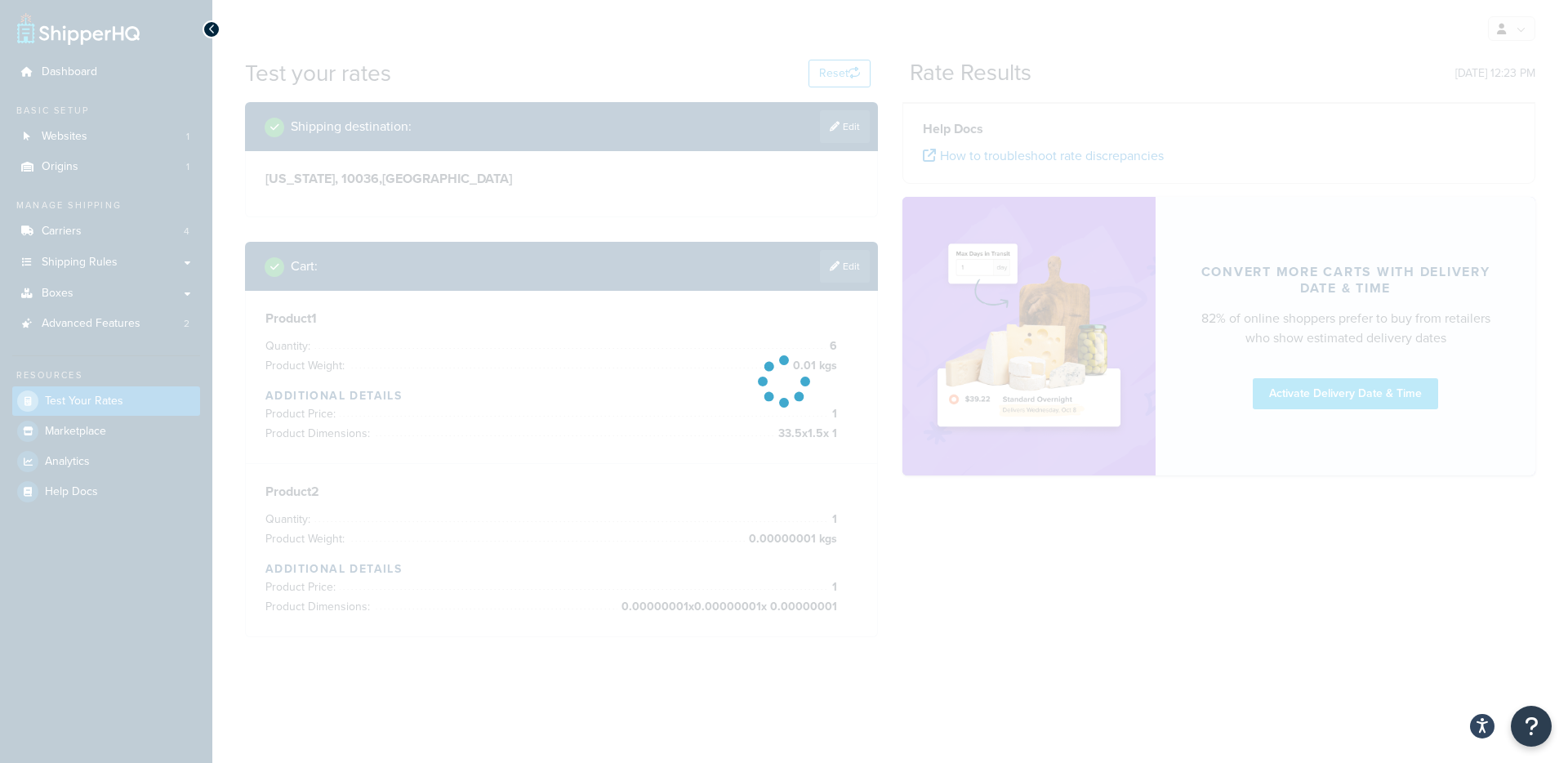
scroll to position [0, 0]
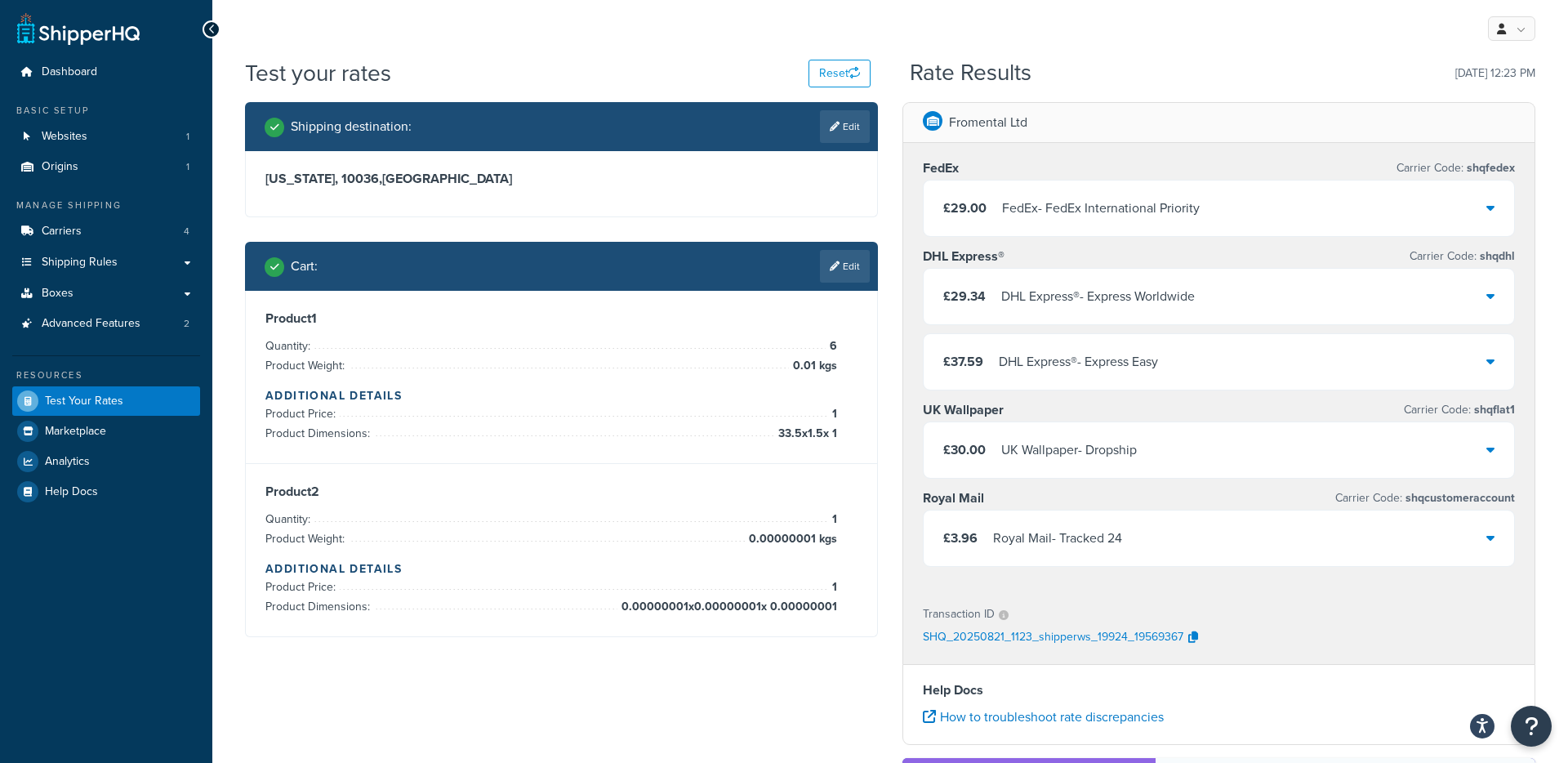
click at [1027, 215] on div "FedEx - FedEx International Priority" at bounding box center [1100, 207] width 197 height 23
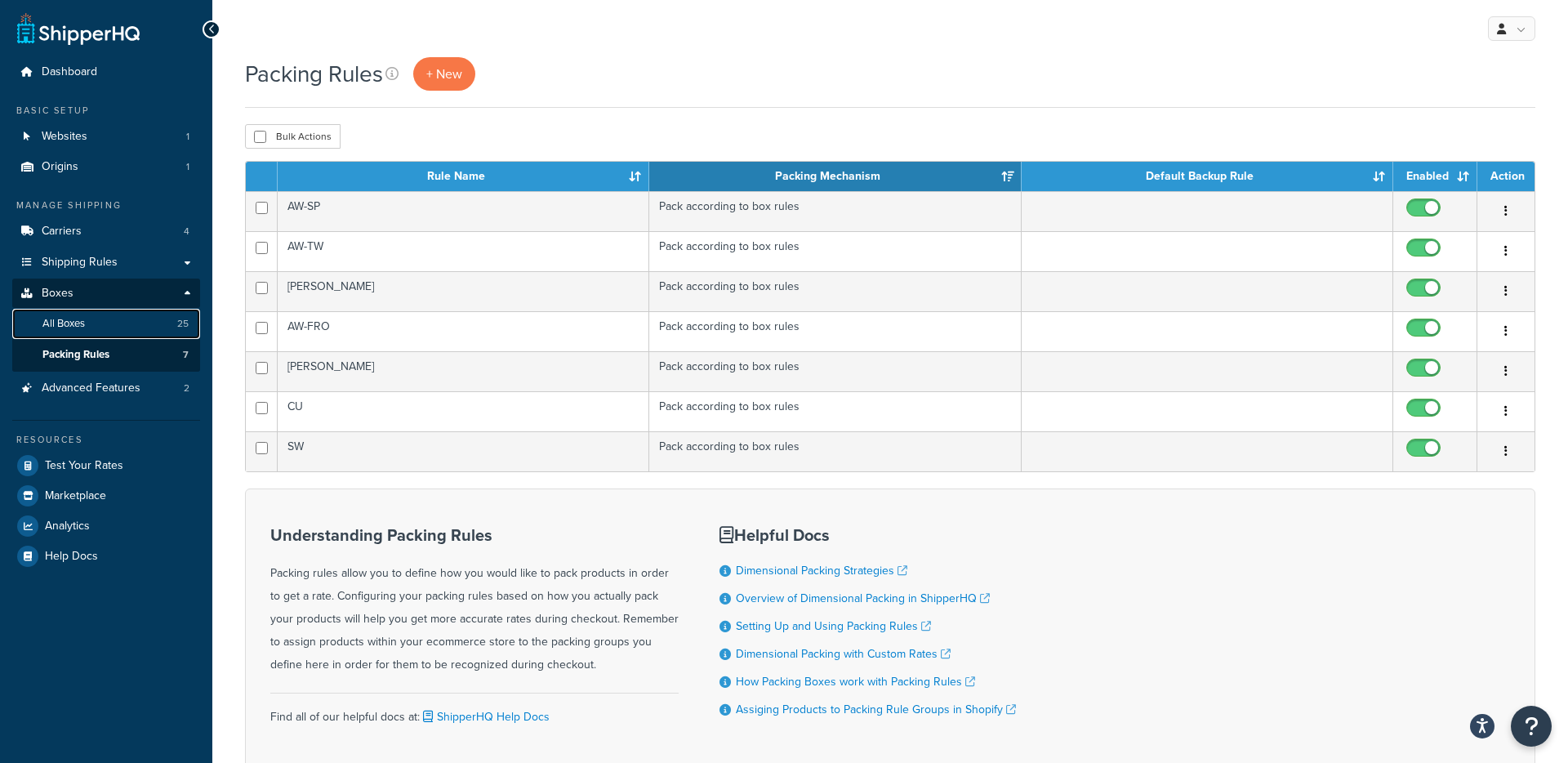
click at [80, 319] on span "All Boxes" at bounding box center [64, 324] width 43 height 14
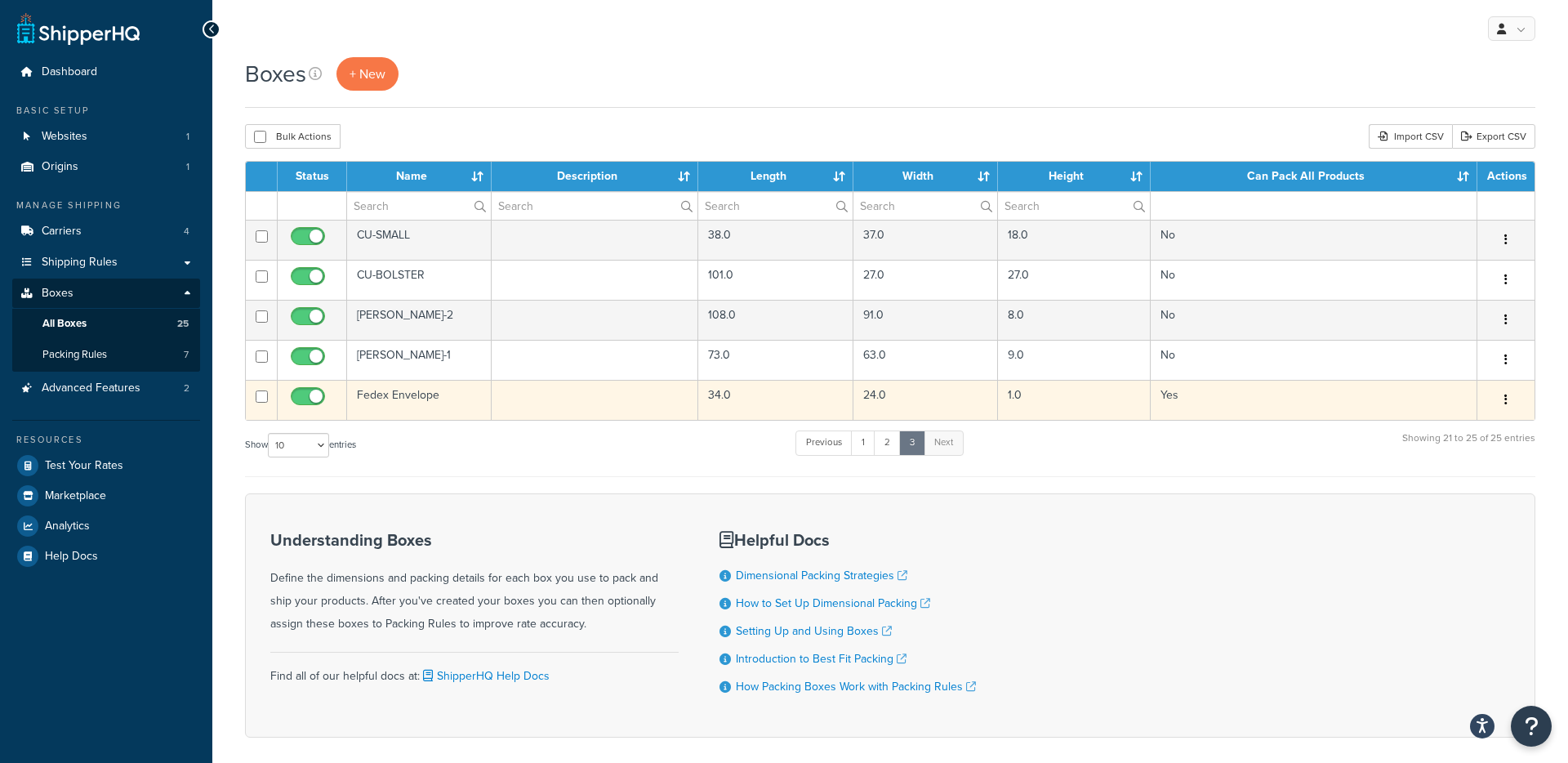
click at [388, 395] on td "Fedex Envelope" at bounding box center [420, 400] width 144 height 40
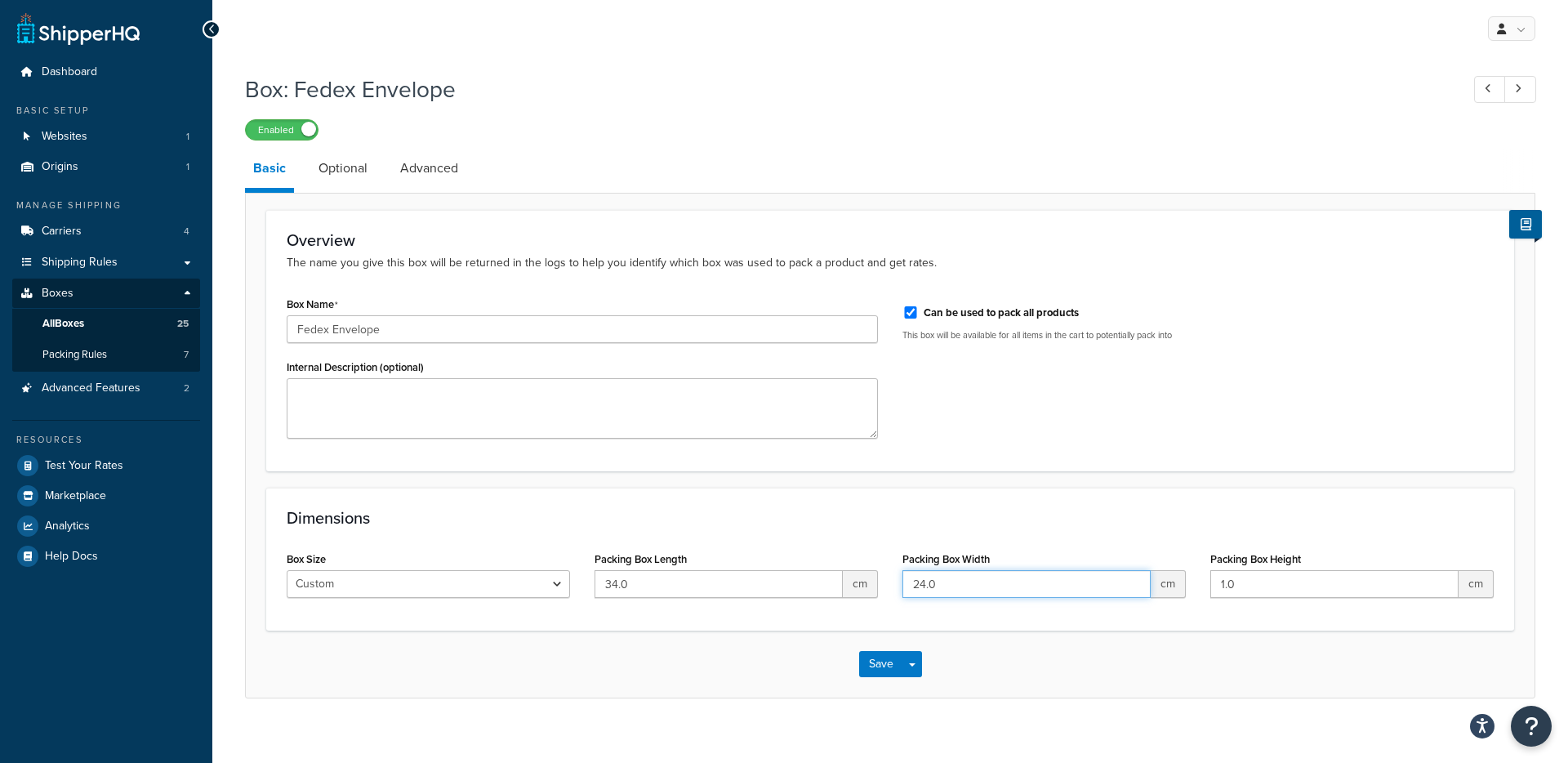
drag, startPoint x: 934, startPoint y: 588, endPoint x: 923, endPoint y: 588, distance: 11.0
click at [923, 588] on input "24.0" at bounding box center [1027, 583] width 248 height 28
type input "23.5"
click at [615, 588] on input "34.0" at bounding box center [719, 583] width 248 height 28
click at [614, 589] on input "34.0" at bounding box center [719, 583] width 248 height 28
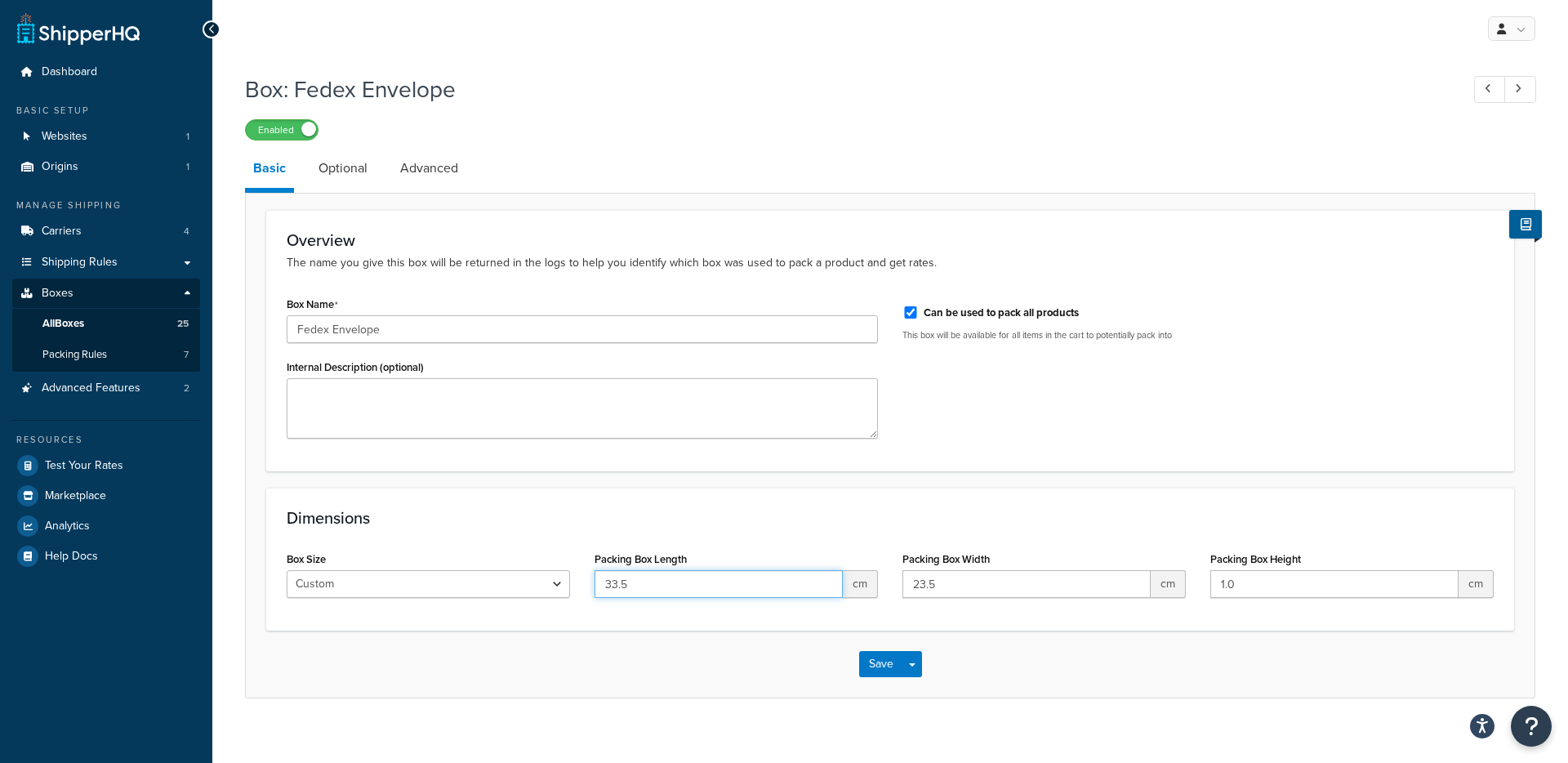
type input "33.5"
drag, startPoint x: 1246, startPoint y: 588, endPoint x: 1200, endPoint y: 587, distance: 46.0
click at [1200, 587] on div "Packing Box Height 1.0 cm" at bounding box center [1351, 578] width 308 height 63
click at [881, 668] on button "Save" at bounding box center [881, 663] width 44 height 26
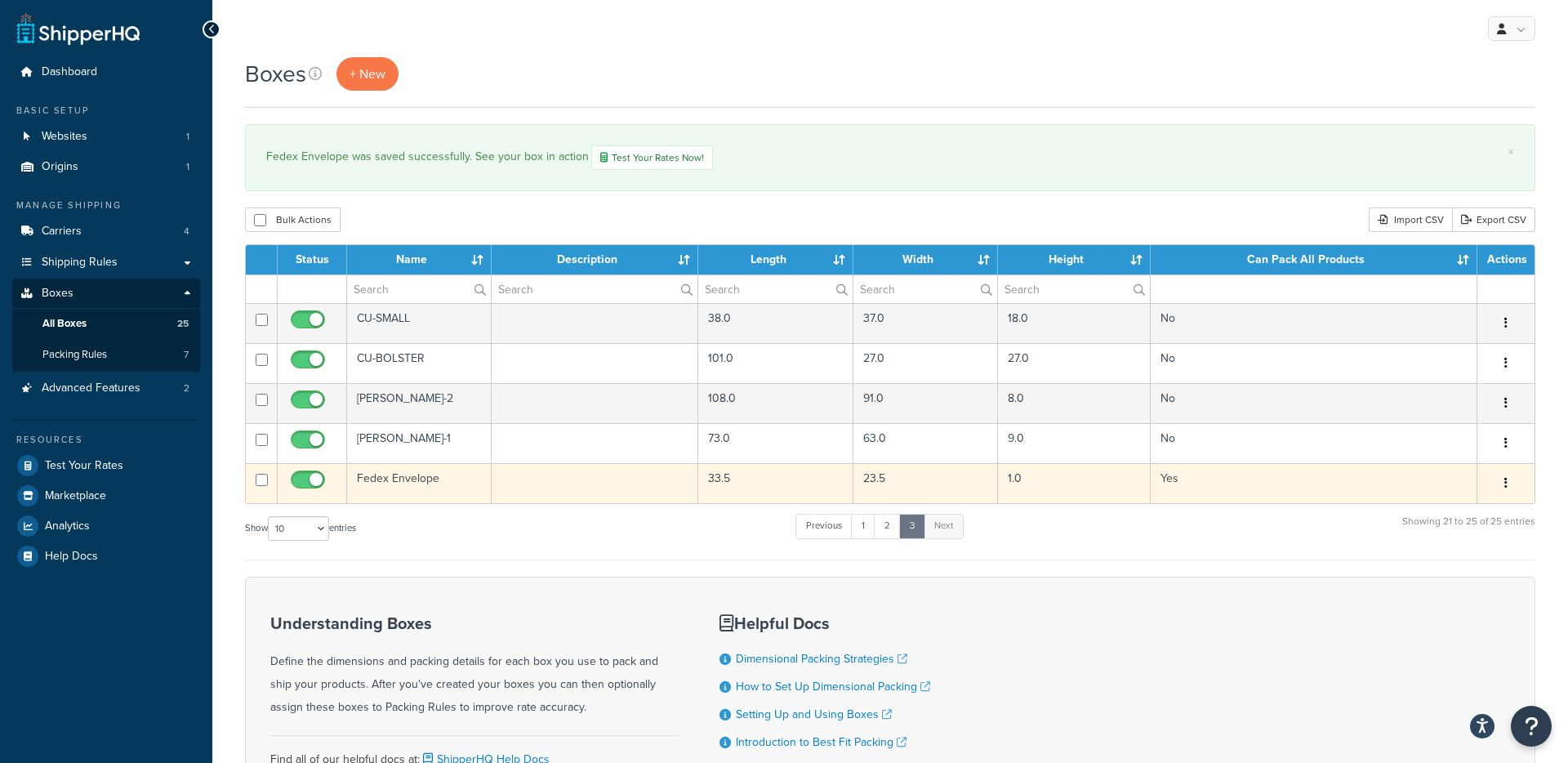
click at [409, 479] on td "Fedex Envelope" at bounding box center [420, 483] width 144 height 40
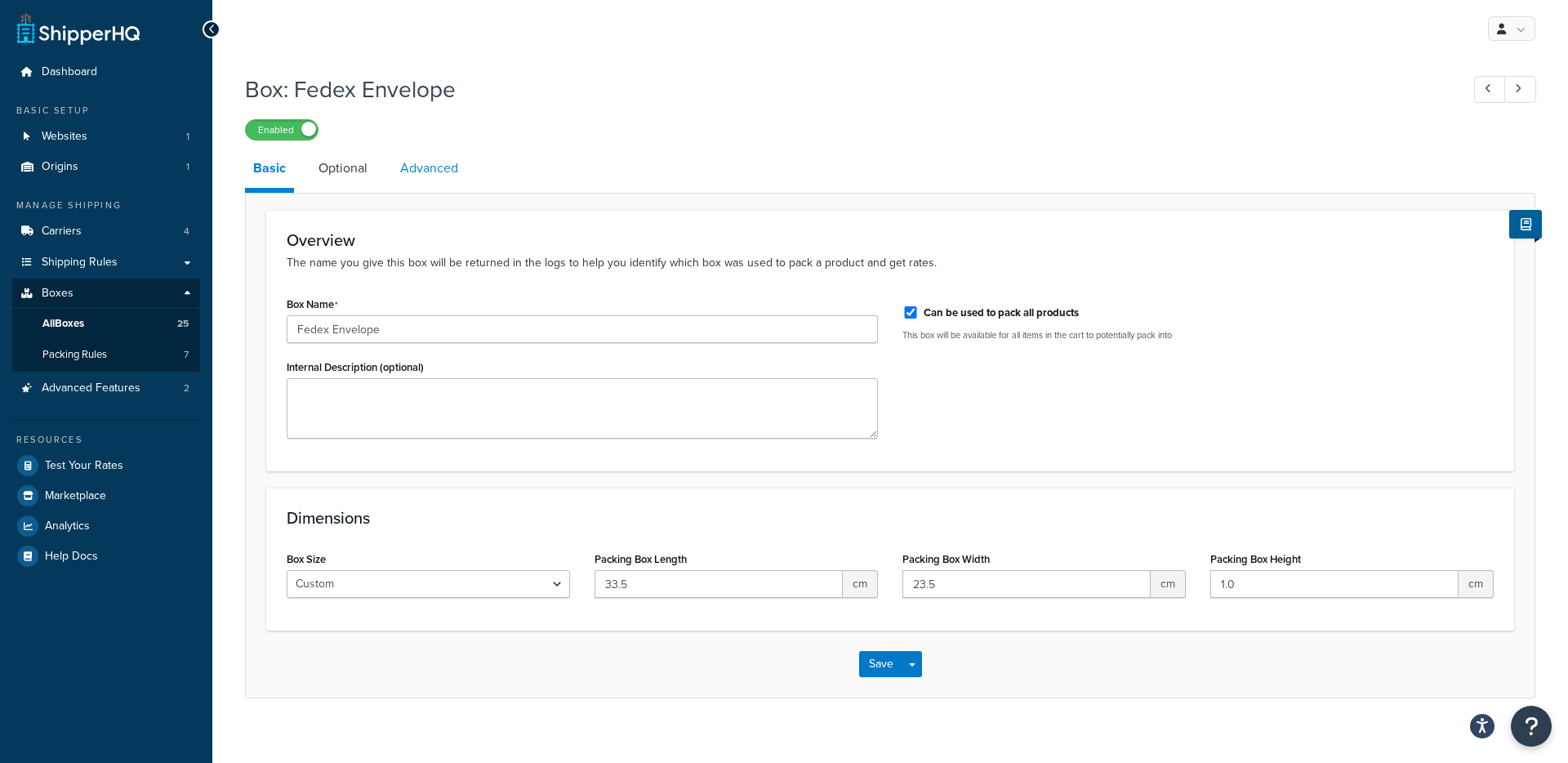
click at [416, 177] on link "Advanced" at bounding box center [429, 168] width 75 height 39
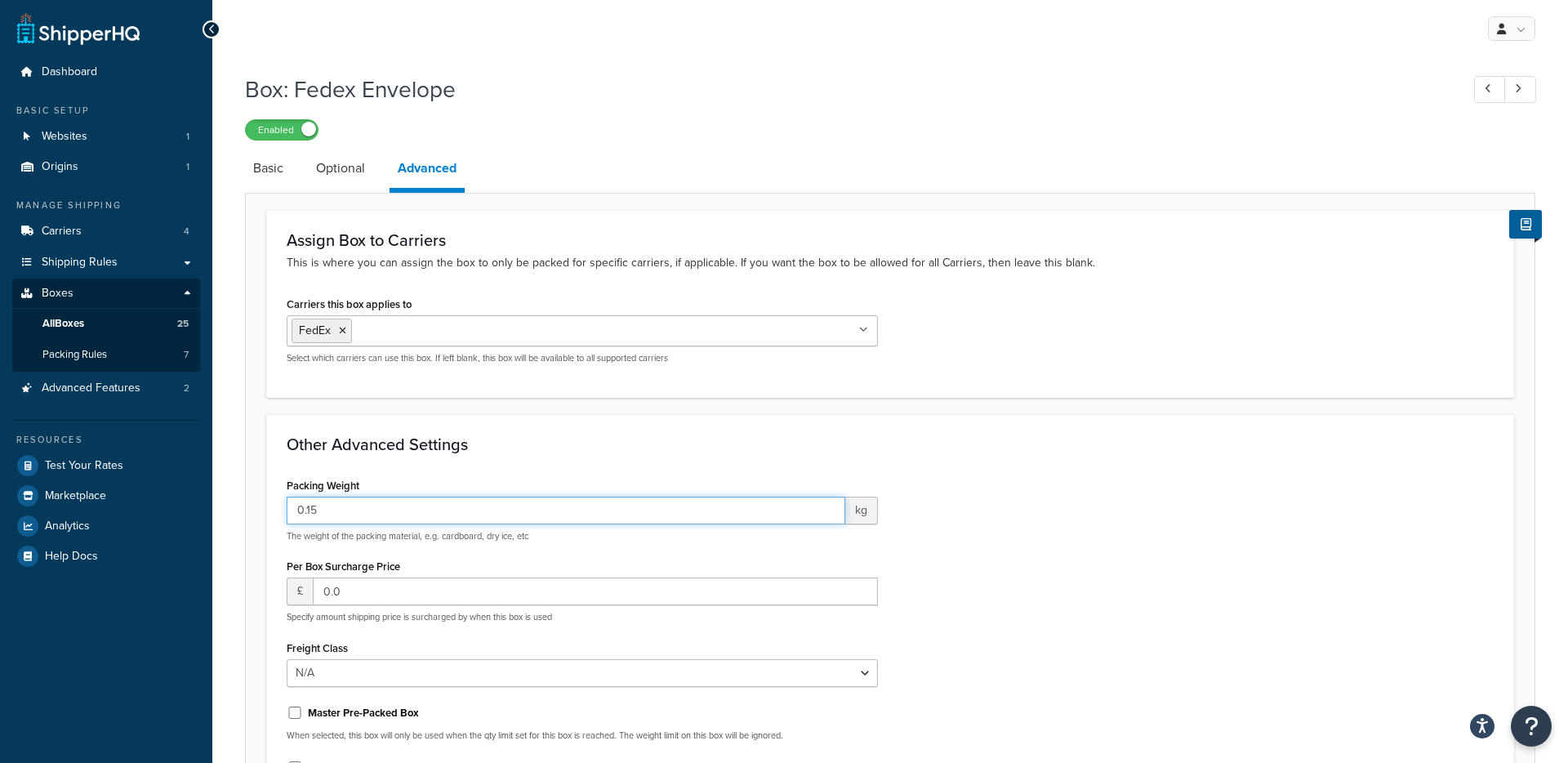
click at [311, 516] on input "0.15" at bounding box center [567, 510] width 559 height 28
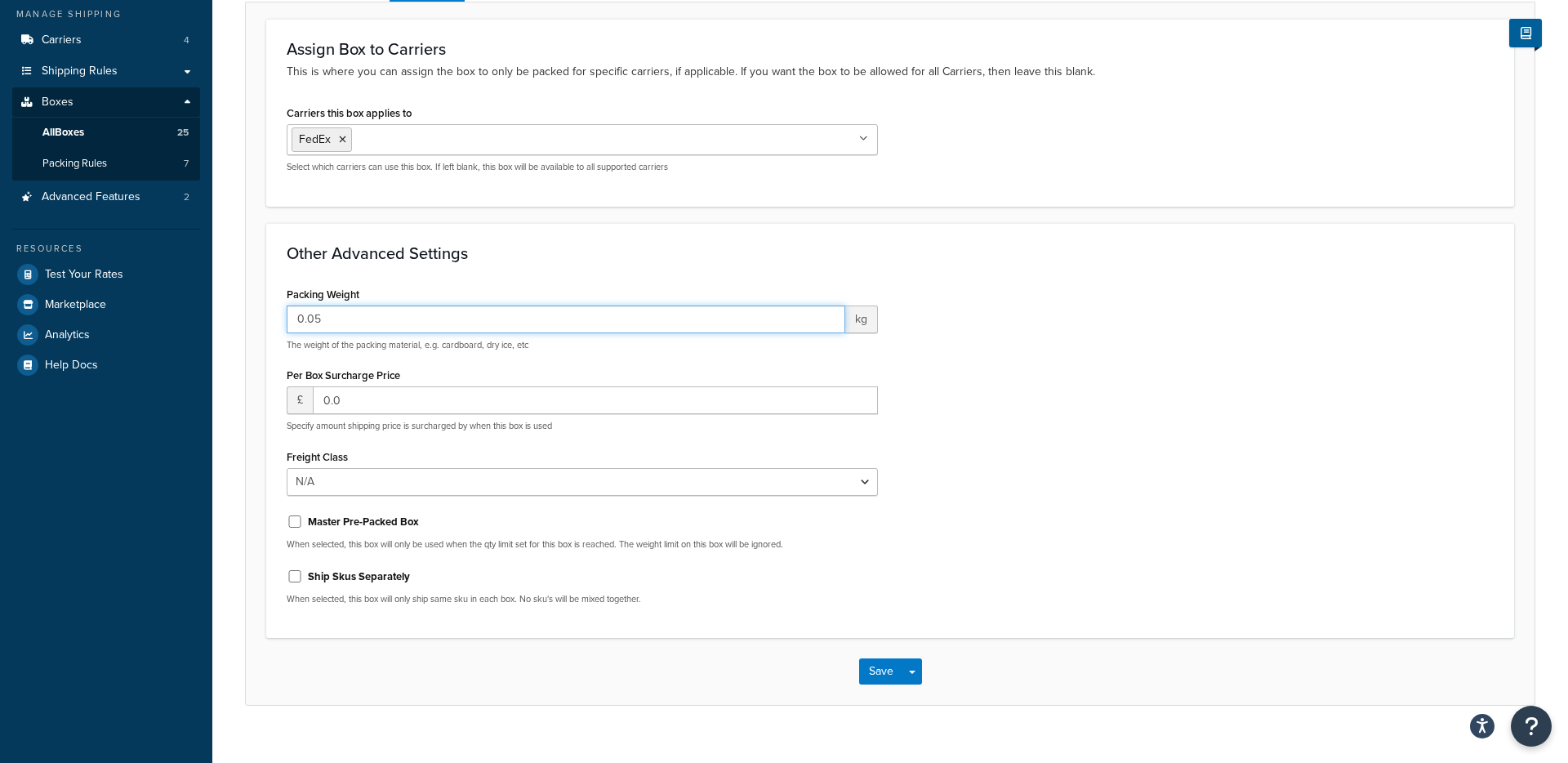
scroll to position [218, 0]
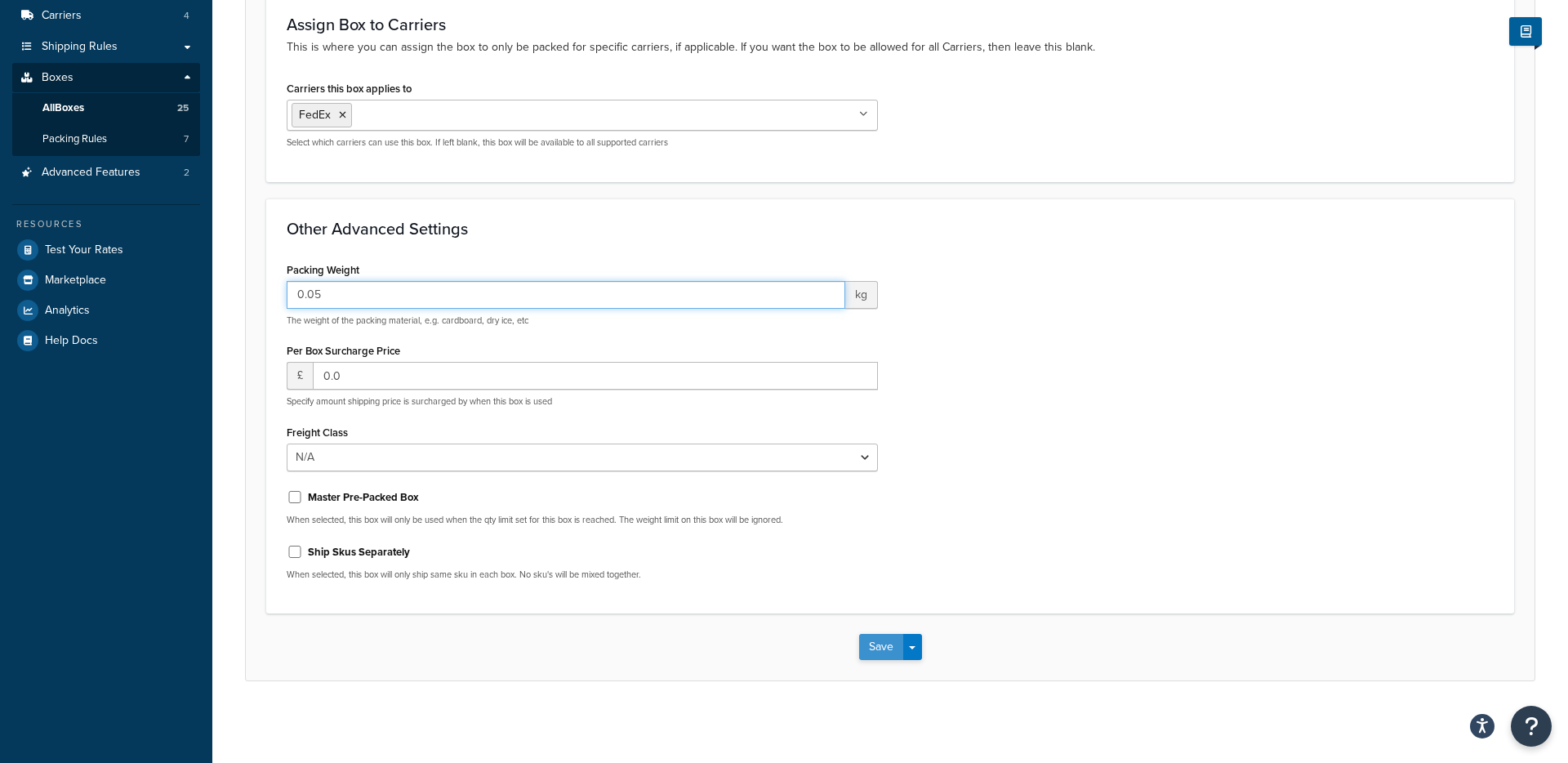
type input "0.05"
click at [867, 646] on button "Save" at bounding box center [881, 646] width 44 height 26
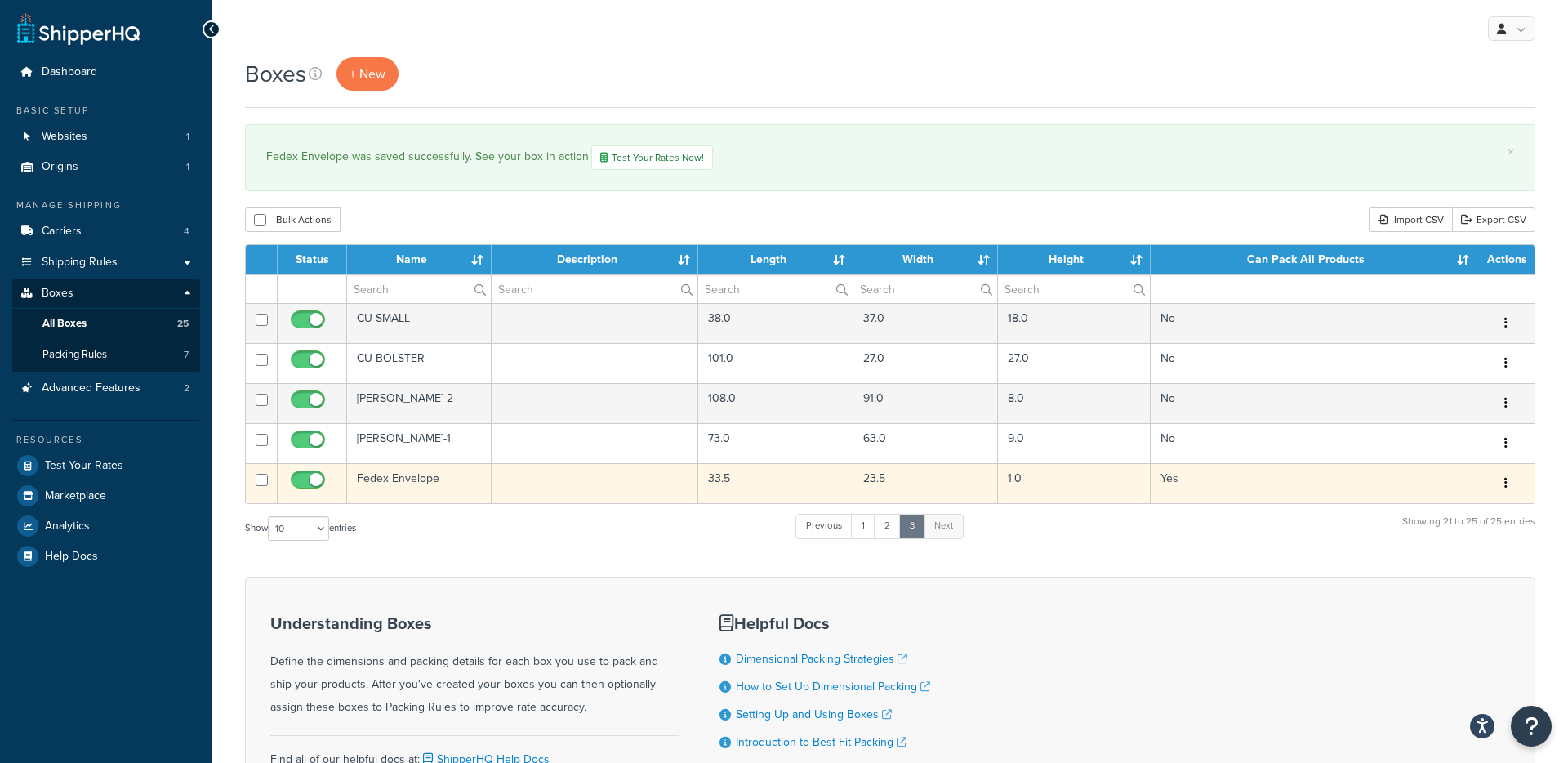
click at [412, 482] on td "Fedex Envelope" at bounding box center [420, 483] width 144 height 40
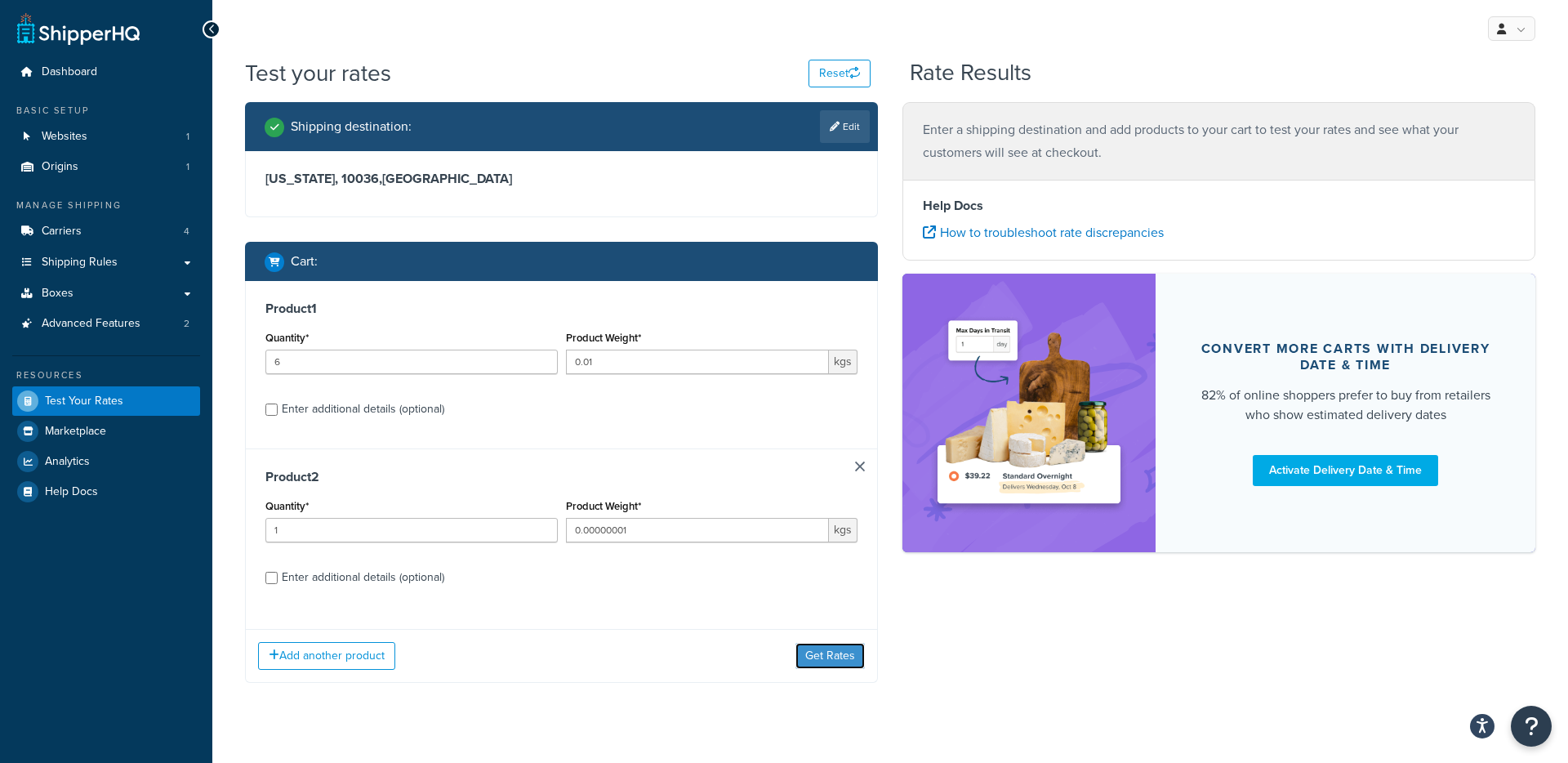
click at [831, 650] on button "Get Rates" at bounding box center [830, 656] width 70 height 26
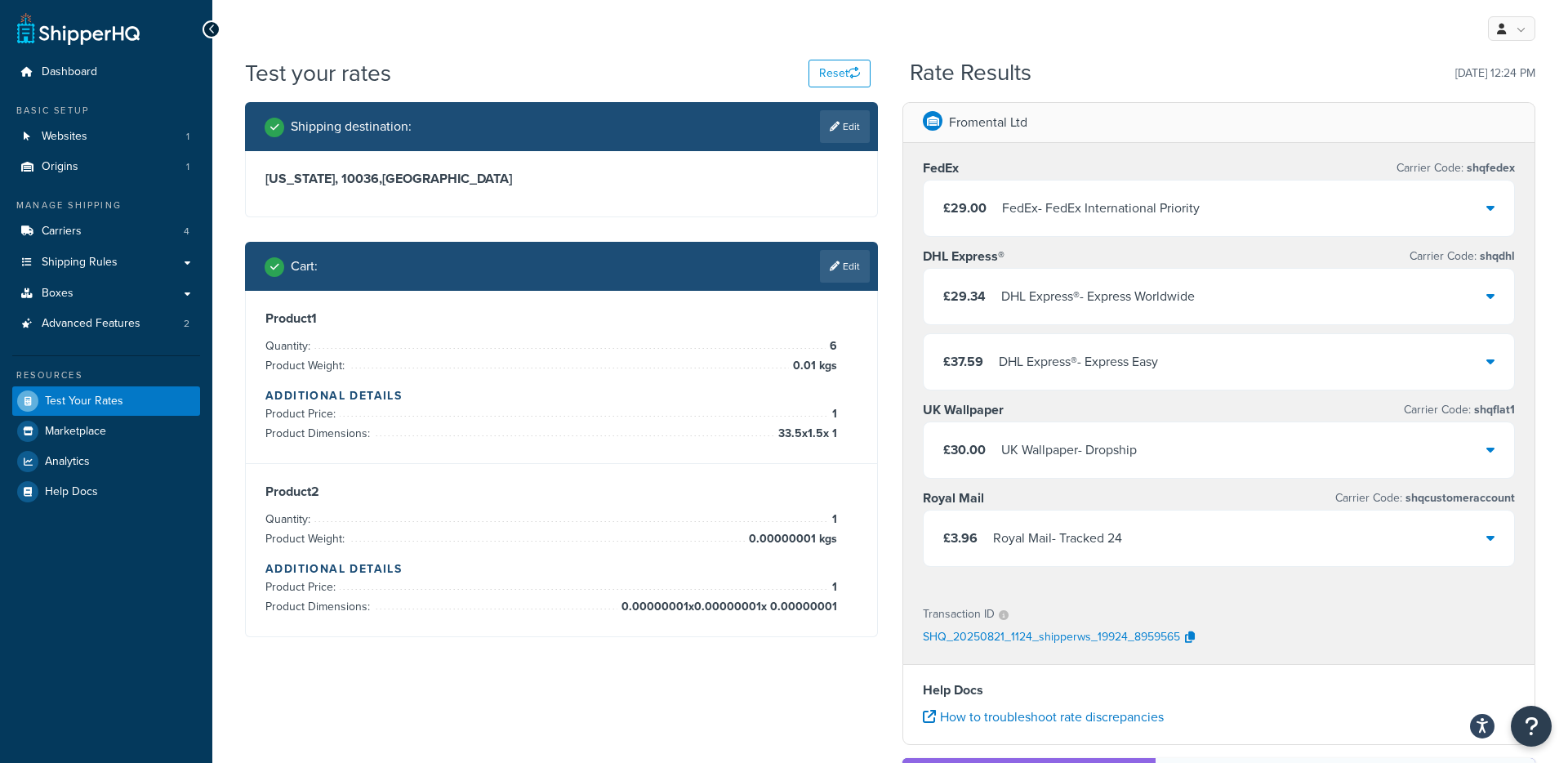
click at [1100, 211] on div "FedEx - FedEx International Priority" at bounding box center [1100, 207] width 197 height 23
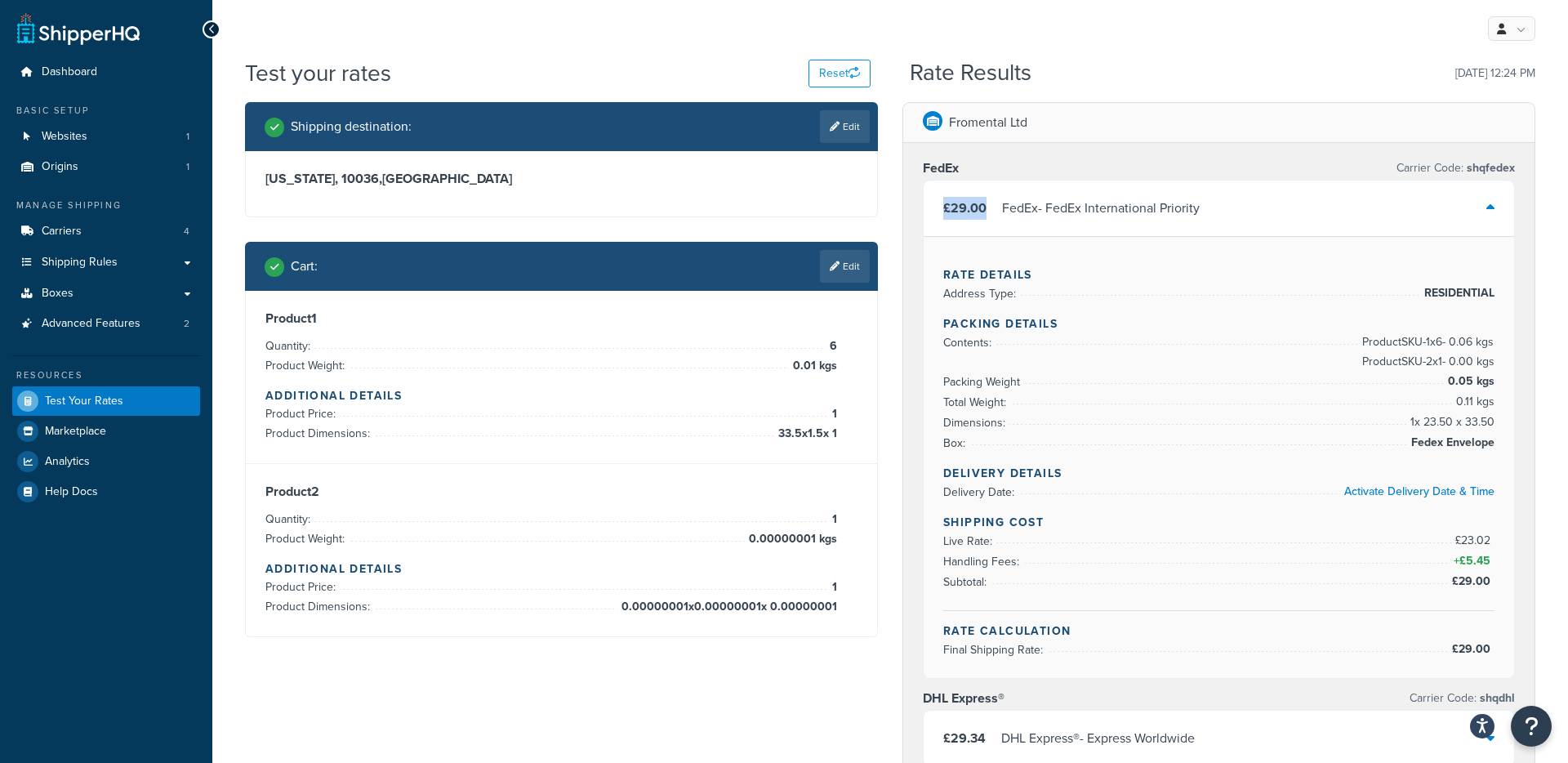
drag, startPoint x: 941, startPoint y: 206, endPoint x: 985, endPoint y: 208, distance: 44.0
click at [985, 208] on div "£29.00 FedEx - FedEx International Priority" at bounding box center [1218, 208] width 590 height 55
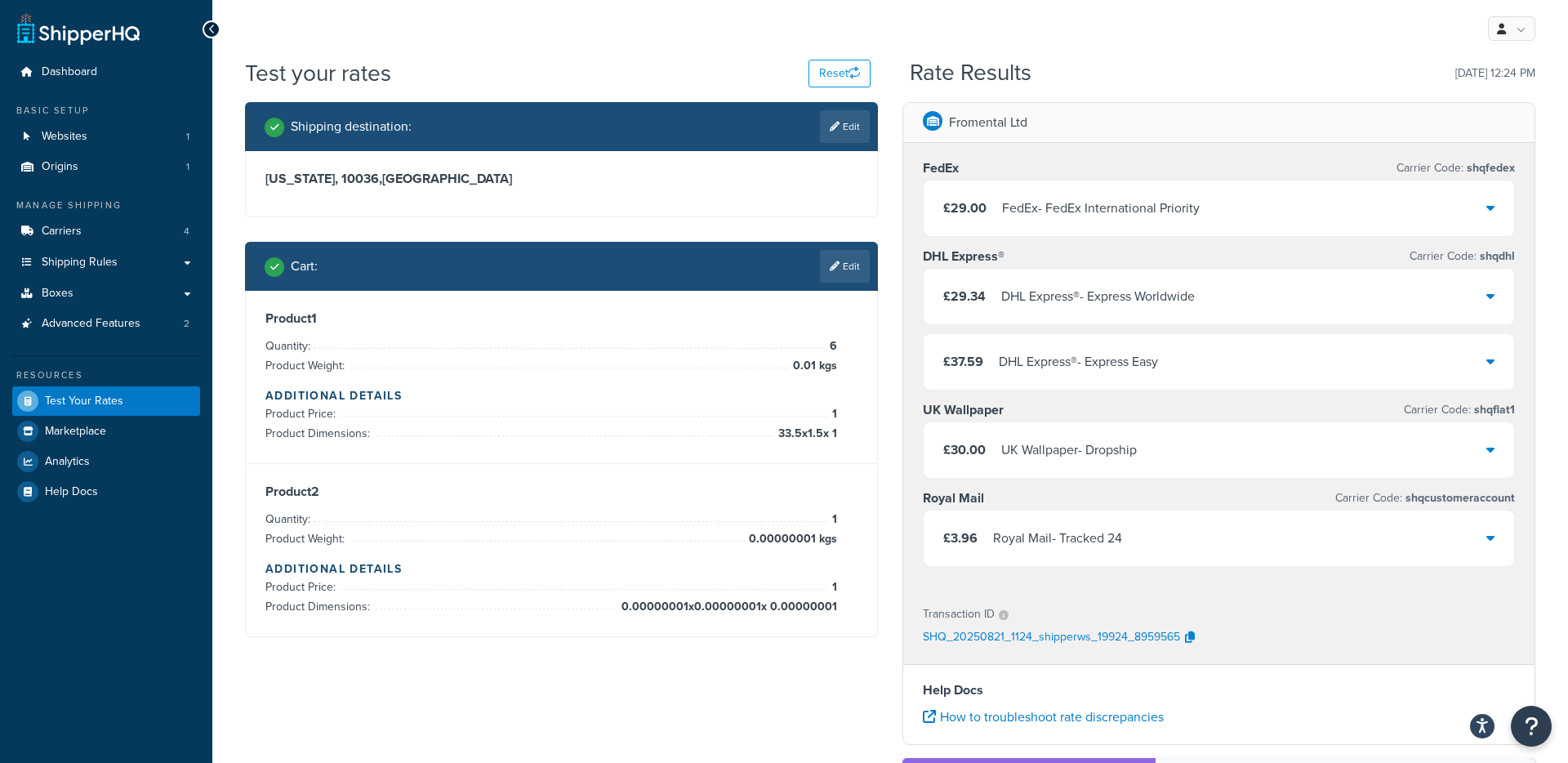
click at [1038, 212] on div "FedEx - FedEx International Priority" at bounding box center [1100, 207] width 197 height 23
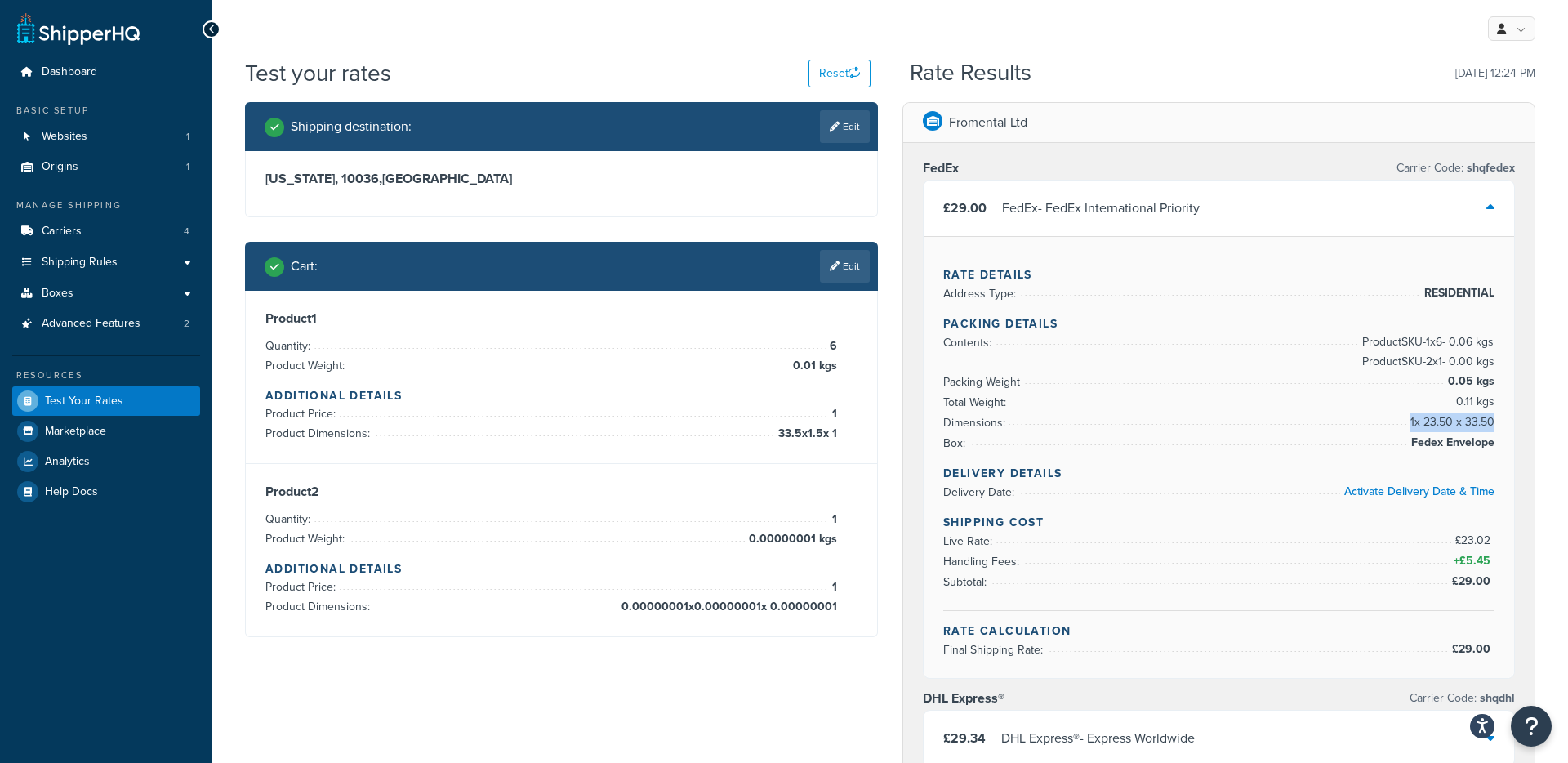
drag, startPoint x: 1409, startPoint y: 421, endPoint x: 1494, endPoint y: 422, distance: 85.0
click at [1494, 422] on span "1 x 23.50 x 33.50" at bounding box center [1450, 421] width 88 height 19
drag, startPoint x: 1463, startPoint y: 539, endPoint x: 1490, endPoint y: 540, distance: 27.0
click at [1490, 540] on span "£23.02" at bounding box center [1475, 540] width 39 height 17
click at [1460, 539] on span "£23.02" at bounding box center [1475, 540] width 39 height 17
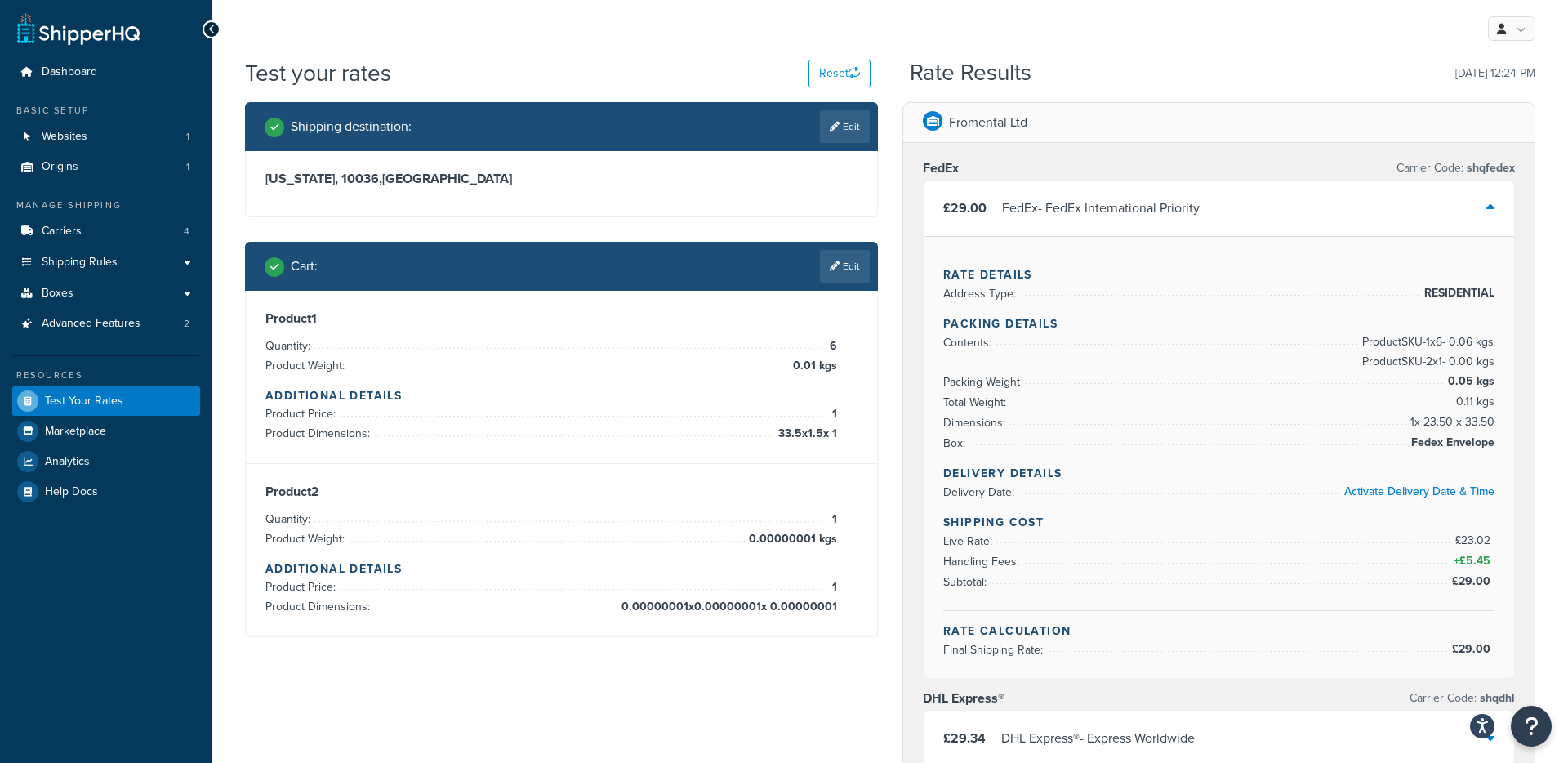
drag, startPoint x: 1457, startPoint y: 541, endPoint x: 1505, endPoint y: 540, distance: 48.0
click at [1505, 540] on div "Rate Details Address Type: RESIDENTIAL Packing Details Contents: Product SKU-1 …" at bounding box center [1218, 457] width 590 height 442
drag, startPoint x: 1486, startPoint y: 542, endPoint x: 941, endPoint y: 541, distance: 545.0
click at [941, 541] on div "Rate Details Address Type: RESIDENTIAL Packing Details Contents: Product SKU-1 …" at bounding box center [1218, 457] width 590 height 442
click at [844, 133] on link "Edit" at bounding box center [844, 126] width 50 height 33
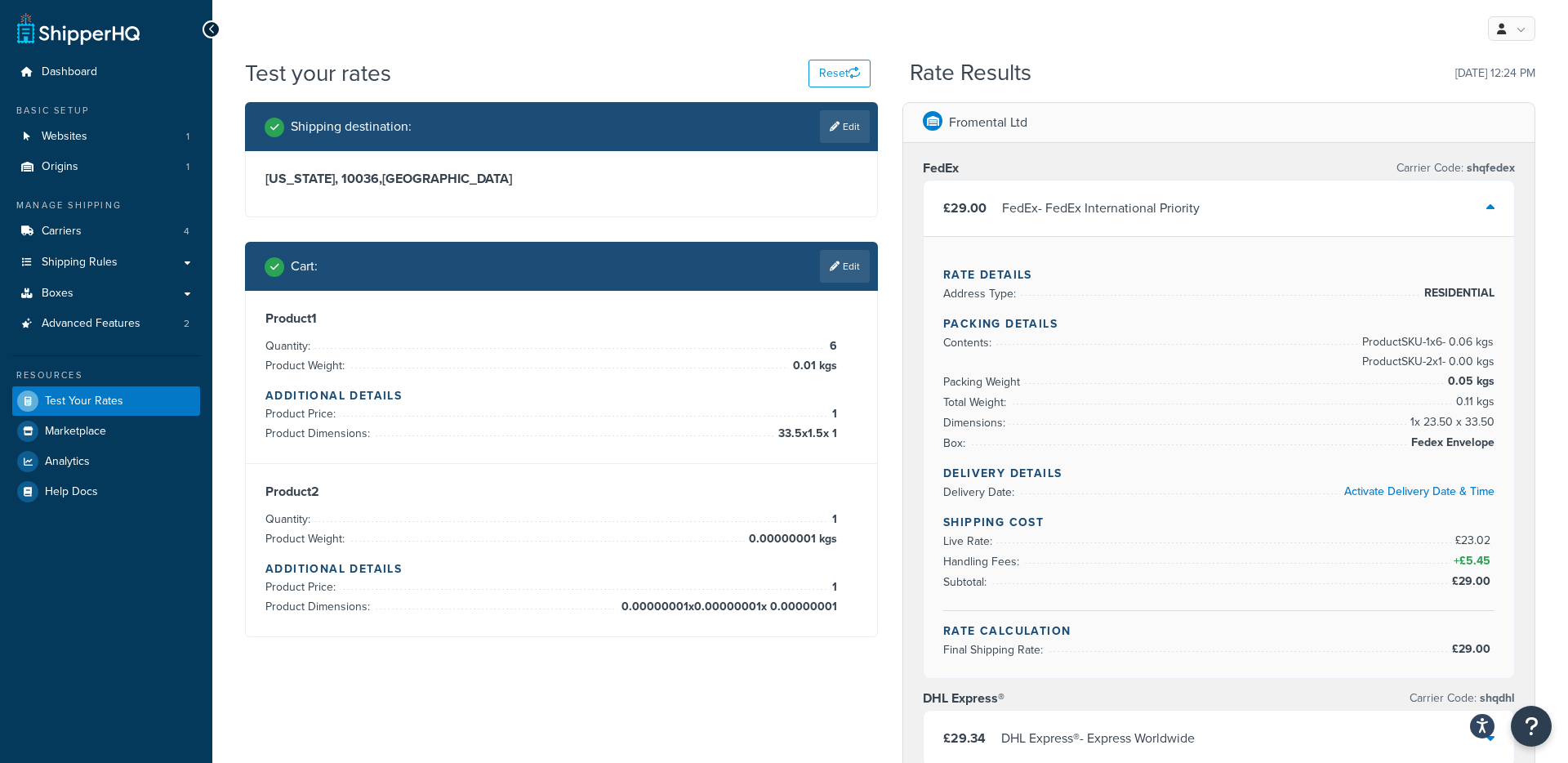
select select "NY"
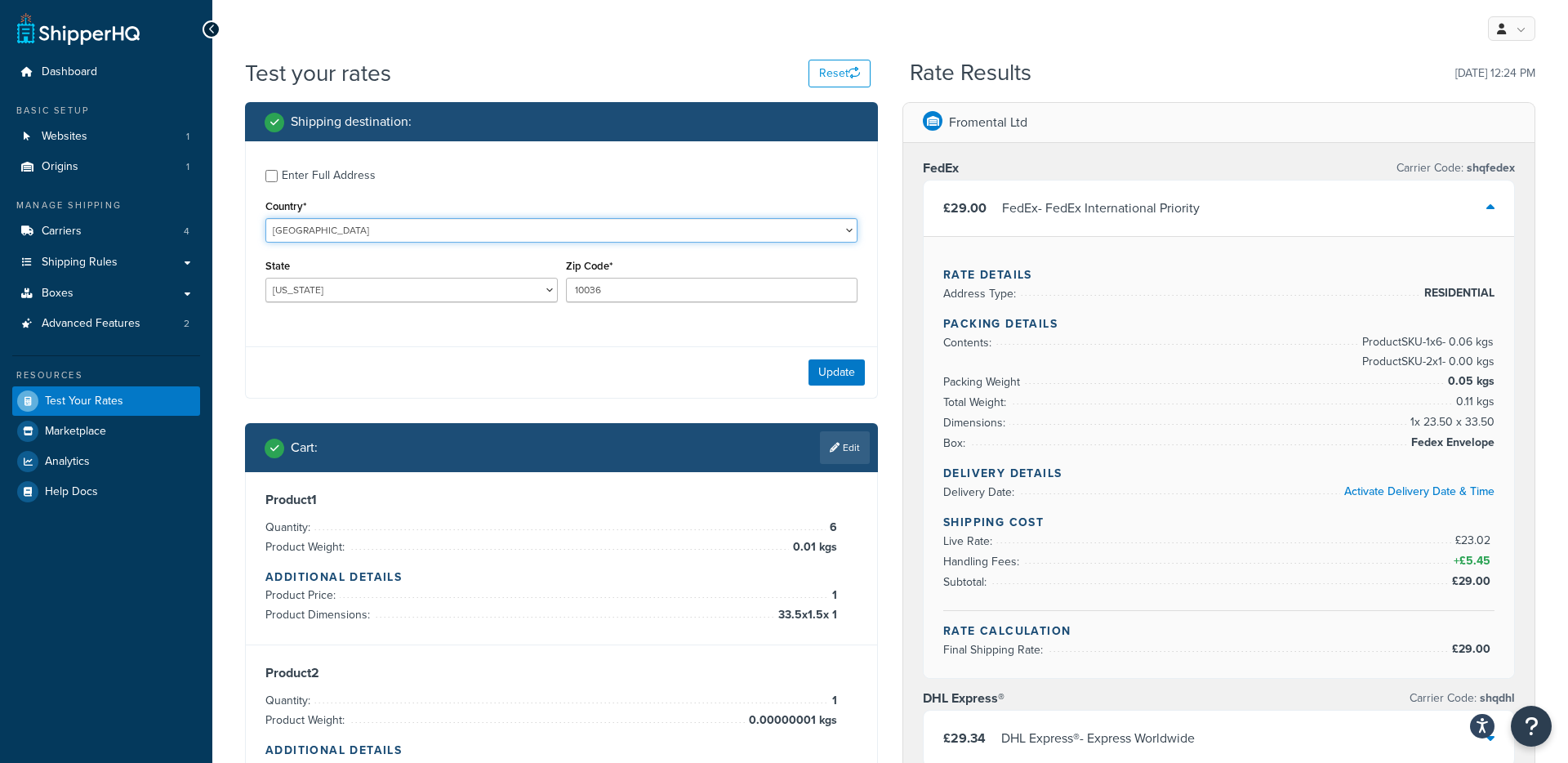
click at [388, 227] on select "[GEOGRAPHIC_DATA] [GEOGRAPHIC_DATA] [GEOGRAPHIC_DATA] [GEOGRAPHIC_DATA] [GEOGRA…" at bounding box center [561, 230] width 592 height 24
select select "AU"
click at [265, 218] on select "[GEOGRAPHIC_DATA] [GEOGRAPHIC_DATA] [GEOGRAPHIC_DATA] [GEOGRAPHIC_DATA] [GEOGRA…" at bounding box center [561, 230] width 592 height 24
click at [413, 286] on select "[GEOGRAPHIC_DATA] [GEOGRAPHIC_DATA] [GEOGRAPHIC_DATA] [GEOGRAPHIC_DATA] [GEOGRA…" at bounding box center [411, 290] width 292 height 24
select select "VIC"
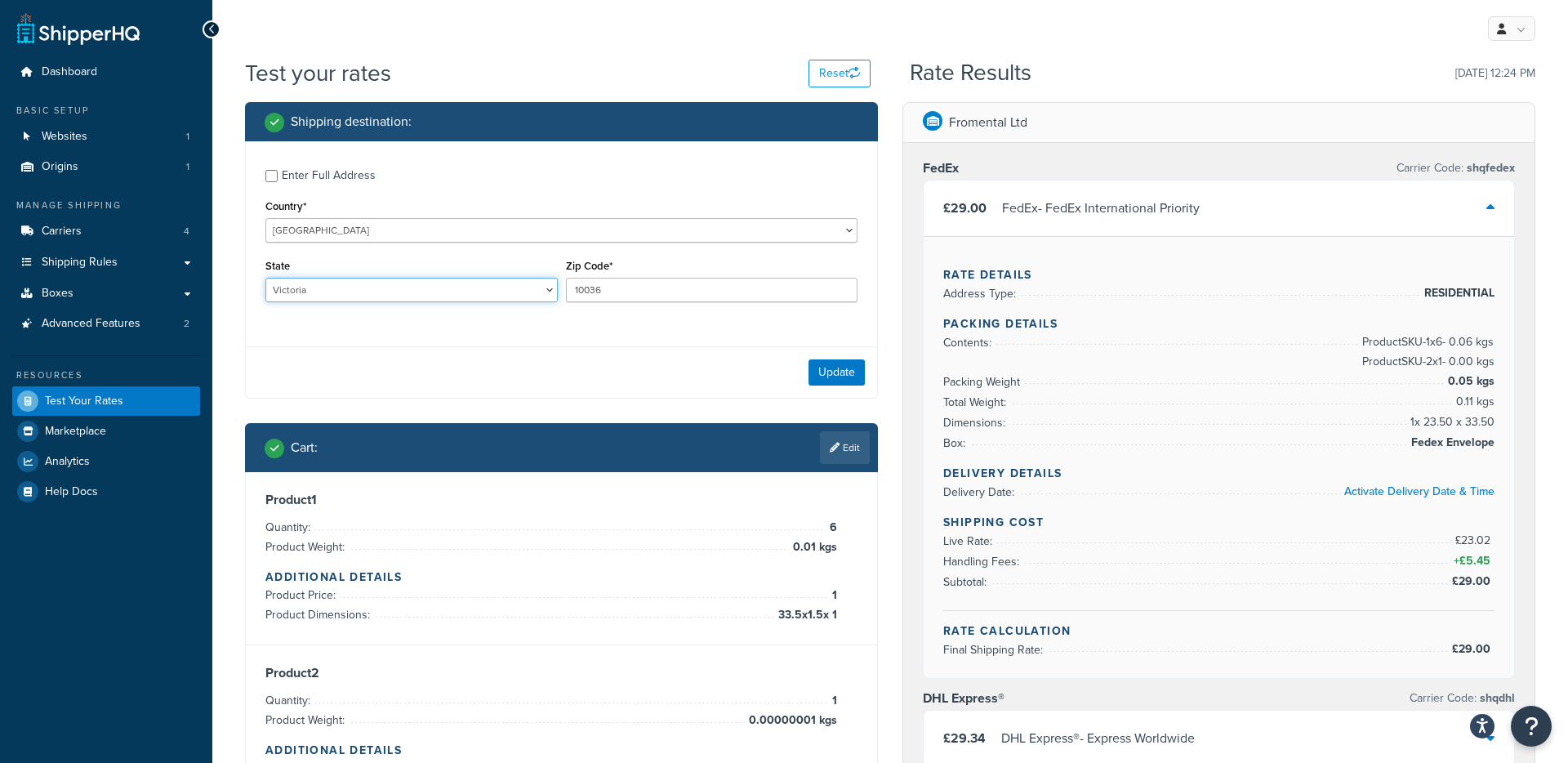
click at [265, 279] on select "[GEOGRAPHIC_DATA] [GEOGRAPHIC_DATA] [GEOGRAPHIC_DATA] [GEOGRAPHIC_DATA] [GEOGRA…" at bounding box center [411, 290] width 292 height 24
drag, startPoint x: 604, startPoint y: 292, endPoint x: 570, endPoint y: 291, distance: 34.0
click at [570, 291] on input "10036" at bounding box center [712, 290] width 292 height 24
type input "3000"
click at [826, 372] on button "Update" at bounding box center [836, 372] width 56 height 26
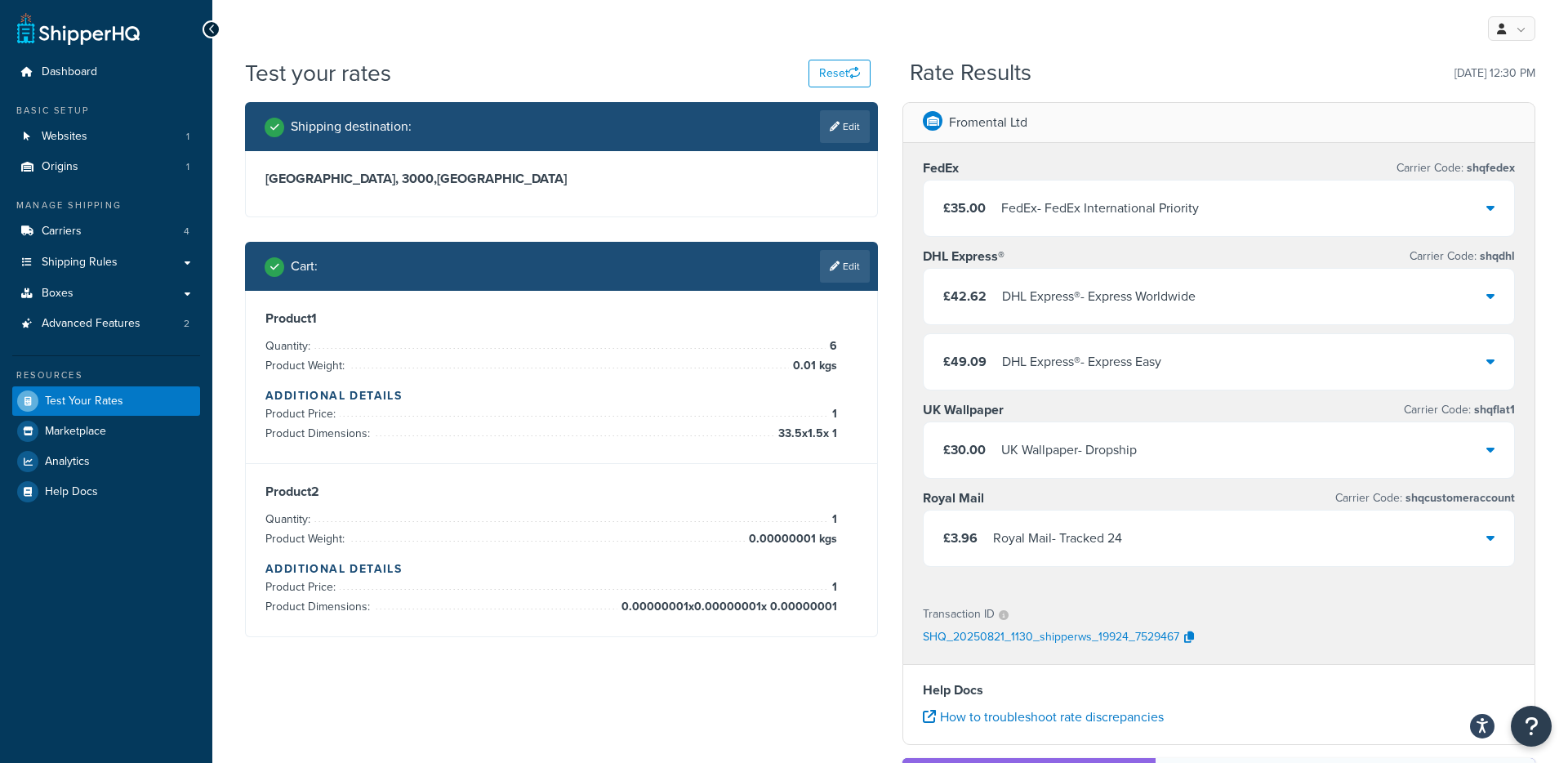
click at [1121, 208] on div "FedEx - FedEx International Priority" at bounding box center [1100, 207] width 197 height 23
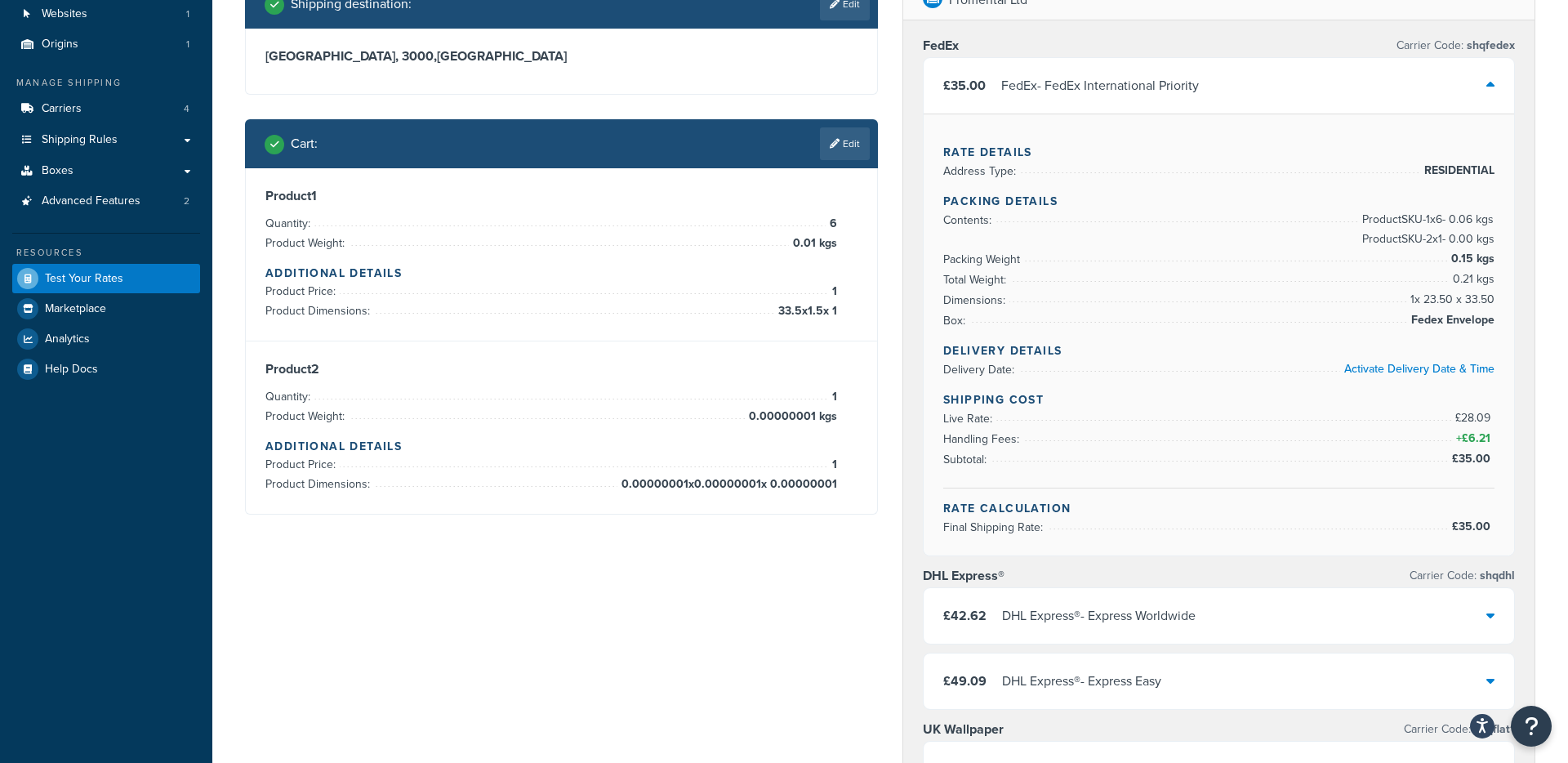
scroll to position [118, 0]
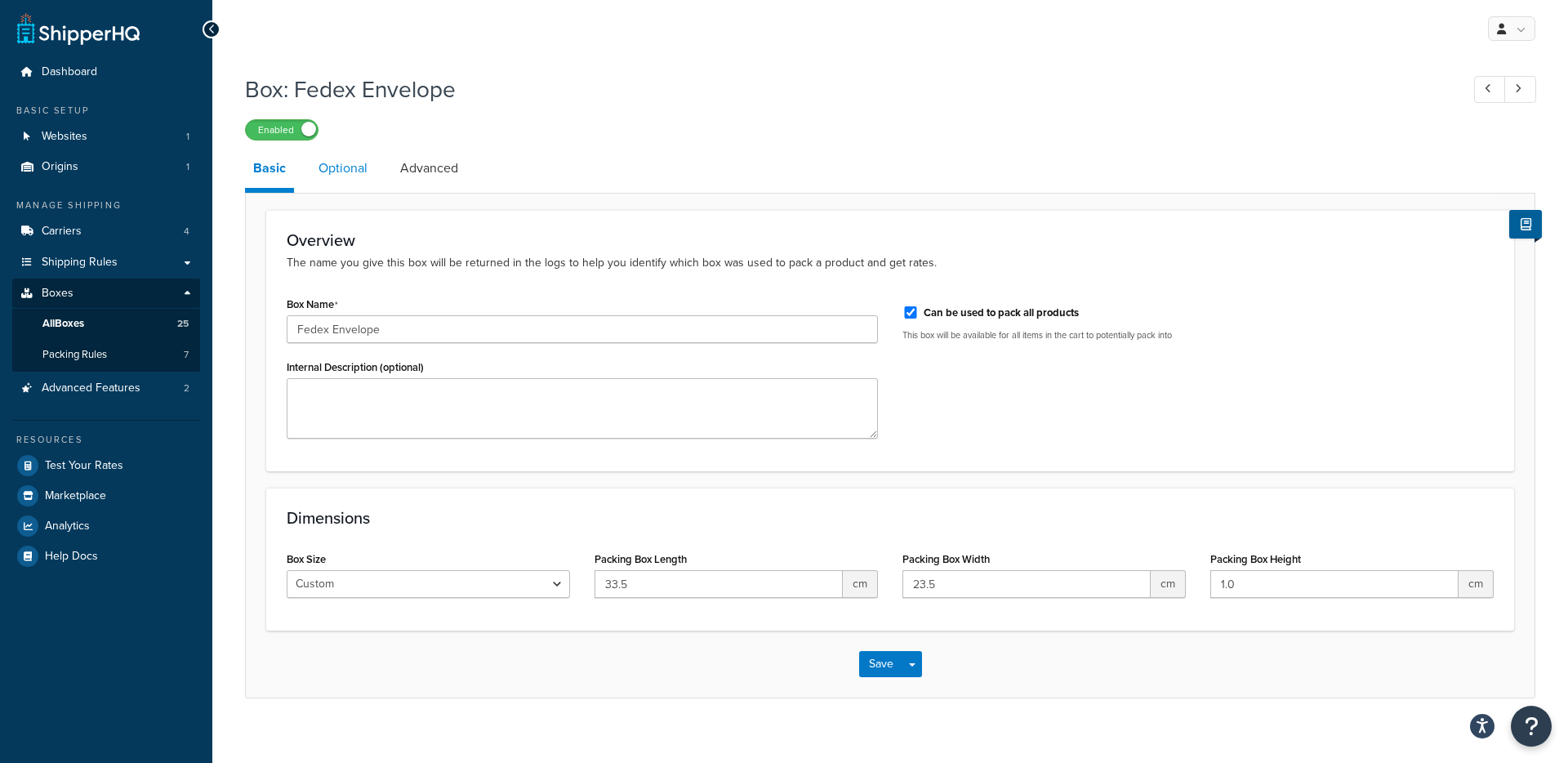
click at [348, 171] on link "Optional" at bounding box center [343, 168] width 65 height 39
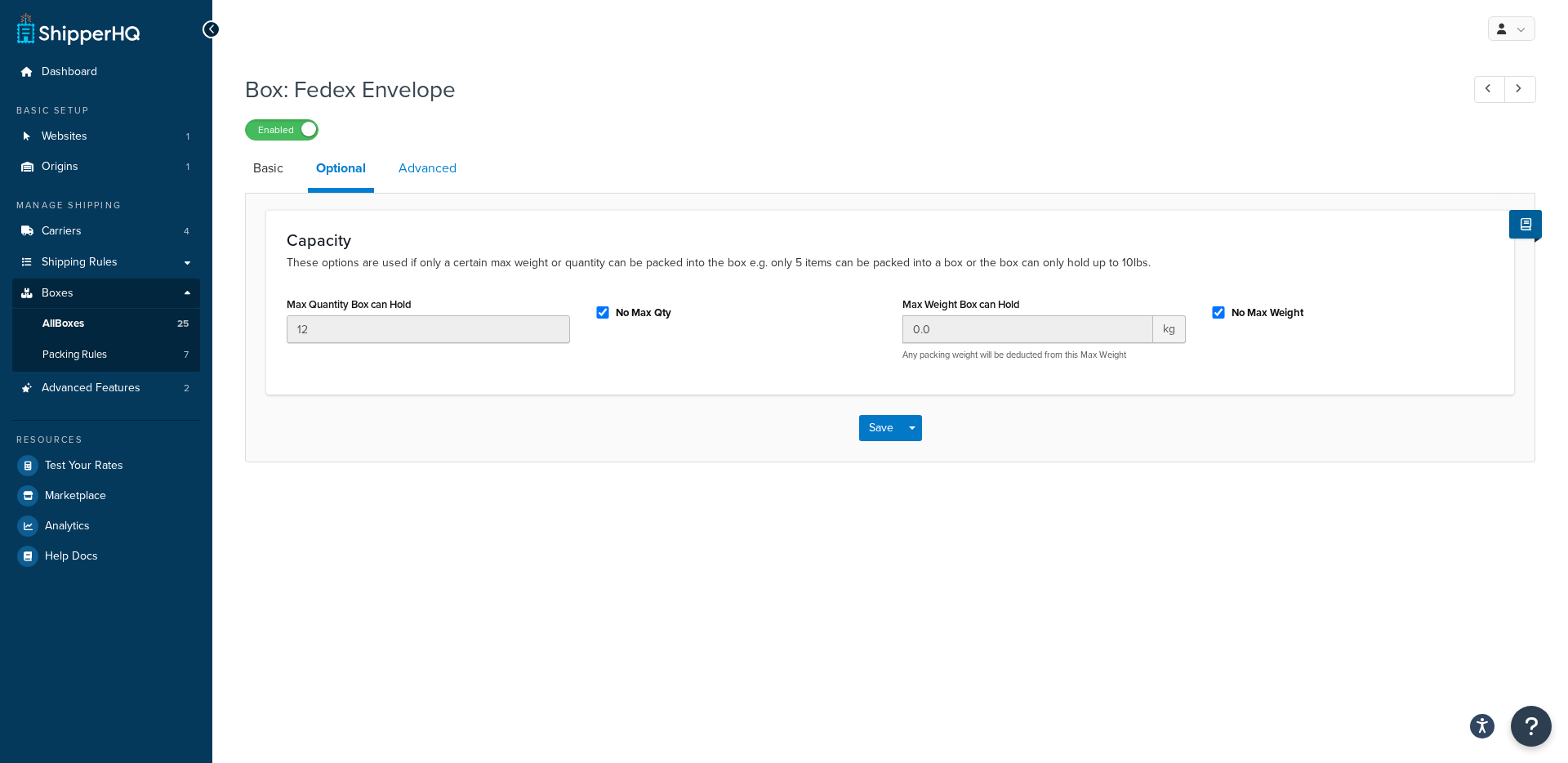
click at [416, 173] on link "Advanced" at bounding box center [427, 168] width 75 height 39
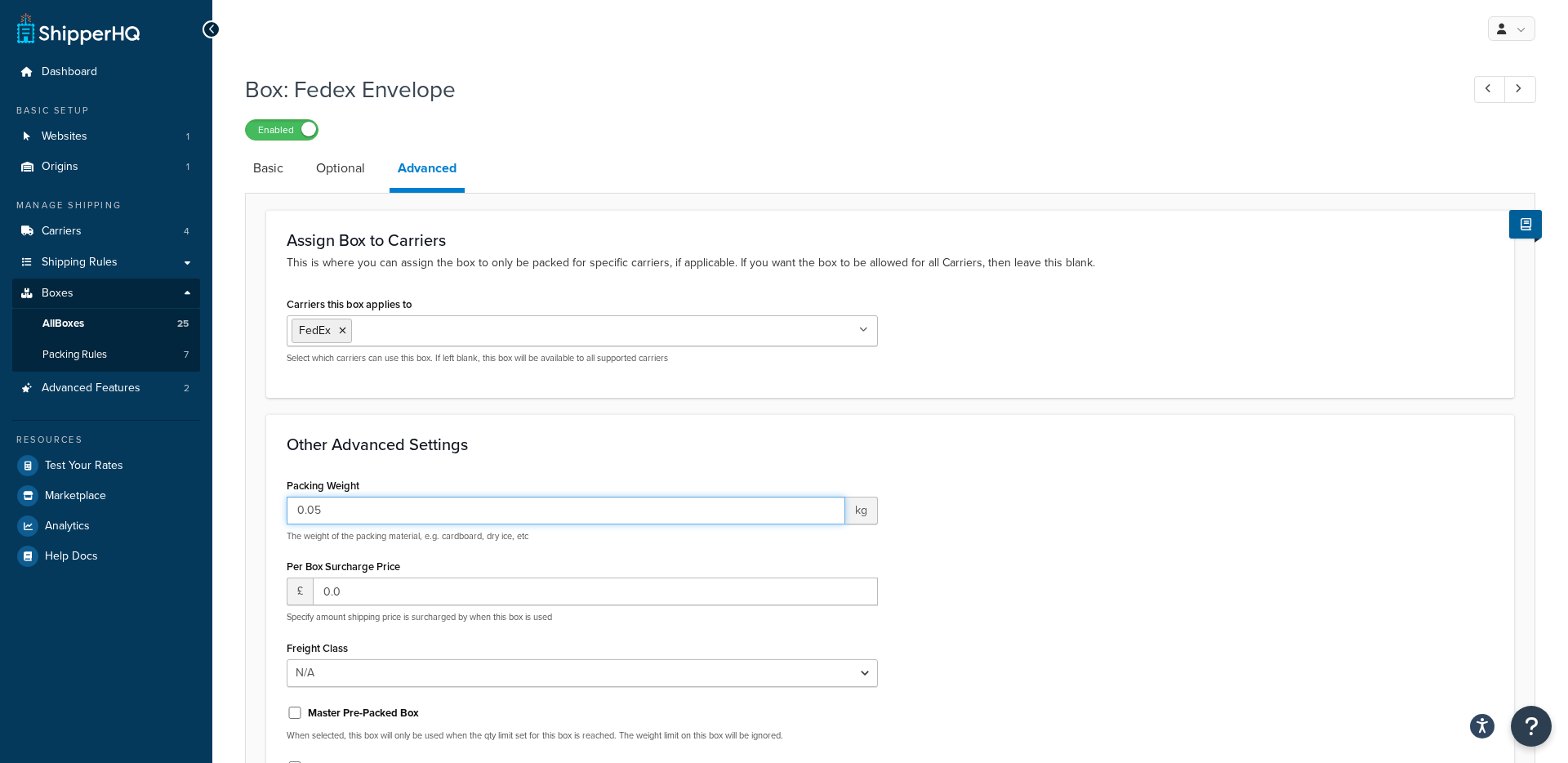
click at [309, 515] on input "0.05" at bounding box center [567, 510] width 559 height 28
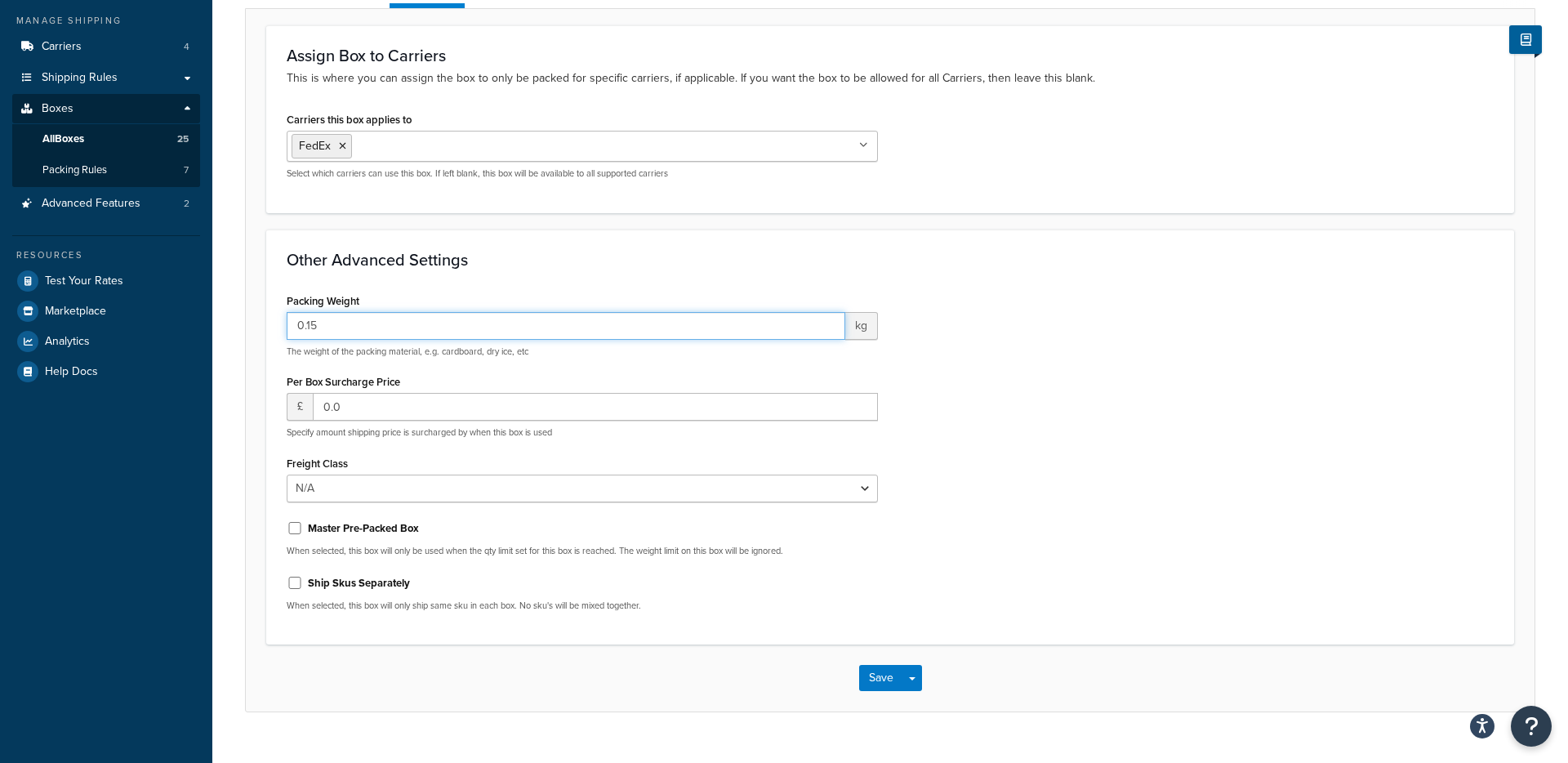
scroll to position [218, 0]
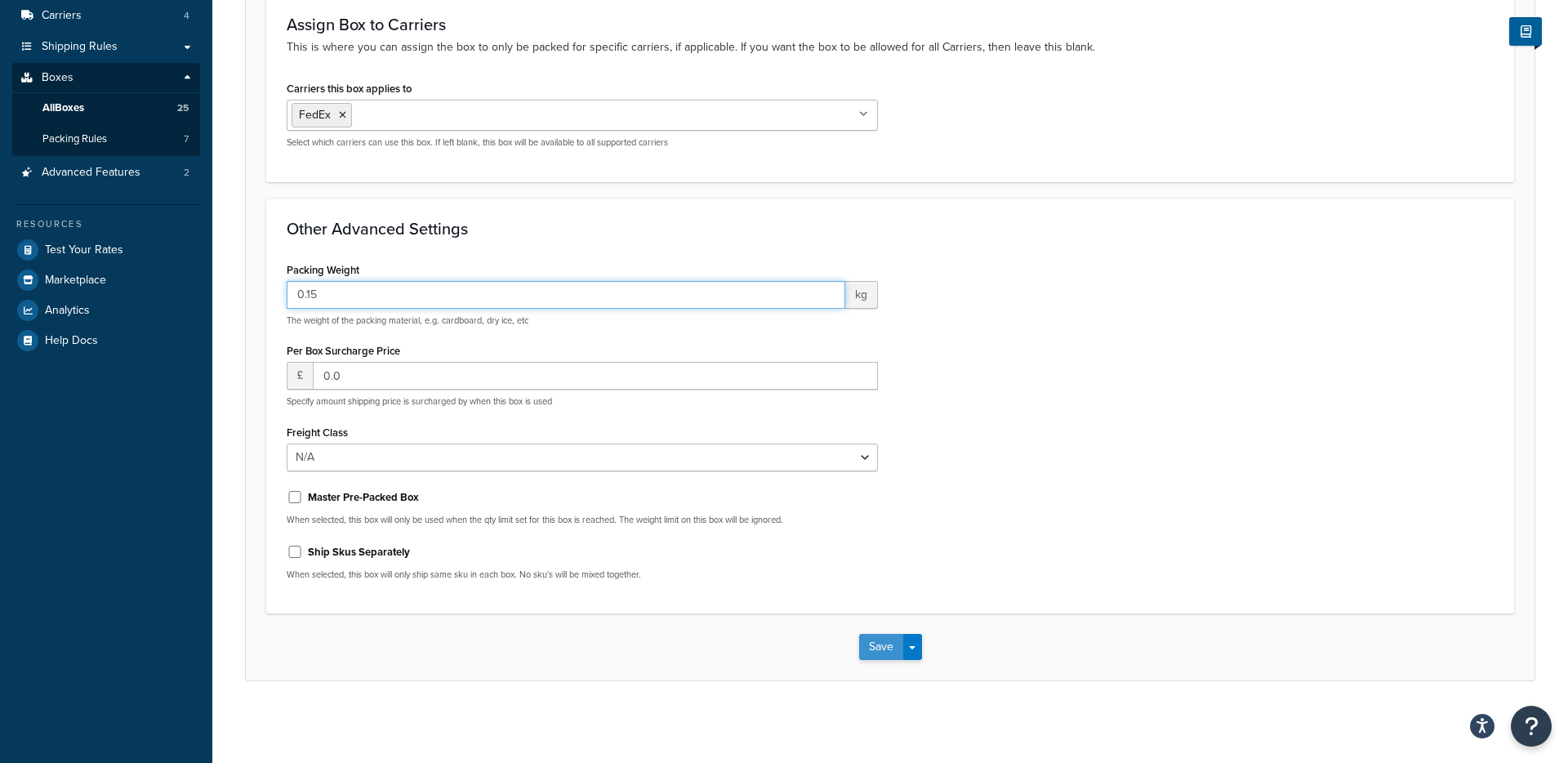
type input "0.15"
click at [879, 646] on button "Save" at bounding box center [881, 646] width 44 height 26
